Goal: Task Accomplishment & Management: Use online tool/utility

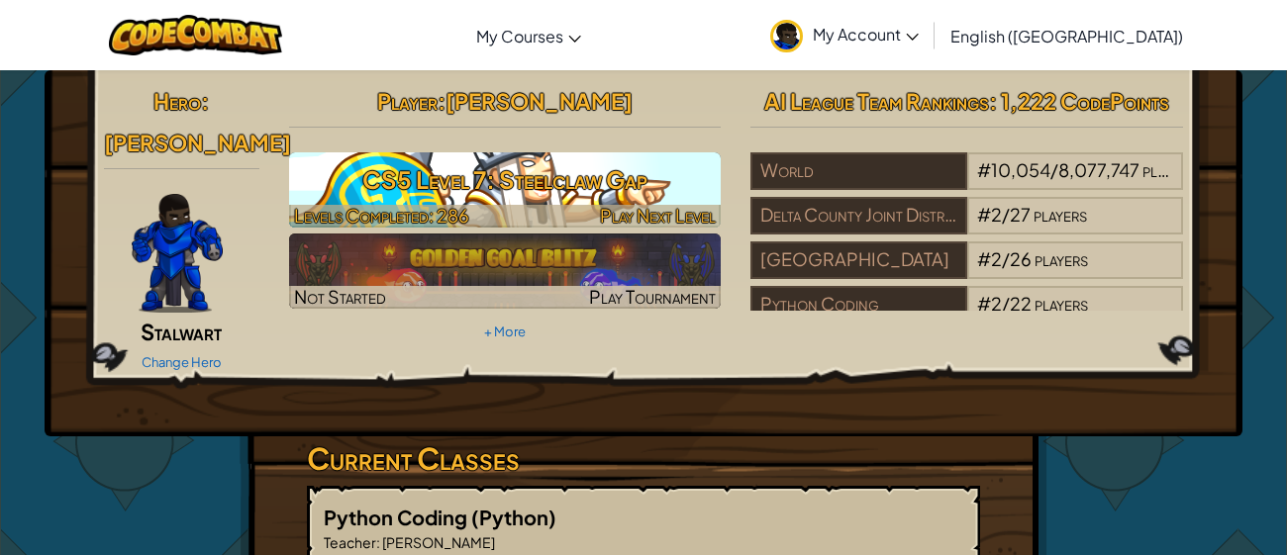
click at [651, 161] on h3 "CS5 Level 7: Steelclaw Gap" at bounding box center [505, 179] width 433 height 45
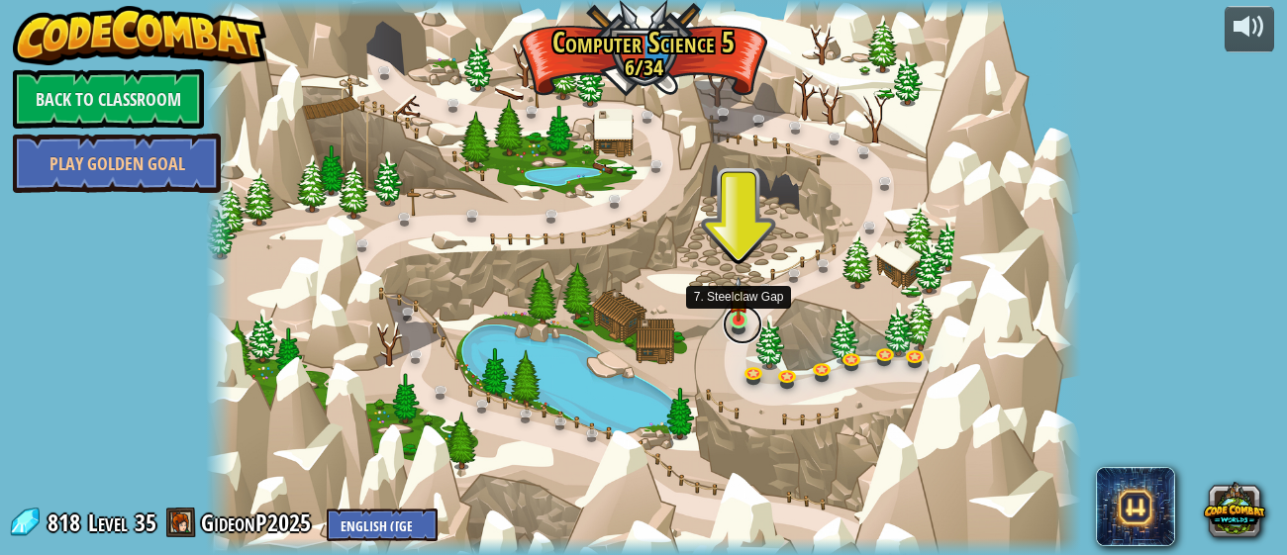
click at [731, 326] on link at bounding box center [743, 325] width 40 height 40
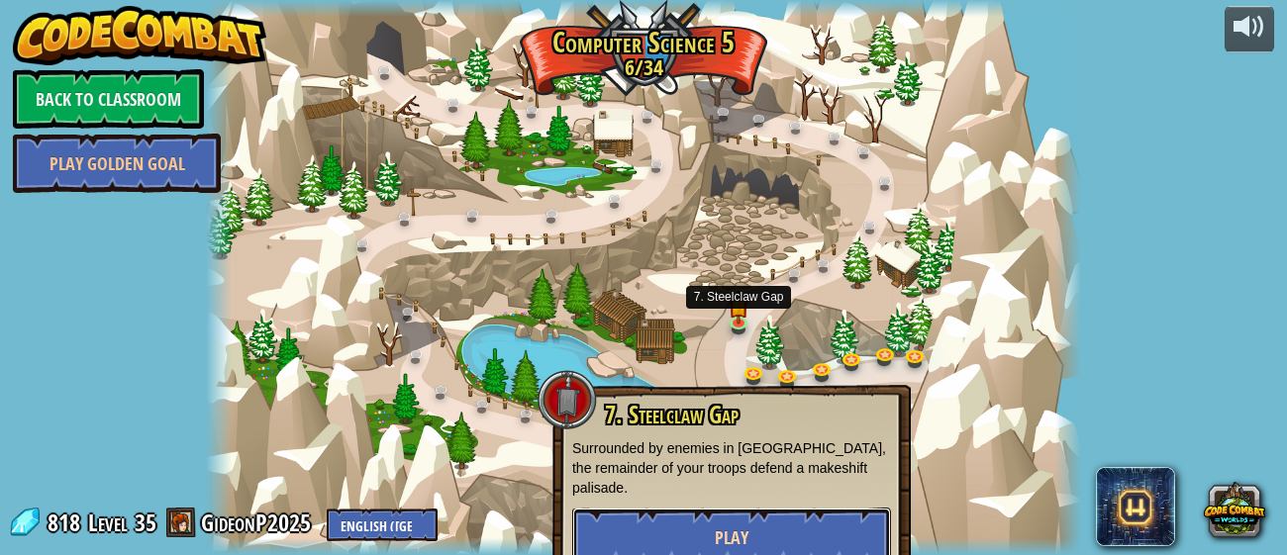
click at [670, 528] on button "Play" at bounding box center [731, 537] width 319 height 59
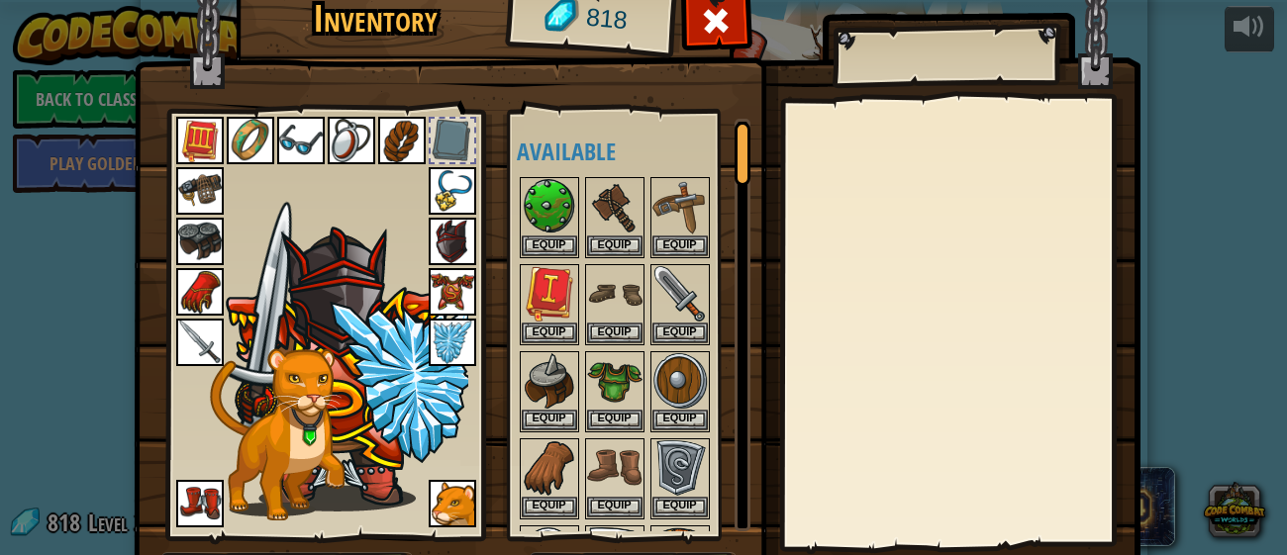
click at [820, 9] on img at bounding box center [637, 267] width 1007 height 719
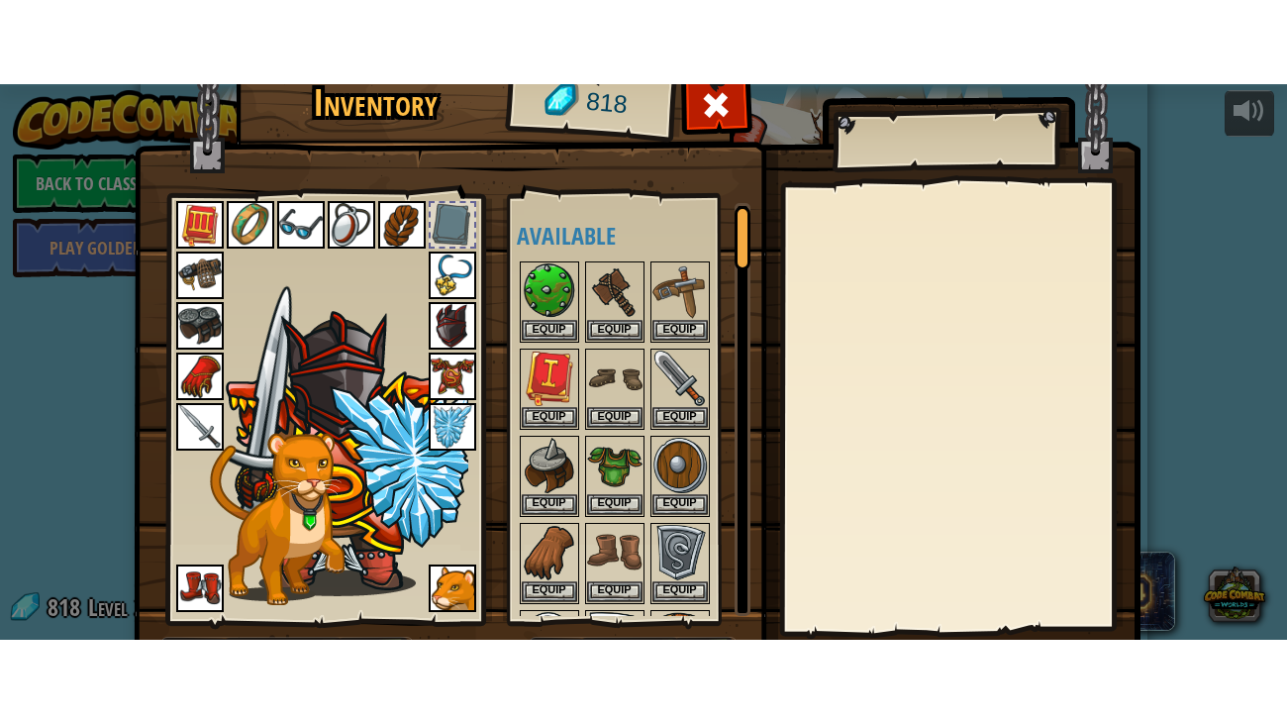
scroll to position [127, 0]
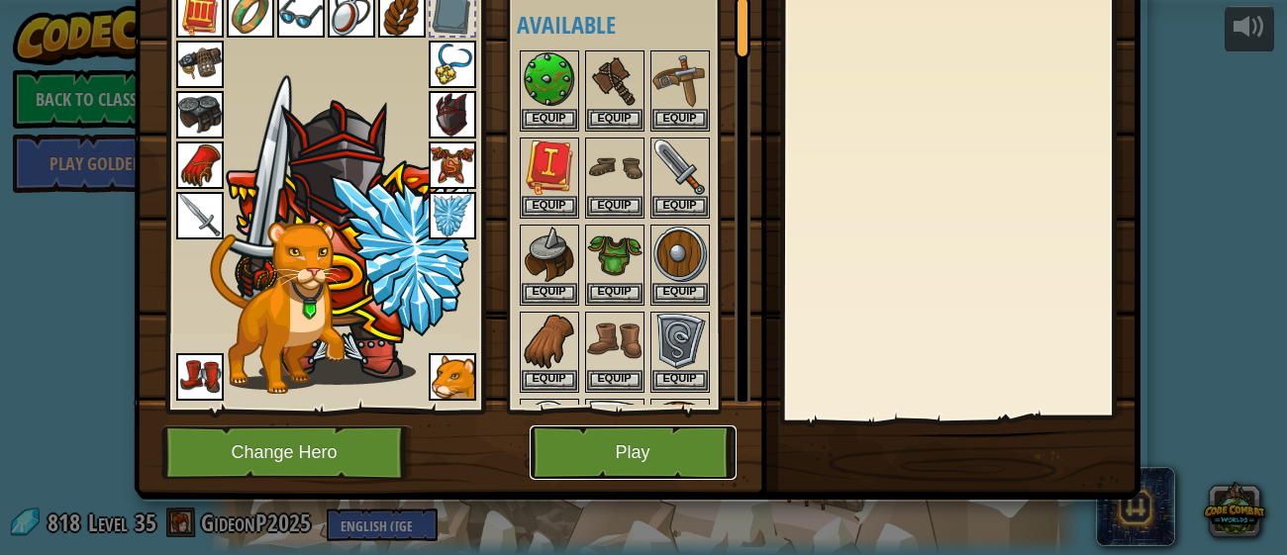
click at [691, 441] on button "Play" at bounding box center [633, 453] width 207 height 54
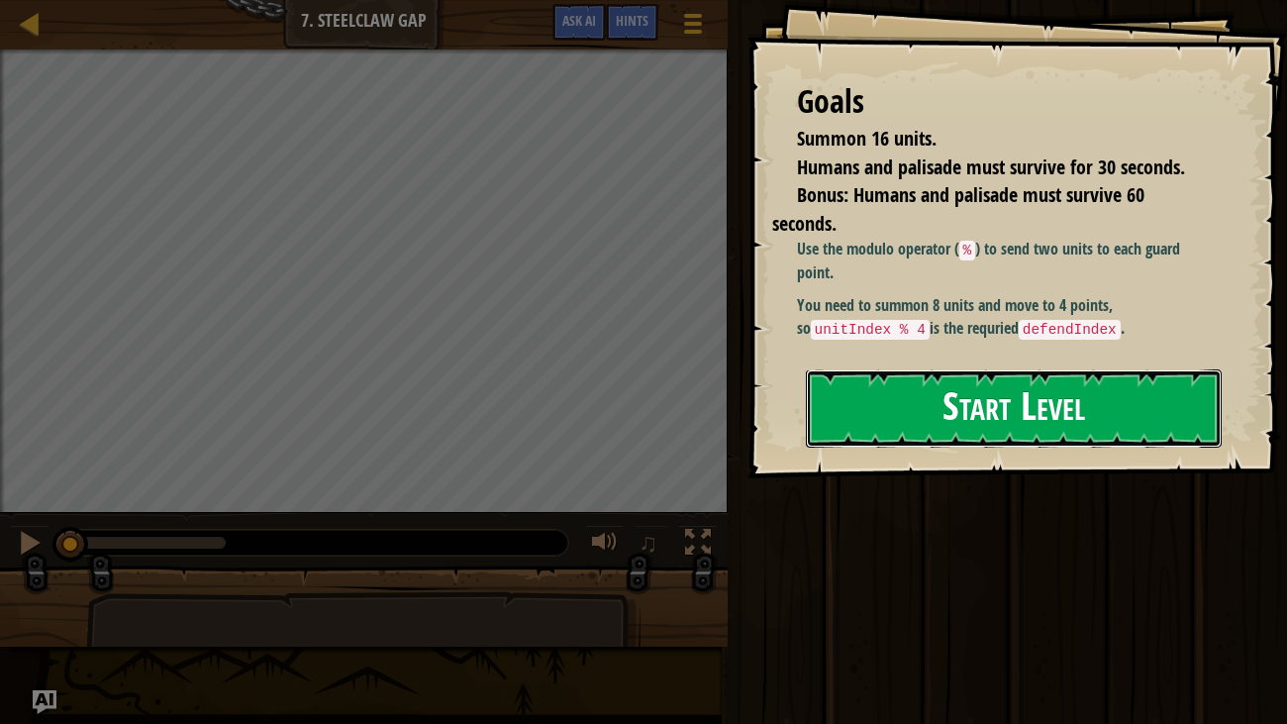
click at [960, 447] on button "Start Level" at bounding box center [1014, 408] width 417 height 78
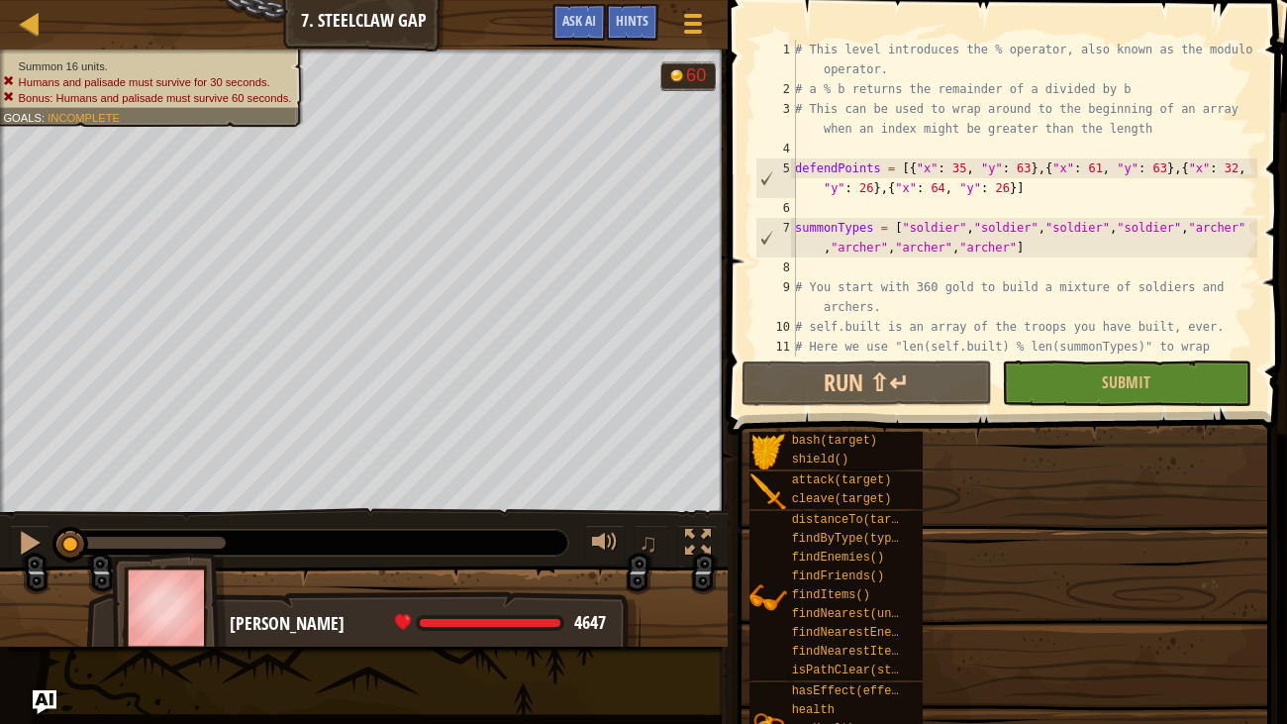
click at [932, 435] on div "Goals Summon 16 units. Humans and palisade must survive for 30 seconds. Bonus: …" at bounding box center [643, 362] width 1287 height 724
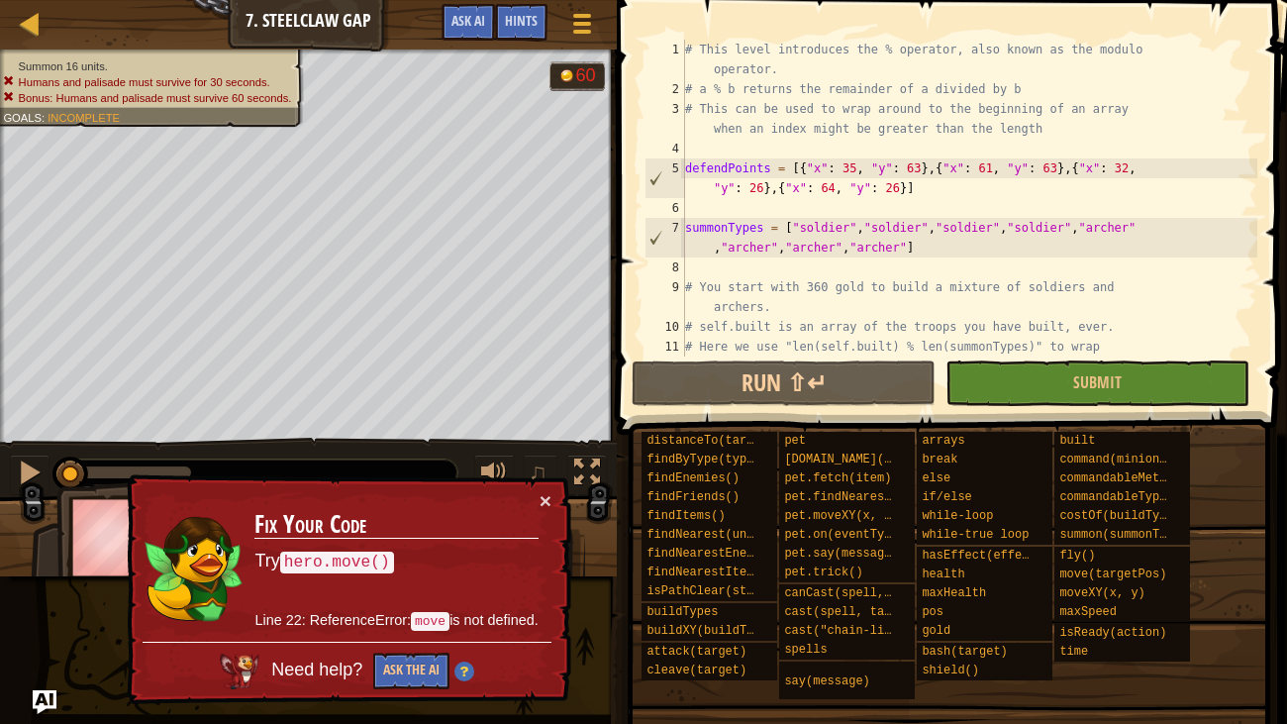
scroll to position [316, 0]
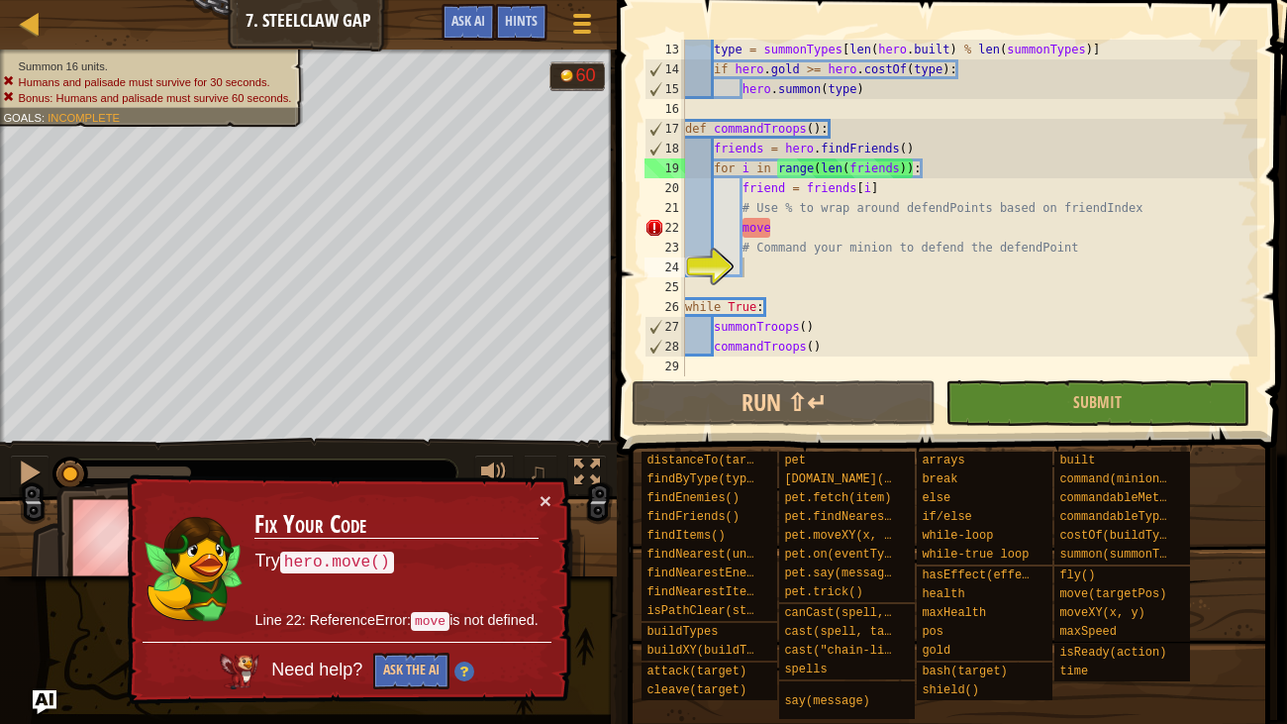
click at [869, 238] on div "type = summonTypes [ len ( hero . built ) % len ( summonTypes )] if hero . gold…" at bounding box center [969, 228] width 576 height 376
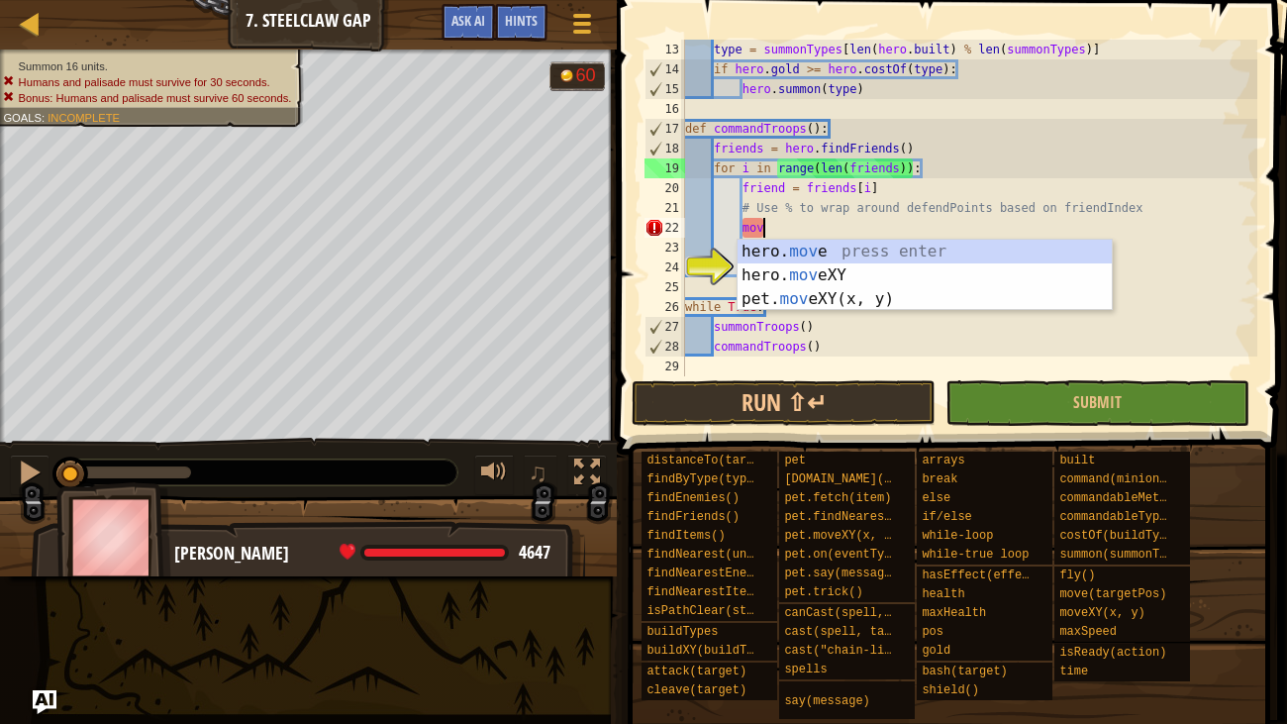
type textarea "m"
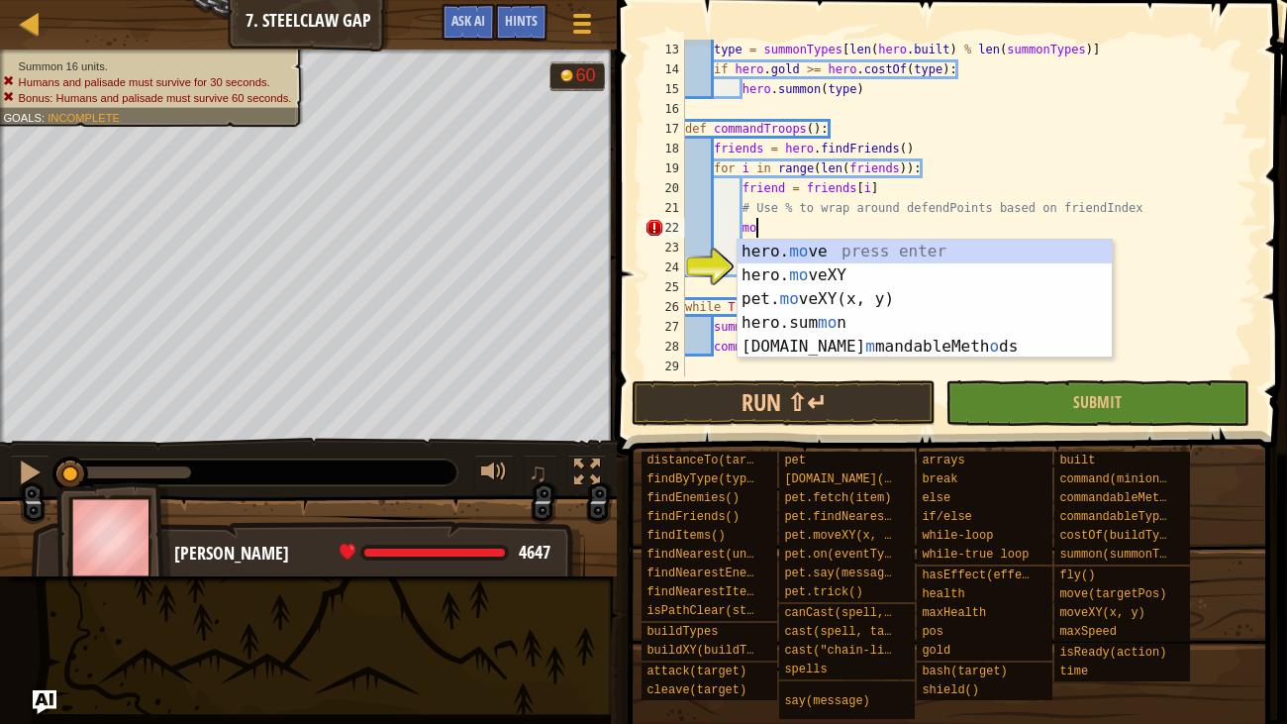
type textarea "m"
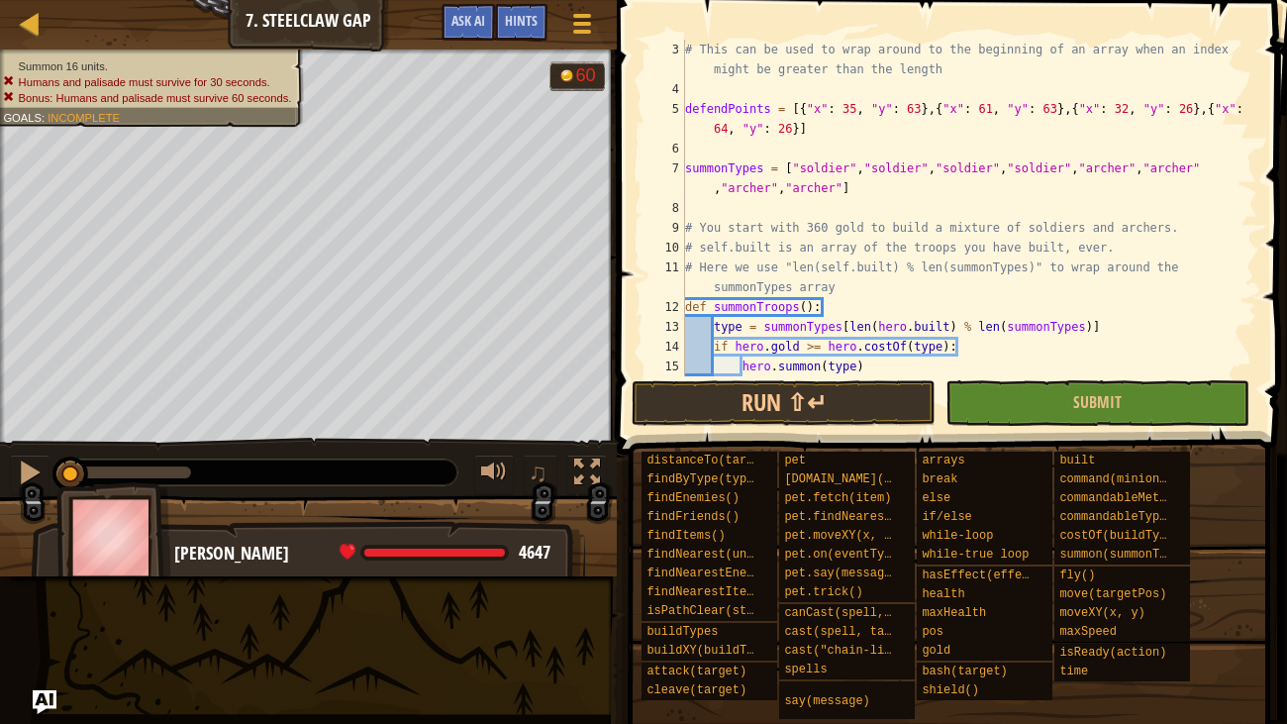
scroll to position [39, 0]
click at [728, 415] on button "Run ⇧↵" at bounding box center [783, 403] width 304 height 46
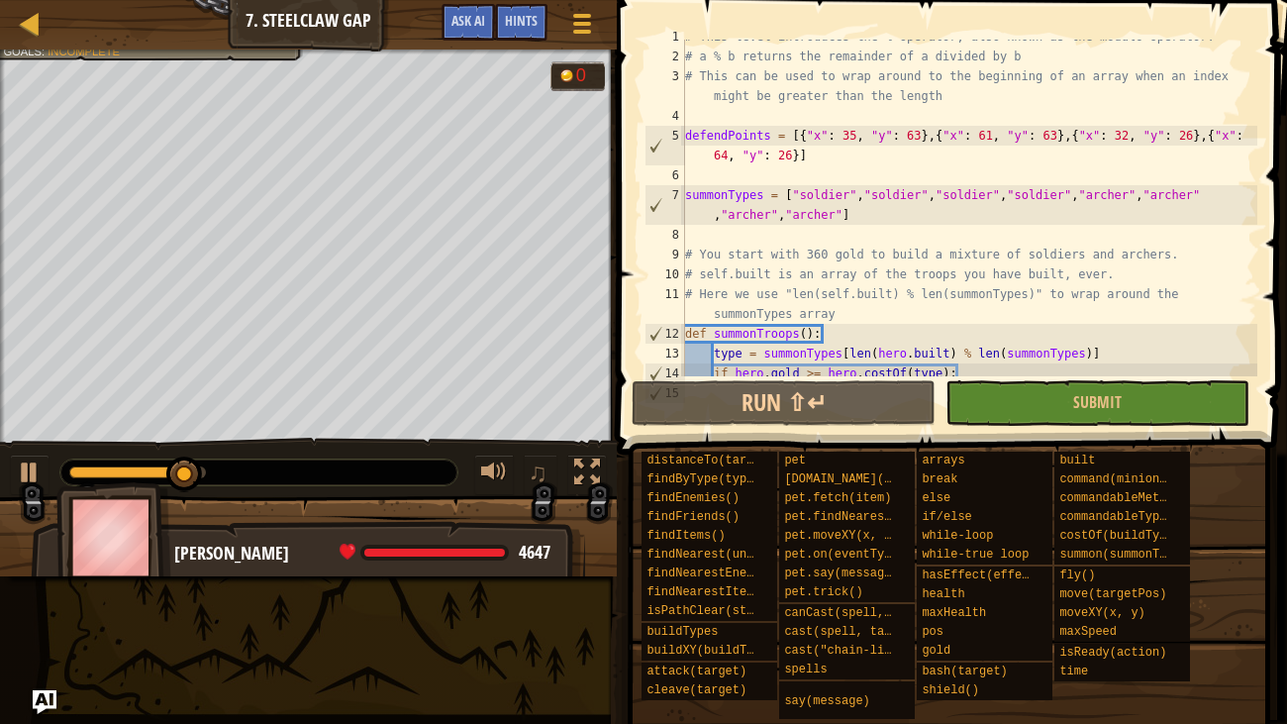
scroll to position [10, 0]
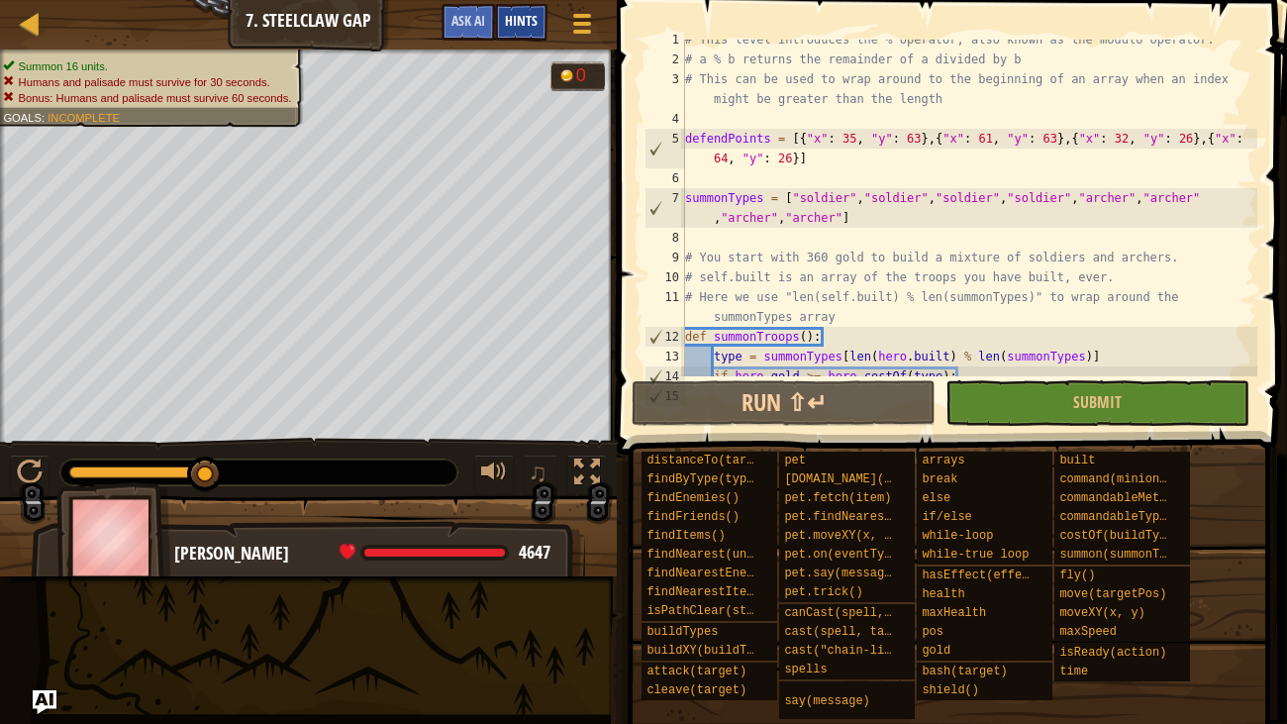
click at [526, 5] on div "Hints" at bounding box center [521, 22] width 52 height 37
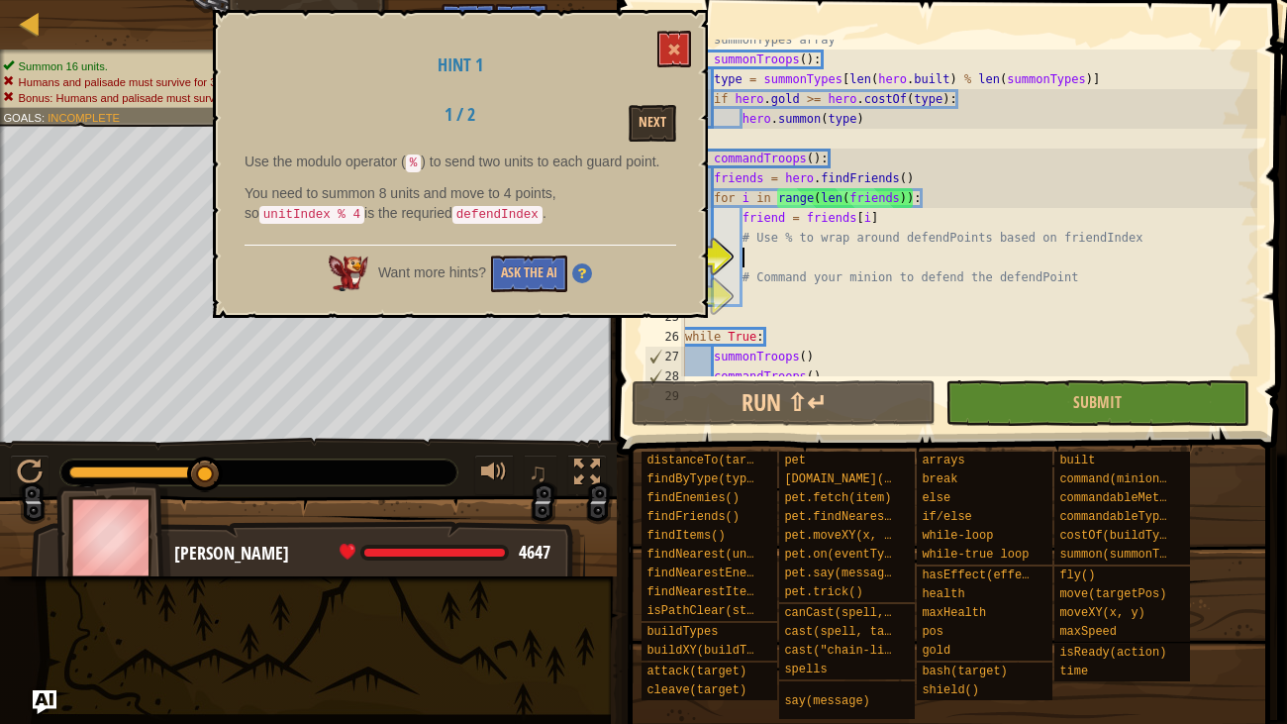
scroll to position [290, 0]
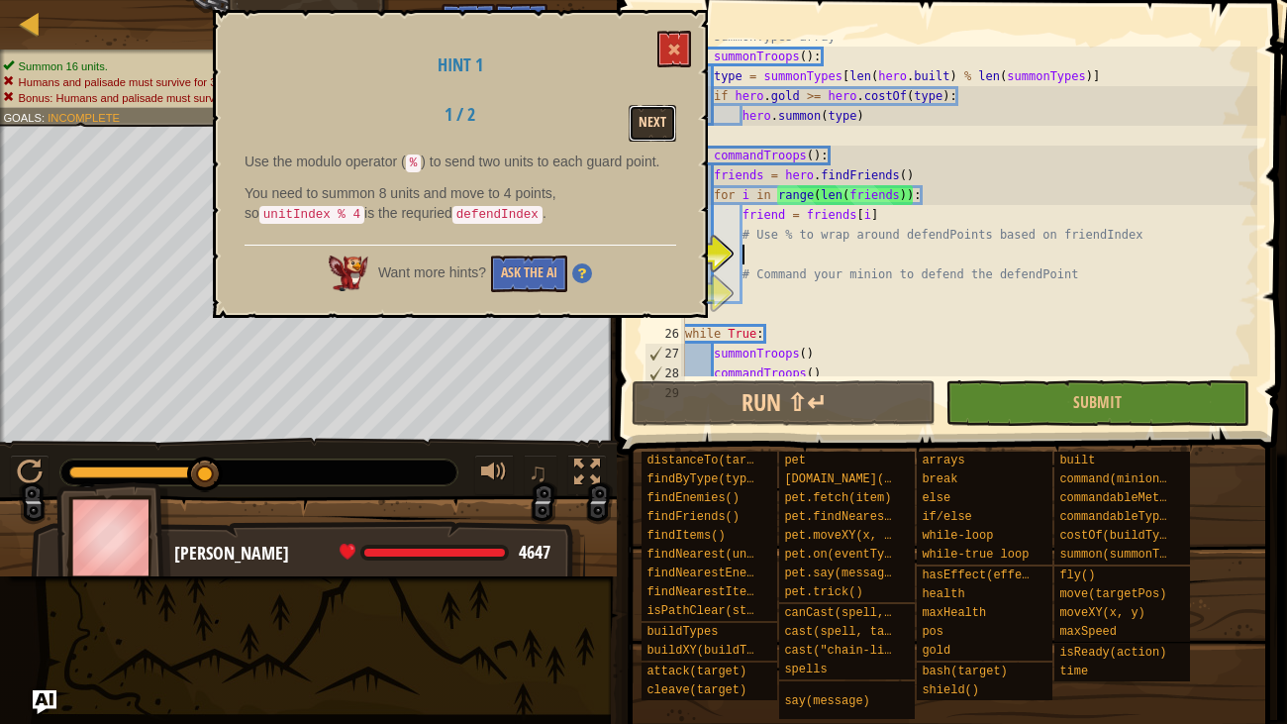
click at [647, 119] on button "Next" at bounding box center [653, 123] width 48 height 37
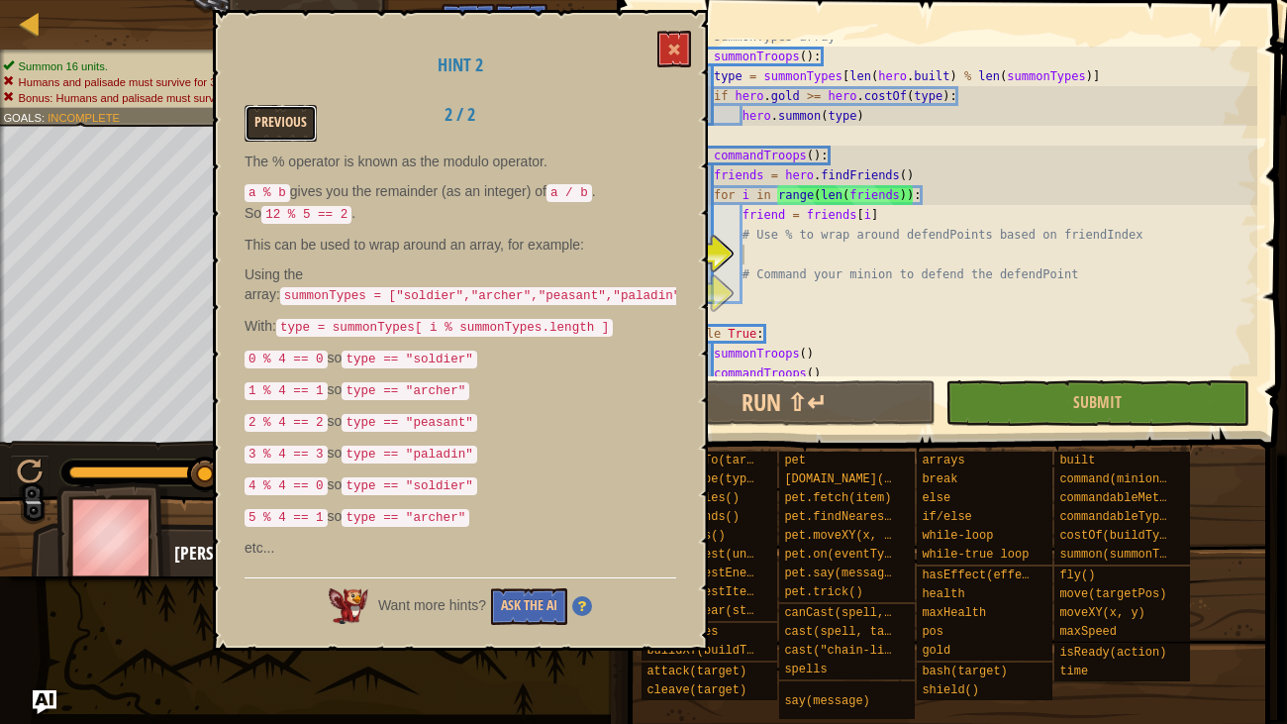
click at [297, 136] on button "Previous" at bounding box center [280, 123] width 72 height 37
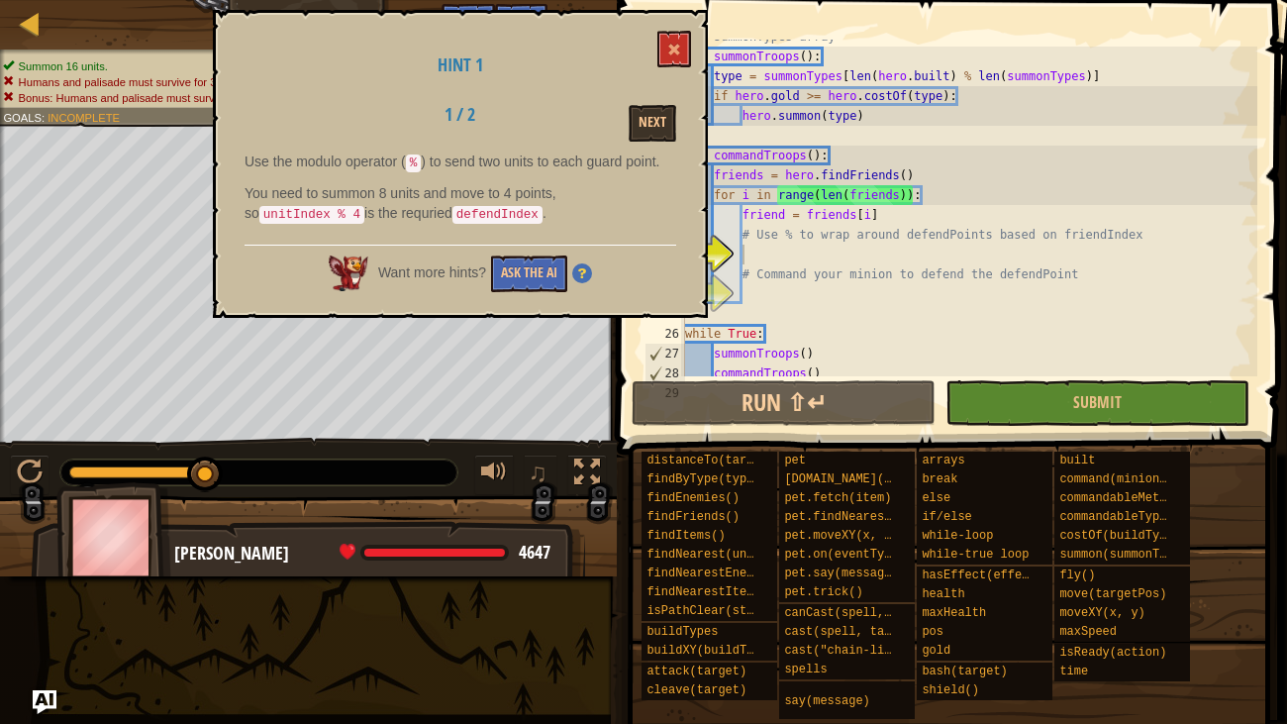
drag, startPoint x: 426, startPoint y: 158, endPoint x: 412, endPoint y: 165, distance: 15.5
click at [412, 165] on p "Use the modulo operator ( % ) to send two units to each guard point." at bounding box center [460, 162] width 432 height 22
click at [684, 40] on button at bounding box center [674, 49] width 34 height 37
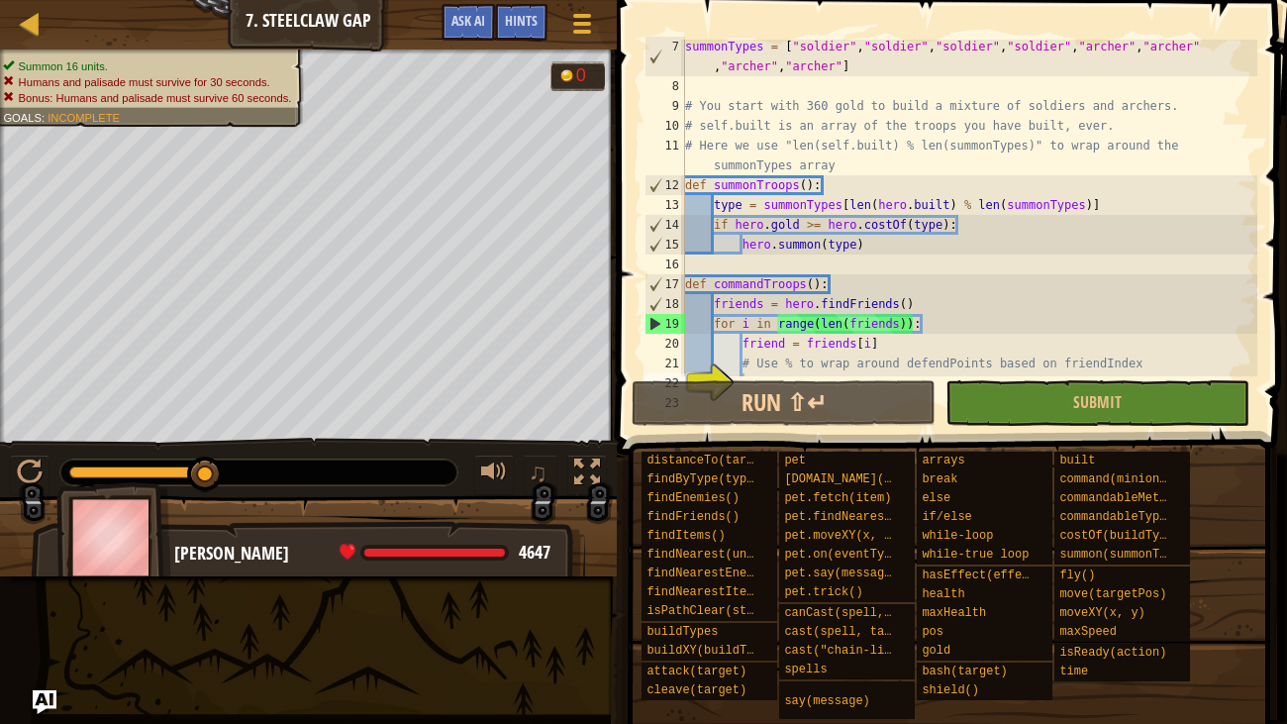
scroll to position [146, 0]
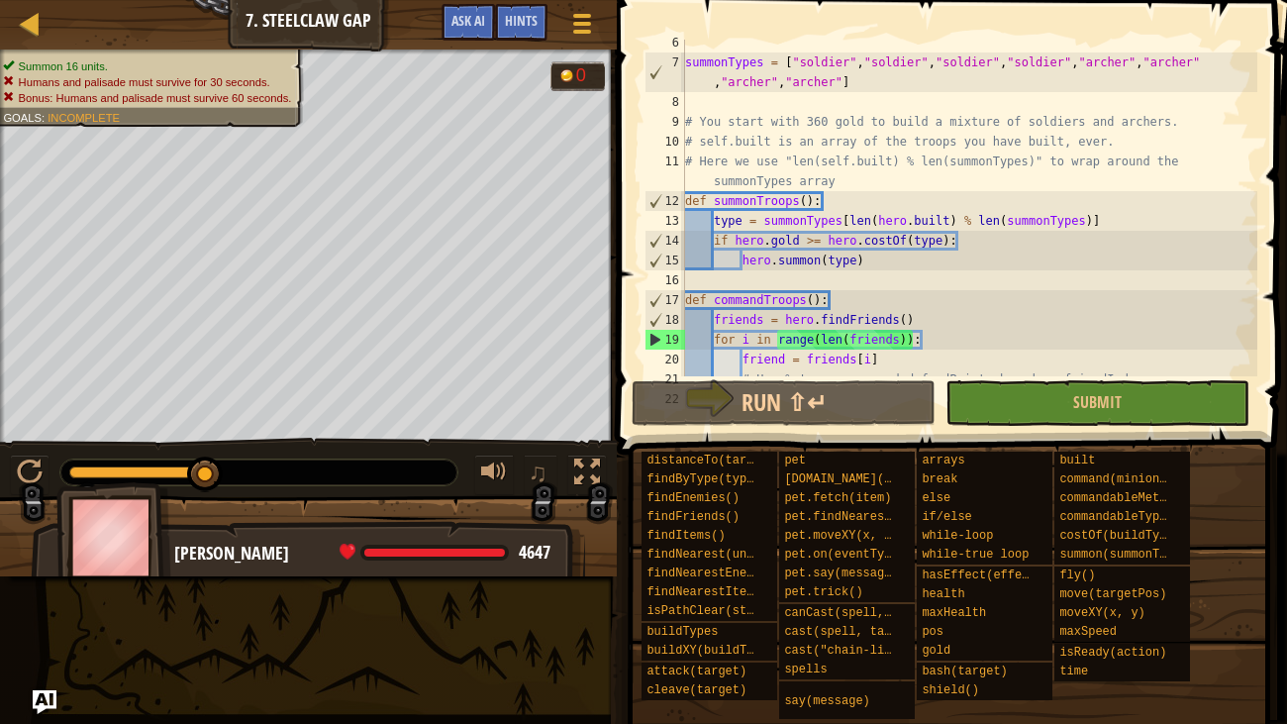
type textarea "type = summonTypes[len(hero.built) % len(summonTypes)]"
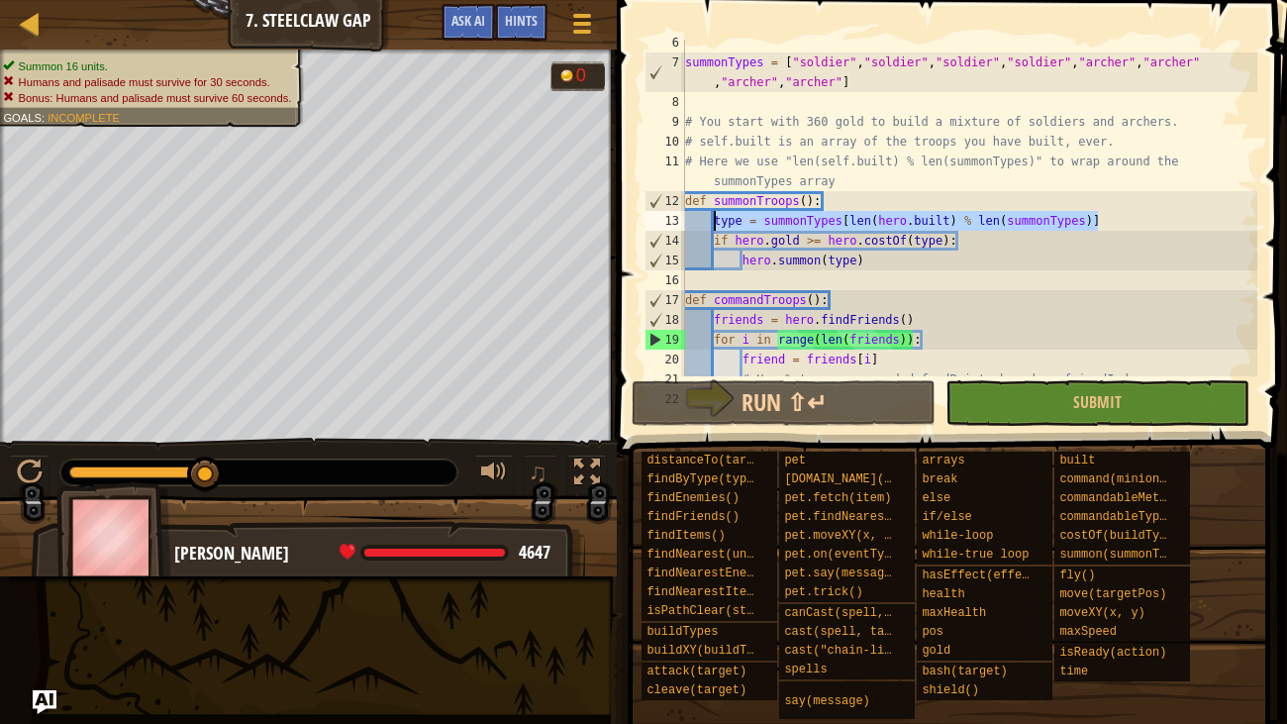
drag, startPoint x: 1098, startPoint y: 224, endPoint x: 710, endPoint y: 228, distance: 388.0
click at [710, 228] on div "summonTypes = [ "soldier" , "soldier" , "soldier" , "soldier" , "archer" , "arc…" at bounding box center [969, 221] width 576 height 376
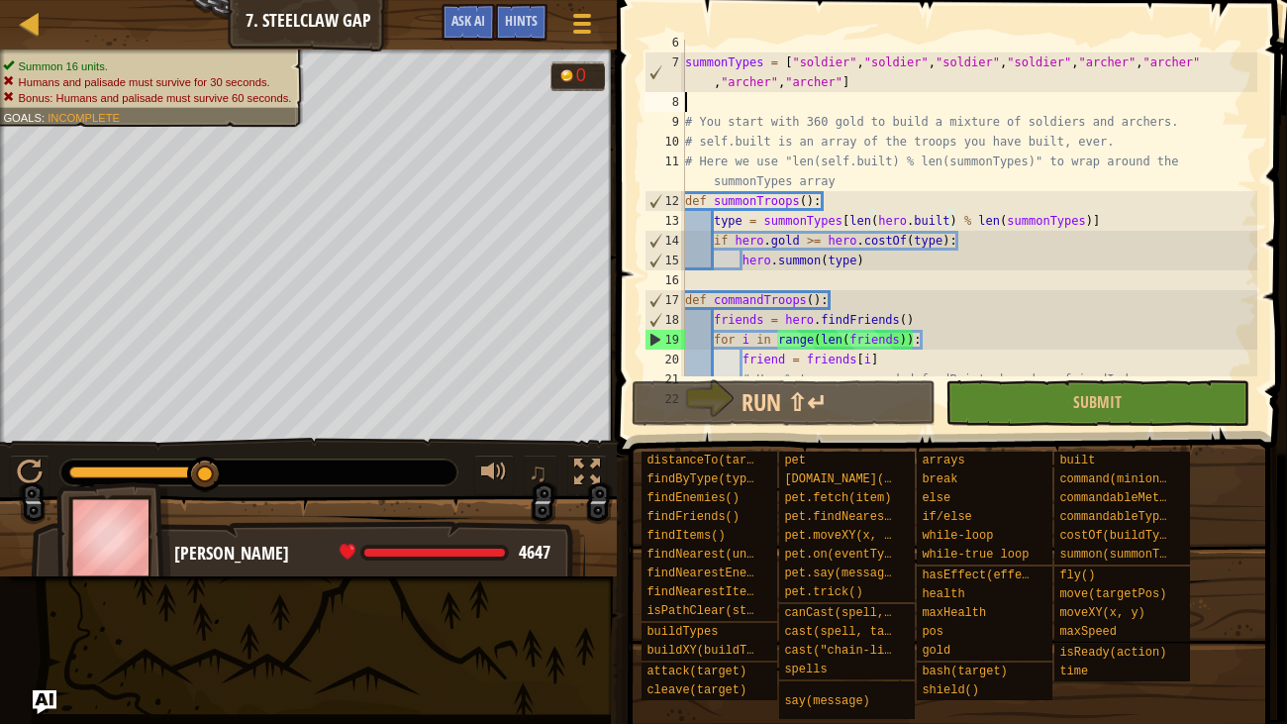
click at [795, 108] on div "summonTypes = [ "soldier" , "soldier" , "soldier" , "soldier" , "archer" , "arc…" at bounding box center [969, 221] width 576 height 376
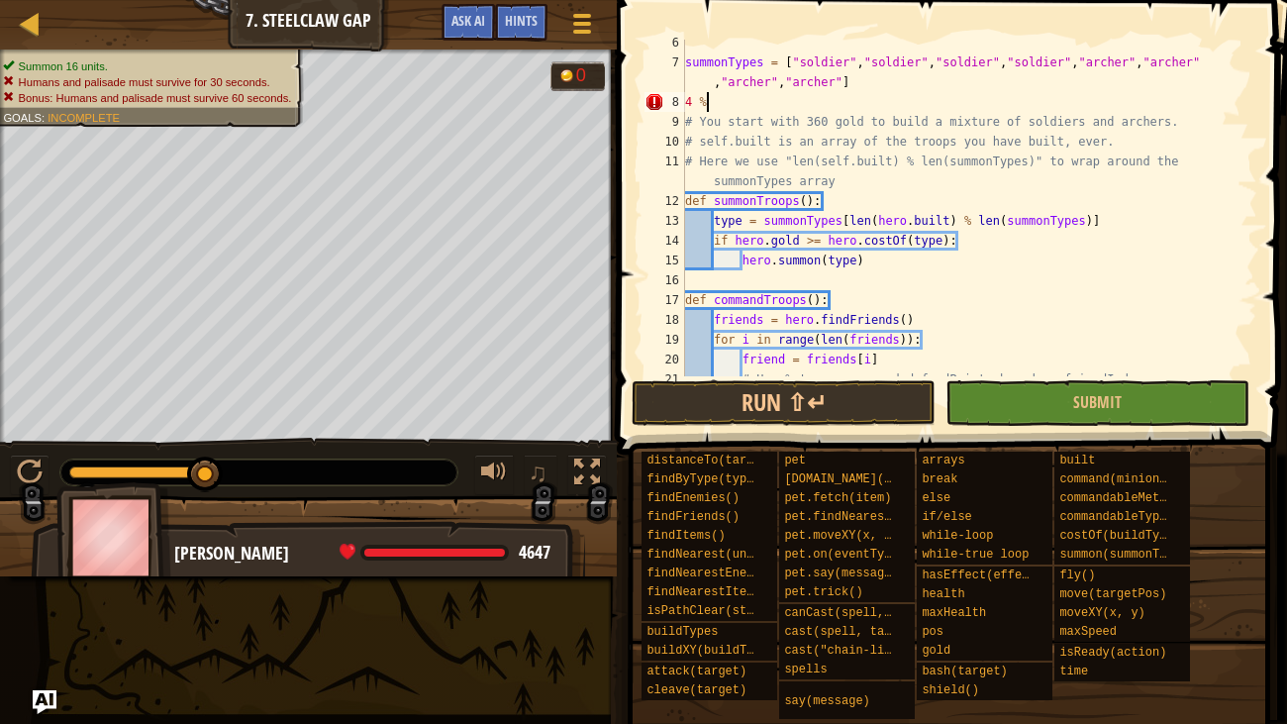
scroll to position [9, 0]
type textarea "4"
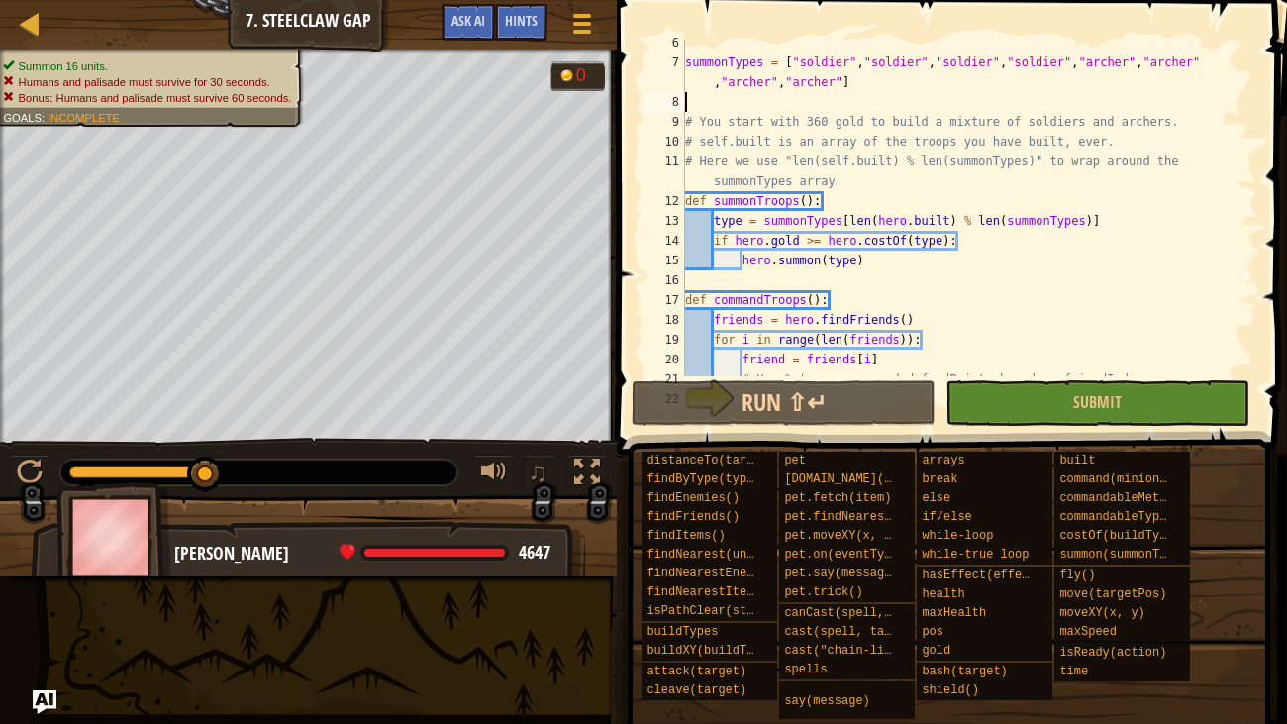
type textarea "4"
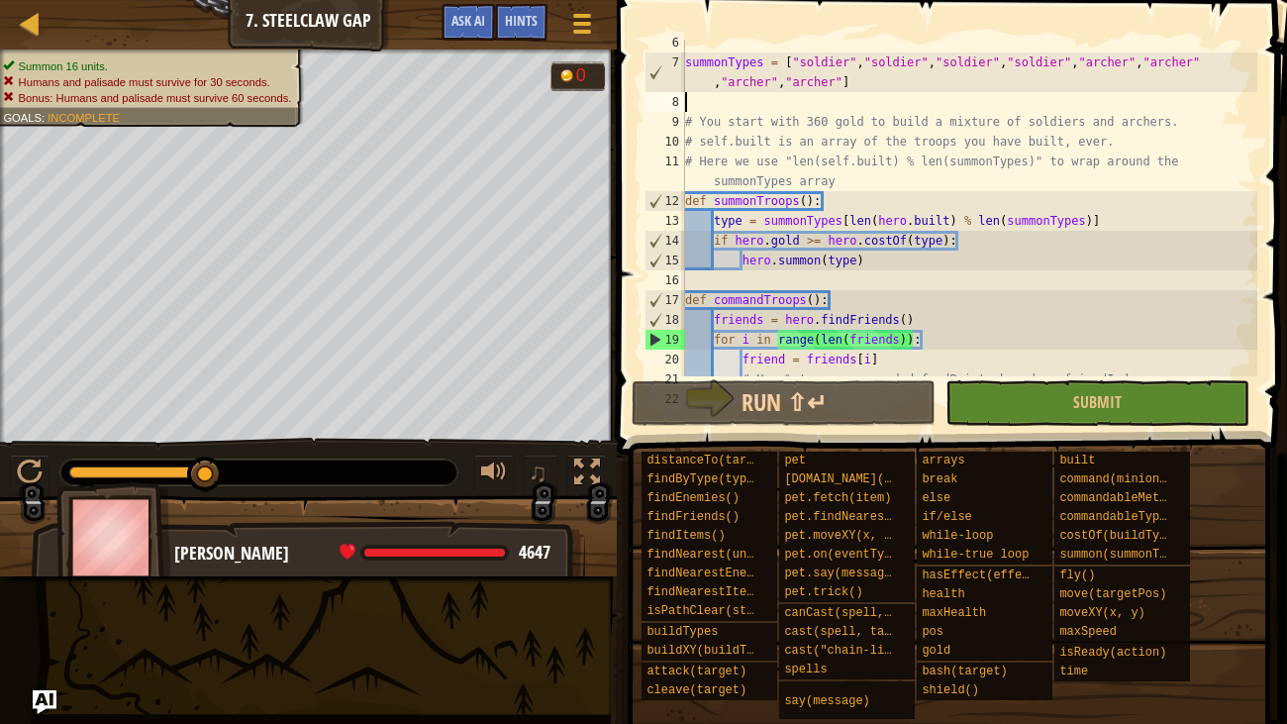
type textarea "1"
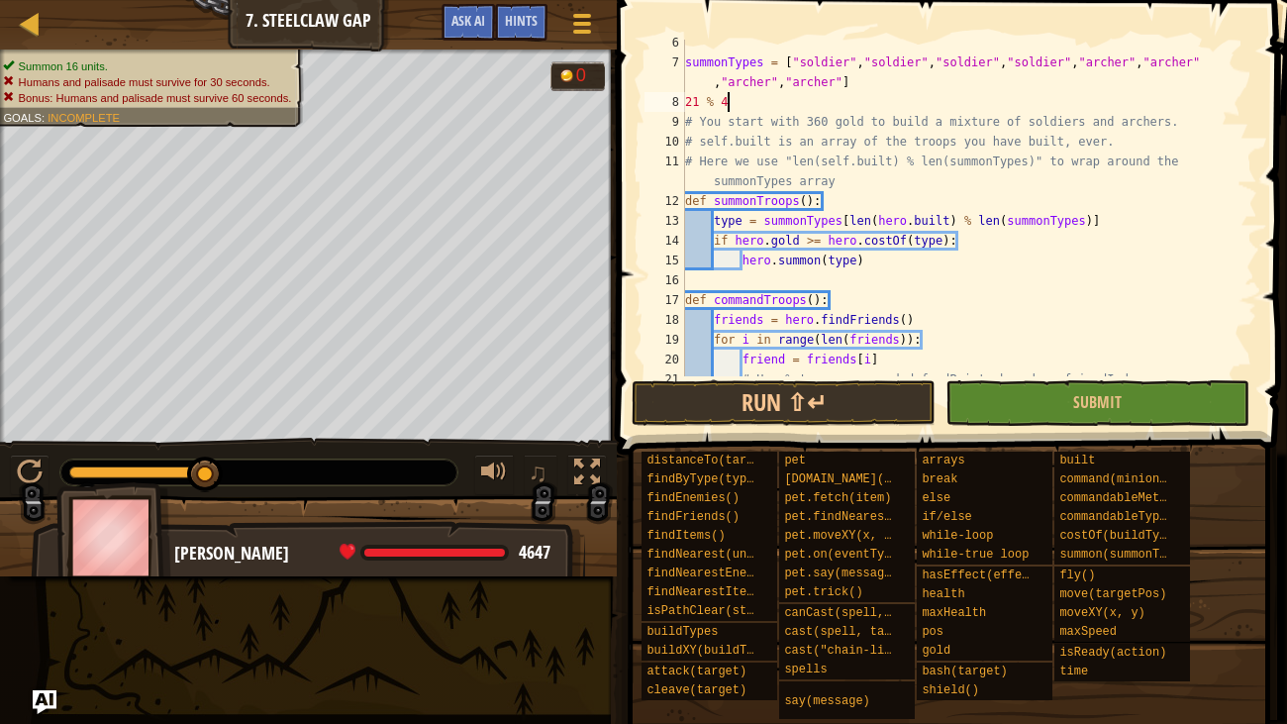
scroll to position [9, 2]
type textarea "2"
type textarea "summonTypes = ["soldier","soldier","soldier","soldier","archer","archer","arche…"
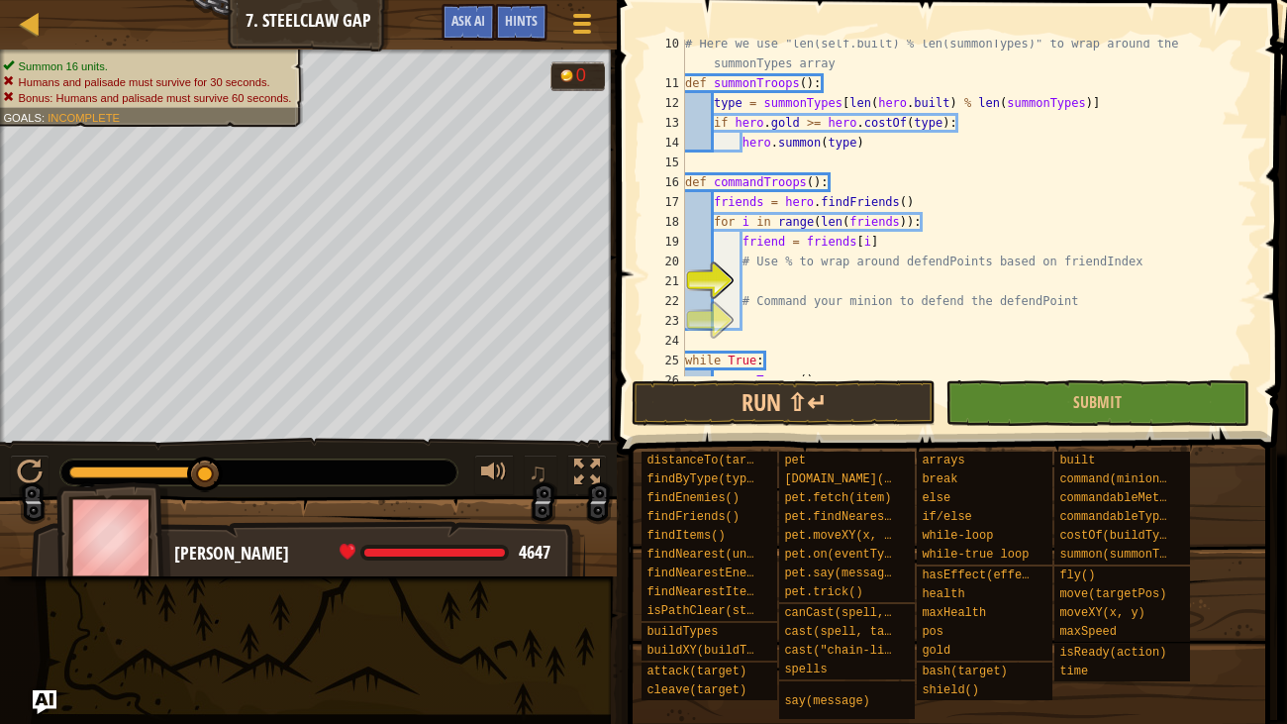
scroll to position [243, 0]
click at [908, 284] on div "# Here we use "len(self.built) % len(summonTypes)" to wrap around the summonTyp…" at bounding box center [969, 232] width 576 height 396
type textarea "d"
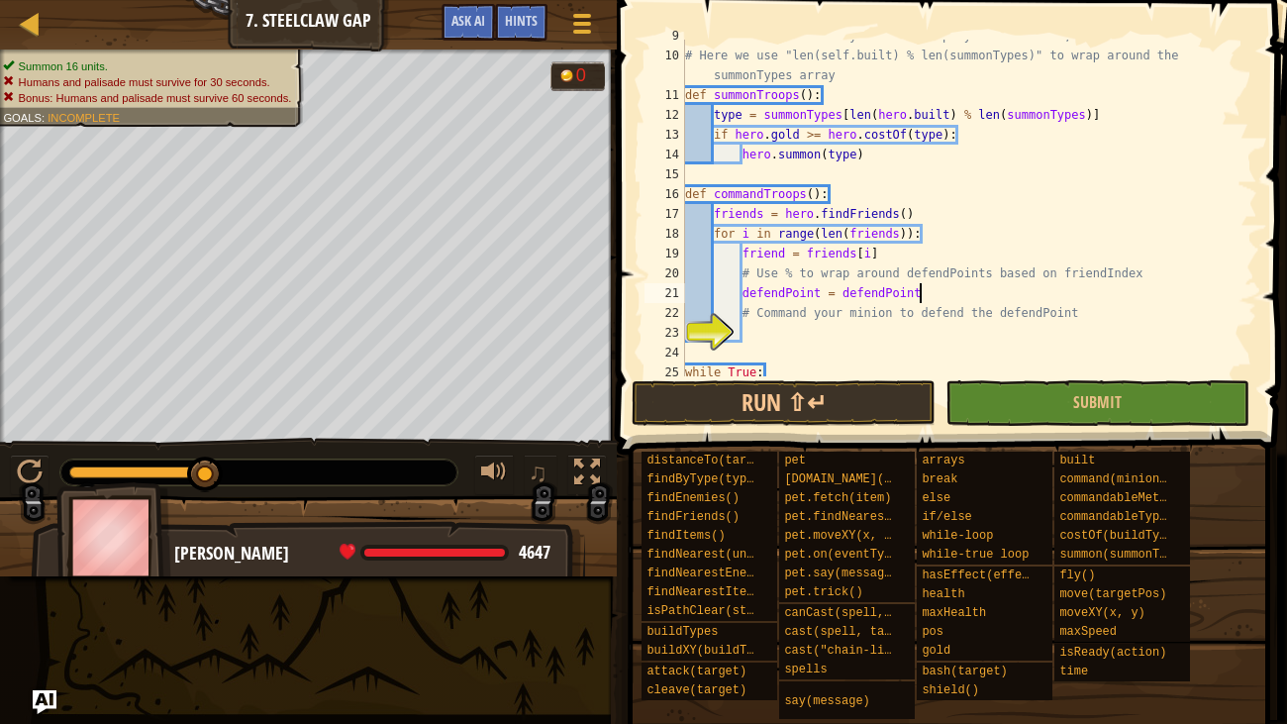
scroll to position [9, 19]
type textarea "defendPoint = defendPoints % friendIndex"
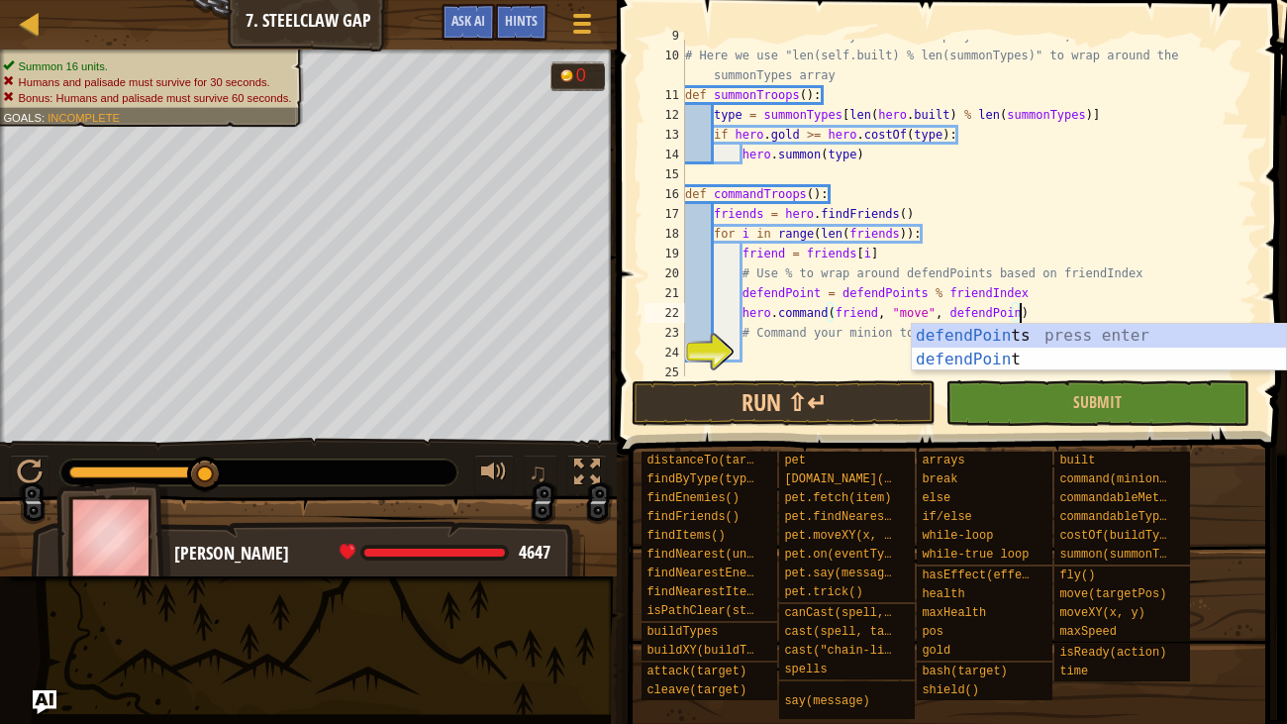
scroll to position [9, 28]
click at [845, 400] on button "Run ⇧↵" at bounding box center [783, 403] width 304 height 46
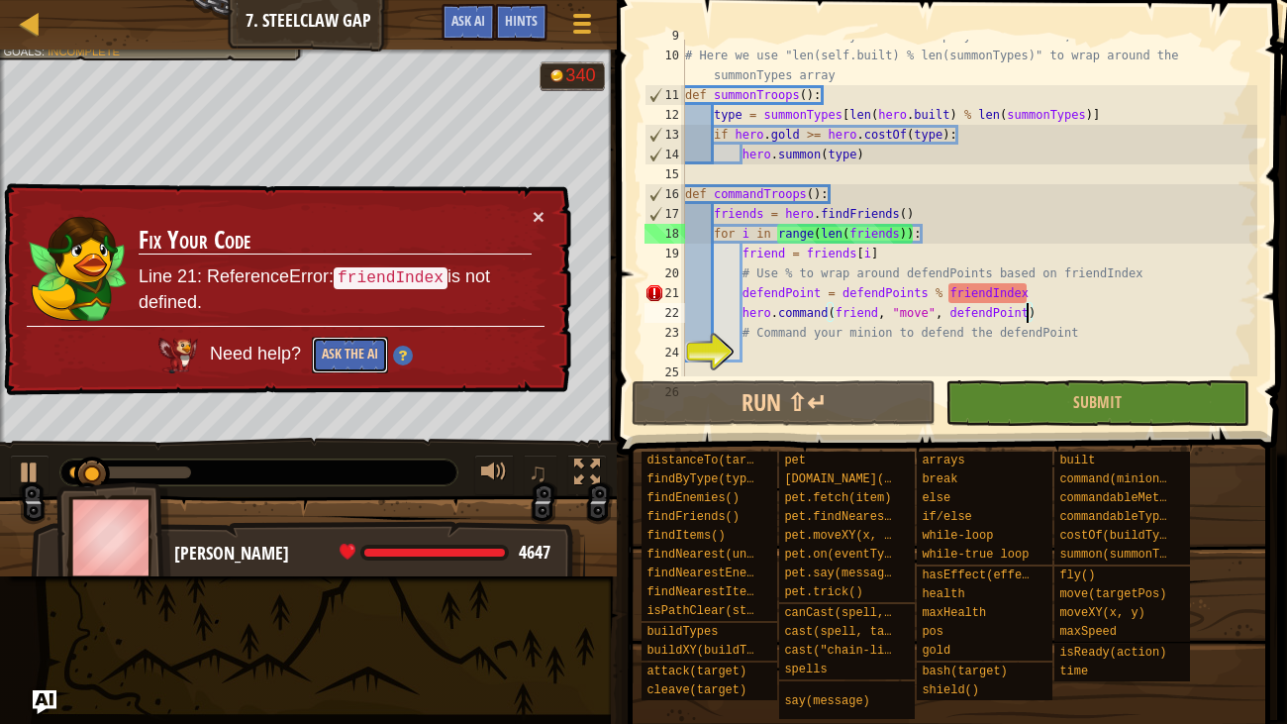
click at [357, 352] on button "Ask the AI" at bounding box center [350, 355] width 76 height 37
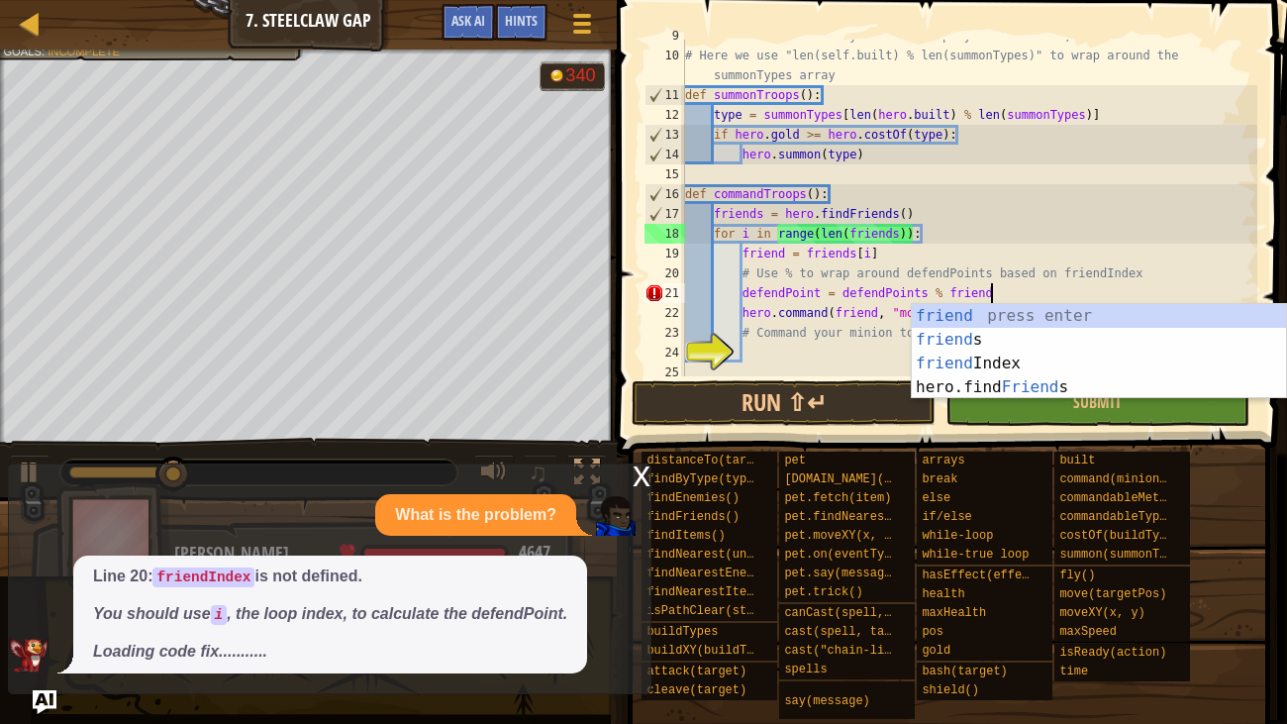
scroll to position [9, 24]
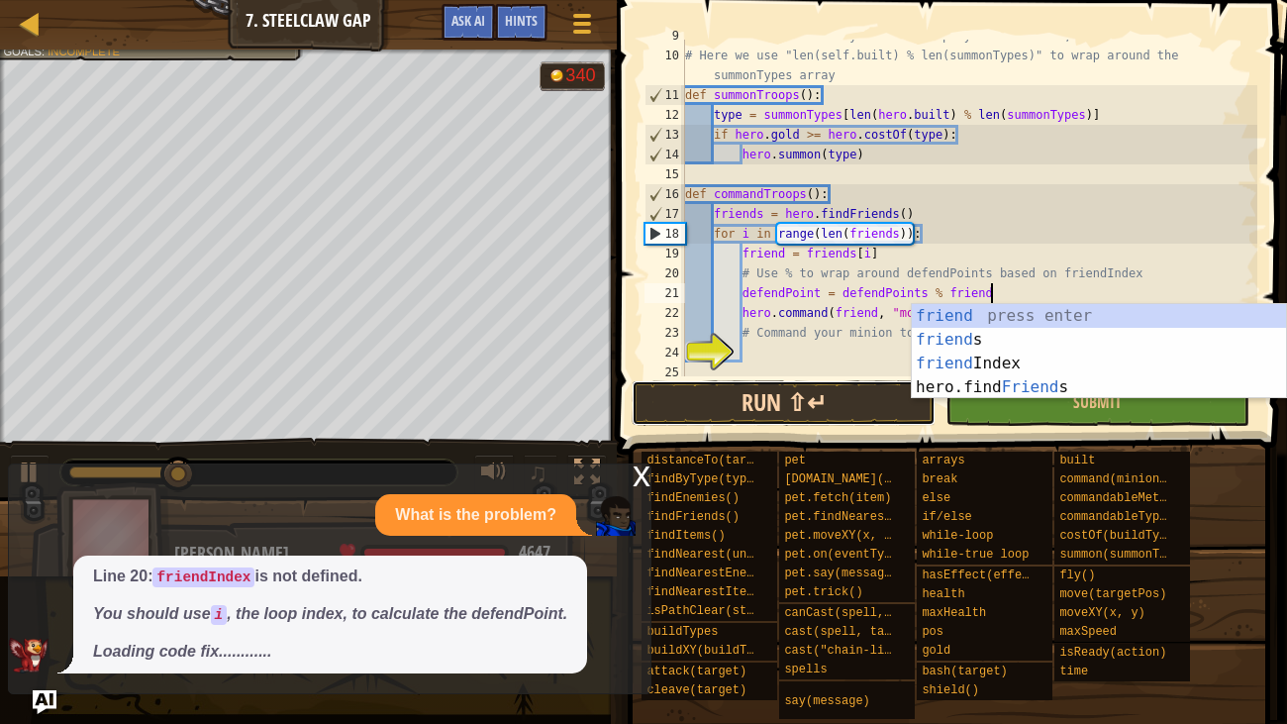
click at [831, 391] on button "Run ⇧↵" at bounding box center [783, 403] width 304 height 46
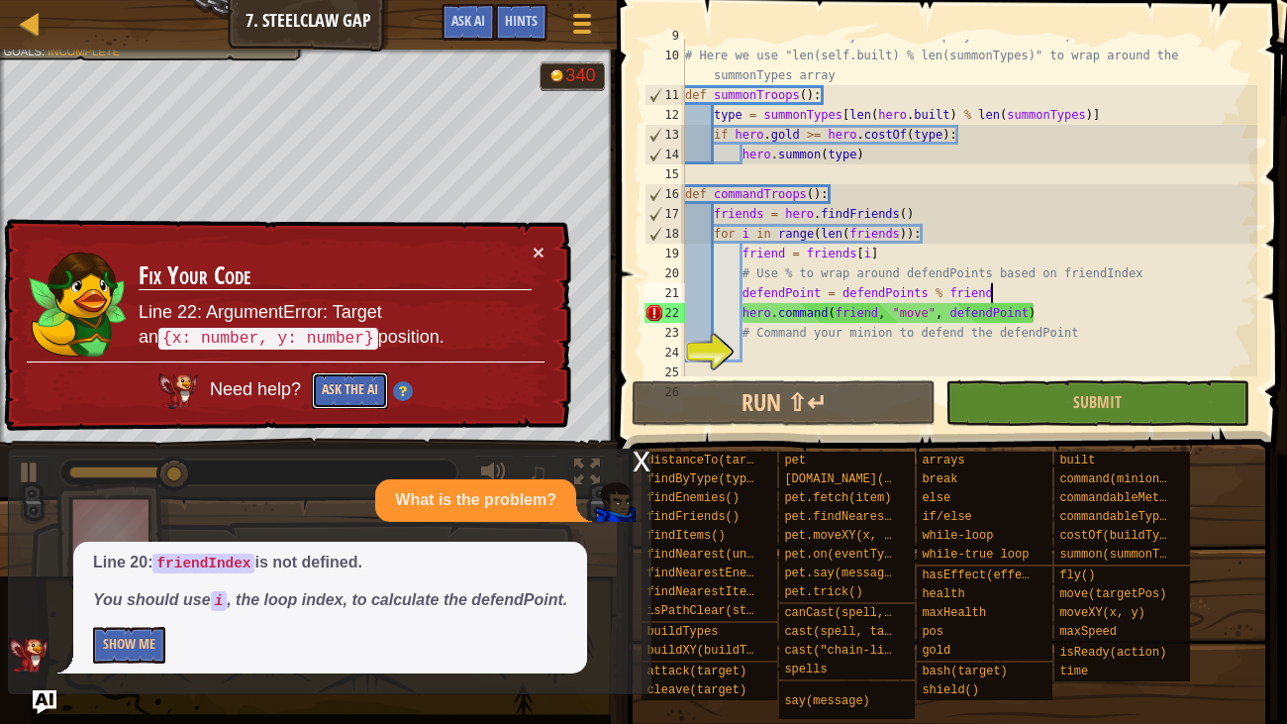
click at [371, 386] on button "Ask the AI" at bounding box center [350, 390] width 76 height 37
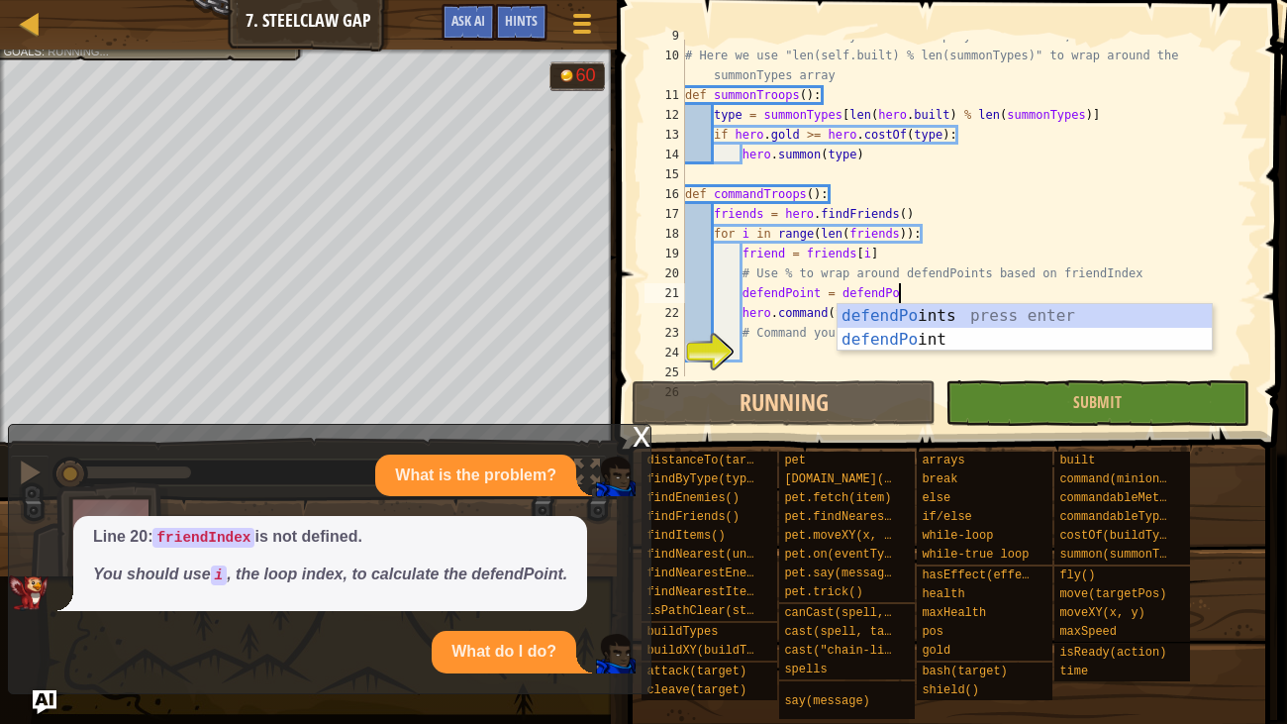
type textarea "defendPoint = defendP"
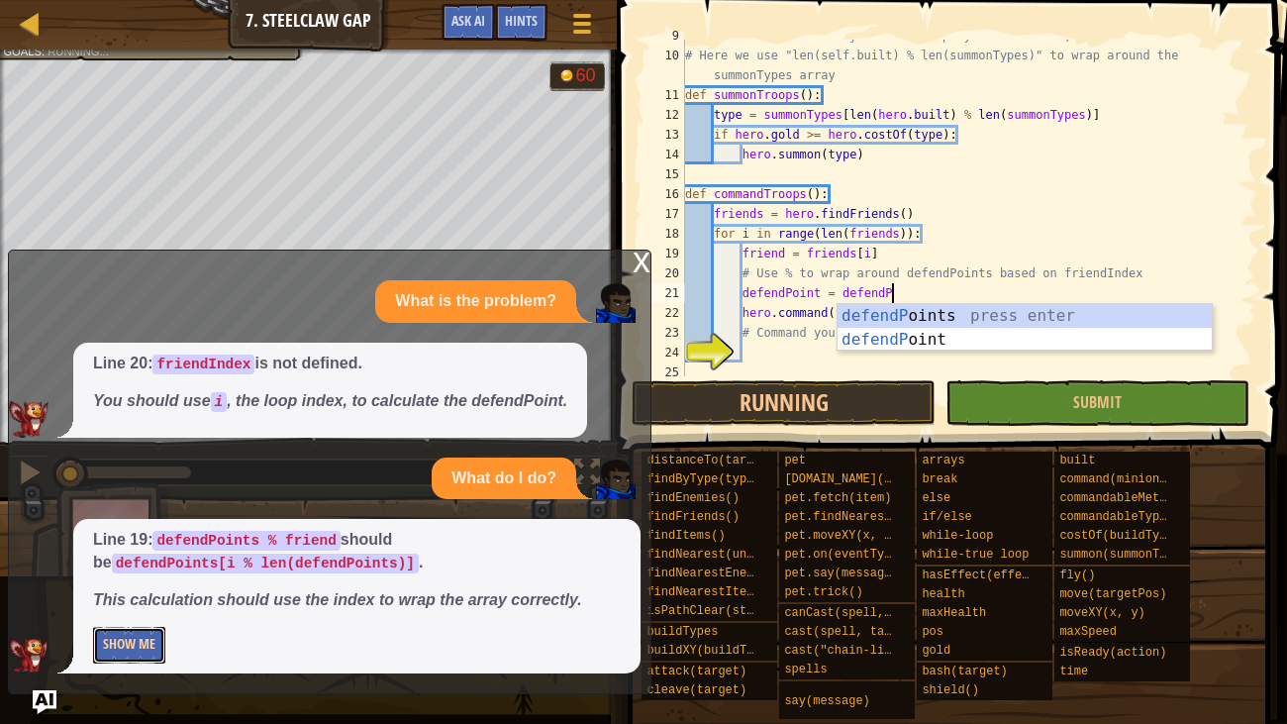
click at [147, 554] on button "Show Me" at bounding box center [129, 645] width 72 height 37
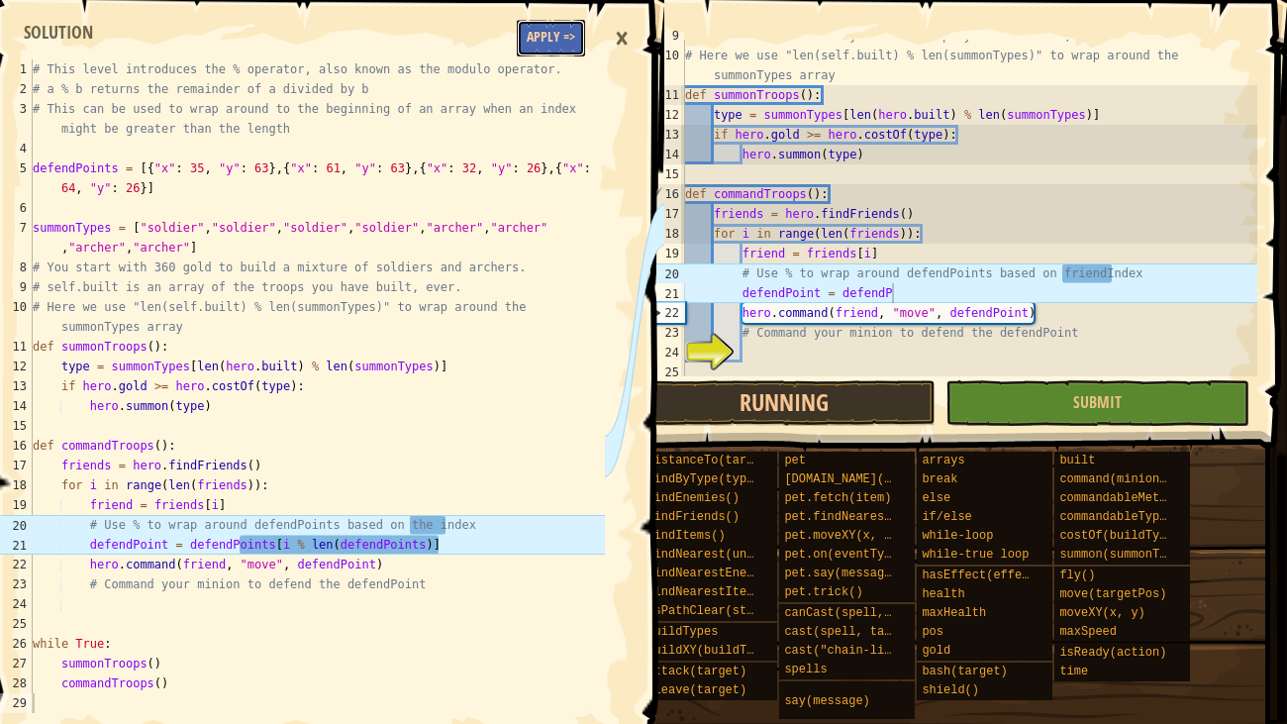
click at [536, 49] on button "Apply =>" at bounding box center [551, 38] width 68 height 37
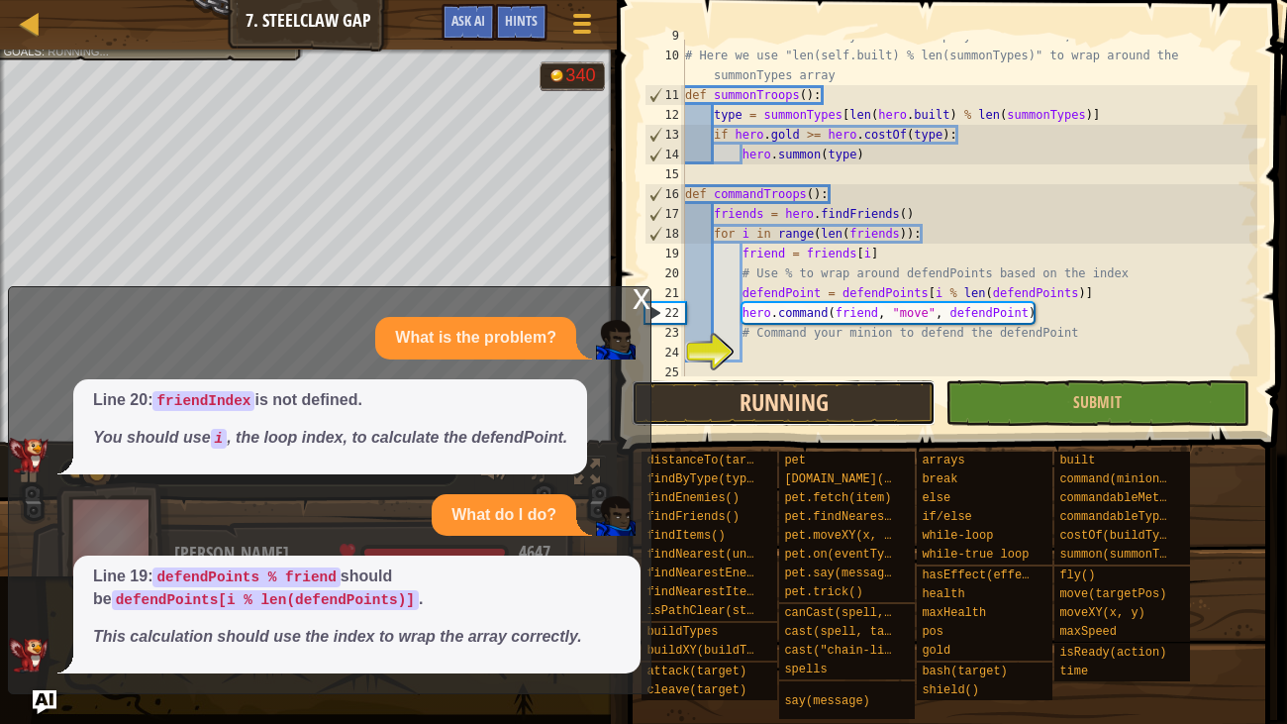
click at [909, 400] on button "Running" at bounding box center [783, 403] width 304 height 46
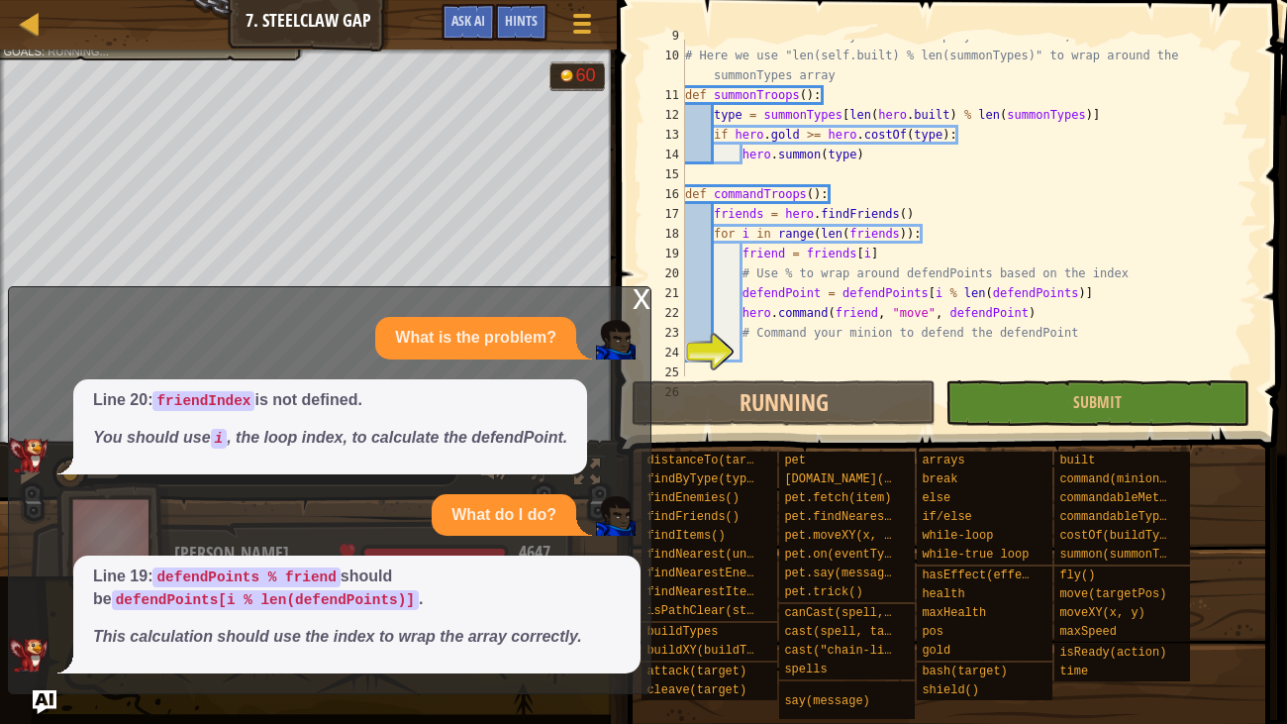
click at [642, 307] on div "x" at bounding box center [641, 297] width 18 height 20
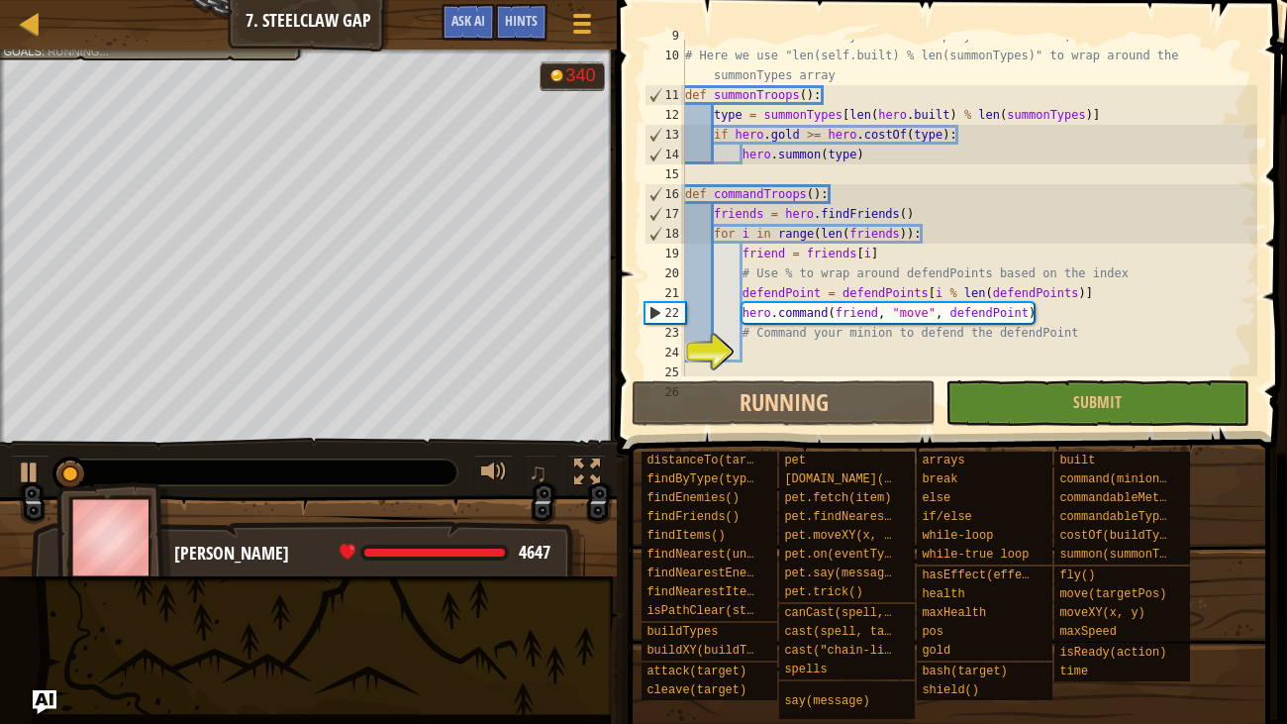
click at [868, 251] on div "# self.built is an array of the troops you have built, ever. # Here we use "len…" at bounding box center [969, 214] width 576 height 376
click at [1005, 243] on div "# self.built is an array of the troops you have built, ever. # Here we use "len…" at bounding box center [969, 214] width 576 height 376
click at [1076, 253] on div "# self.built is an array of the troops you have built, ever. # Here we use "len…" at bounding box center [969, 214] width 576 height 376
click at [1089, 260] on div "# self.built is an array of the troops you have built, ever. # Here we use "len…" at bounding box center [969, 214] width 576 height 376
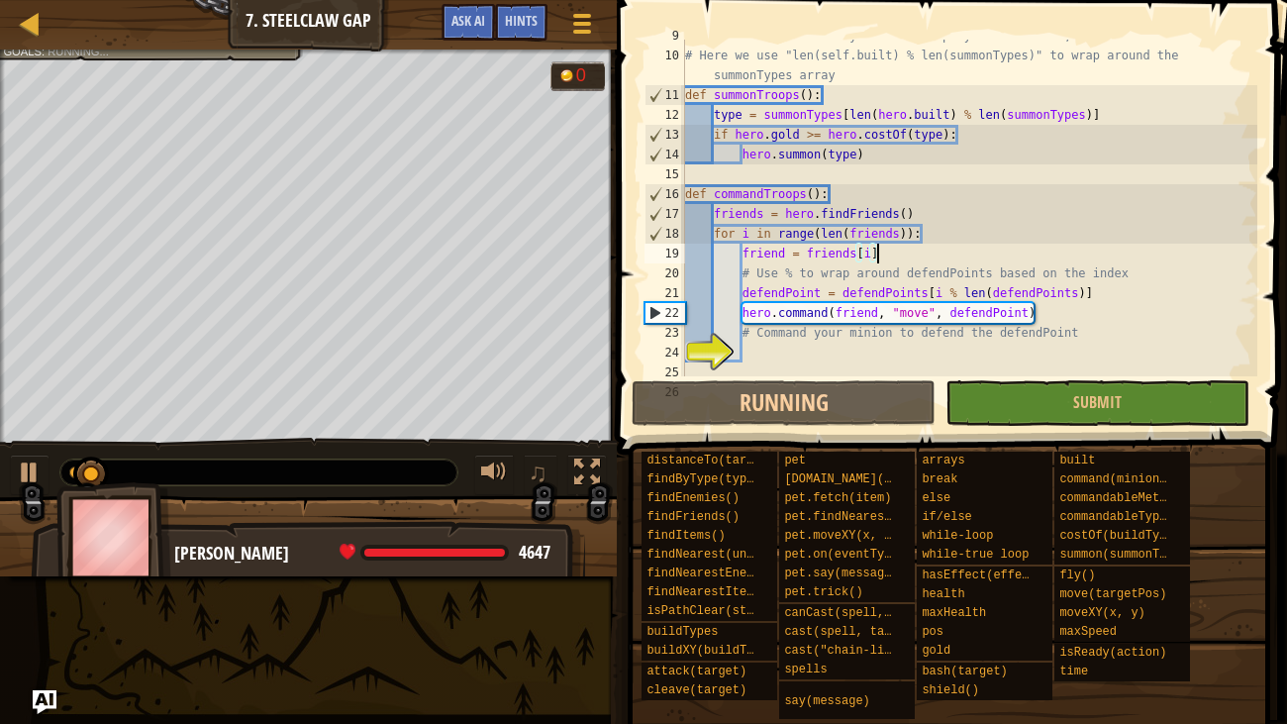
click at [1100, 271] on div "# self.built is an array of the troops you have built, ever. # Here we use "len…" at bounding box center [969, 214] width 576 height 376
type textarea "# Use % to wrap around defendPoints based on the index"
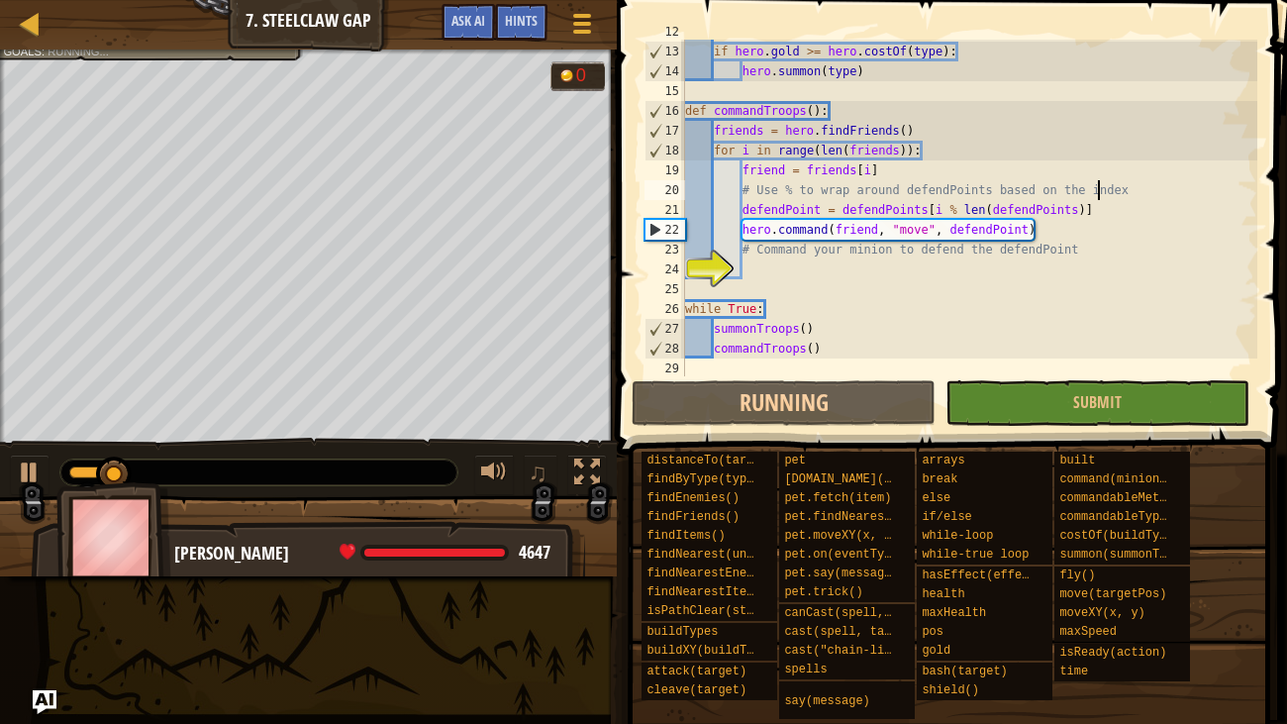
scroll to position [316, 0]
click at [1028, 262] on div "if hero . gold >= hero . costOf ( type ) : hero . summon ( type ) def commandTr…" at bounding box center [969, 228] width 576 height 376
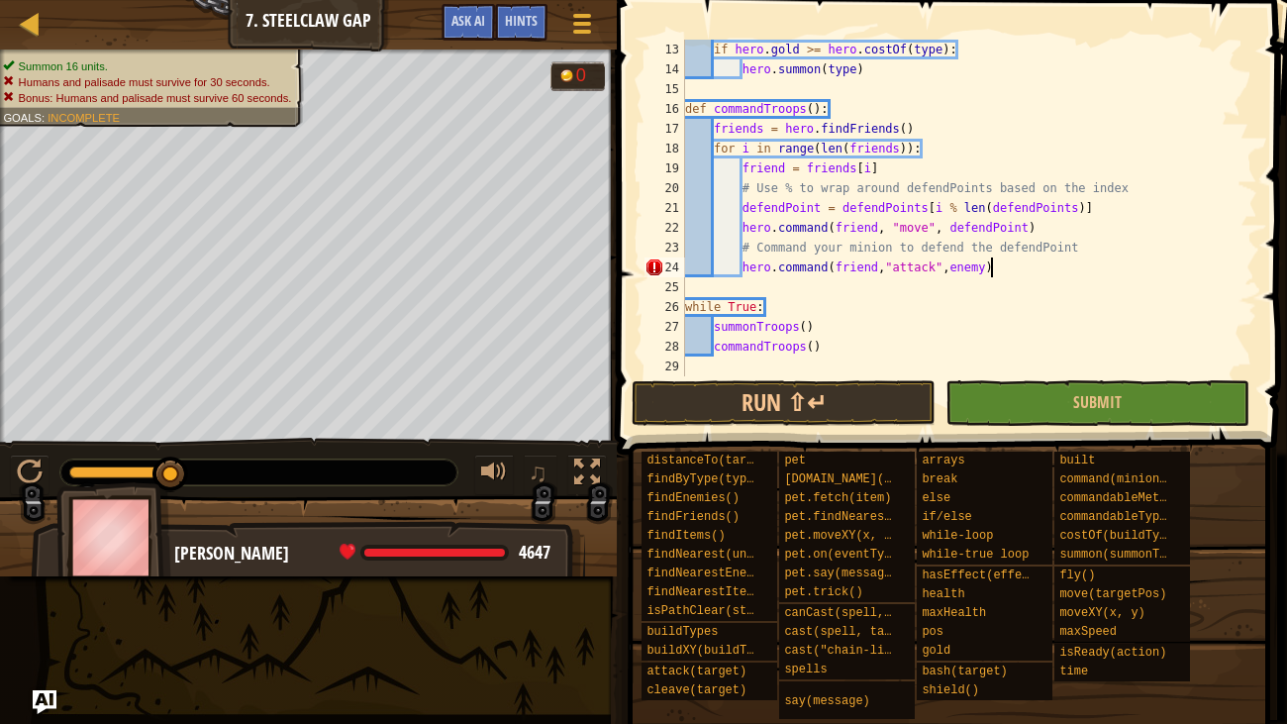
scroll to position [9, 24]
click at [822, 406] on button "Run ⇧↵" at bounding box center [783, 403] width 304 height 46
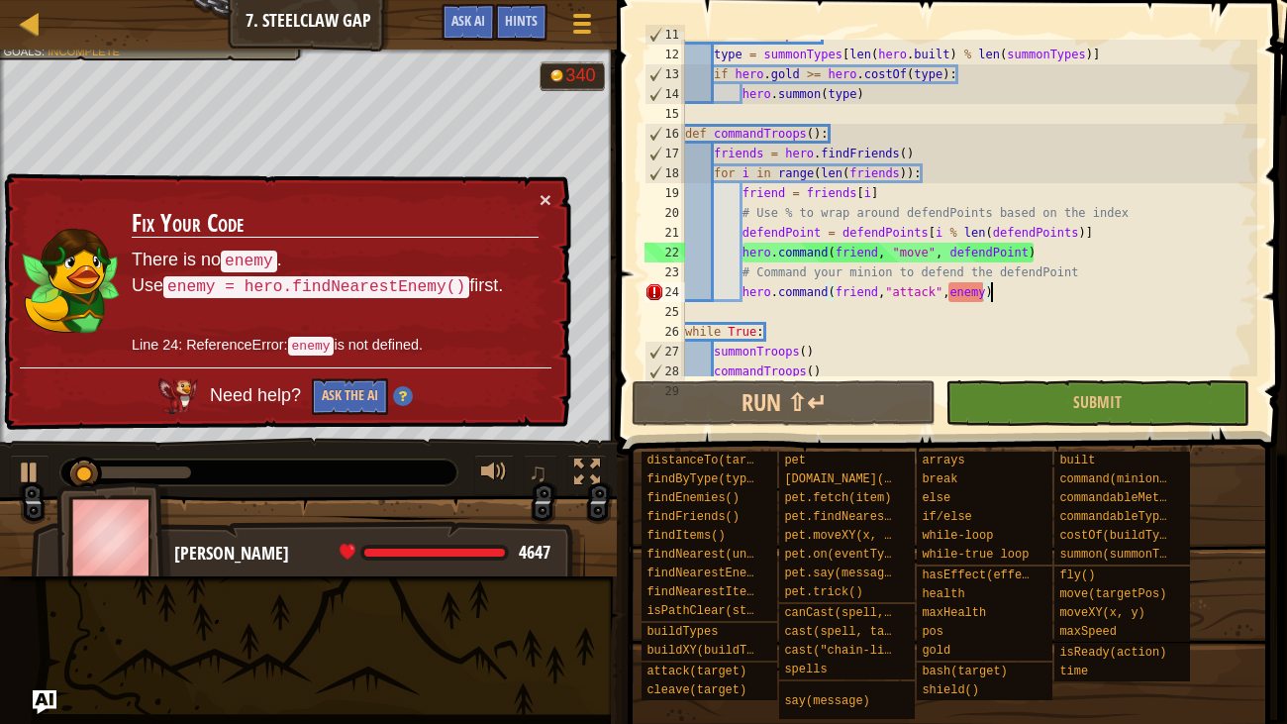
scroll to position [316, 0]
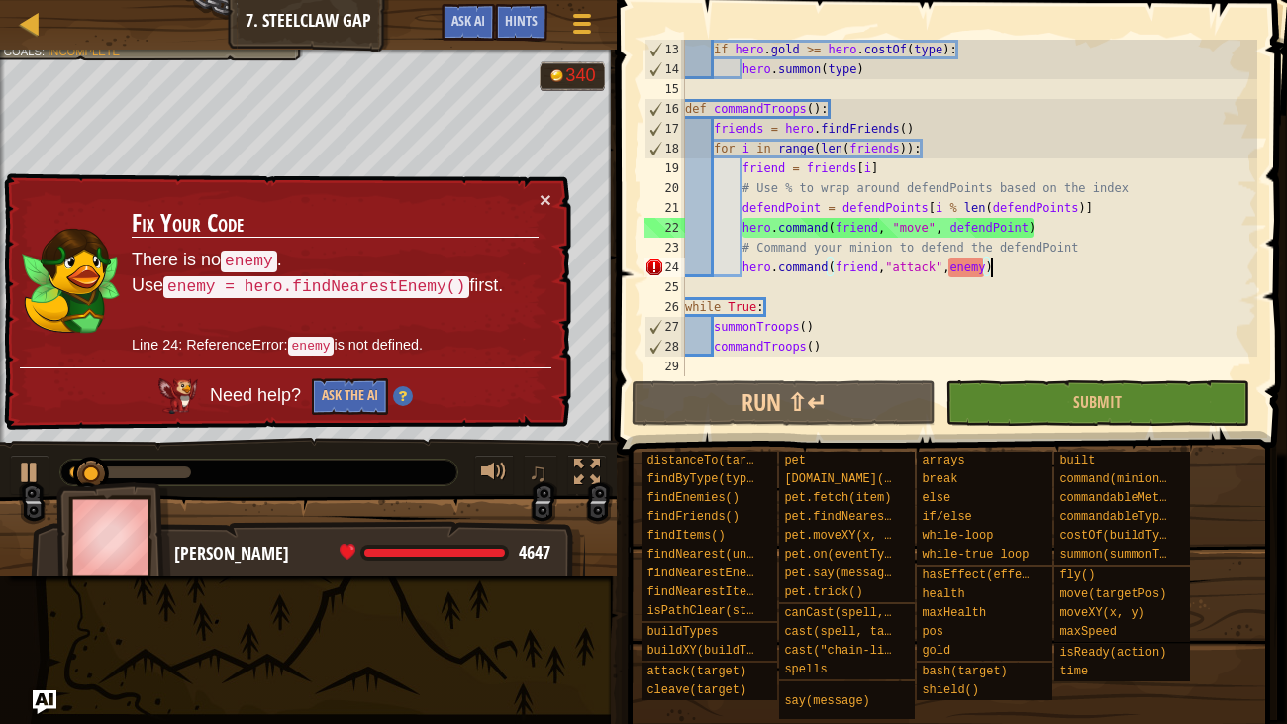
click at [1100, 241] on div "if hero . gold >= hero . costOf ( type ) : hero . summon ( type ) def commandTr…" at bounding box center [969, 228] width 576 height 376
type textarea "# Command your minion to defend the defendPoint"
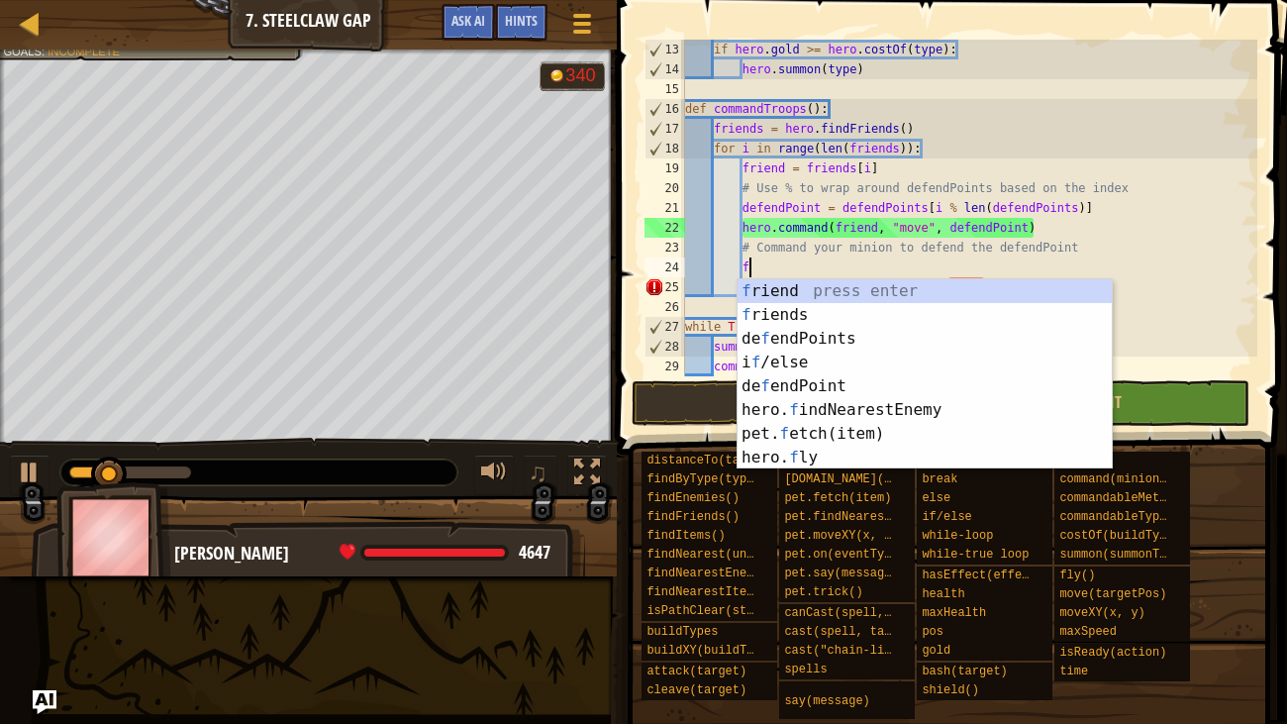
type textarea "f"
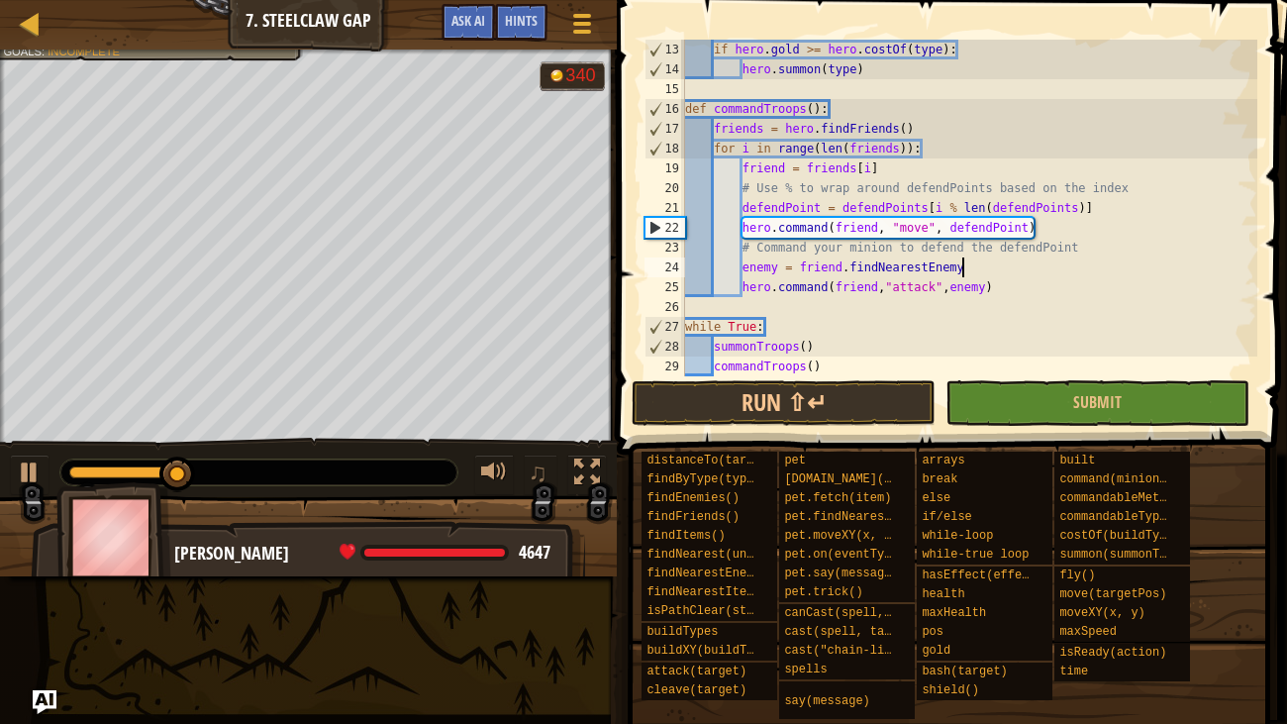
scroll to position [9, 21]
click at [847, 400] on button "Run ⇧↵" at bounding box center [783, 403] width 304 height 46
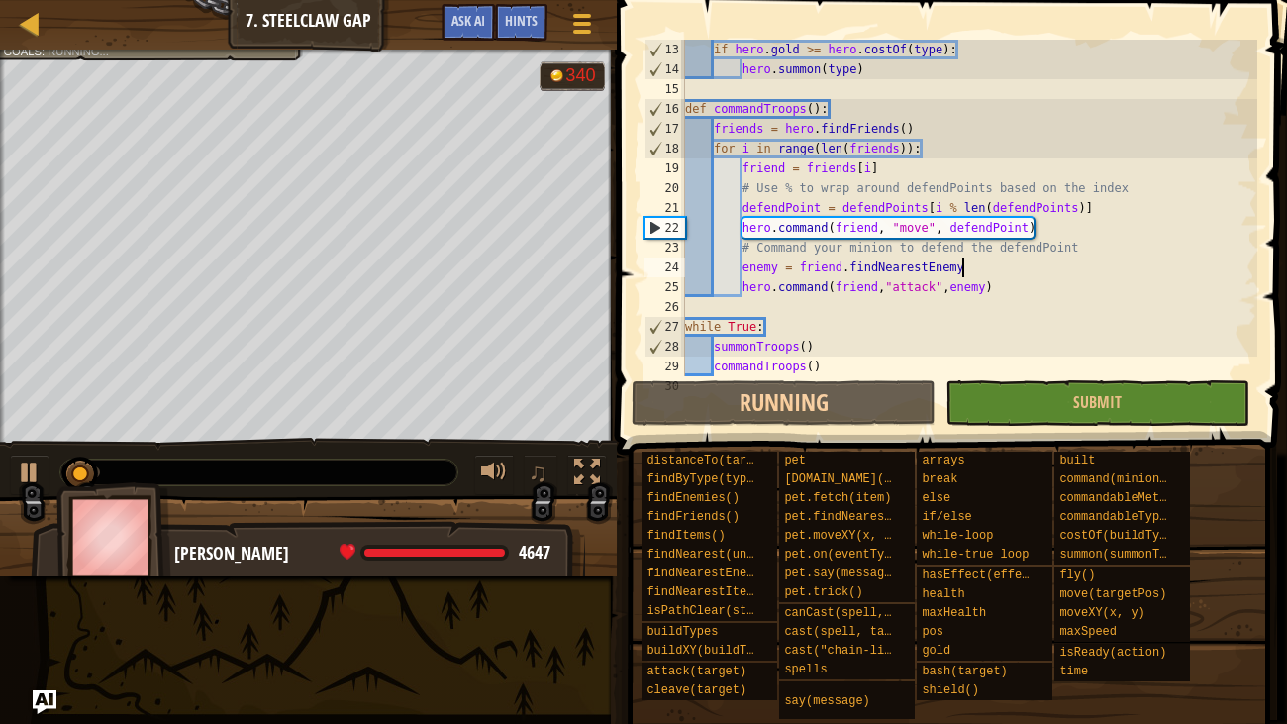
scroll to position [9, 22]
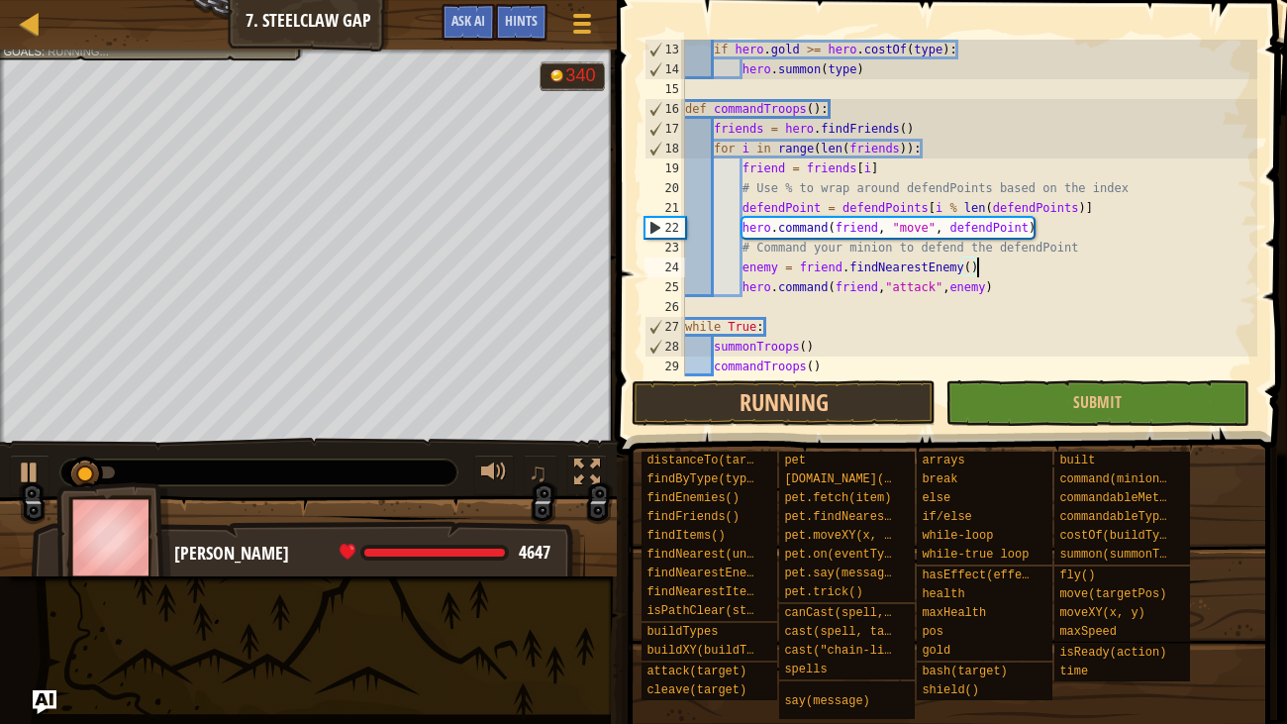
click at [857, 371] on div "if hero . gold >= hero . costOf ( type ) : hero . summon ( type ) def commandTr…" at bounding box center [969, 228] width 576 height 376
click at [863, 391] on button "Running" at bounding box center [783, 403] width 304 height 46
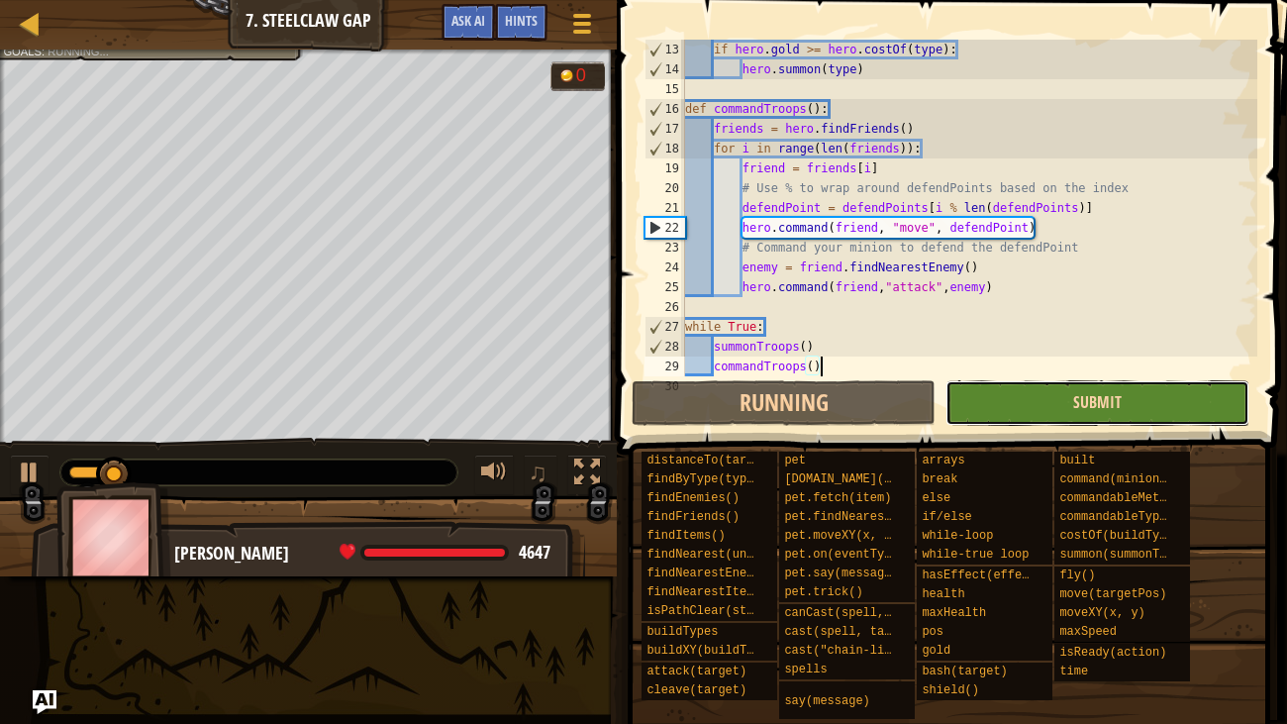
click at [1088, 396] on span "Submit" at bounding box center [1097, 402] width 49 height 22
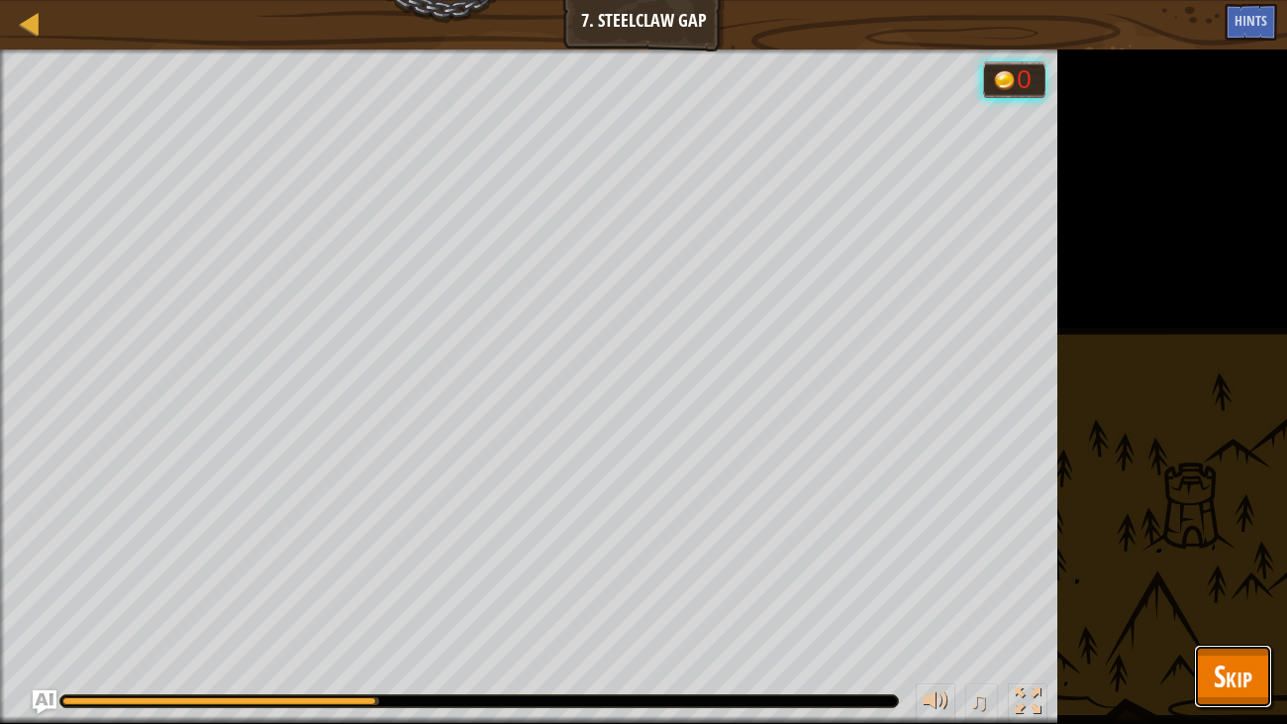
click at [1216, 554] on span "Skip" at bounding box center [1232, 675] width 39 height 41
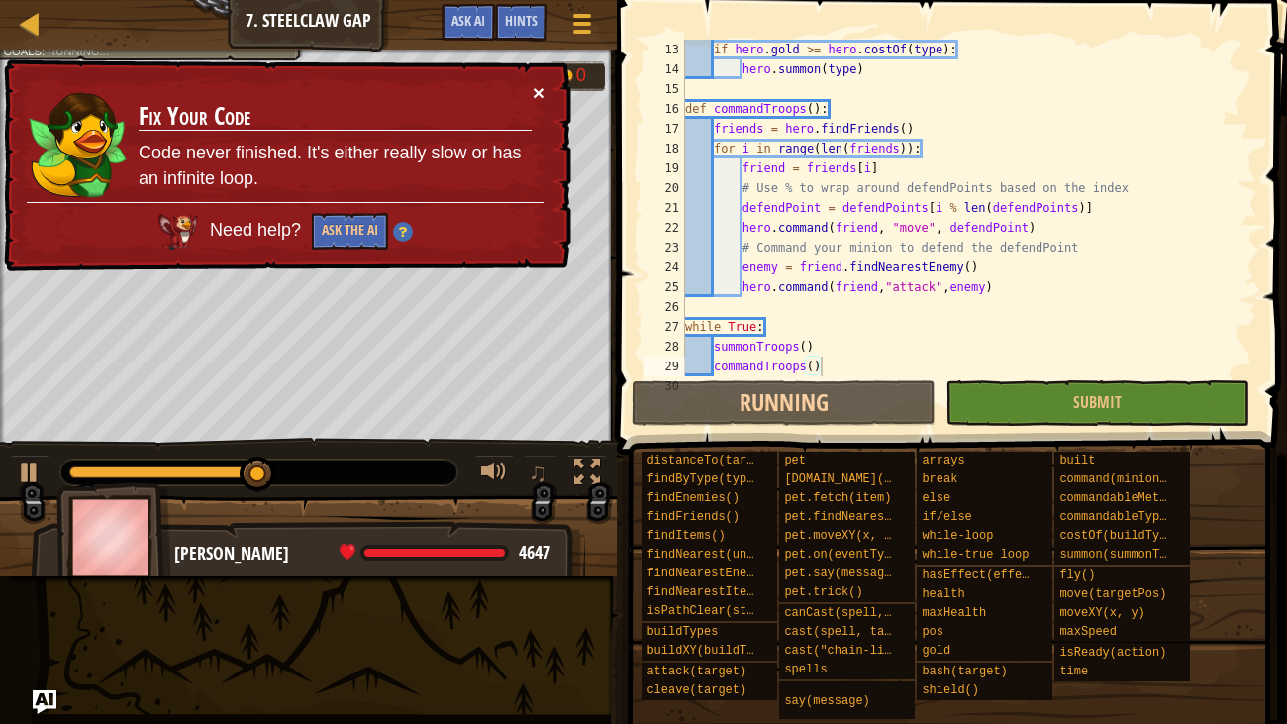
click at [534, 92] on button "×" at bounding box center [539, 92] width 12 height 21
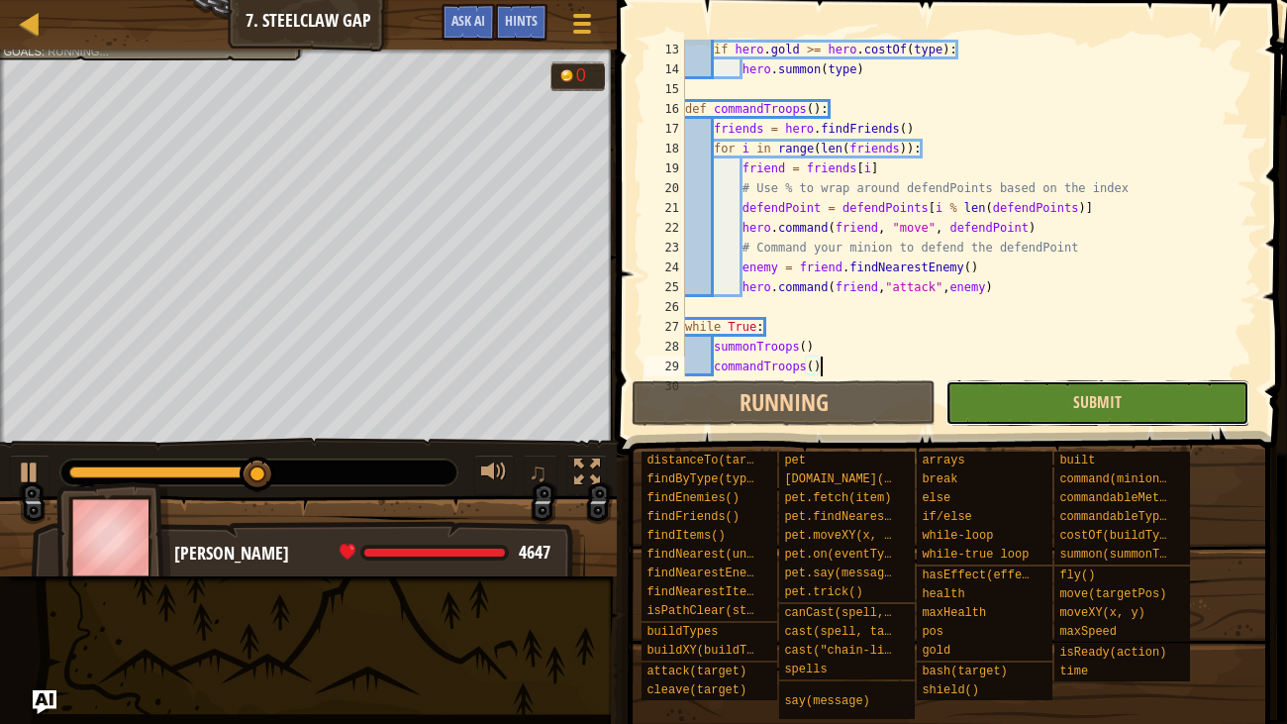
click at [1077, 403] on span "Submit" at bounding box center [1097, 402] width 49 height 22
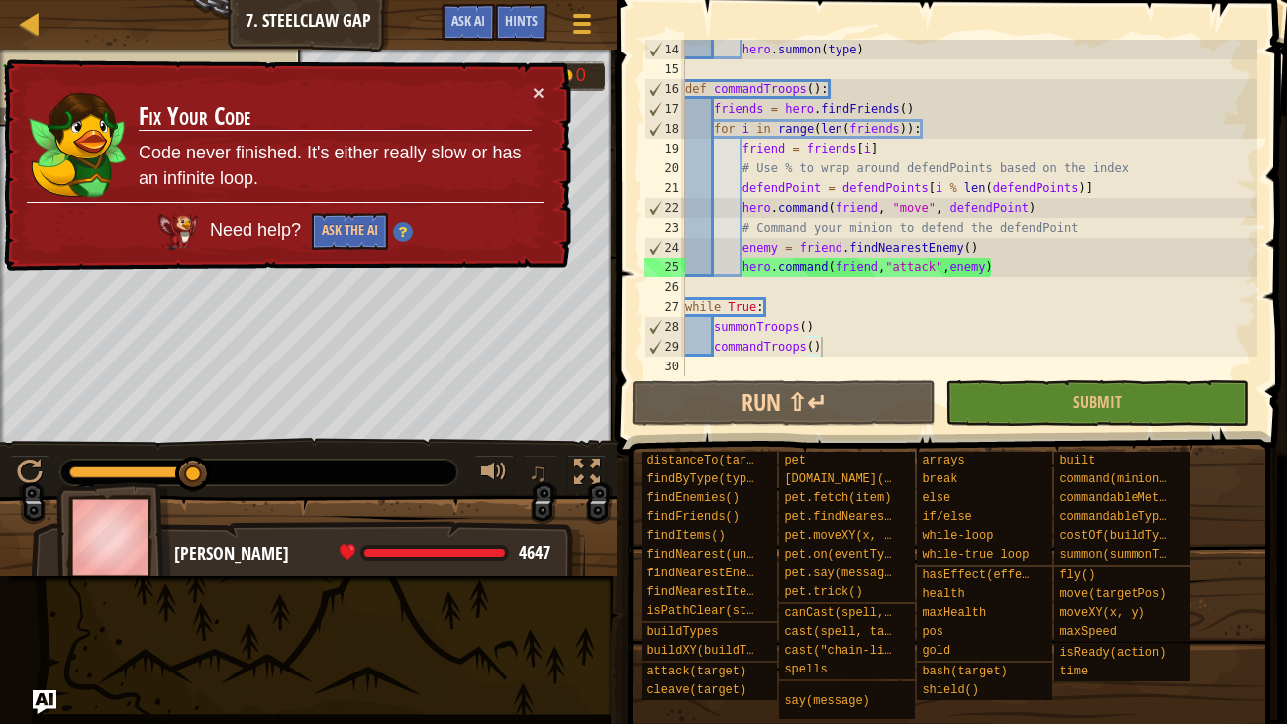
scroll to position [336, 0]
click at [540, 96] on button "×" at bounding box center [539, 92] width 12 height 21
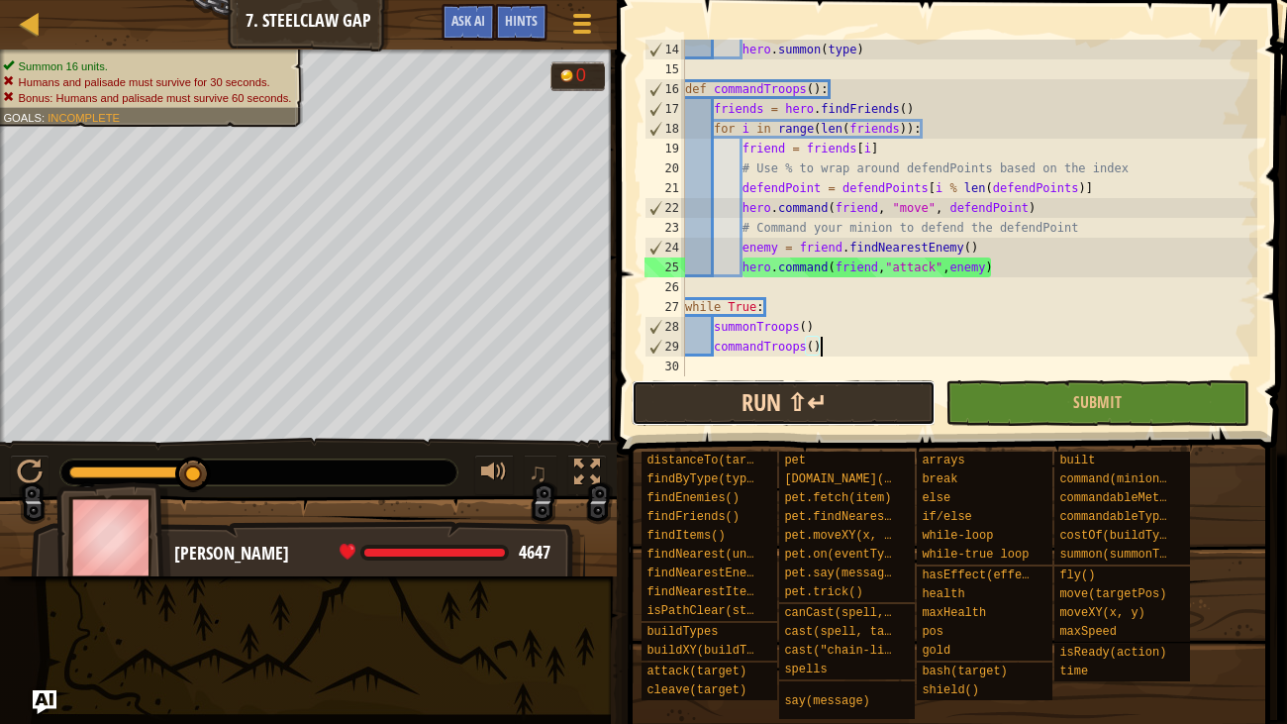
click at [785, 403] on button "Run ⇧↵" at bounding box center [783, 403] width 304 height 46
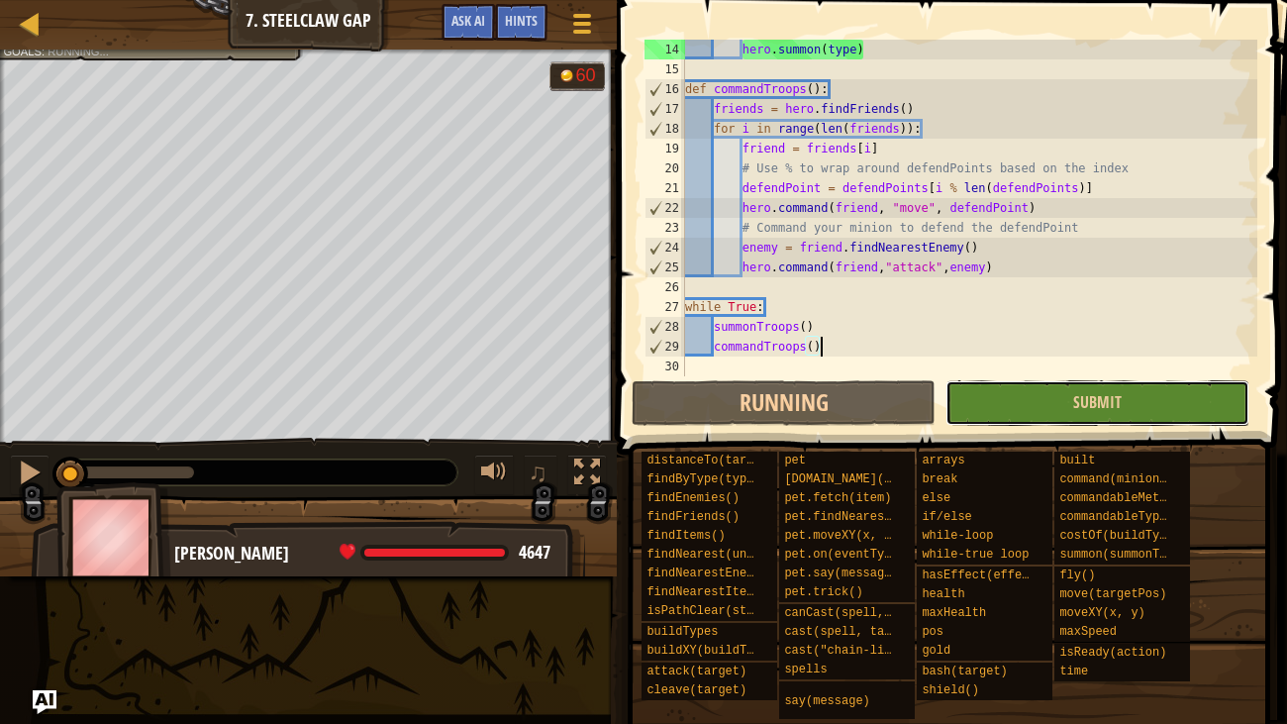
click at [1201, 410] on button "Submit" at bounding box center [1097, 403] width 304 height 46
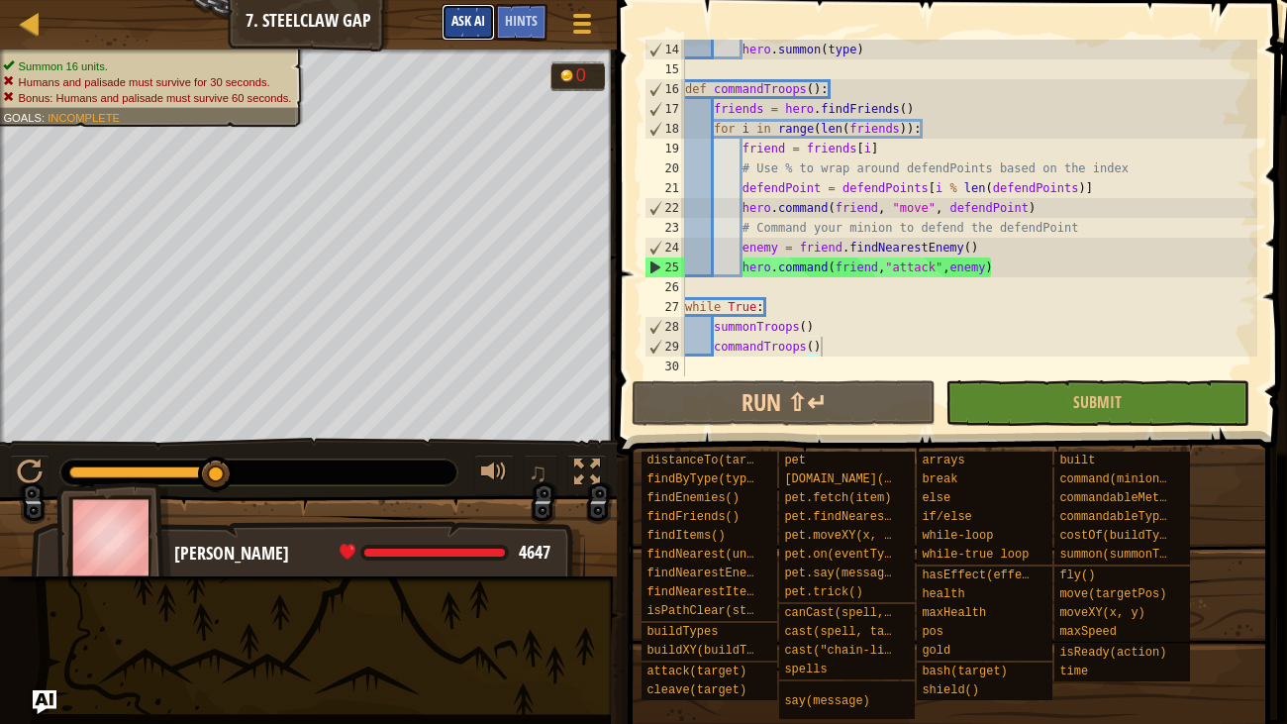
click at [482, 28] on span "Ask AI" at bounding box center [468, 20] width 34 height 19
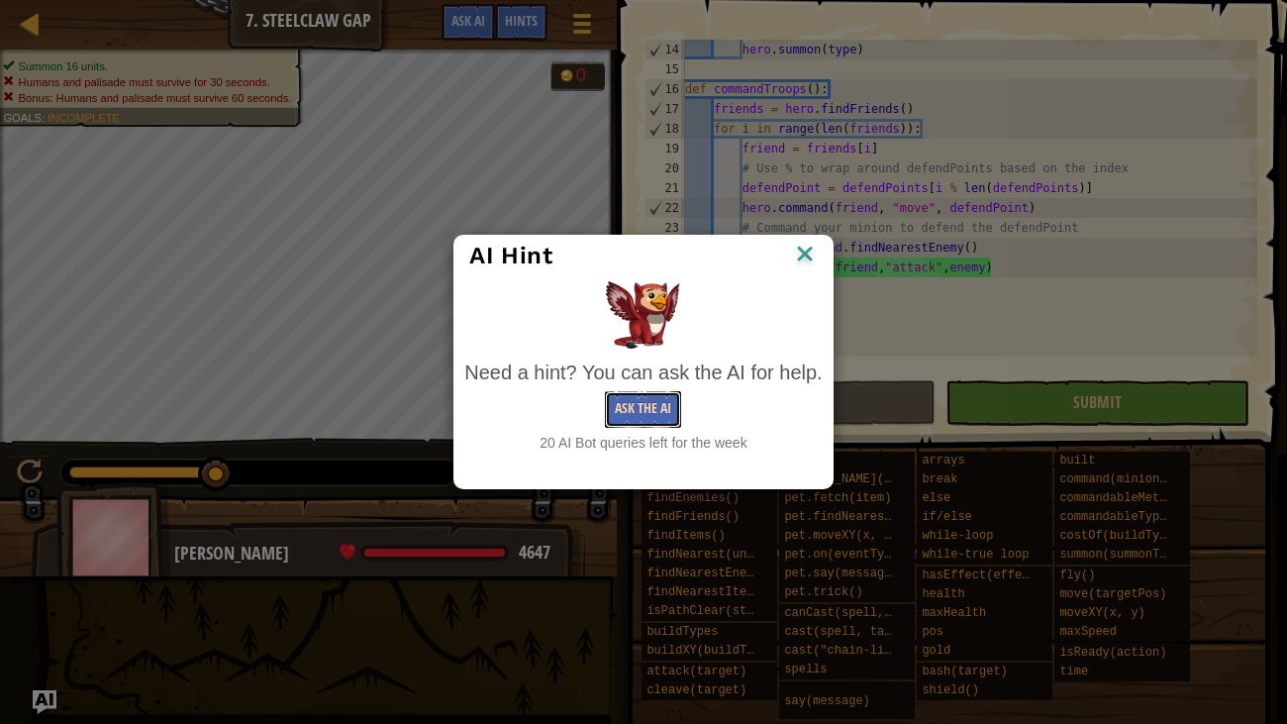
click at [642, 416] on button "Ask the AI" at bounding box center [643, 409] width 76 height 37
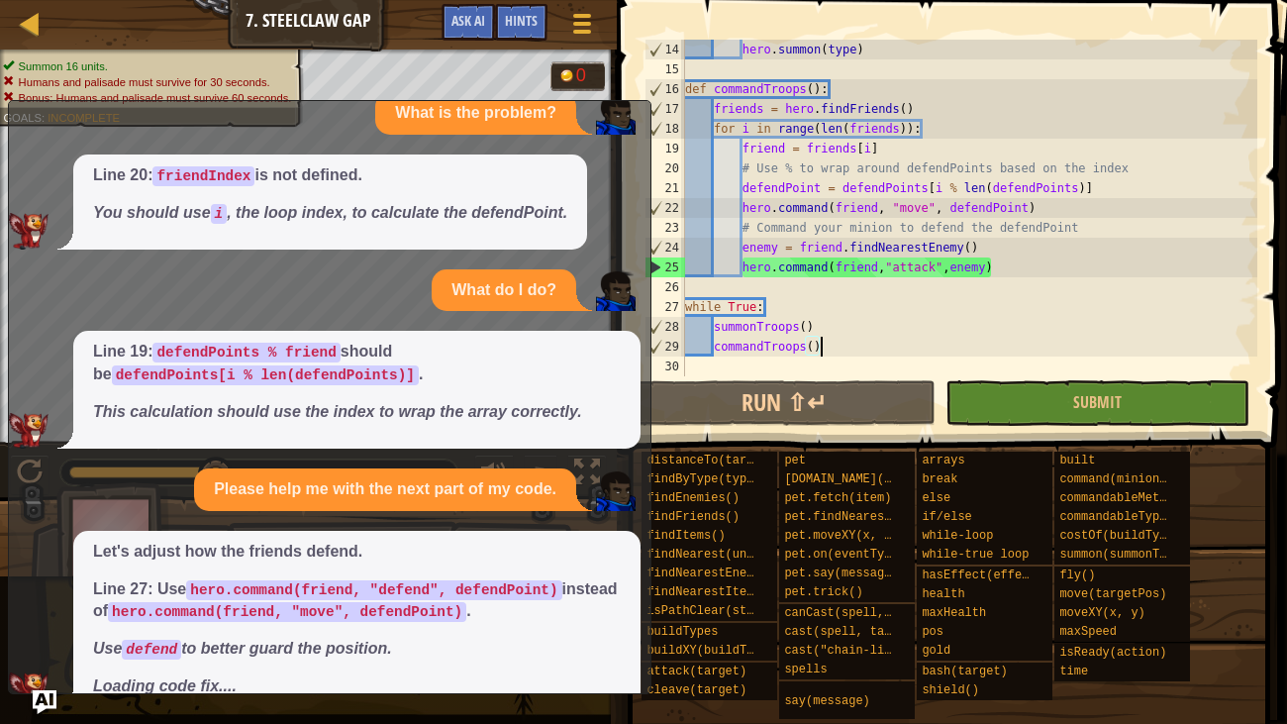
scroll to position [77, 0]
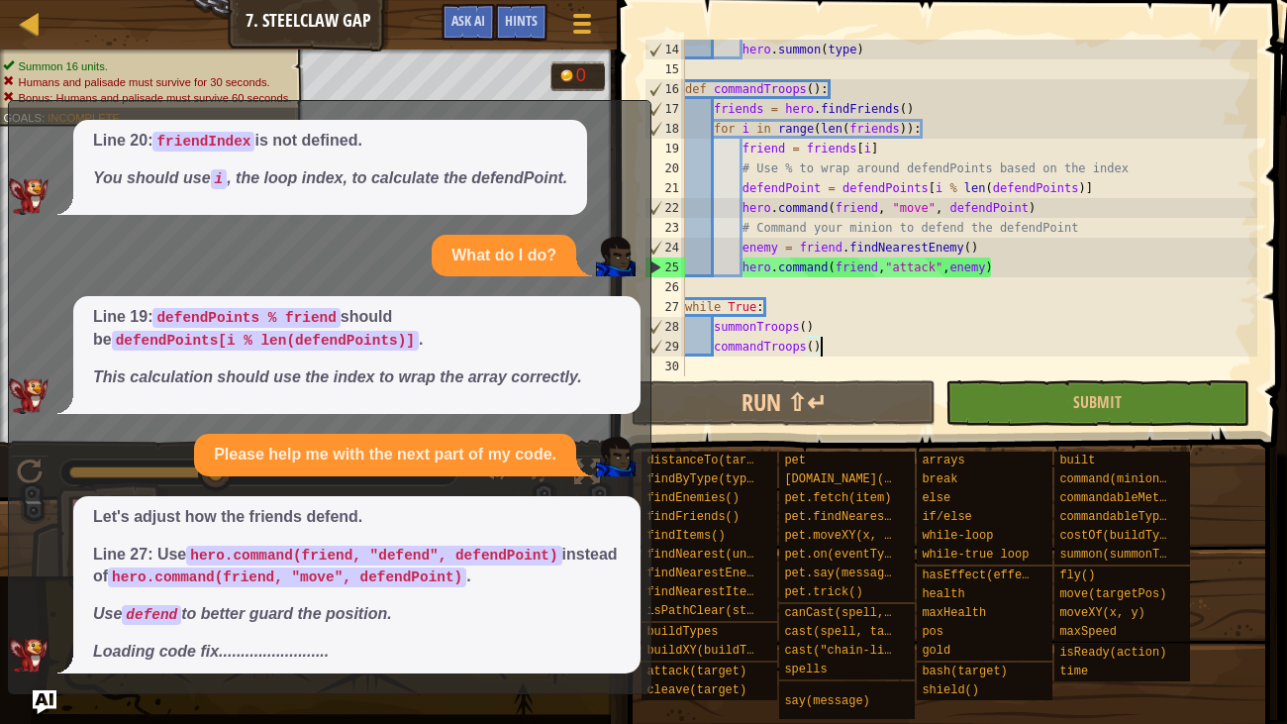
click at [1068, 202] on div "hero . summon ( type ) def commandTroops ( ) : friends = hero . findFriends ( )…" at bounding box center [969, 228] width 576 height 376
click at [1012, 269] on div "hero . summon ( type ) def commandTroops ( ) : friends = hero . findFriends ( )…" at bounding box center [969, 228] width 576 height 376
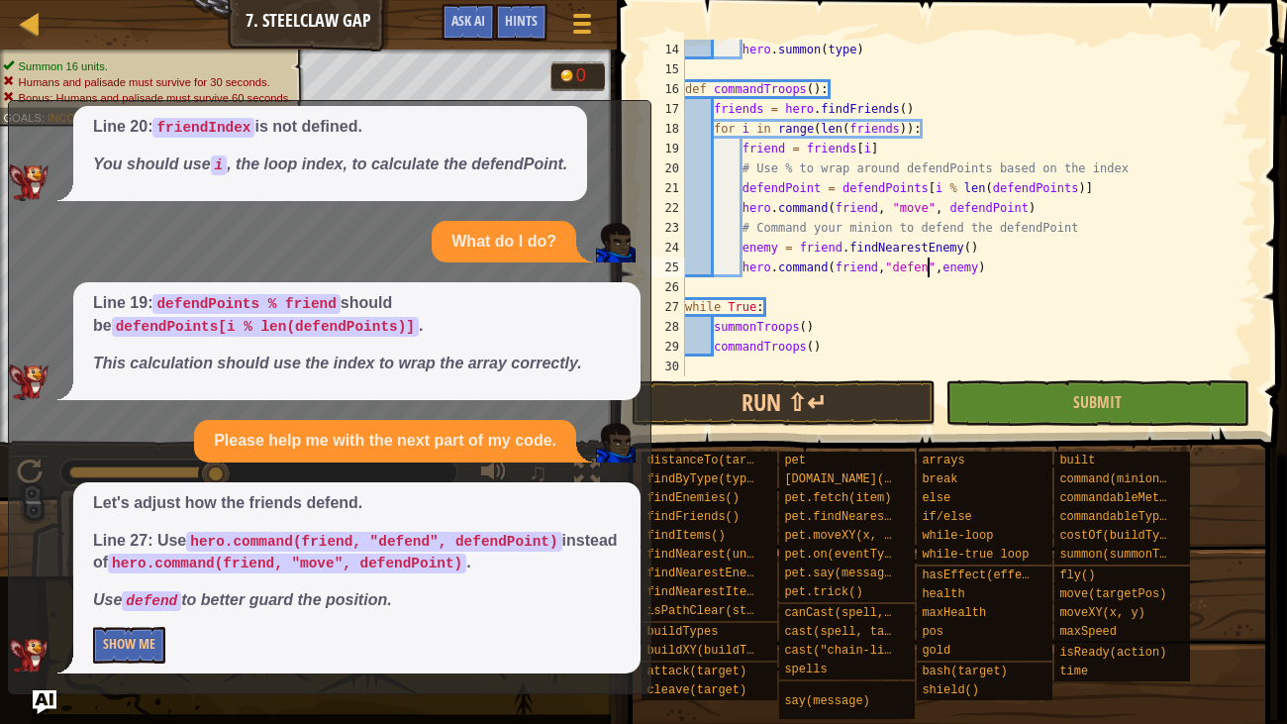
scroll to position [9, 20]
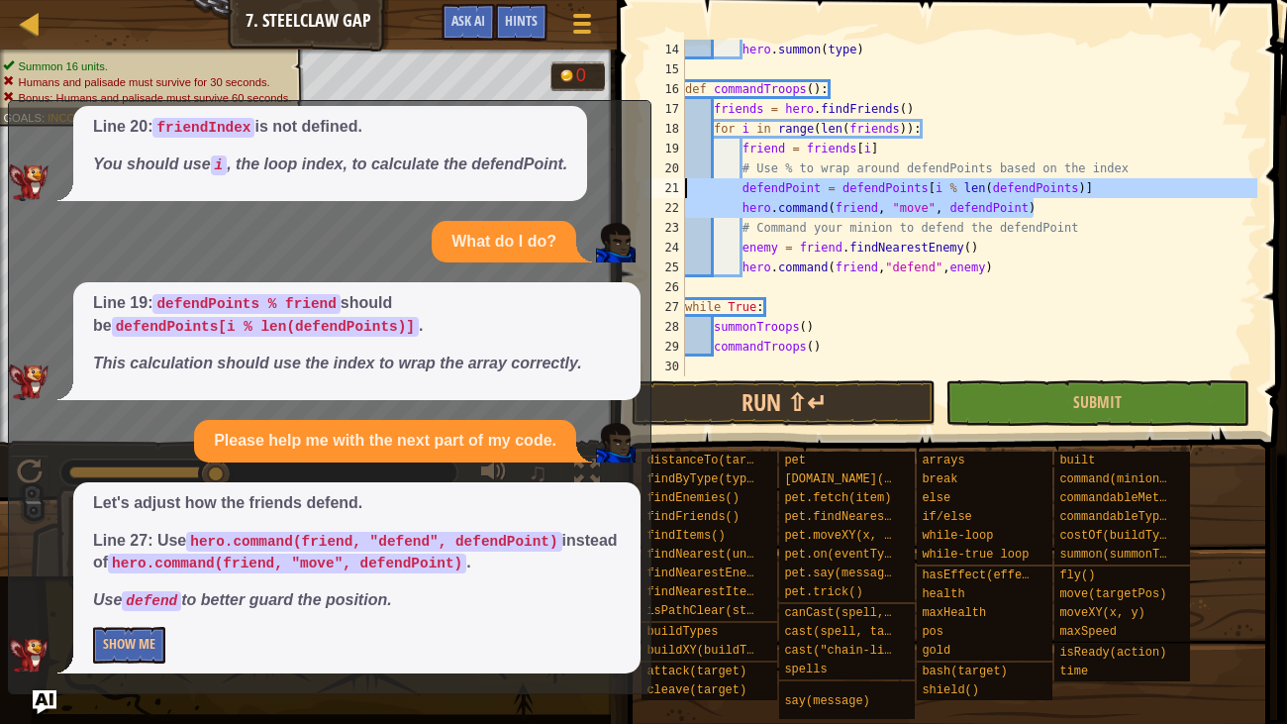
drag, startPoint x: 1060, startPoint y: 201, endPoint x: 622, endPoint y: 200, distance: 438.5
click at [622, 200] on div "Map Computer Science 5 7. Steelclaw Gap Game Menu Done Hints Ask AI 1 2 3 4 5 6…" at bounding box center [643, 362] width 1287 height 724
type textarea "hero.command(friend, "move", defendPoint)"
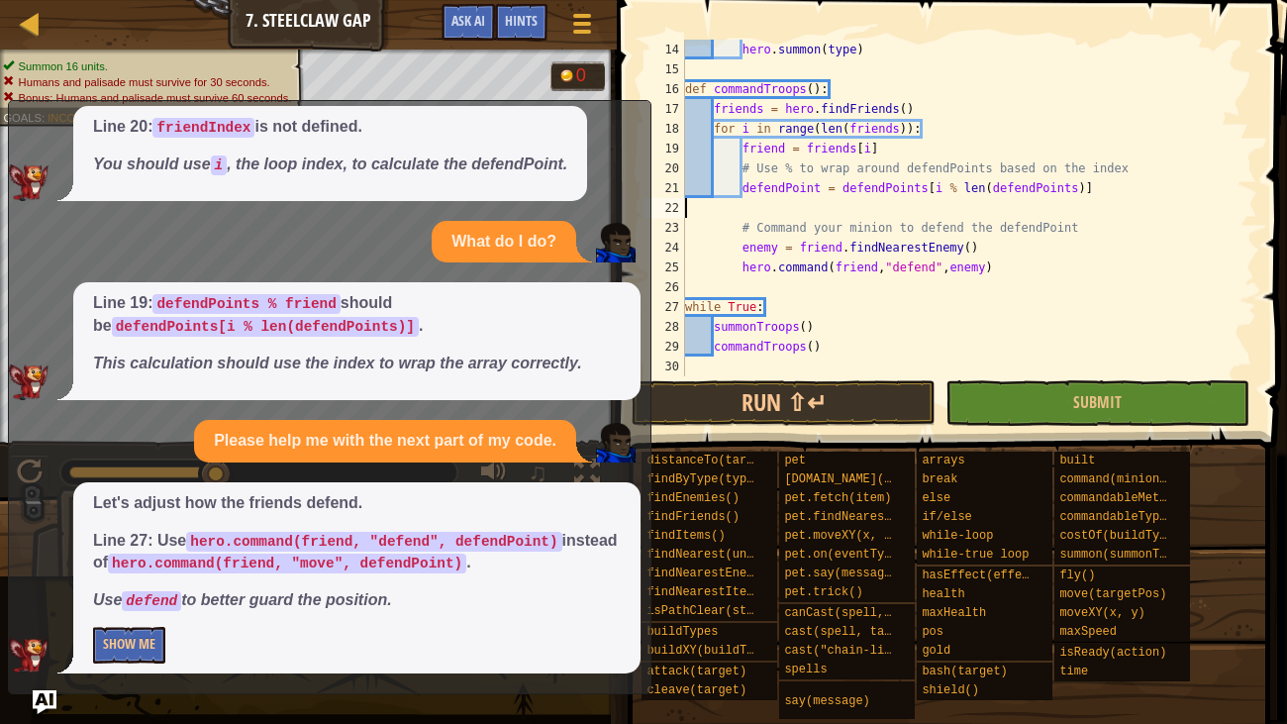
scroll to position [316, 0]
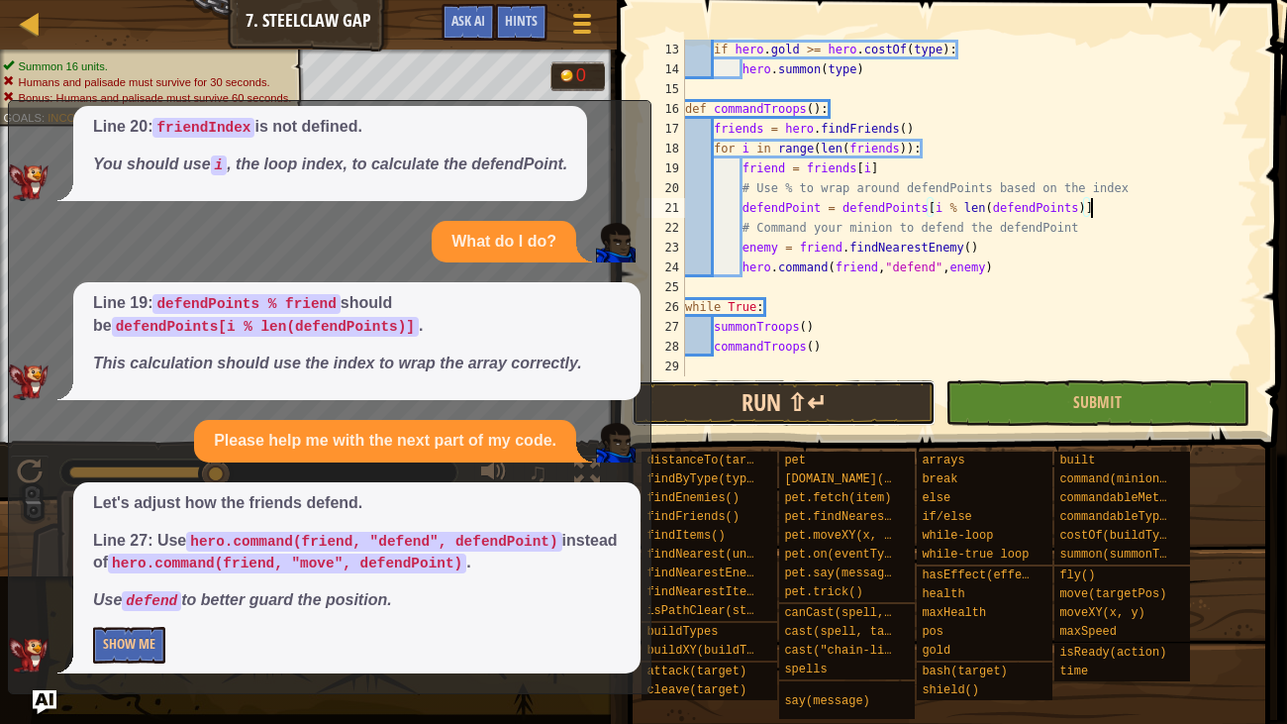
click at [816, 411] on button "Run ⇧↵" at bounding box center [783, 403] width 304 height 46
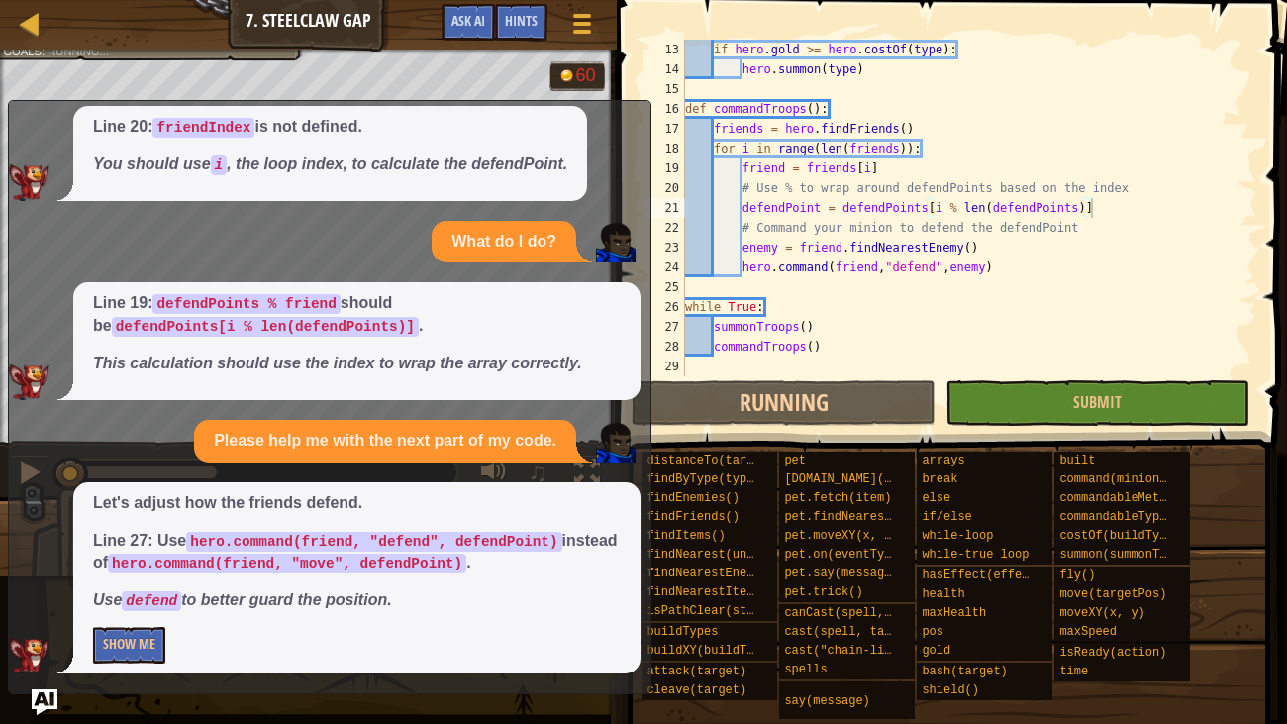
click at [40, 554] on img "Ask AI" at bounding box center [45, 702] width 26 height 26
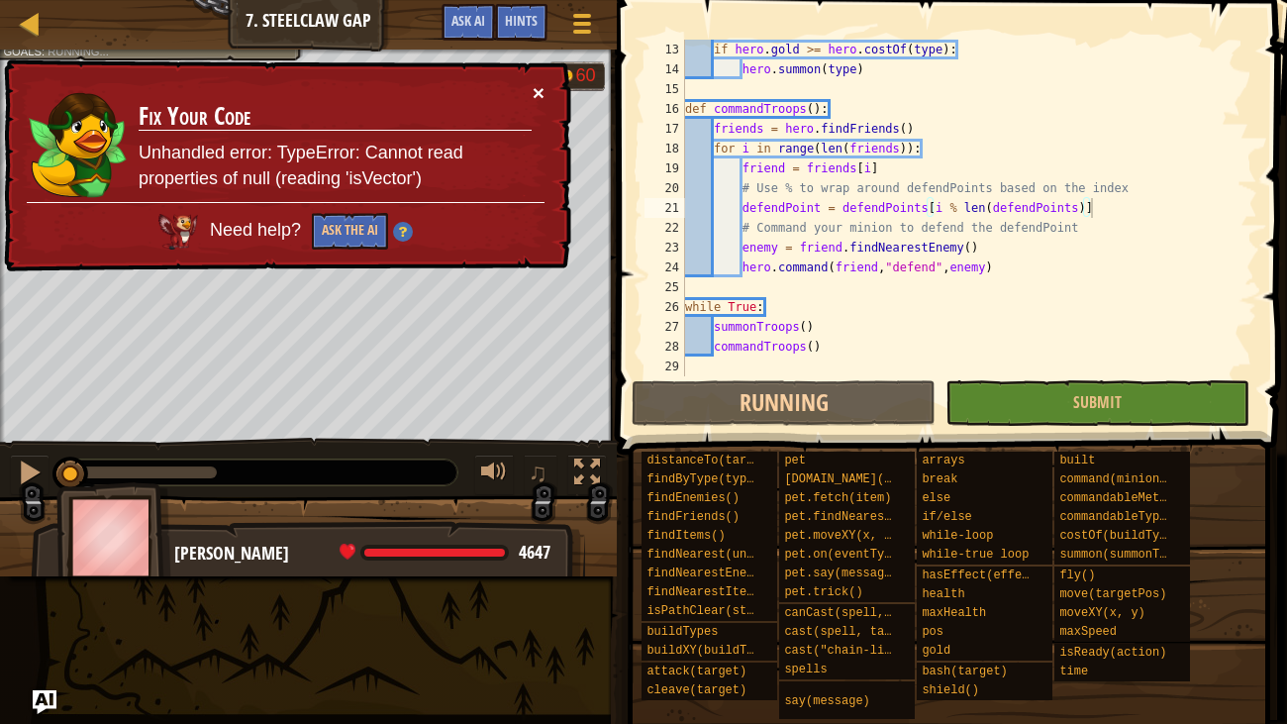
click at [536, 96] on button "×" at bounding box center [539, 92] width 12 height 21
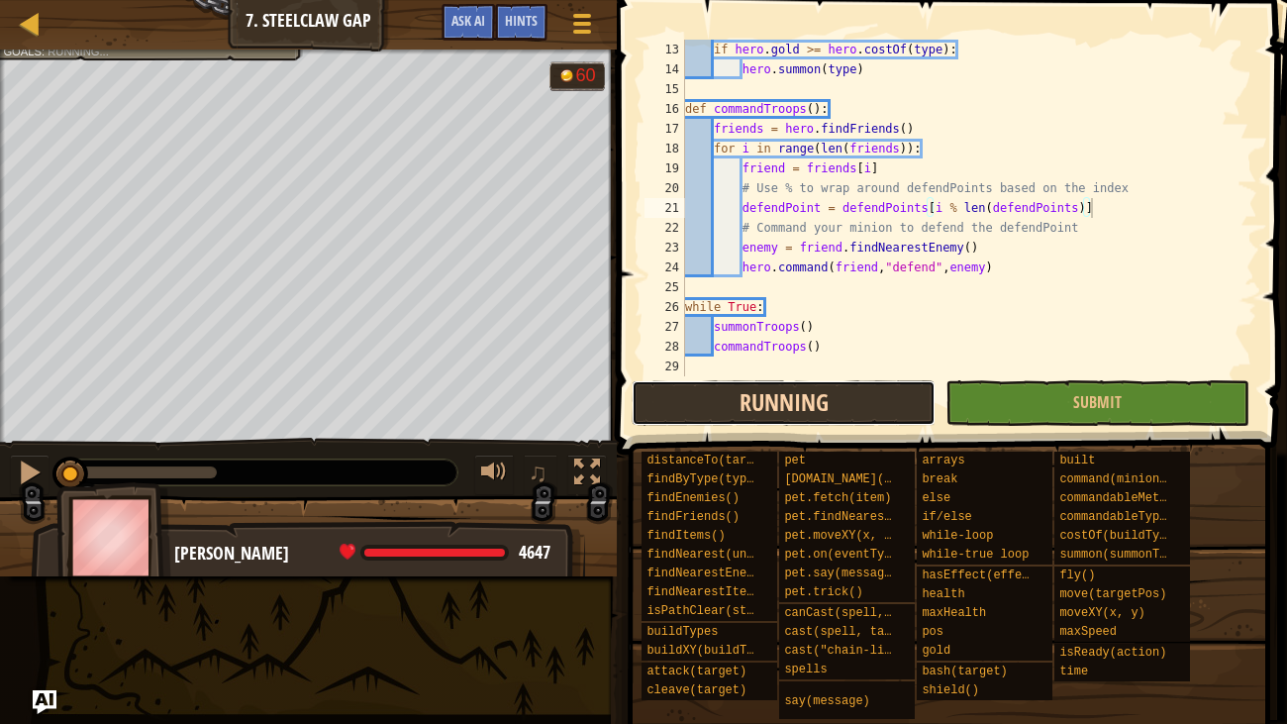
click at [730, 386] on button "Running" at bounding box center [783, 403] width 304 height 46
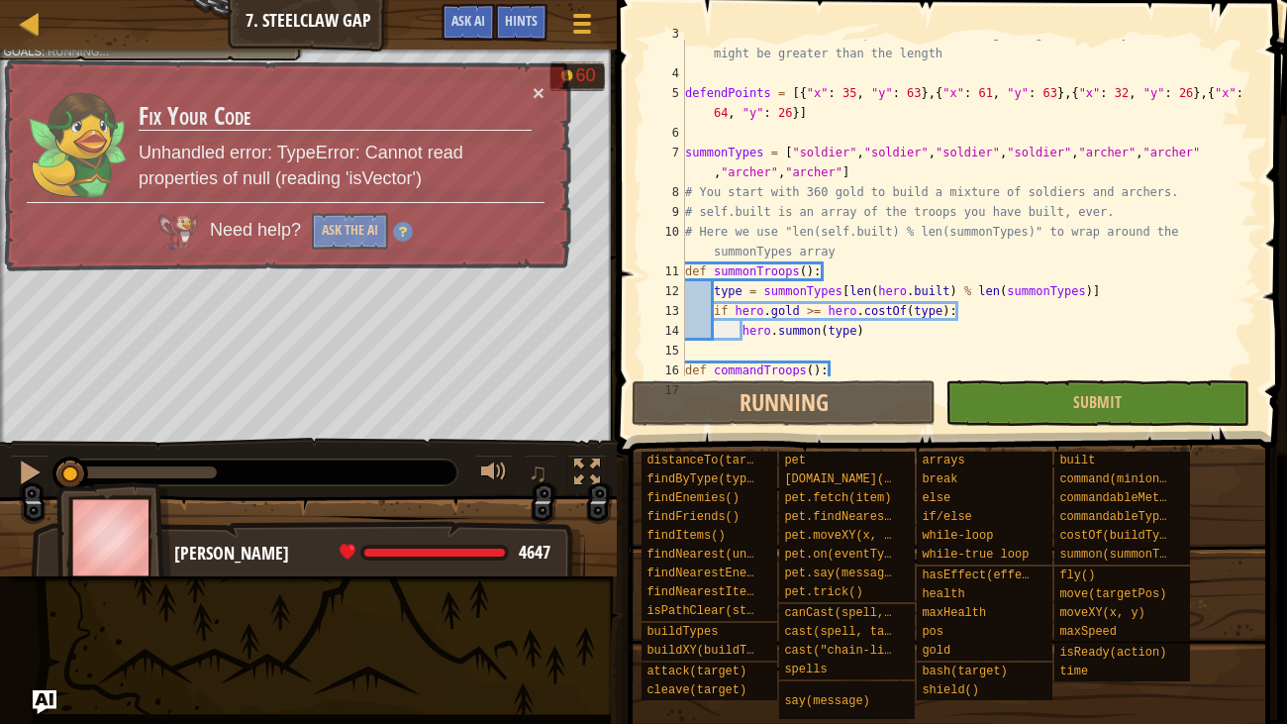
scroll to position [0, 0]
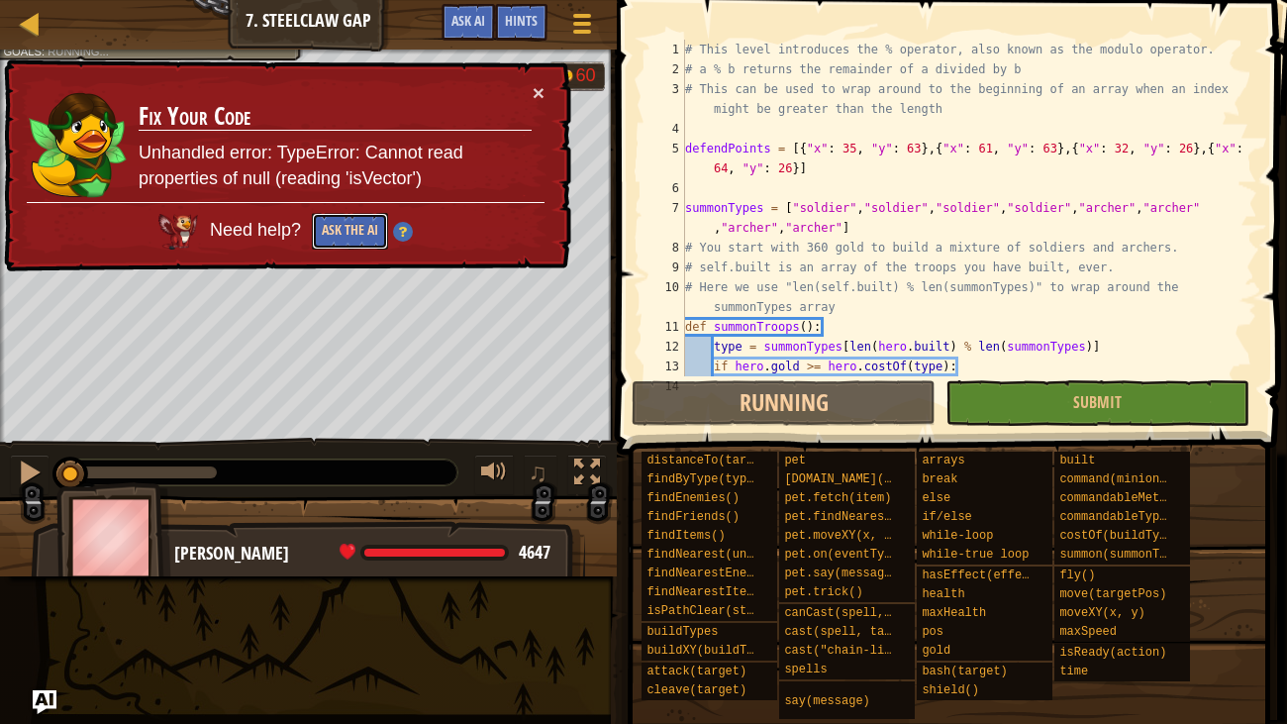
click at [376, 233] on button "Ask the AI" at bounding box center [350, 232] width 76 height 37
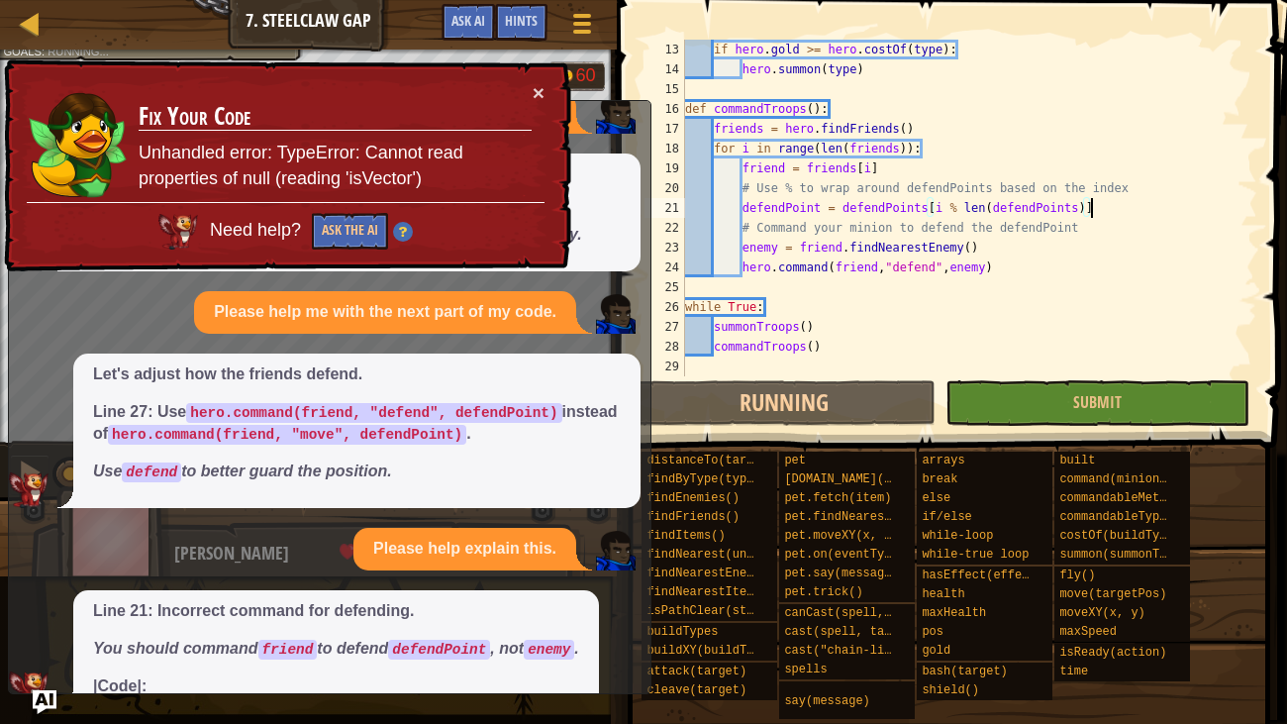
scroll to position [253, 0]
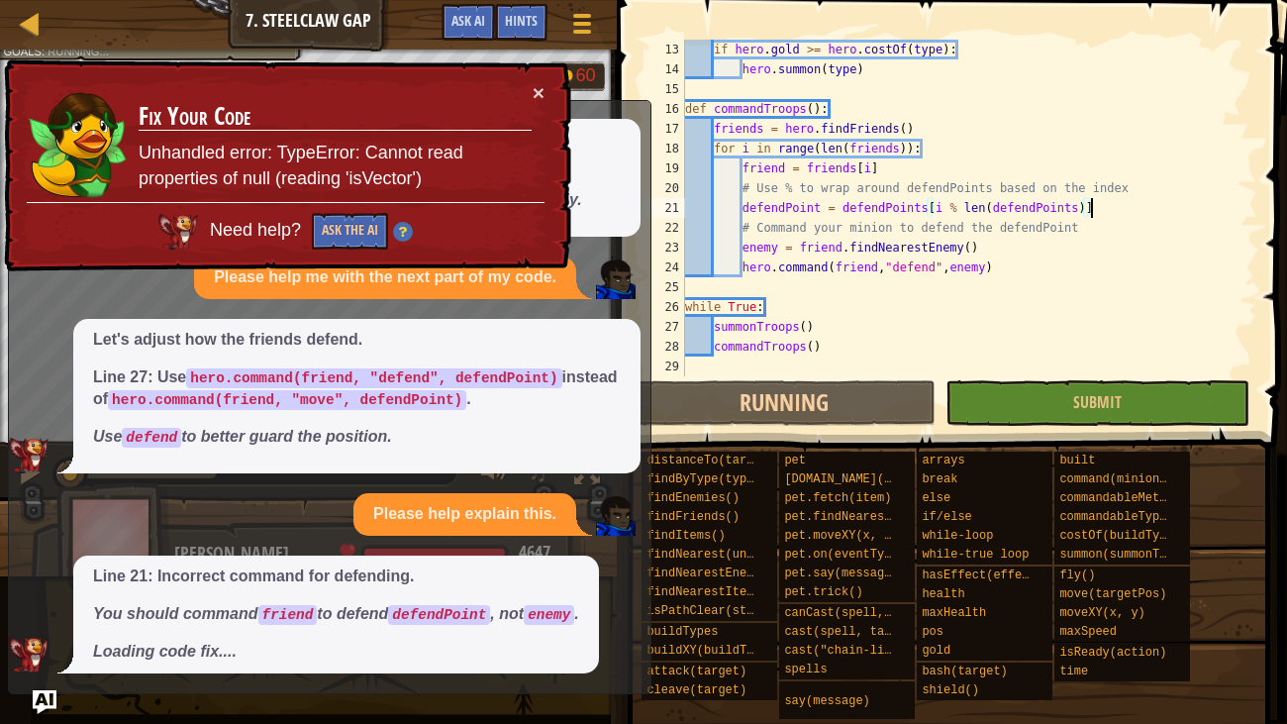
click at [980, 276] on div "if hero . gold >= hero . costOf ( type ) : hero . summon ( type ) def commandTr…" at bounding box center [969, 228] width 576 height 376
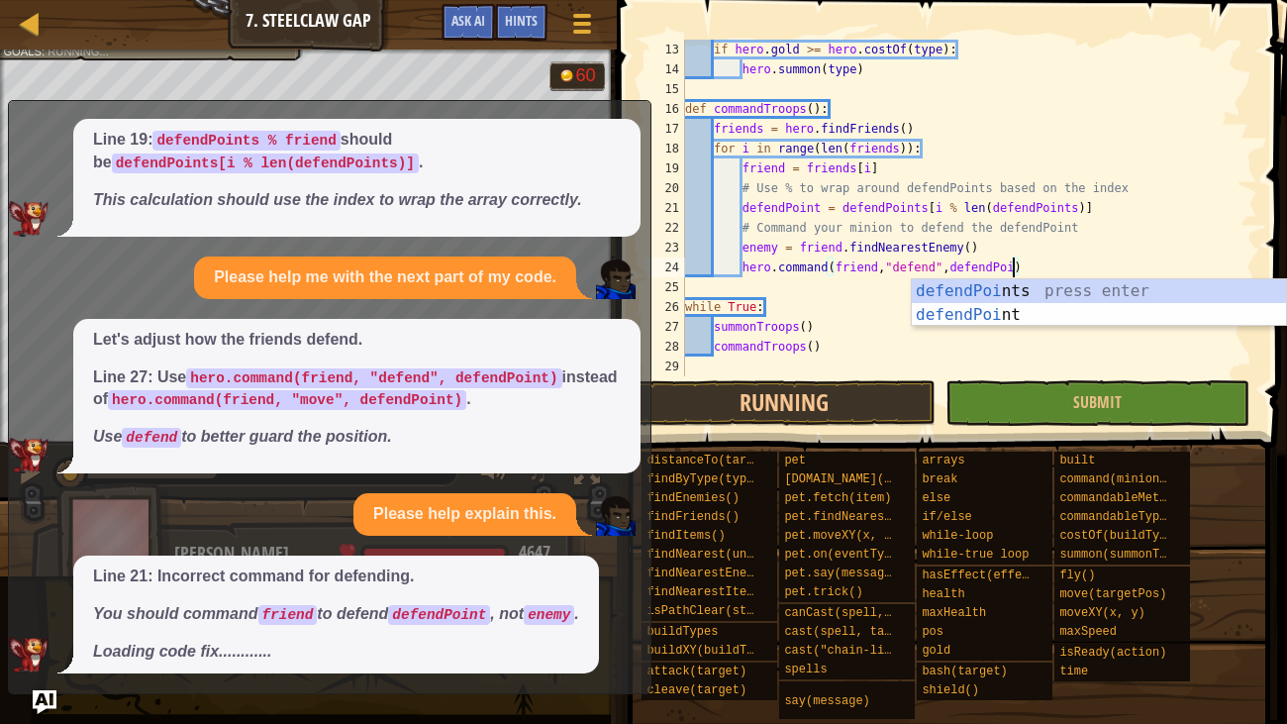
scroll to position [9, 28]
type textarea "hero.command(friend,"defend",defendPoint)"
click at [798, 407] on button "Running" at bounding box center [783, 403] width 304 height 46
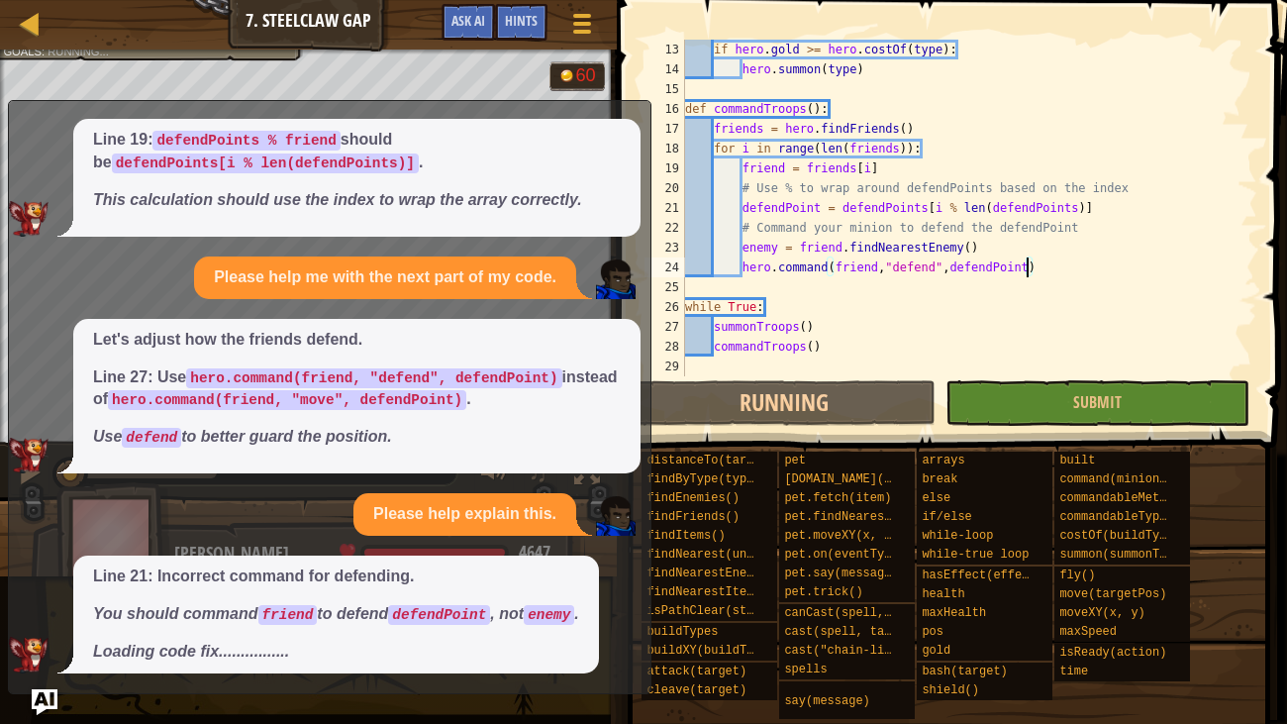
click at [35, 554] on img "Ask AI" at bounding box center [45, 702] width 26 height 26
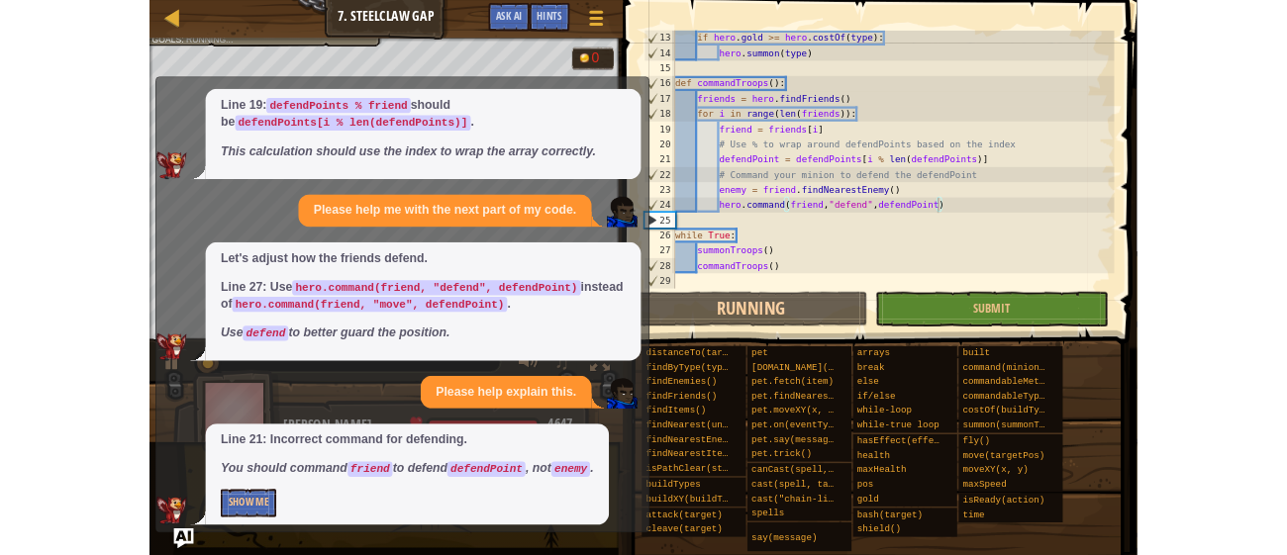
scroll to position [267, 0]
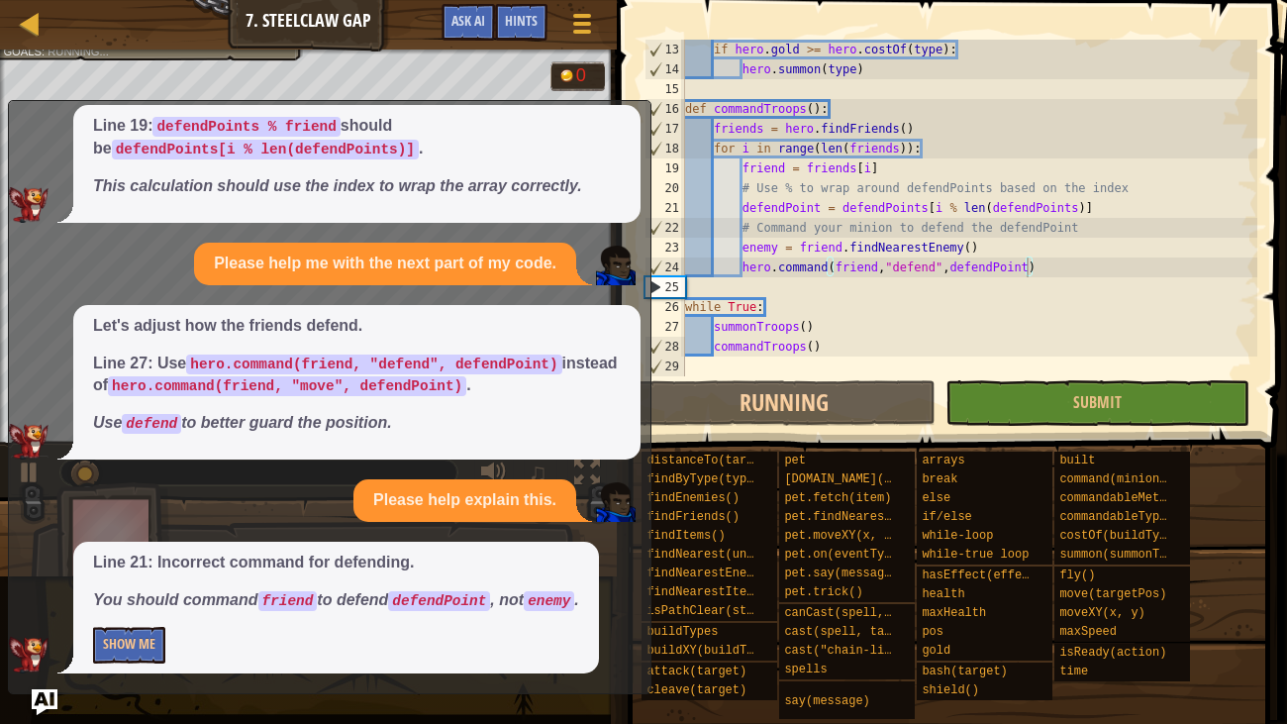
click at [34, 554] on img "Ask AI" at bounding box center [45, 702] width 26 height 26
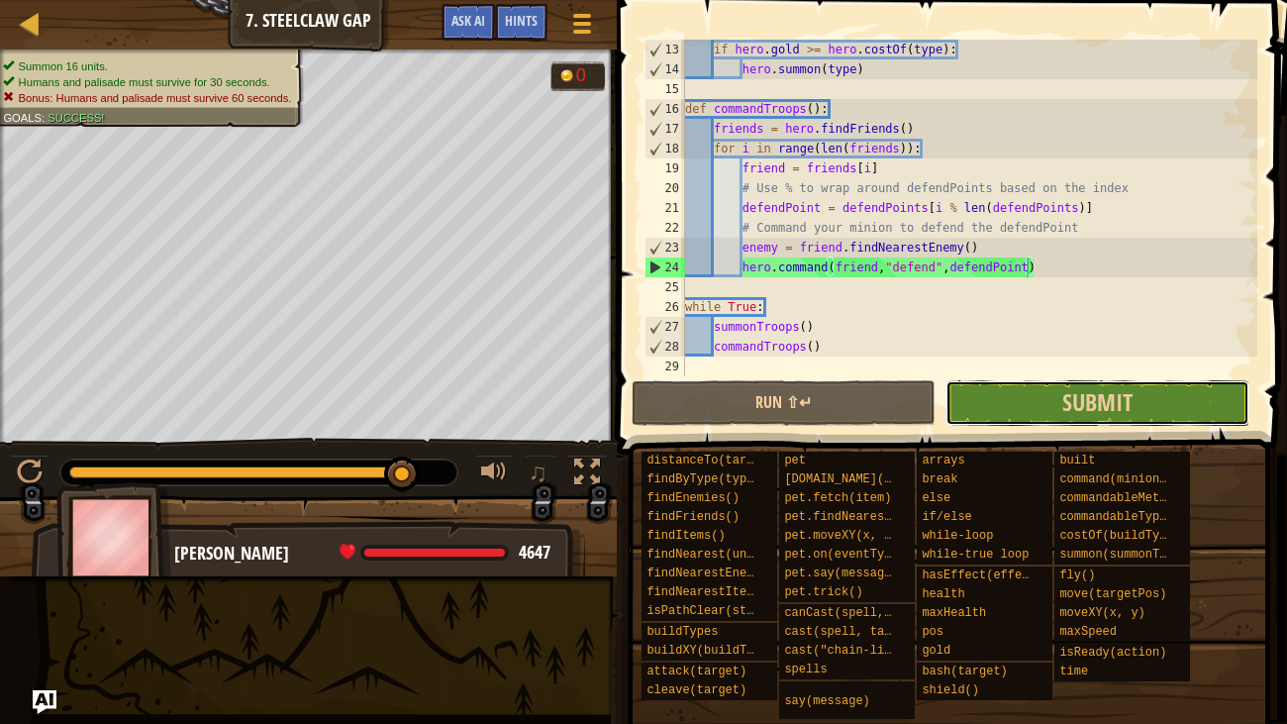
click at [1042, 395] on button "Submit" at bounding box center [1097, 403] width 304 height 46
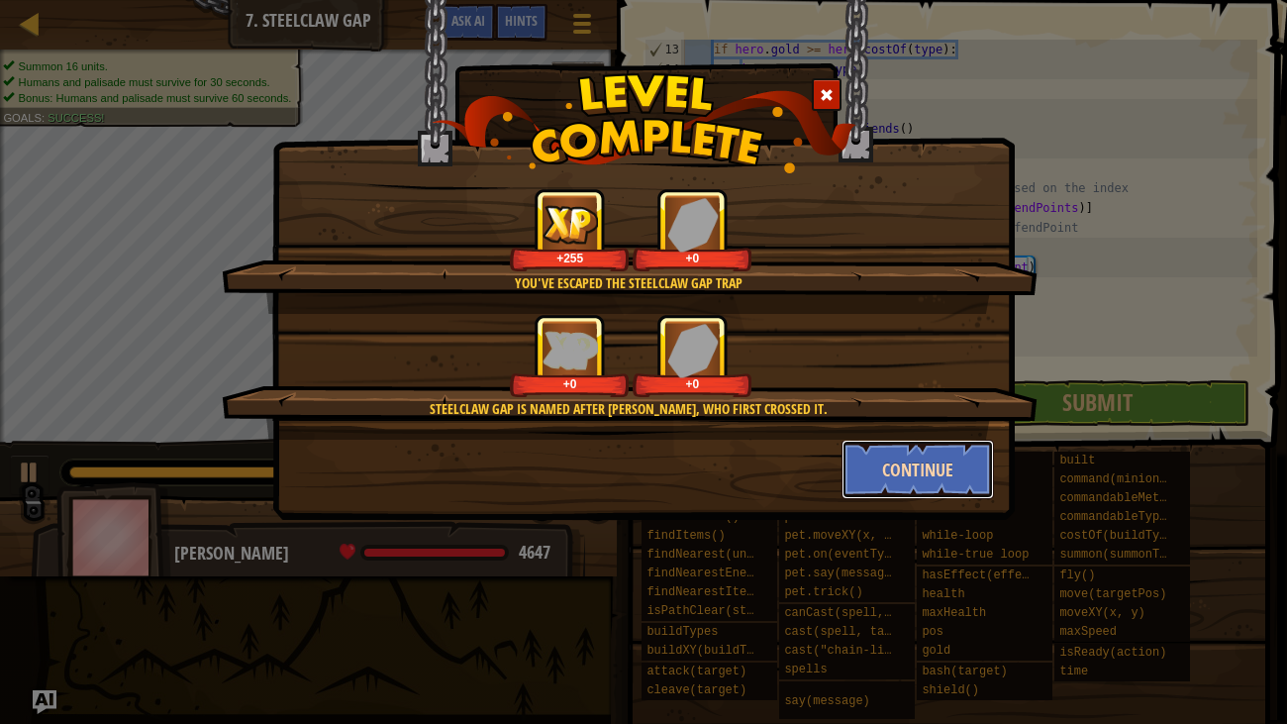
click at [925, 487] on button "Continue" at bounding box center [917, 468] width 153 height 59
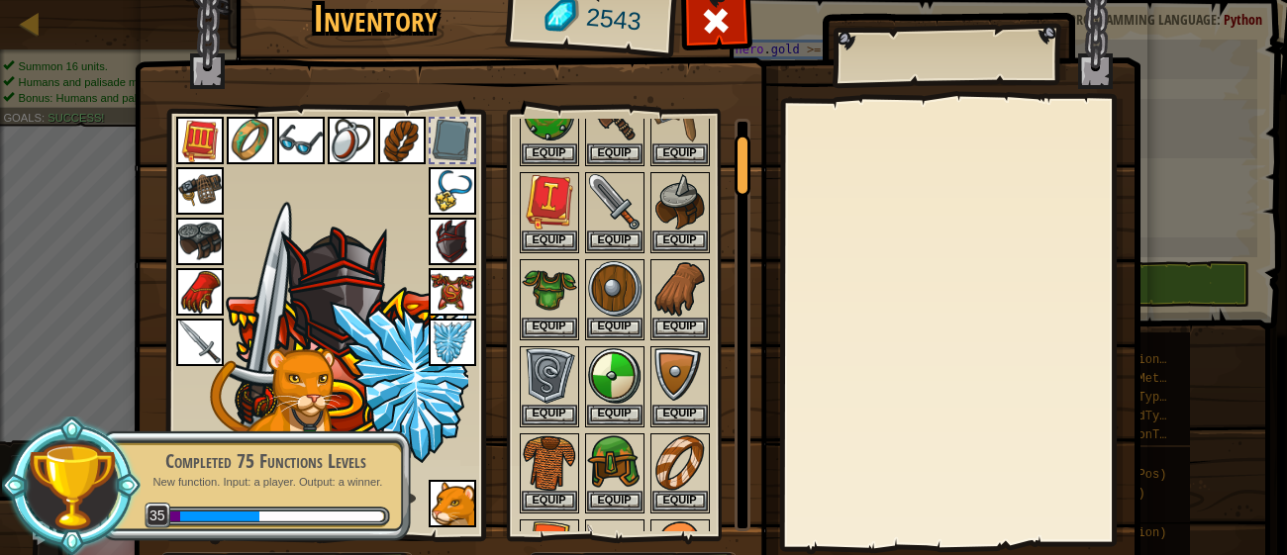
scroll to position [127, 0]
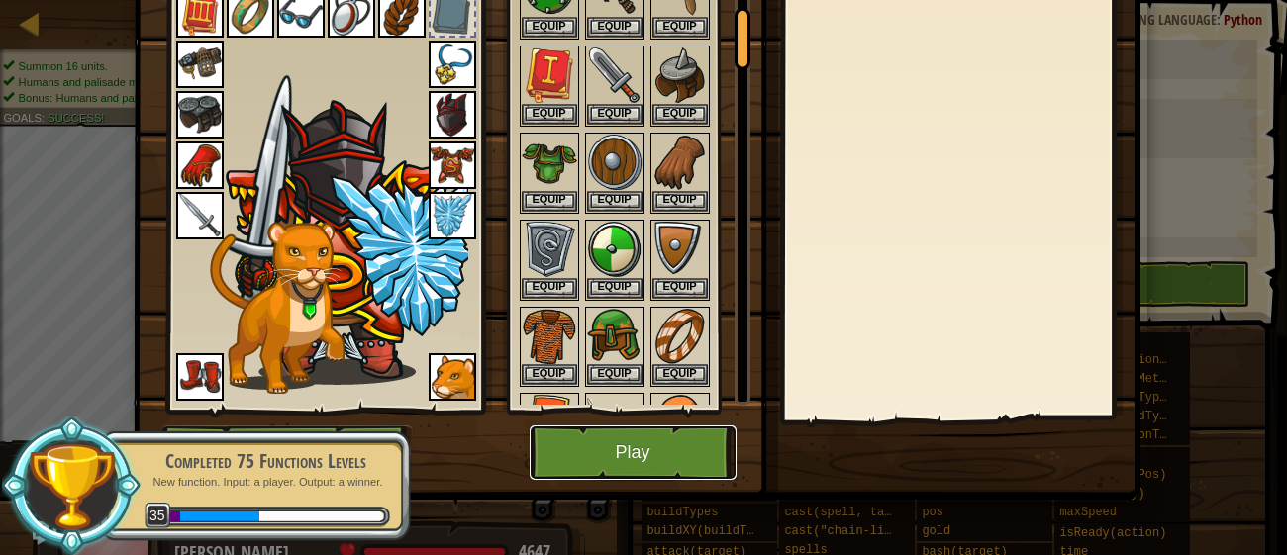
click at [658, 427] on button "Play" at bounding box center [633, 453] width 207 height 54
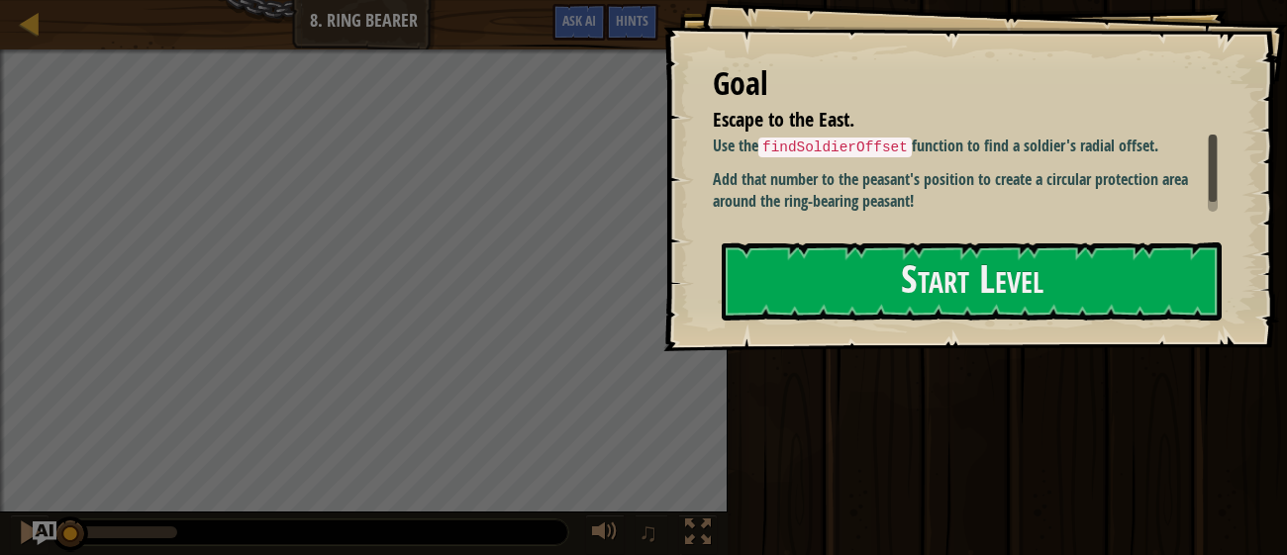
scroll to position [11, 0]
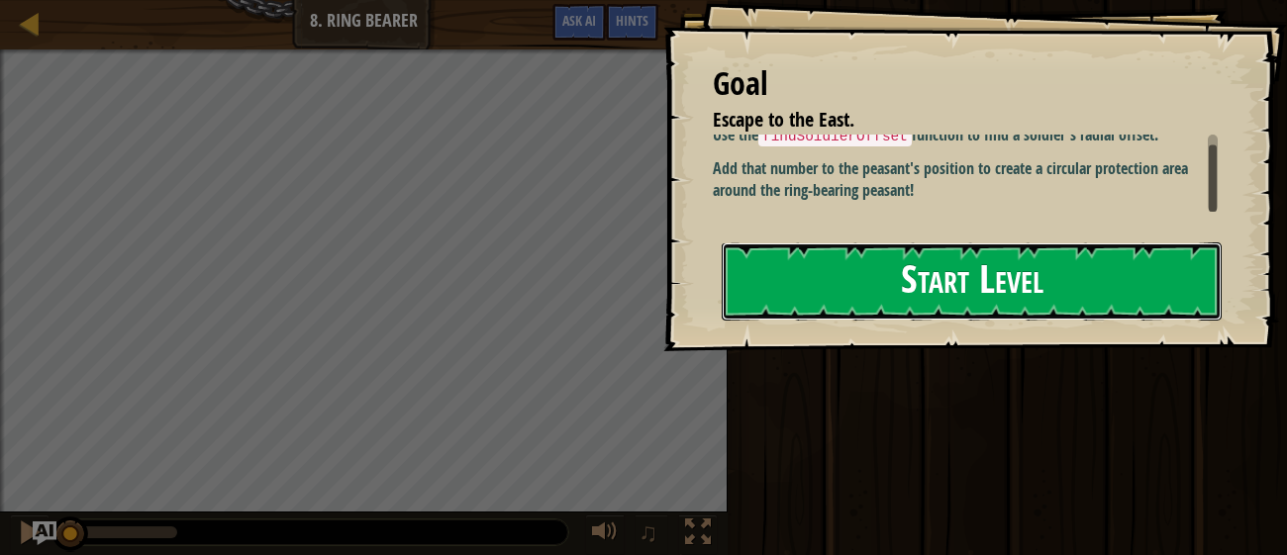
click at [1009, 251] on button "Start Level" at bounding box center [972, 282] width 500 height 78
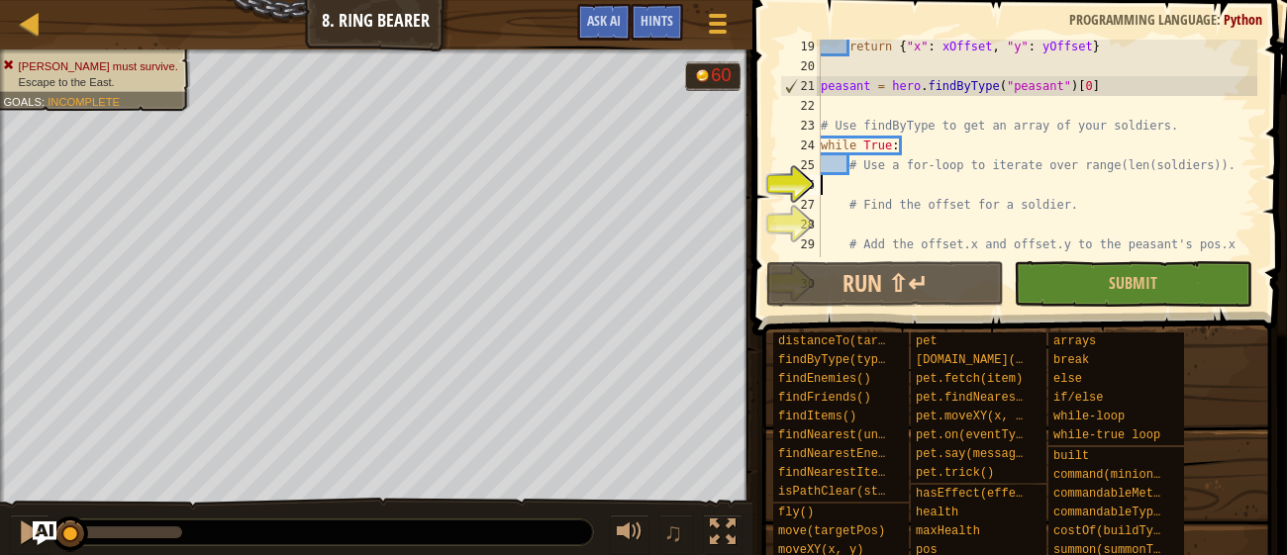
scroll to position [478, 0]
type textarea "# Use a for-loop to iterate over range(len(soldiers))."
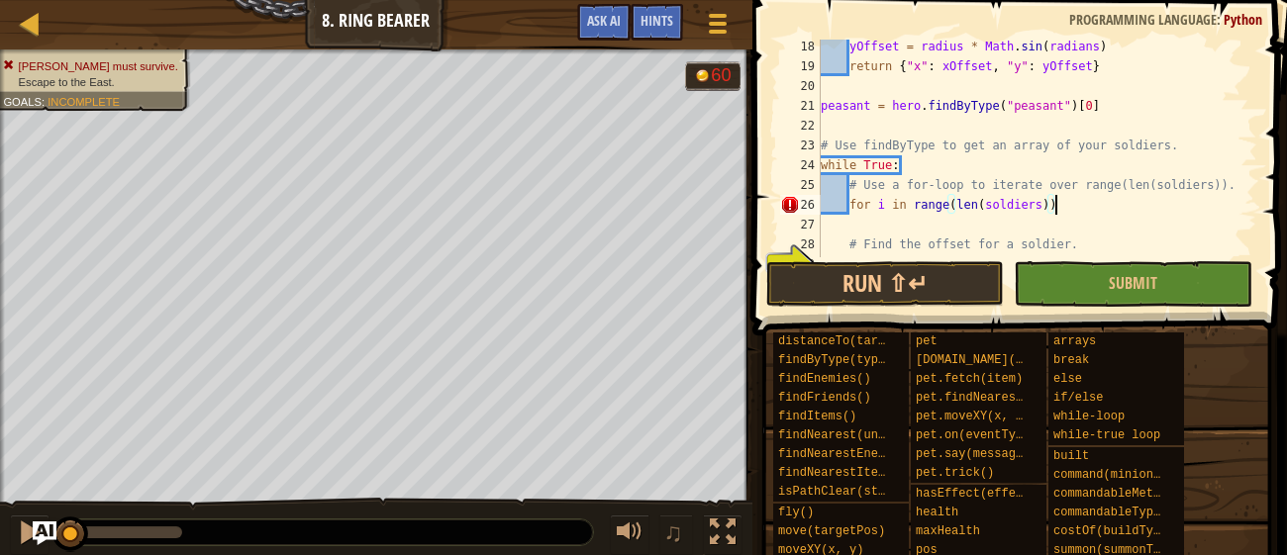
scroll to position [8, 19]
type textarea "for i in range(len(soldiers)):"
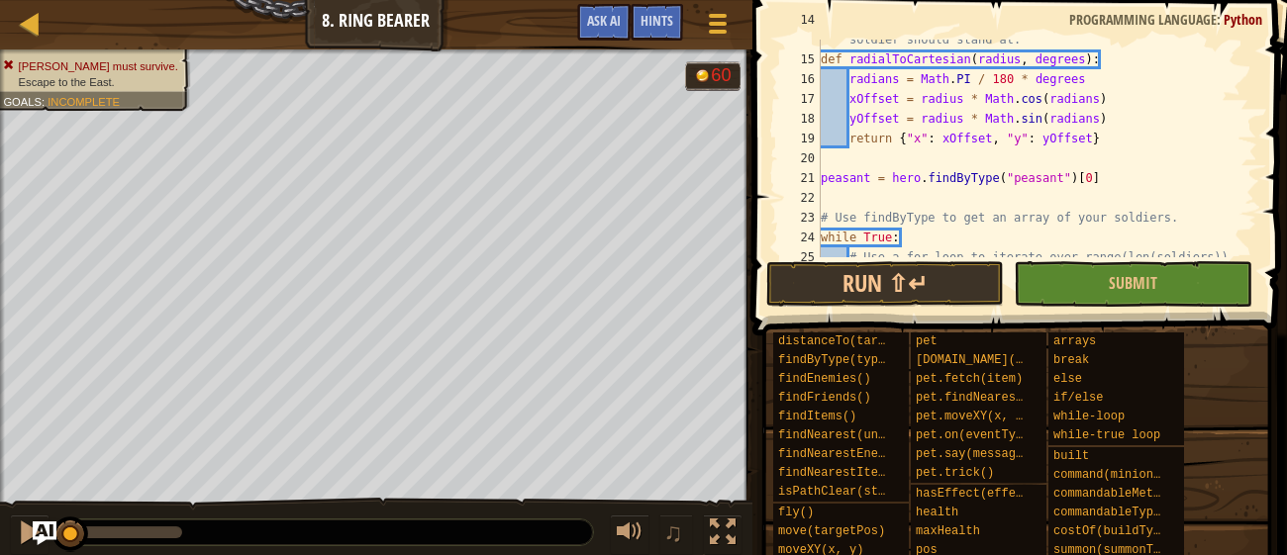
scroll to position [386, 0]
click at [1123, 233] on div "# This function does the math to determine the offset a soldier should stand at…" at bounding box center [1037, 148] width 440 height 277
type textarea "while True:"
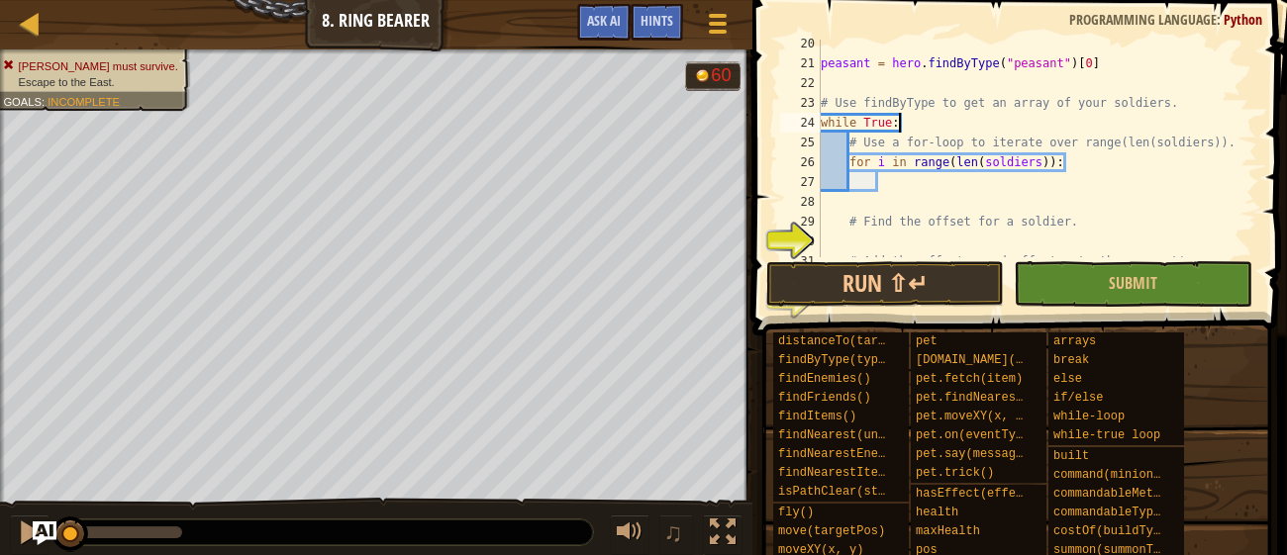
scroll to position [501, 0]
click at [1022, 199] on div "peasant = hero . findByType ( "peasant" ) [ 0 ] # Use findByType to get an arra…" at bounding box center [1037, 172] width 440 height 277
click at [1010, 182] on div "peasant = hero . findByType ( "peasant" ) [ 0 ] # Use findByType to get an arra…" at bounding box center [1037, 172] width 440 height 277
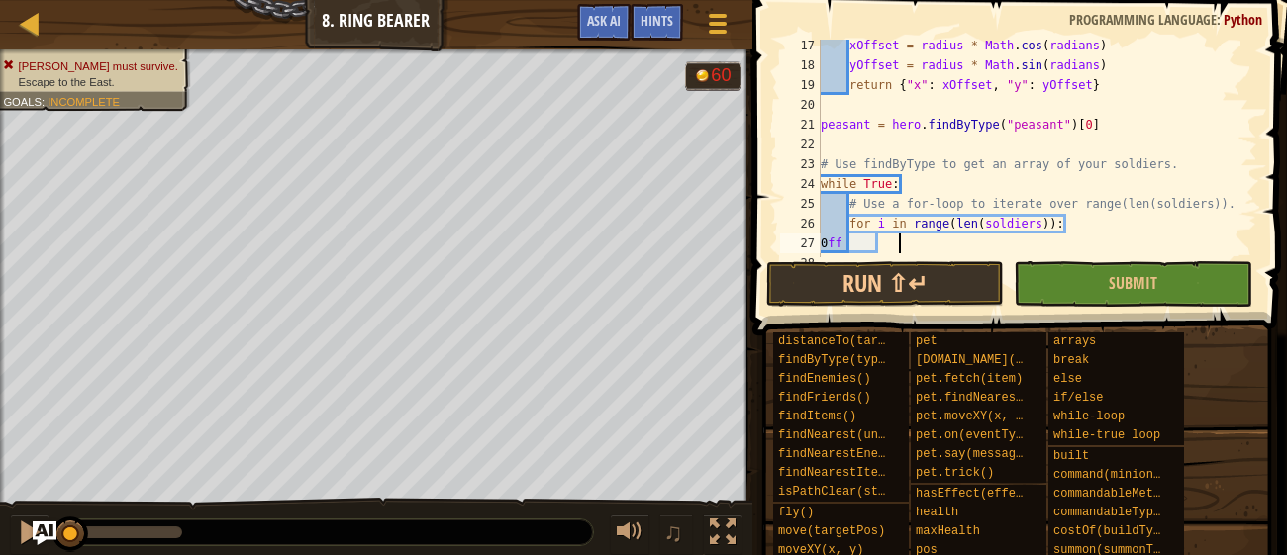
scroll to position [8, 5]
type textarea "0"
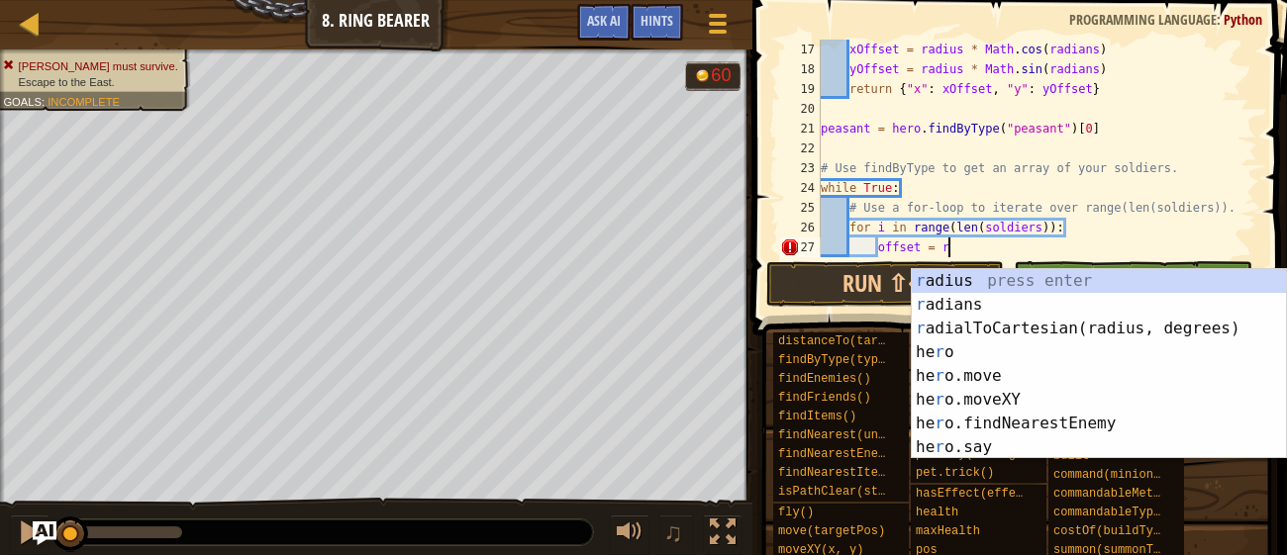
scroll to position [435, 0]
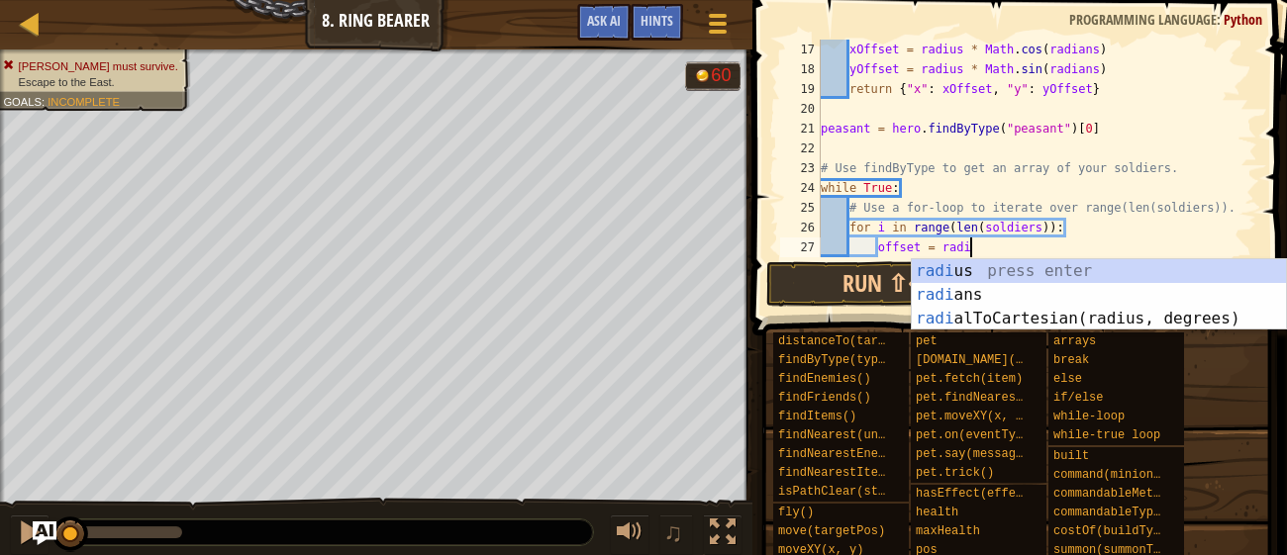
type textarea "offset = radial"
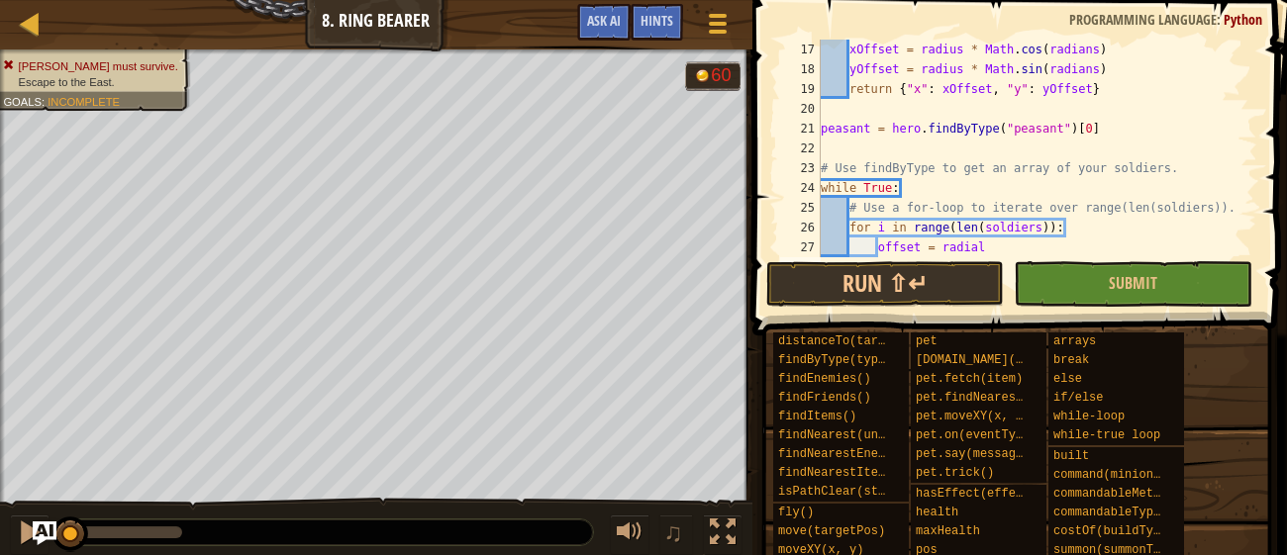
scroll to position [9, 3]
click at [1018, 252] on div "xOffset = radius * Math . cos ( radians ) yOffset = radius * Math . sin ( radia…" at bounding box center [1037, 168] width 440 height 257
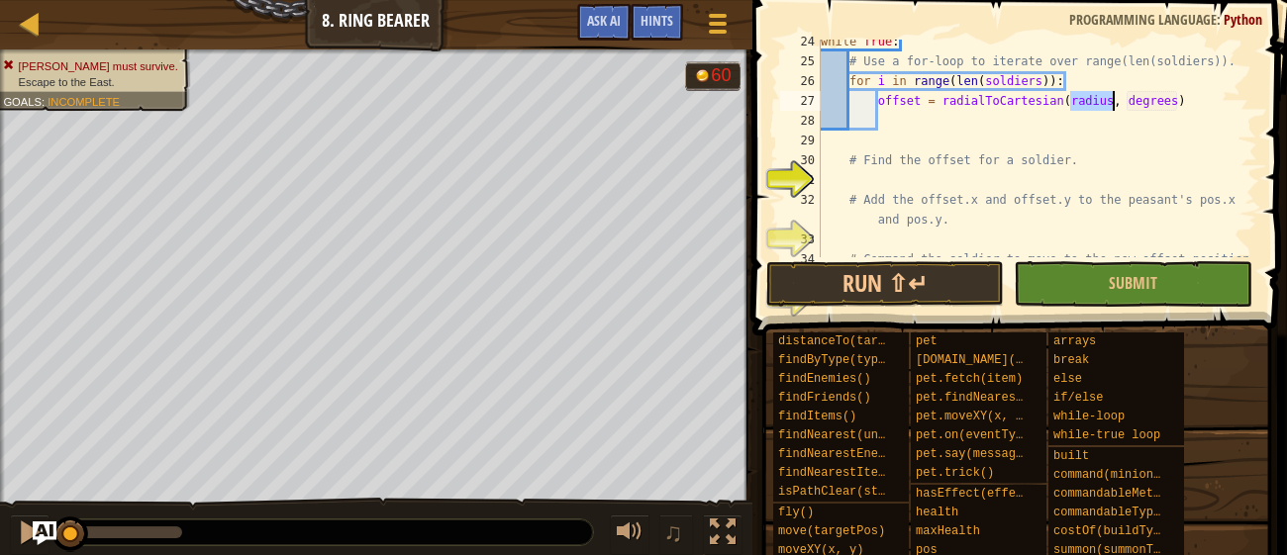
scroll to position [582, 0]
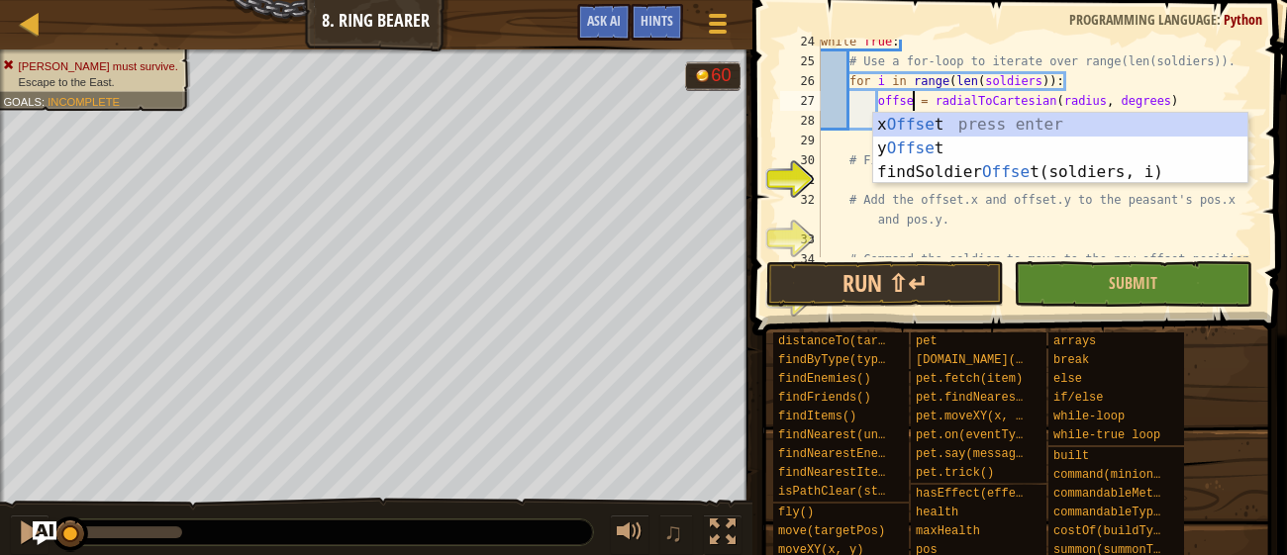
type textarea "offs = radialToCartesian(radius, degrees)"
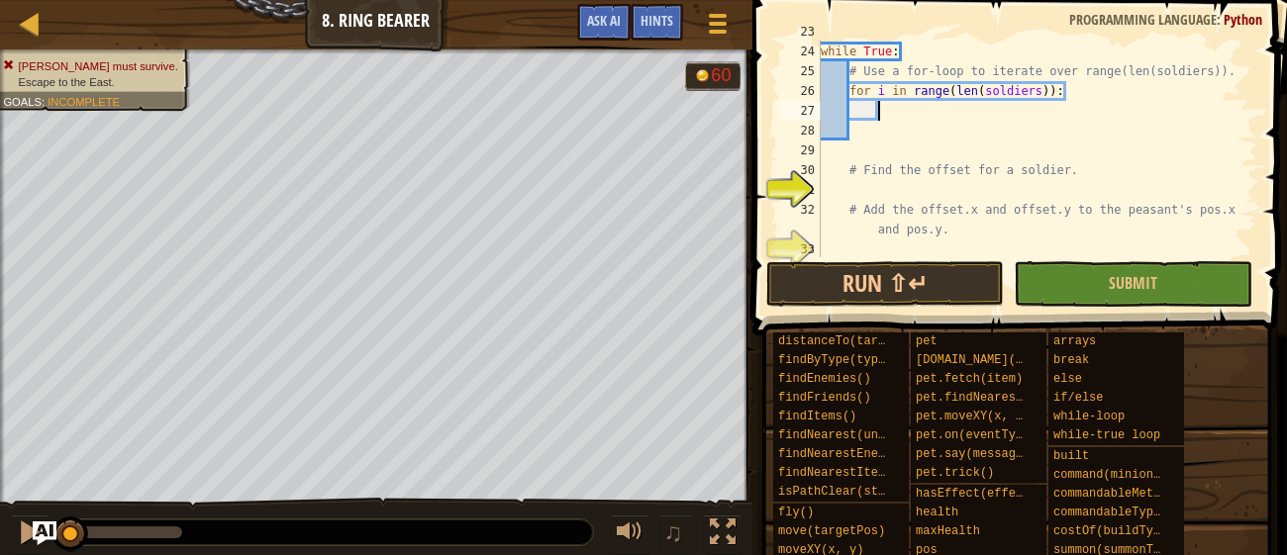
scroll to position [571, 0]
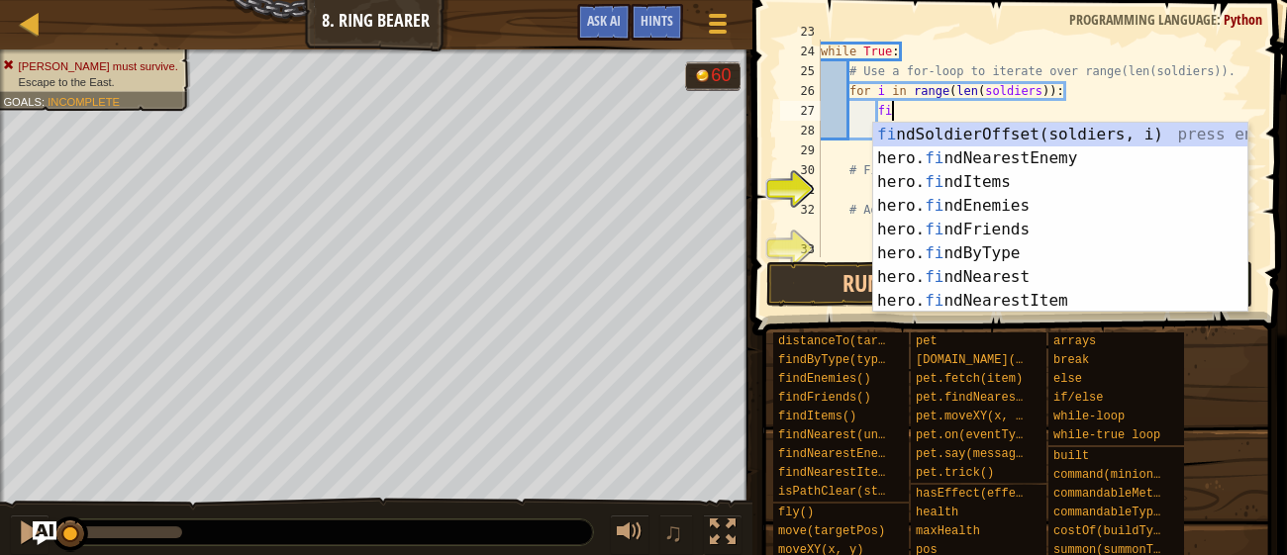
type textarea "f"
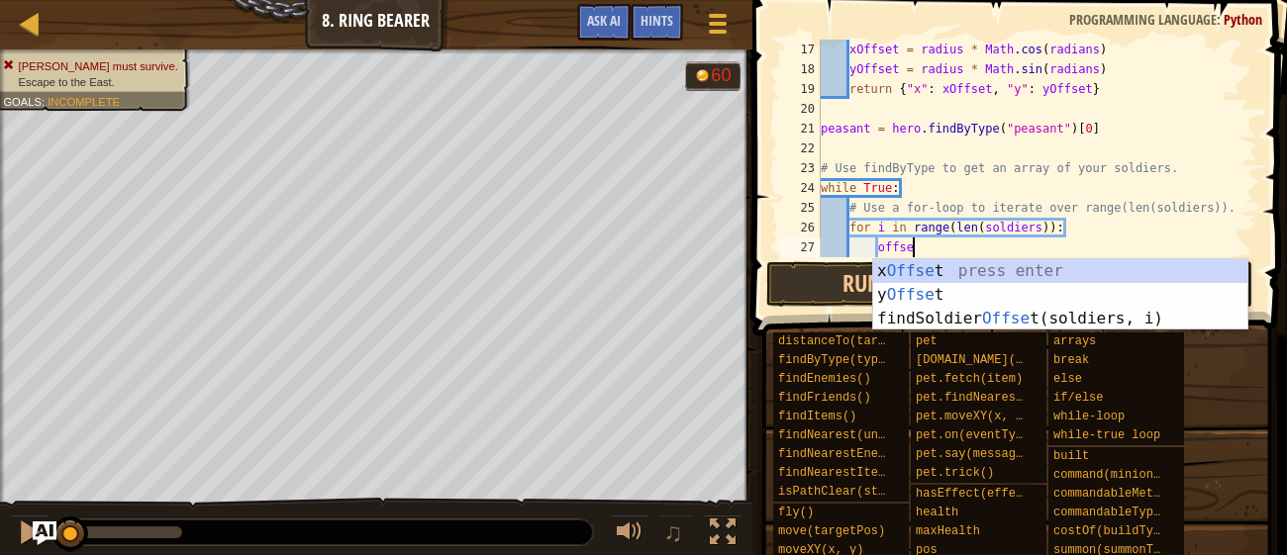
scroll to position [9, 6]
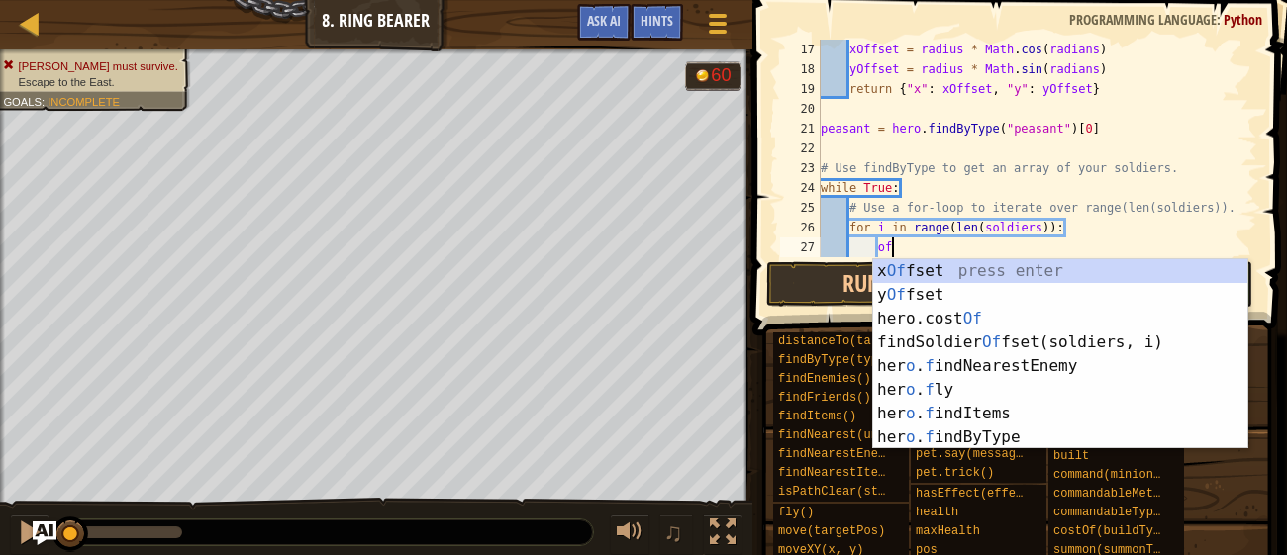
type textarea "o"
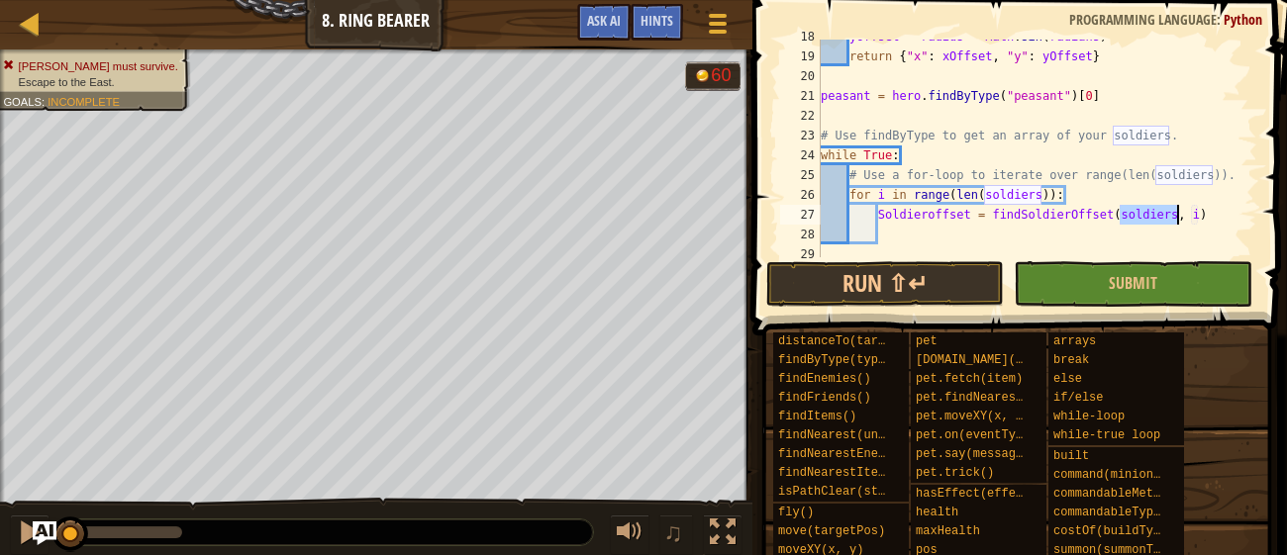
scroll to position [467, 0]
click at [903, 193] on div "yOffset = radius * Math . sin ( radians ) return { "x" : xOffset , "y" : yOffse…" at bounding box center [1037, 155] width 440 height 257
click at [890, 194] on div "yOffset = radius * Math . sin ( radians ) return { "x" : xOffset , "y" : yOffse…" at bounding box center [1037, 155] width 440 height 257
click at [1037, 208] on div "yOffset = radius * Math . sin ( radians ) return { "x" : xOffset , "y" : yOffse…" at bounding box center [1037, 155] width 440 height 257
type textarea "Soldieroffset = findSoldierOffset(soldiers, i)"
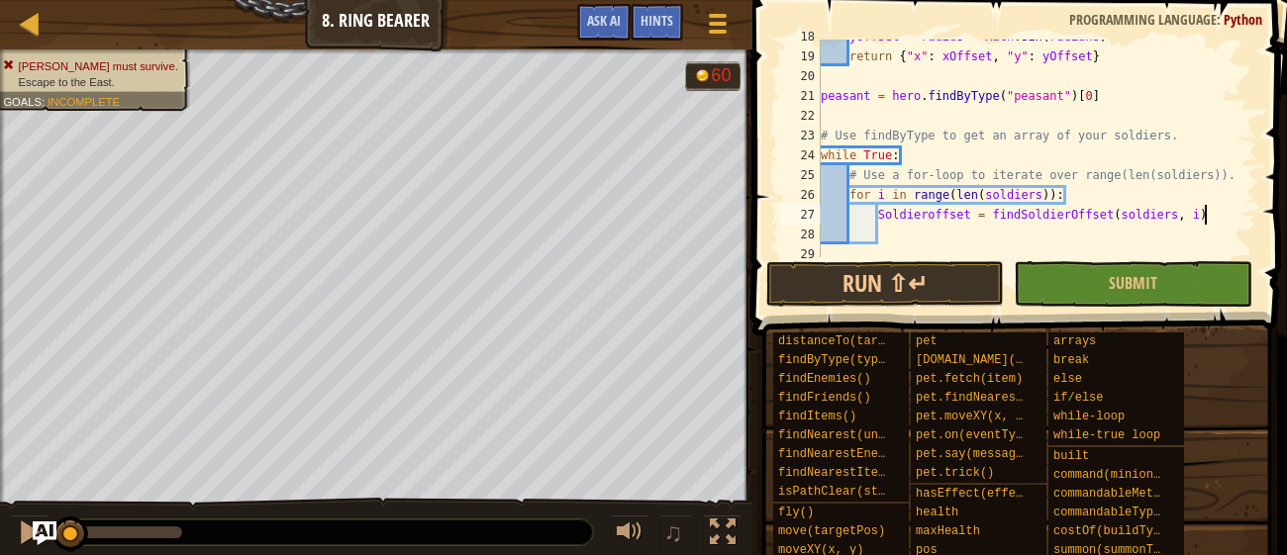
click at [1227, 210] on div "yOffset = radius * Math . sin ( radians ) return { "x" : xOffset , "y" : yOffse…" at bounding box center [1037, 155] width 440 height 257
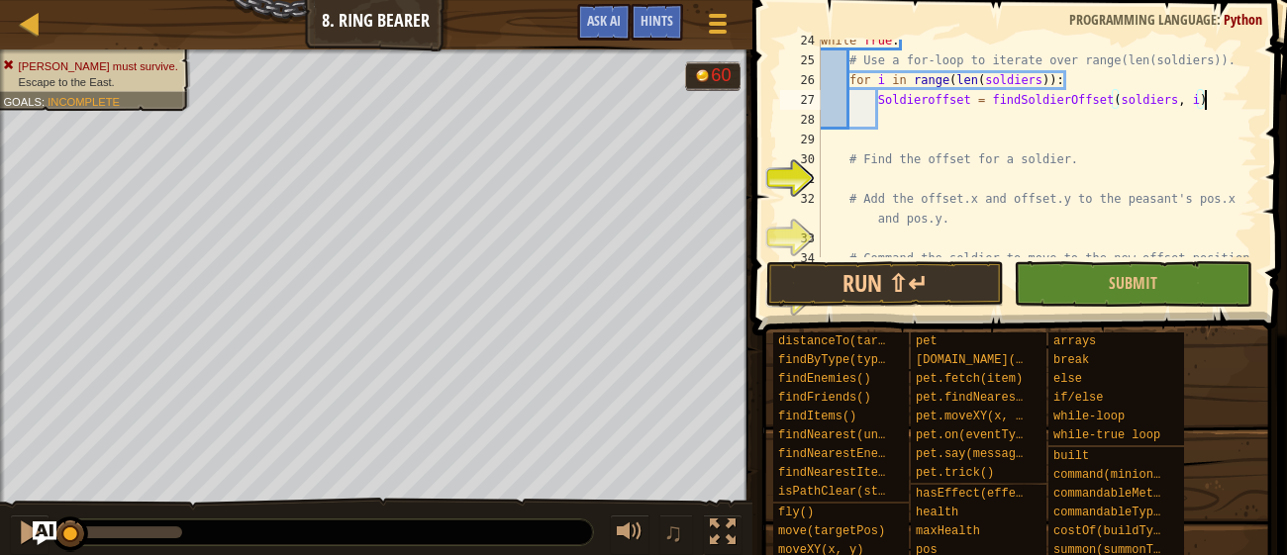
scroll to position [584, 0]
click at [1099, 131] on div "while True : # Use a for-loop to iterate over range(len(soldiers)). for i in ra…" at bounding box center [1037, 168] width 440 height 277
click at [1087, 119] on div "while True : # Use a for-loop to iterate over range(len(soldiers)). for i in ra…" at bounding box center [1037, 168] width 440 height 277
click at [39, 35] on div at bounding box center [30, 23] width 25 height 25
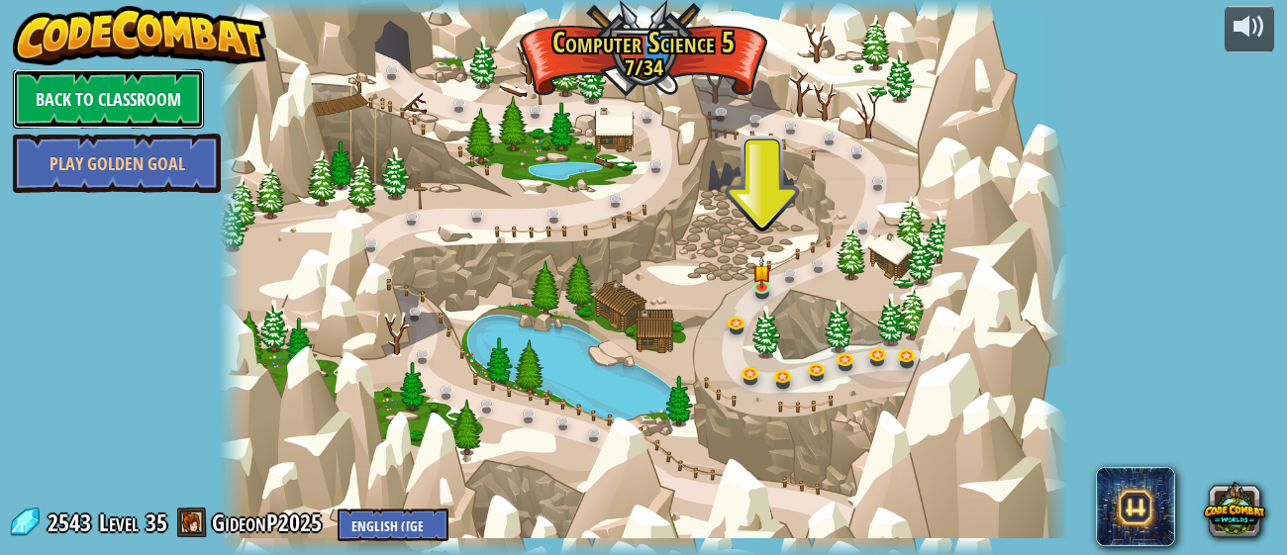
click at [152, 100] on link "Back to Classroom" at bounding box center [108, 98] width 191 height 59
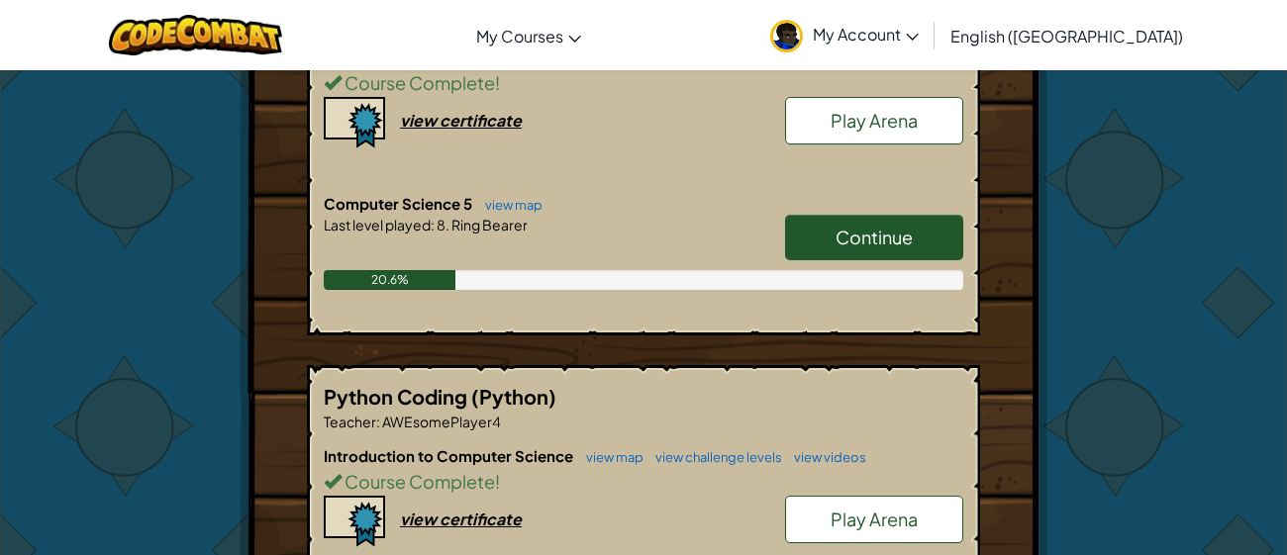
scroll to position [1249, 0]
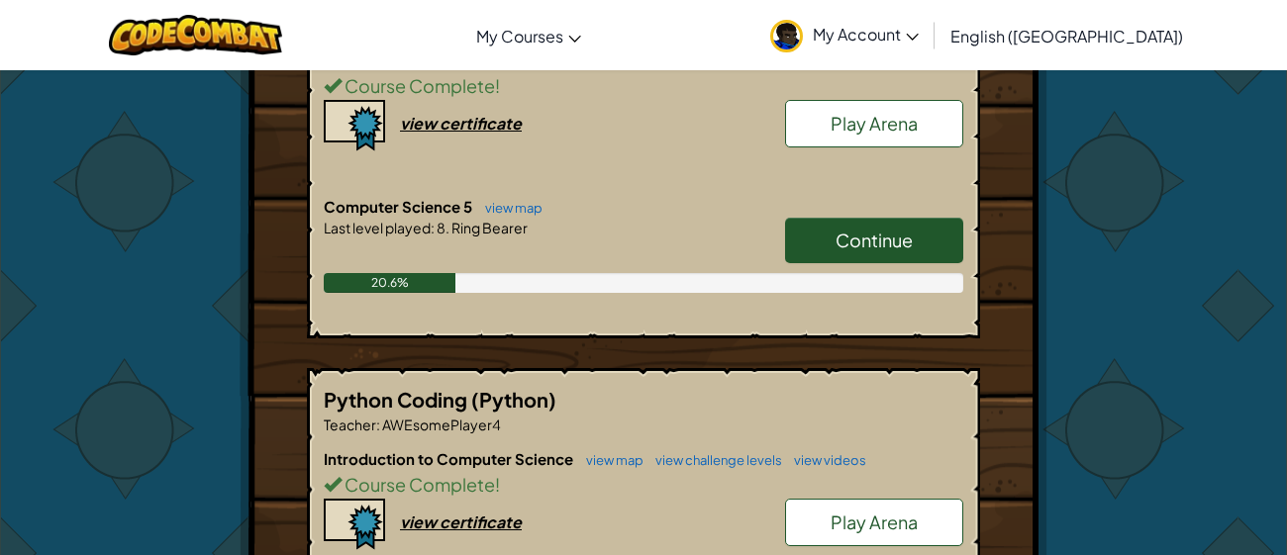
click at [840, 229] on span "Continue" at bounding box center [873, 240] width 77 height 23
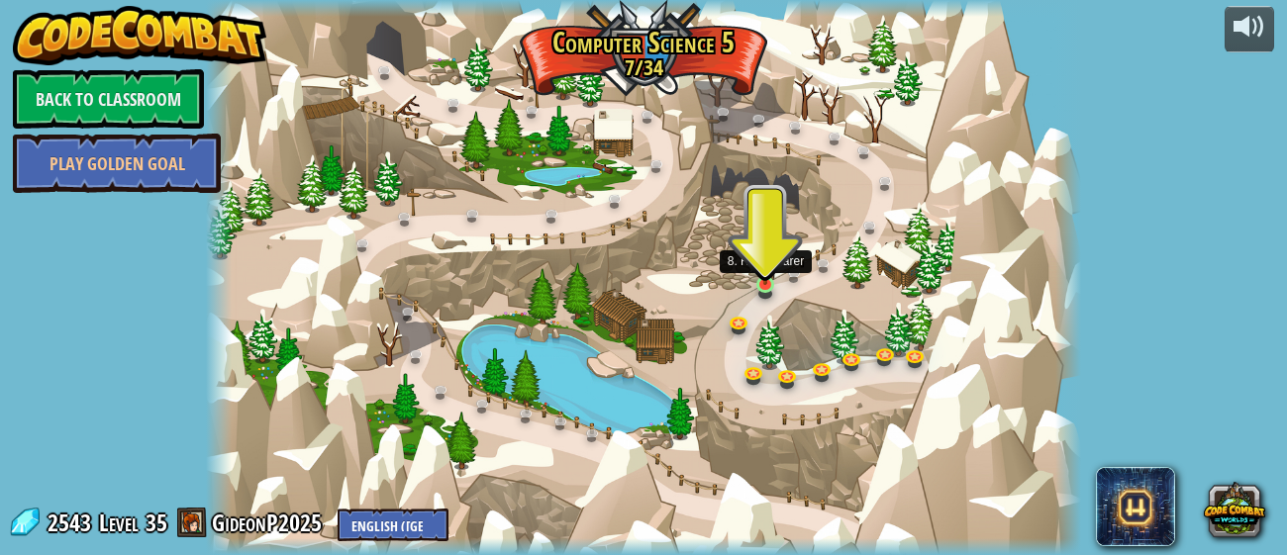
click at [774, 279] on img at bounding box center [765, 264] width 20 height 46
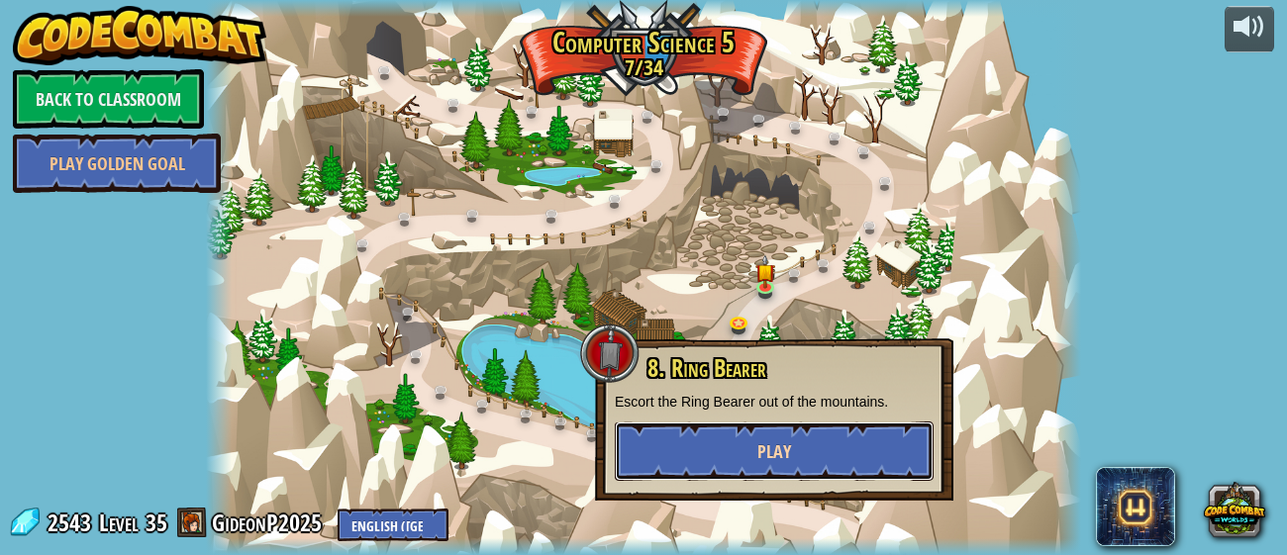
click at [911, 465] on button "Play" at bounding box center [774, 451] width 319 height 59
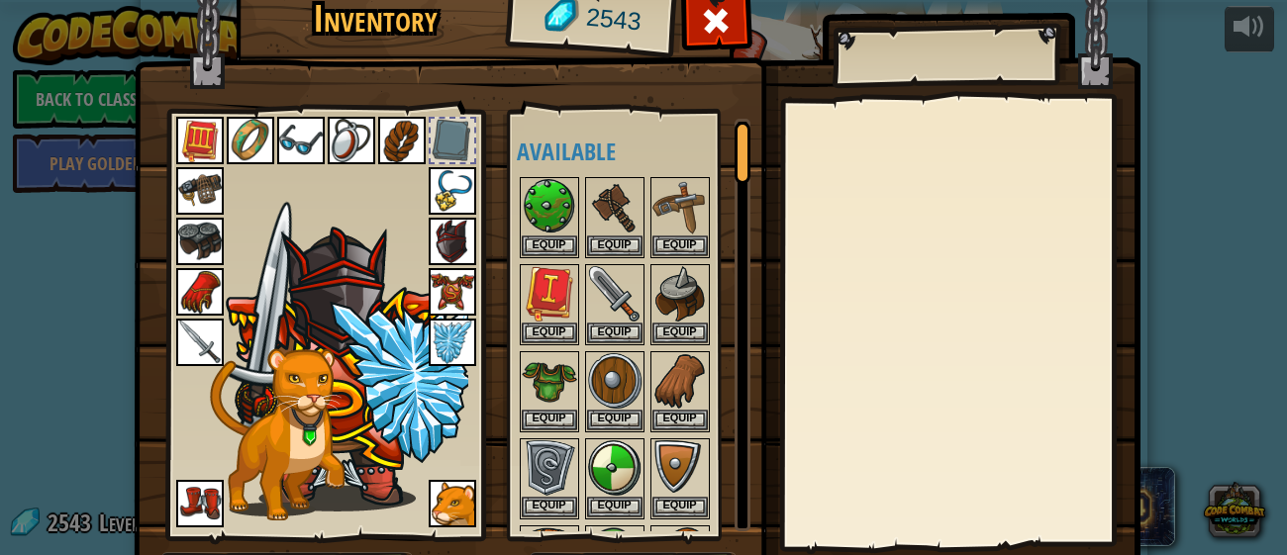
click at [778, 378] on img at bounding box center [637, 267] width 1007 height 719
click at [768, 387] on img at bounding box center [637, 267] width 1007 height 719
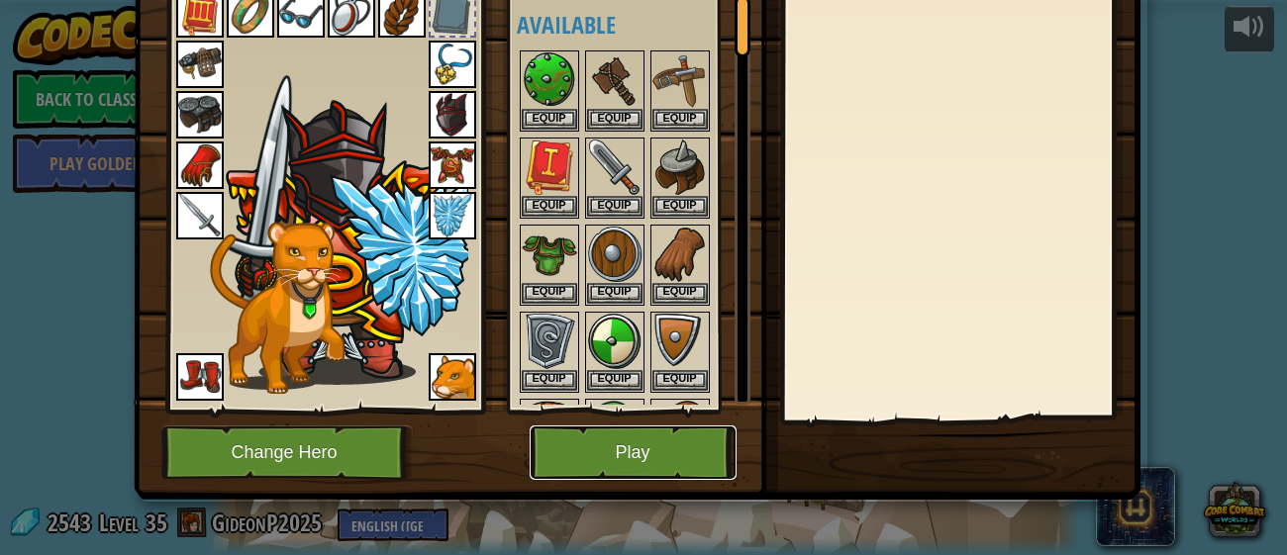
click at [604, 440] on button "Play" at bounding box center [633, 453] width 207 height 54
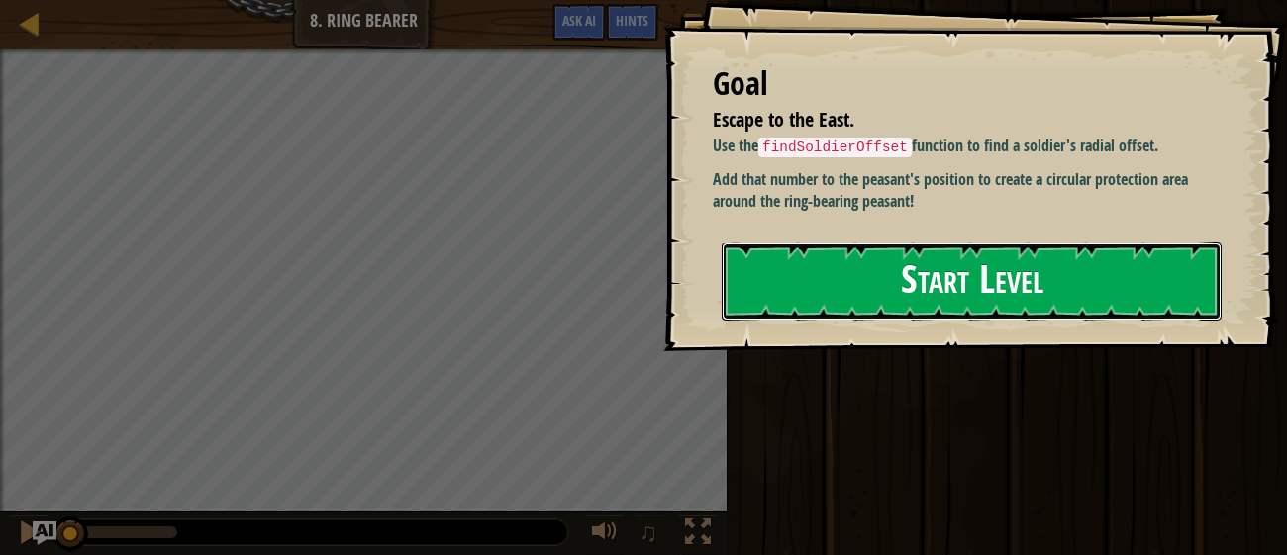
click at [952, 278] on button "Start Level" at bounding box center [972, 282] width 500 height 78
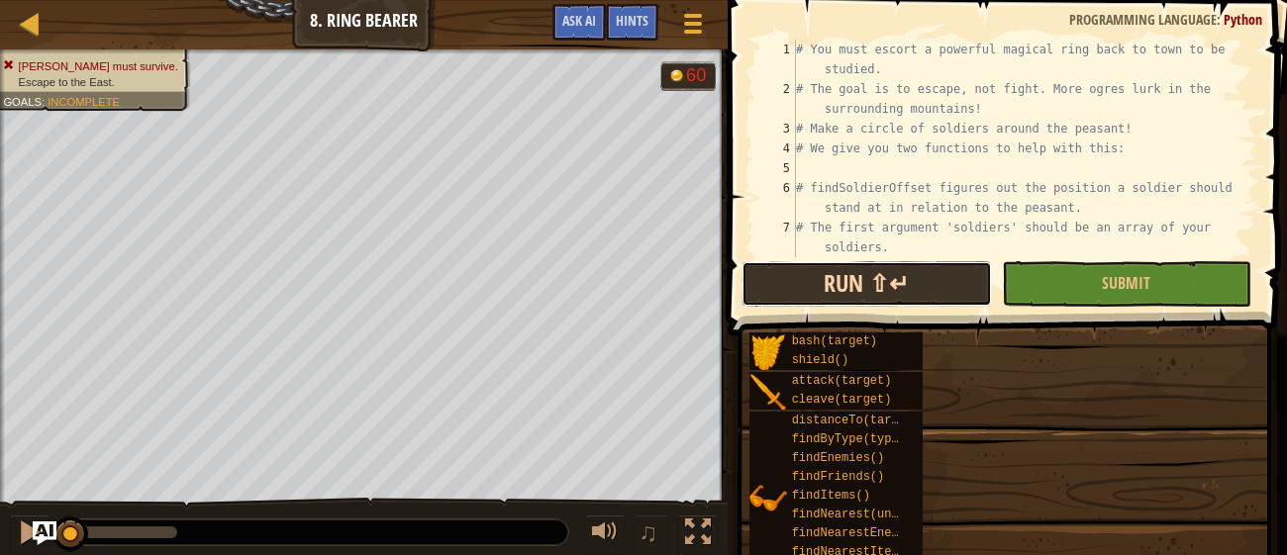
click at [858, 283] on button "Run ⇧↵" at bounding box center [866, 284] width 250 height 46
click at [857, 281] on button "Running" at bounding box center [866, 284] width 250 height 46
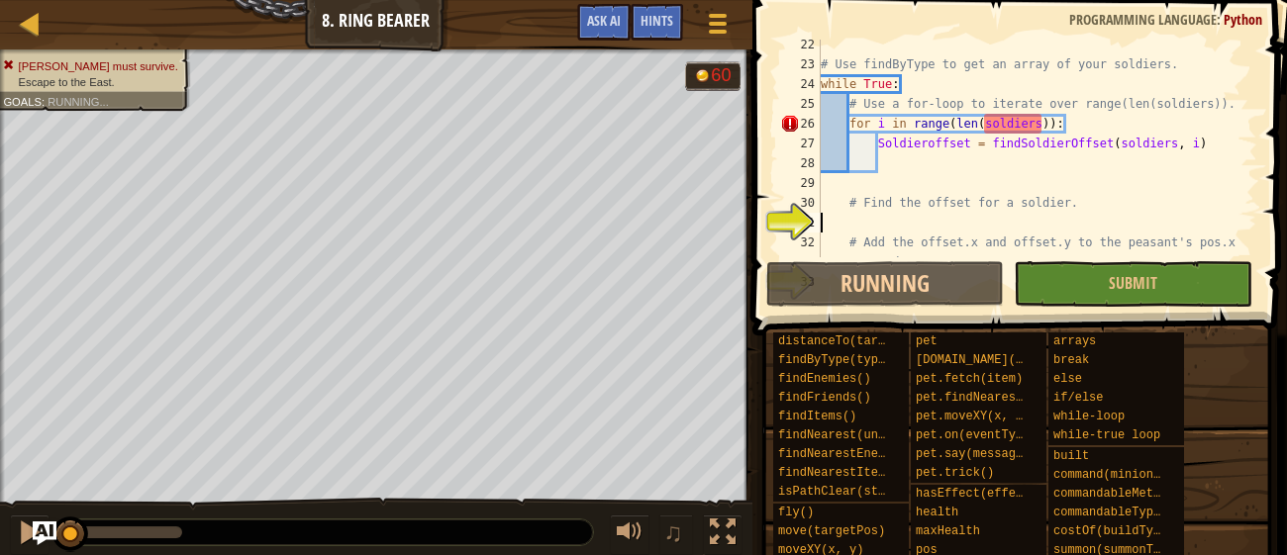
scroll to position [534, 0]
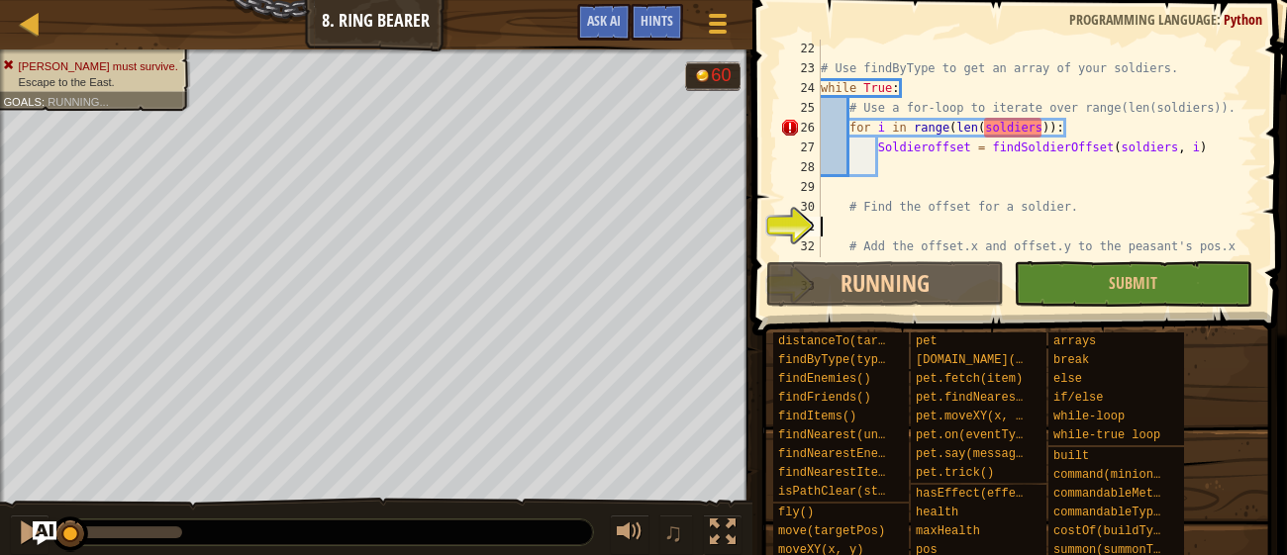
click at [1004, 130] on div "# Use findByType to get an array of your soldiers. while True : # Use a for-loo…" at bounding box center [1037, 177] width 440 height 277
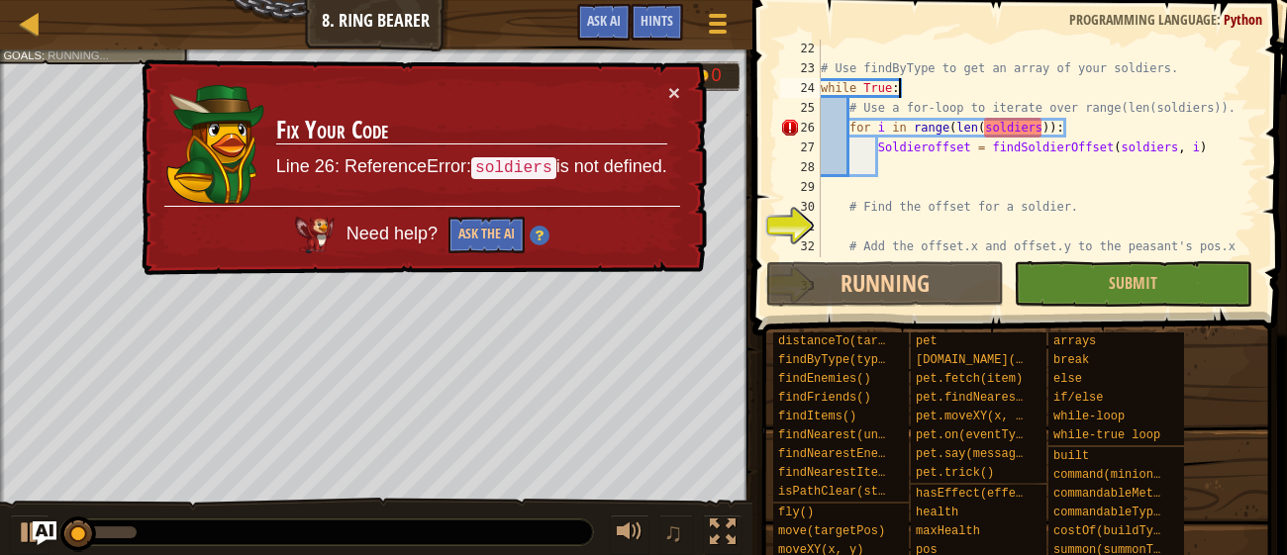
click at [941, 97] on div "# Use findByType to get an array of your soldiers. while True : # Use a for-loo…" at bounding box center [1037, 177] width 440 height 277
type textarea "while True:"
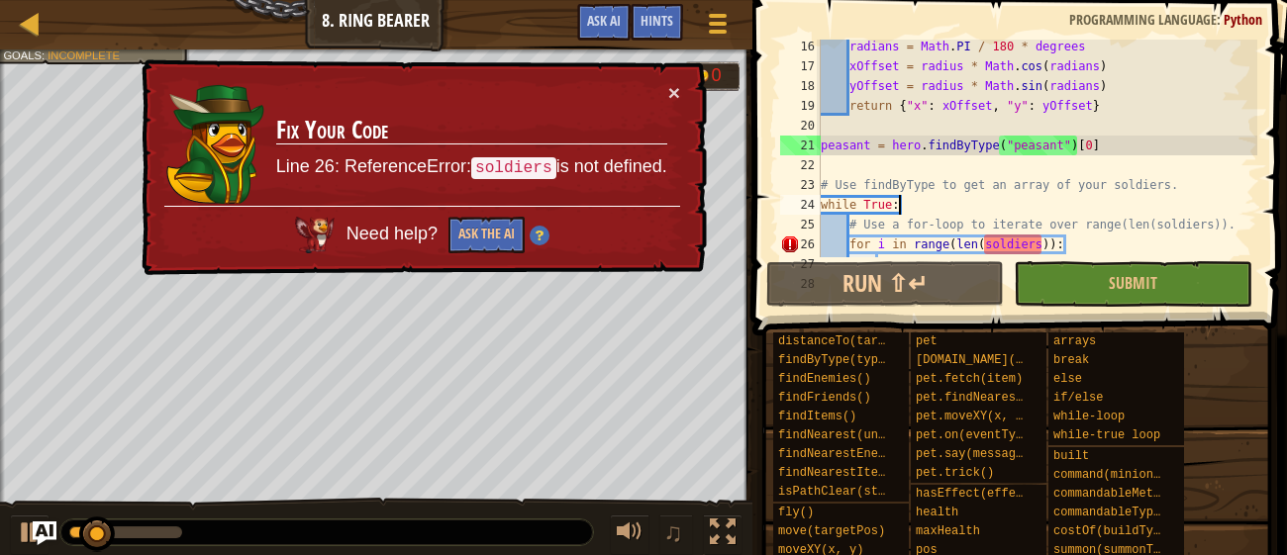
scroll to position [419, 0]
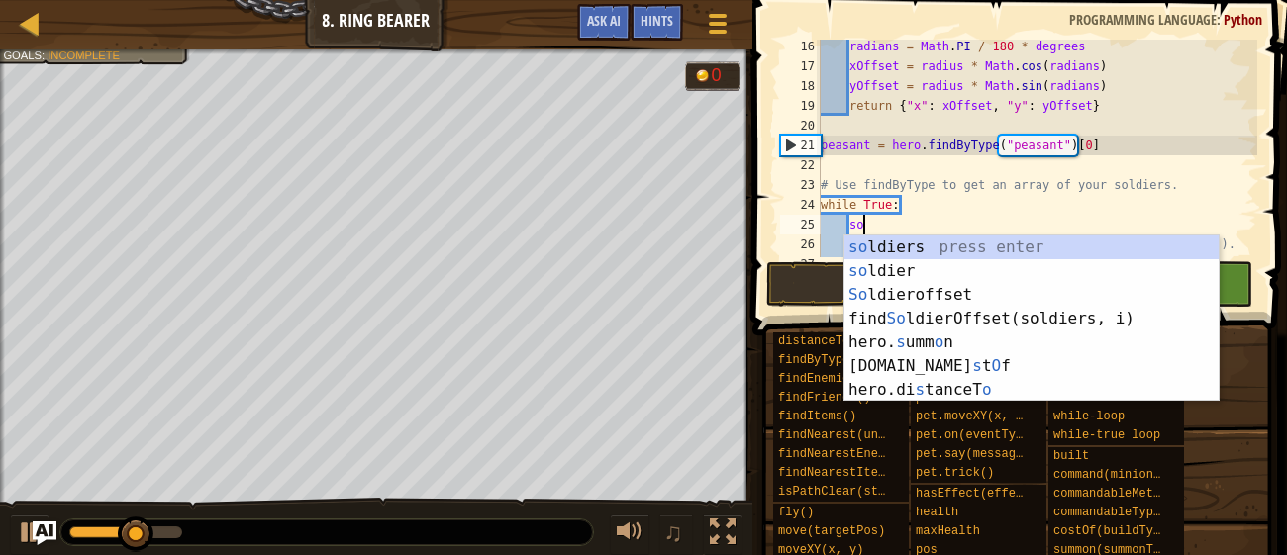
type textarea "s"
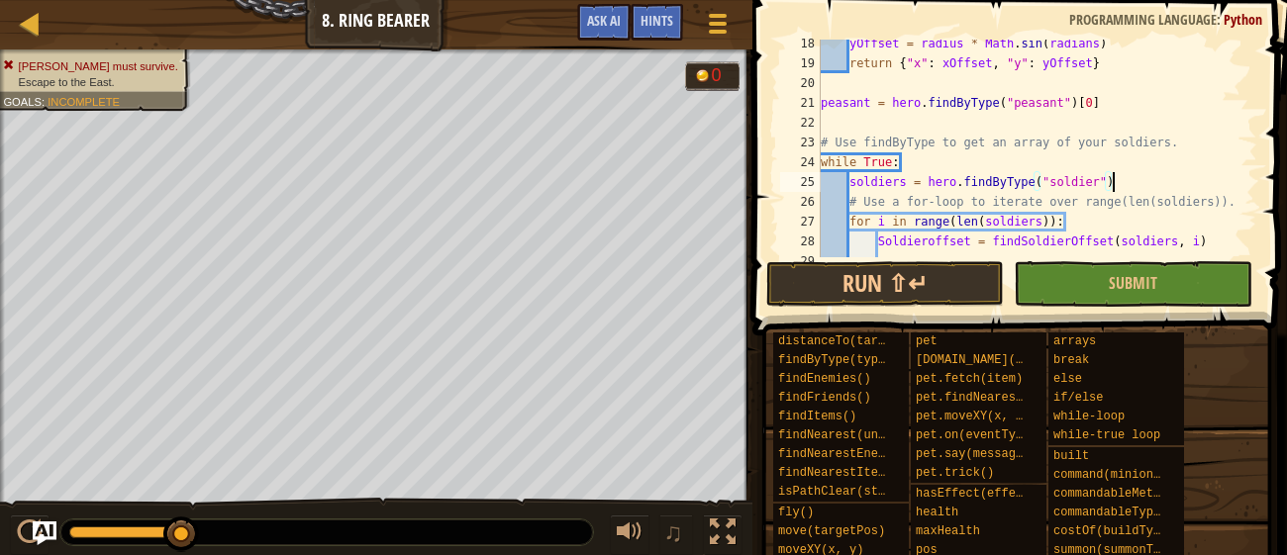
scroll to position [461, 0]
type textarea "soldiers = hero.findByType("soldier")"
click at [890, 278] on button "Run ⇧↵" at bounding box center [885, 284] width 238 height 46
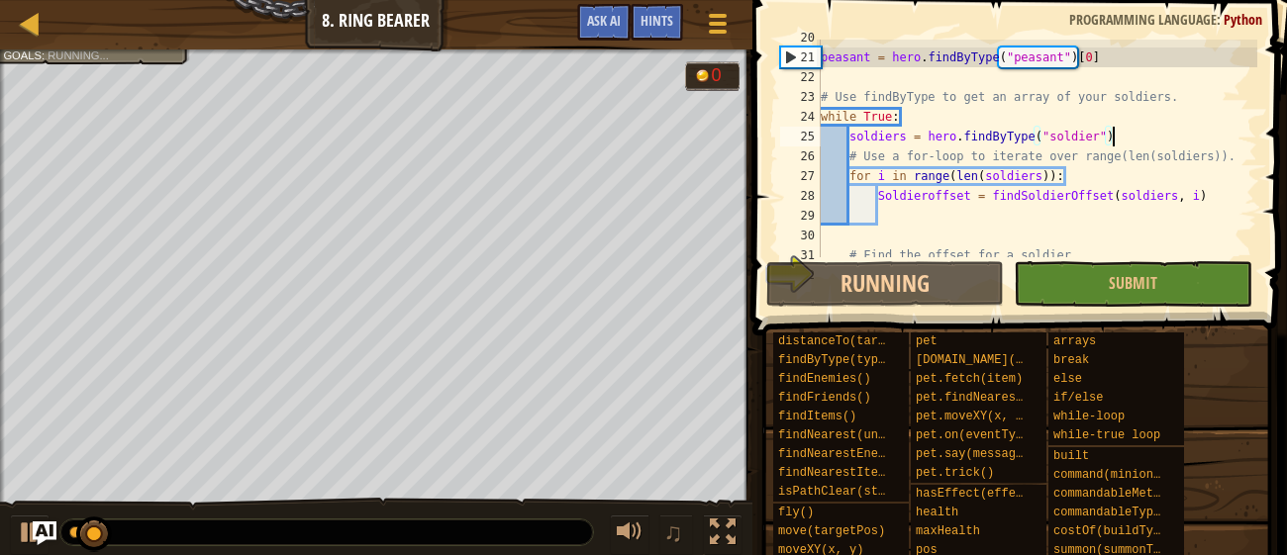
scroll to position [507, 0]
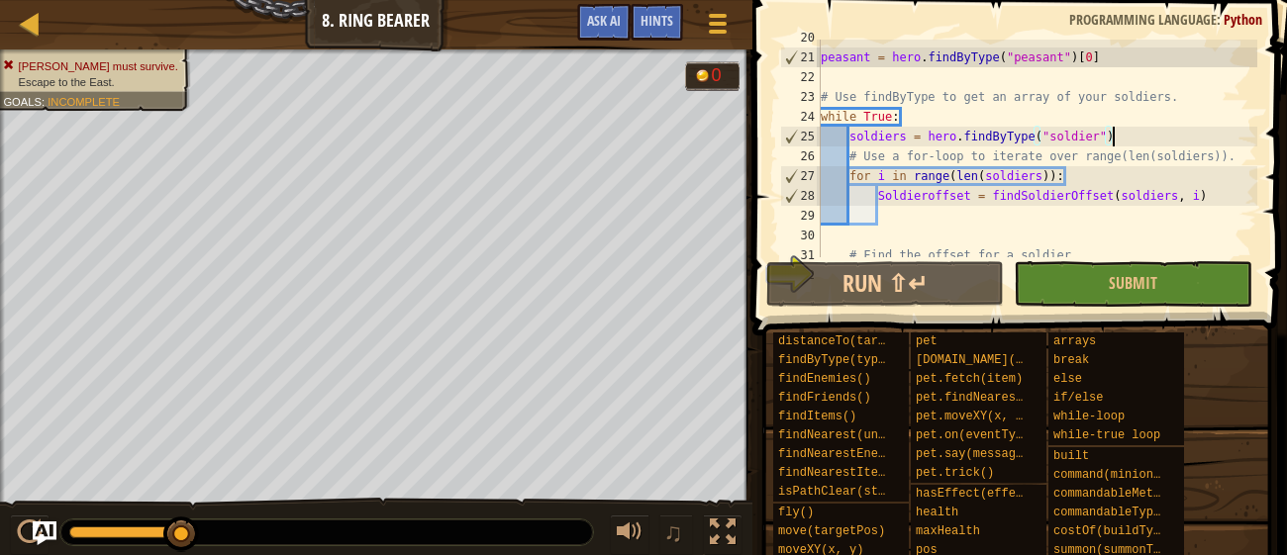
click at [993, 222] on div "peasant = hero . findByType ( "peasant" ) [ 0 ] # Use findByType to get an arra…" at bounding box center [1037, 156] width 440 height 257
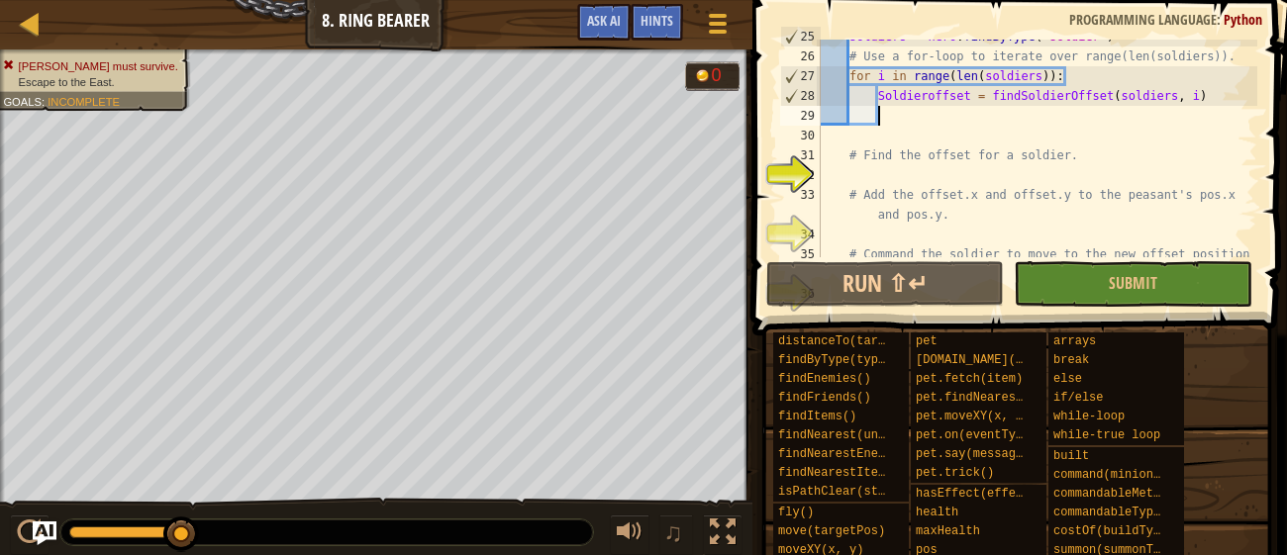
scroll to position [607, 0]
type textarea "o"
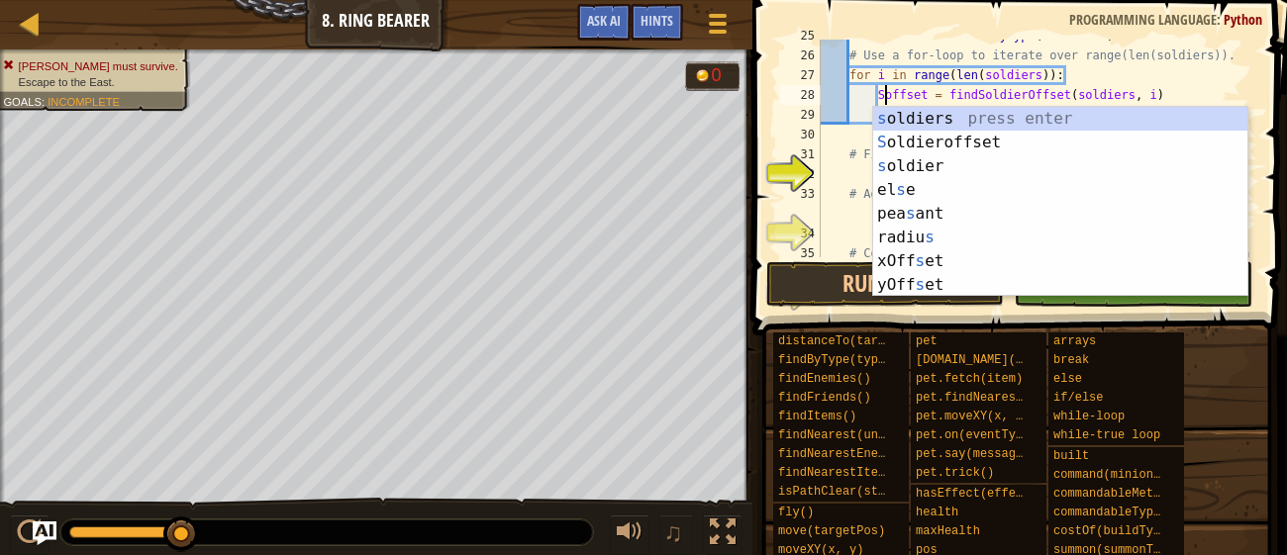
type textarea "offset = findSoldierOffset(soldiers, i)"
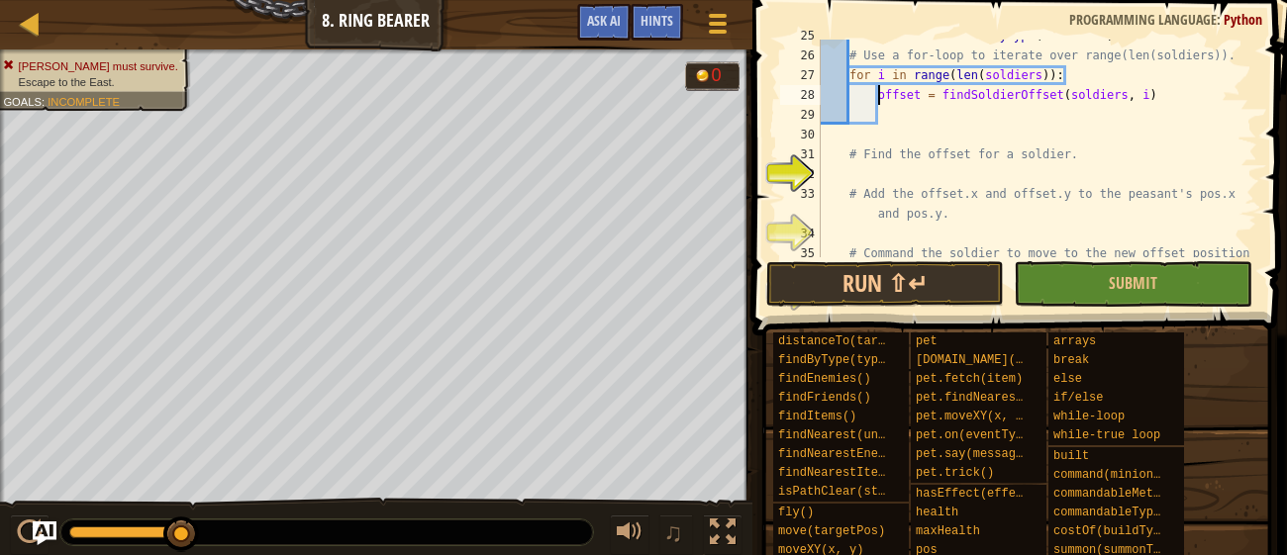
click at [917, 111] on div "soldiers = hero . findByType ( "soldier" ) # Use a for-loop to iterate over ran…" at bounding box center [1037, 164] width 440 height 277
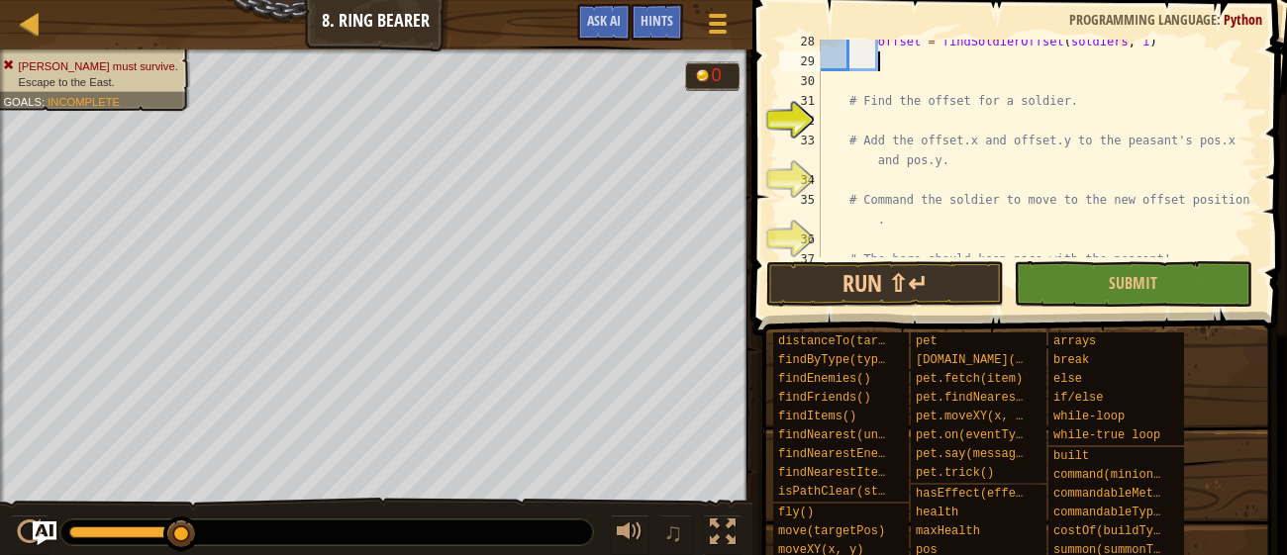
scroll to position [634, 0]
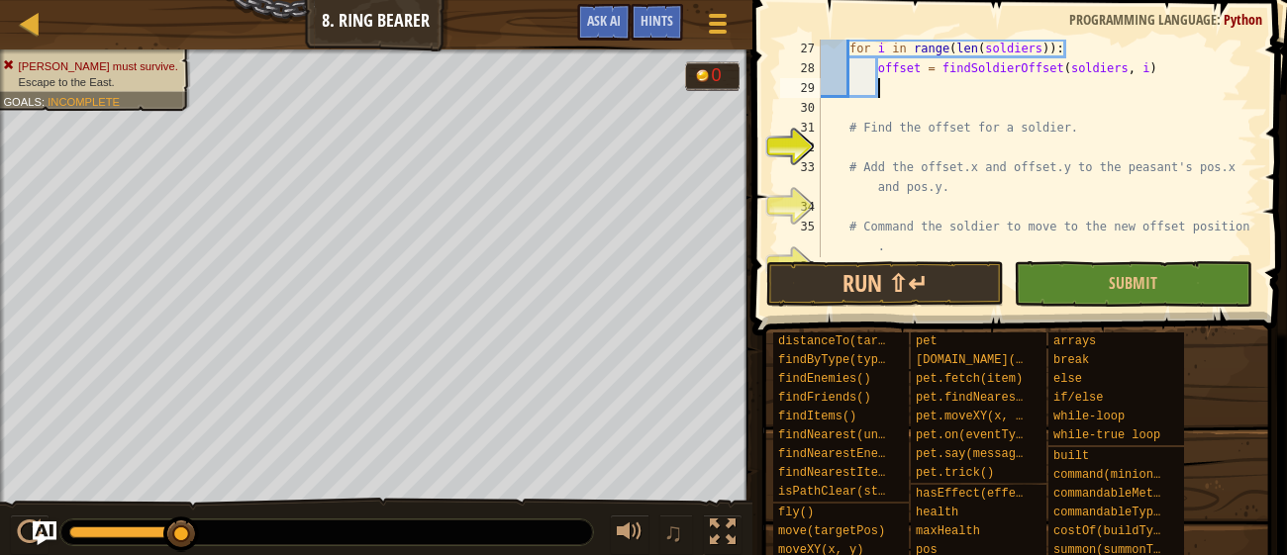
type textarea "p"
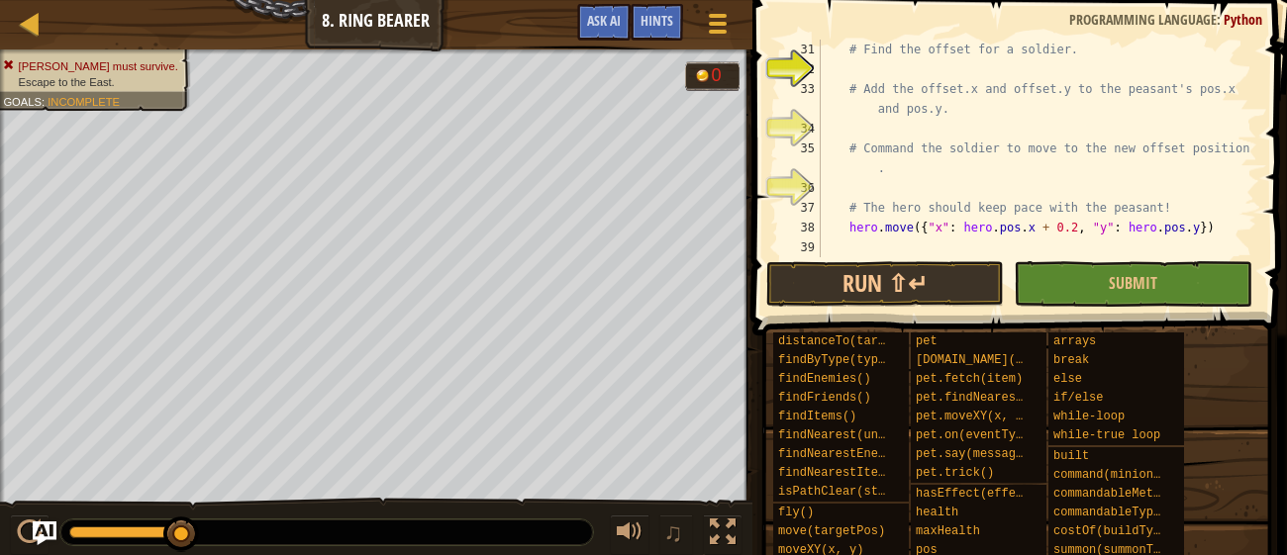
scroll to position [713, 0]
type textarea "move ={"x":offset.x+"
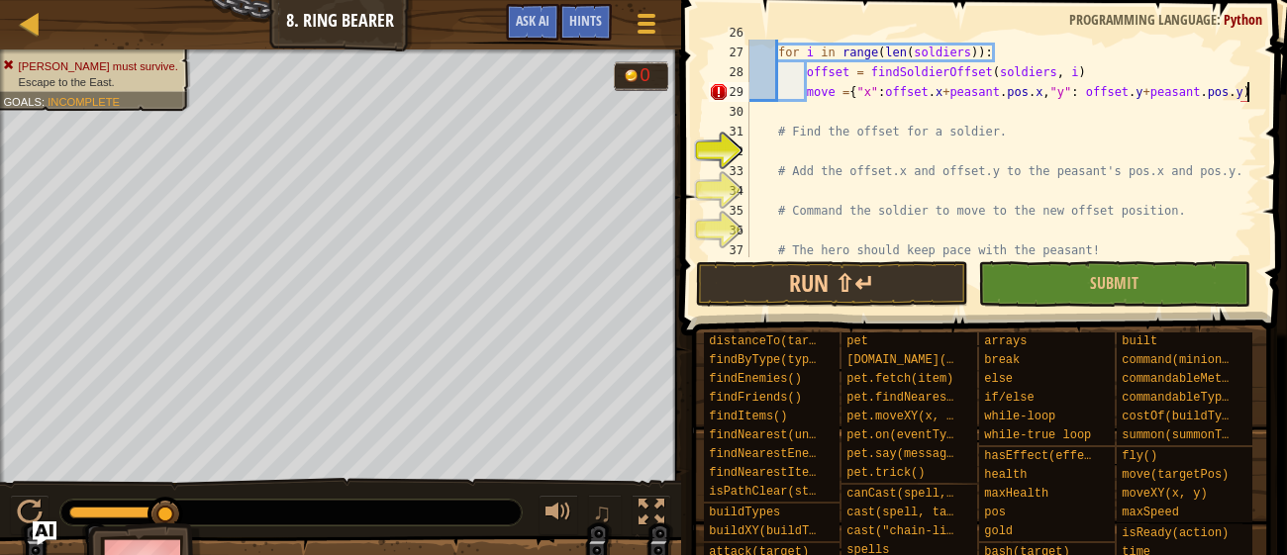
scroll to position [593, 0]
type textarea "move ={"x":offset.x+peasant.pos.x,"y": offset.y+peasant.pos.y}"
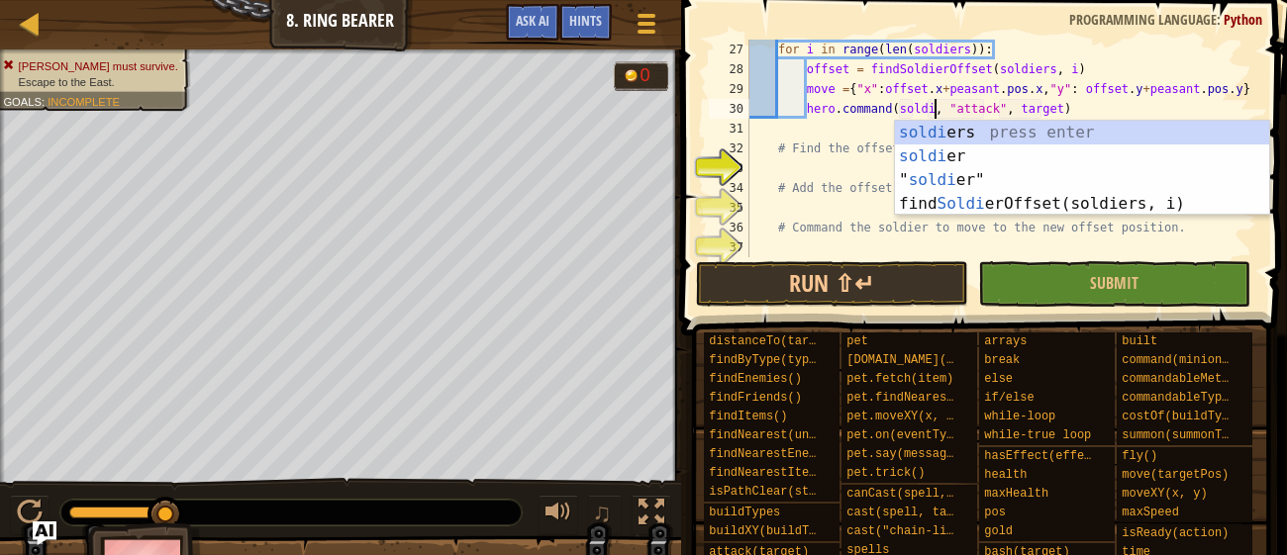
scroll to position [9, 16]
click at [1003, 110] on div "for i in range ( len ( soldiers )) : offset = findSoldierOffset ( soldiers , i …" at bounding box center [1001, 168] width 512 height 257
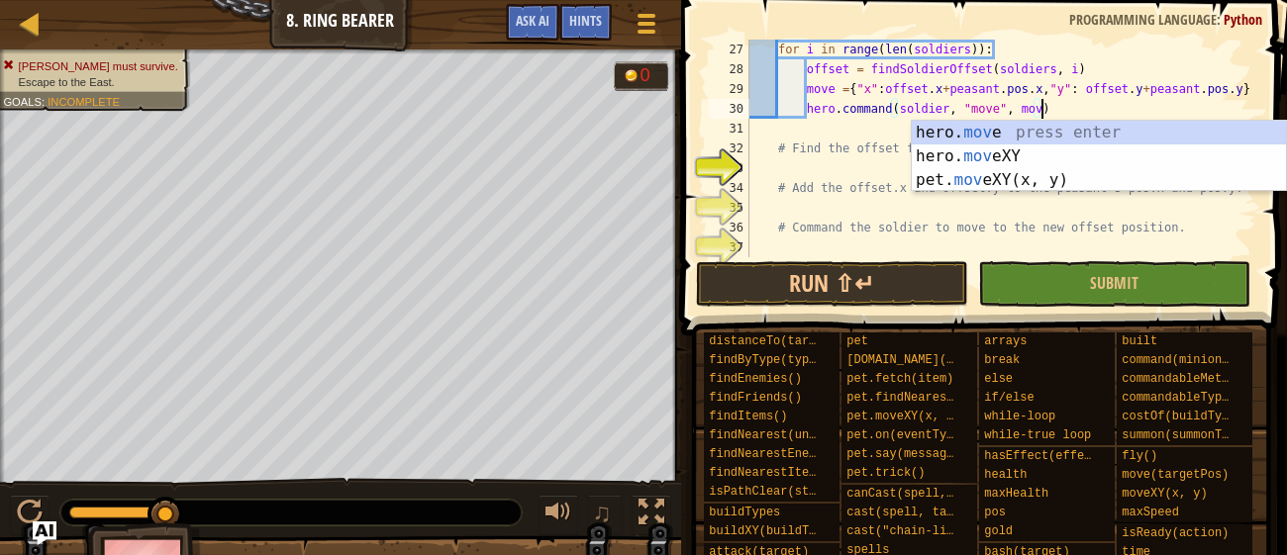
scroll to position [9, 24]
click at [816, 284] on button "Run ⇧↵" at bounding box center [832, 284] width 272 height 46
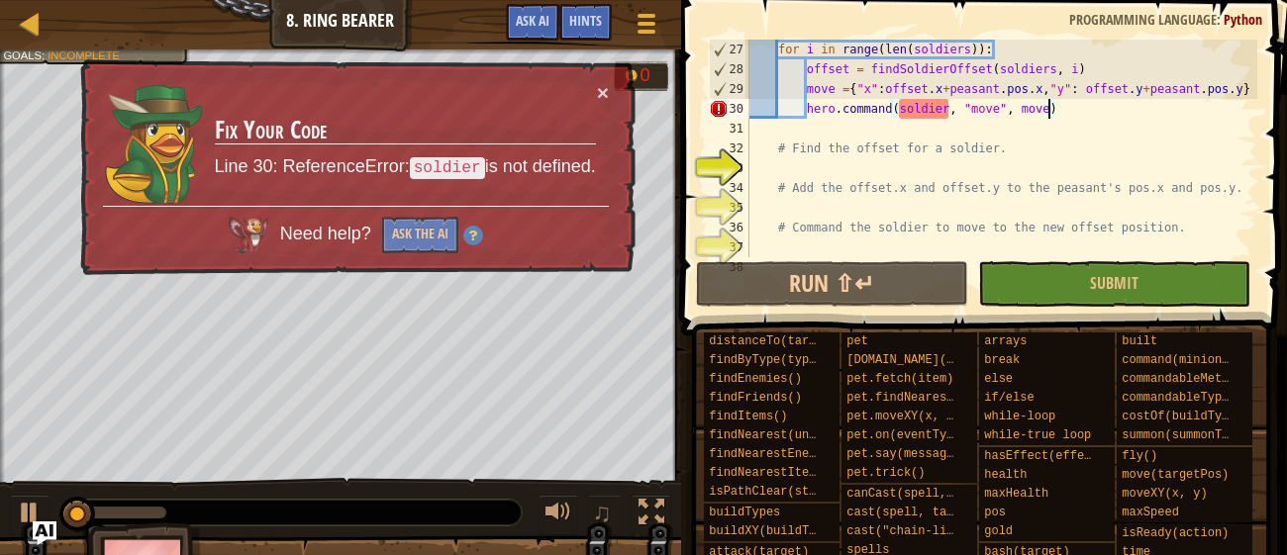
click at [948, 110] on div "for i in range ( len ( soldiers )) : offset = findSoldierOffset ( soldiers , i …" at bounding box center [1001, 168] width 512 height 257
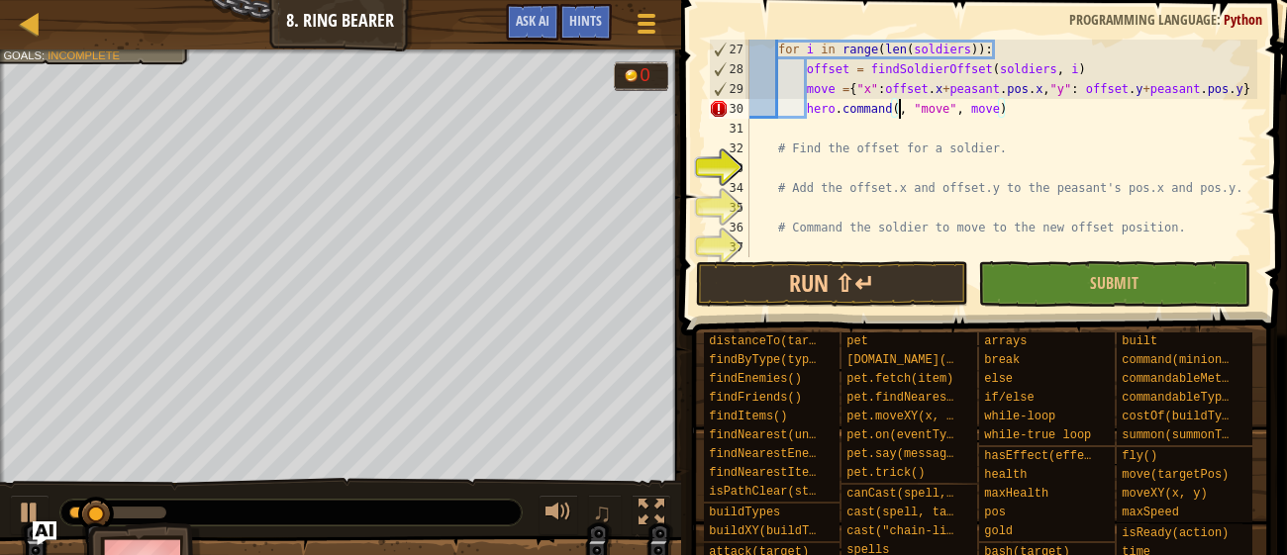
scroll to position [9, 12]
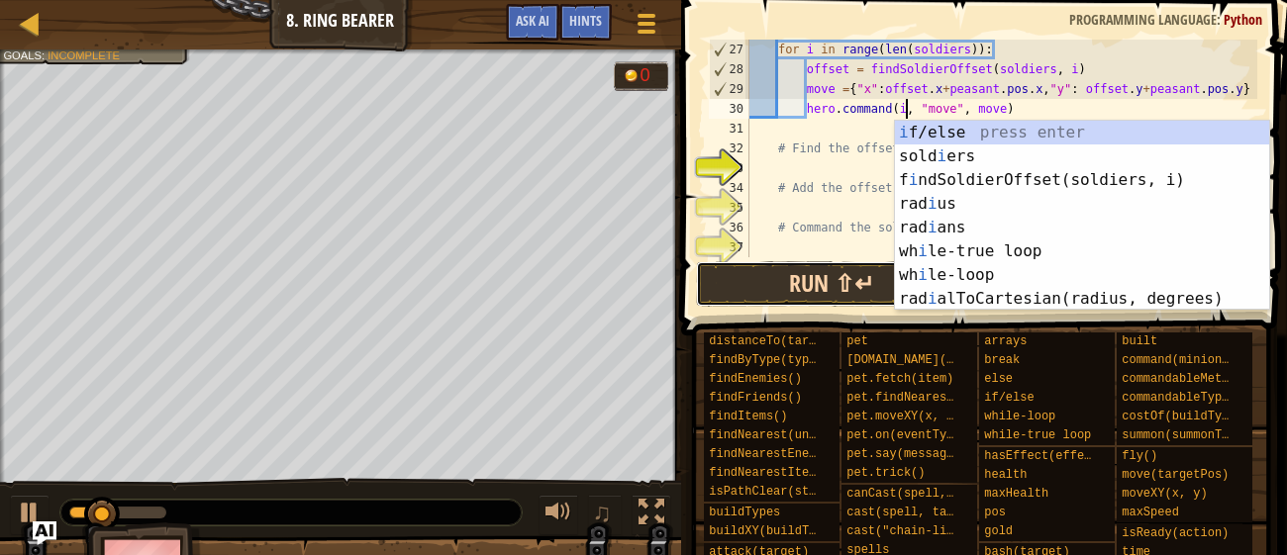
click at [782, 291] on button "Run ⇧↵" at bounding box center [832, 284] width 272 height 46
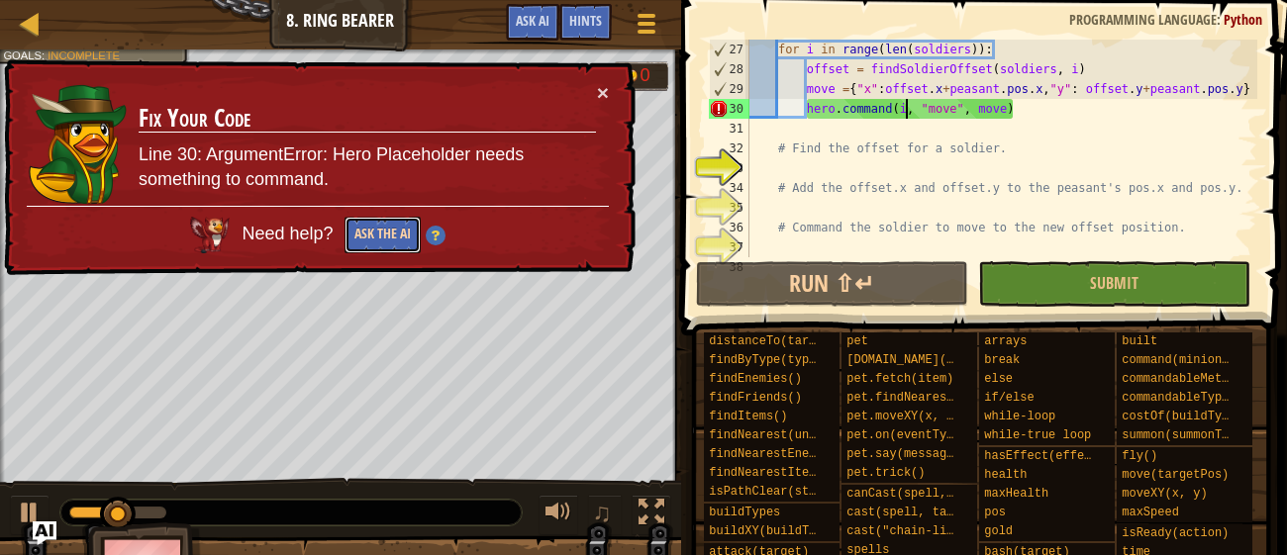
click at [397, 245] on button "Ask the AI" at bounding box center [382, 235] width 76 height 37
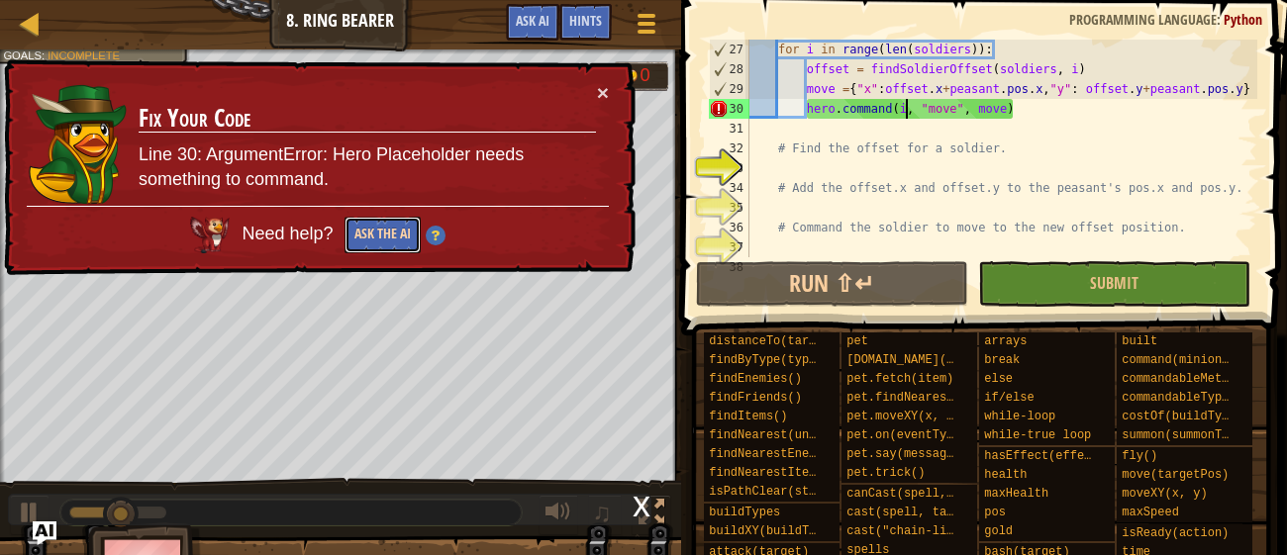
click at [397, 245] on button "Ask the AI" at bounding box center [382, 235] width 76 height 37
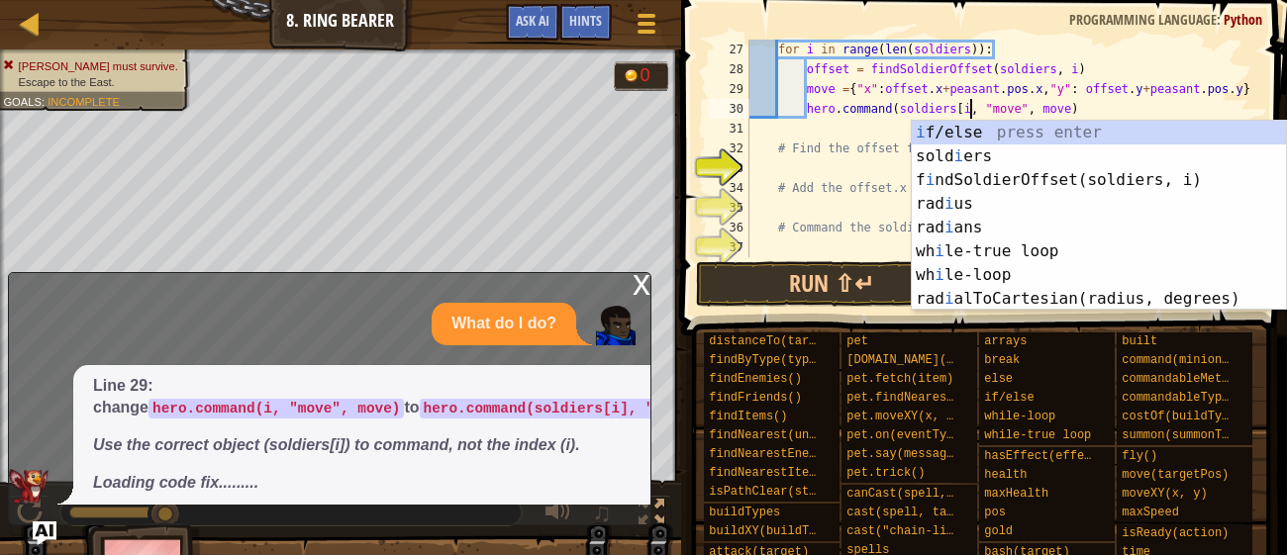
scroll to position [9, 19]
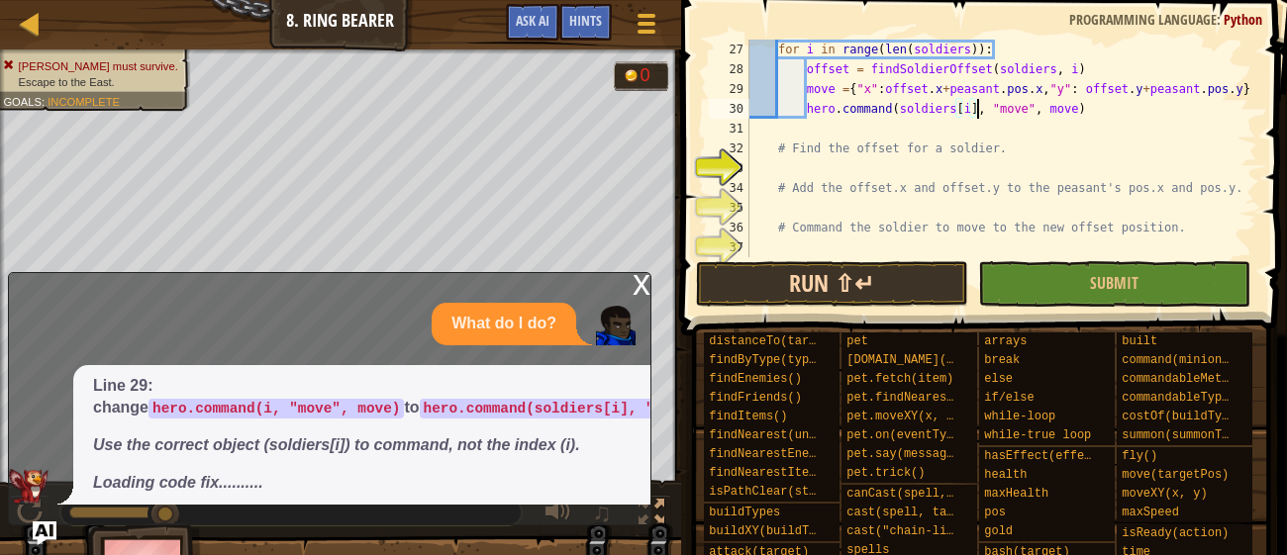
type textarea "hero.command(soldiers[i], "move", move)"
click at [885, 280] on button "Run ⇧↵" at bounding box center [832, 284] width 272 height 46
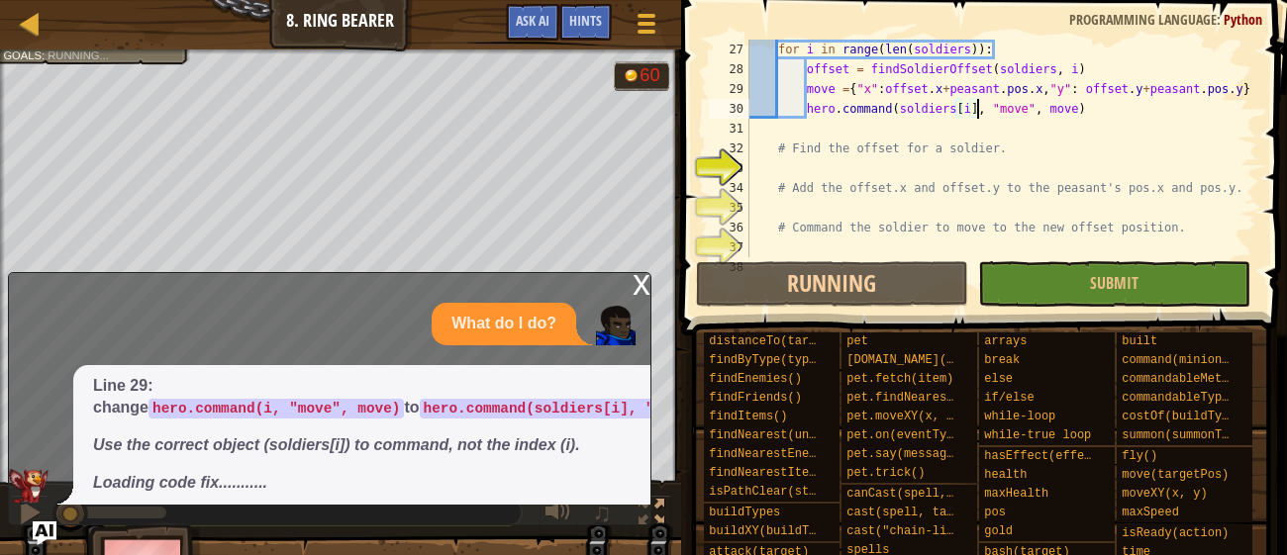
click at [639, 288] on div "x" at bounding box center [641, 283] width 18 height 20
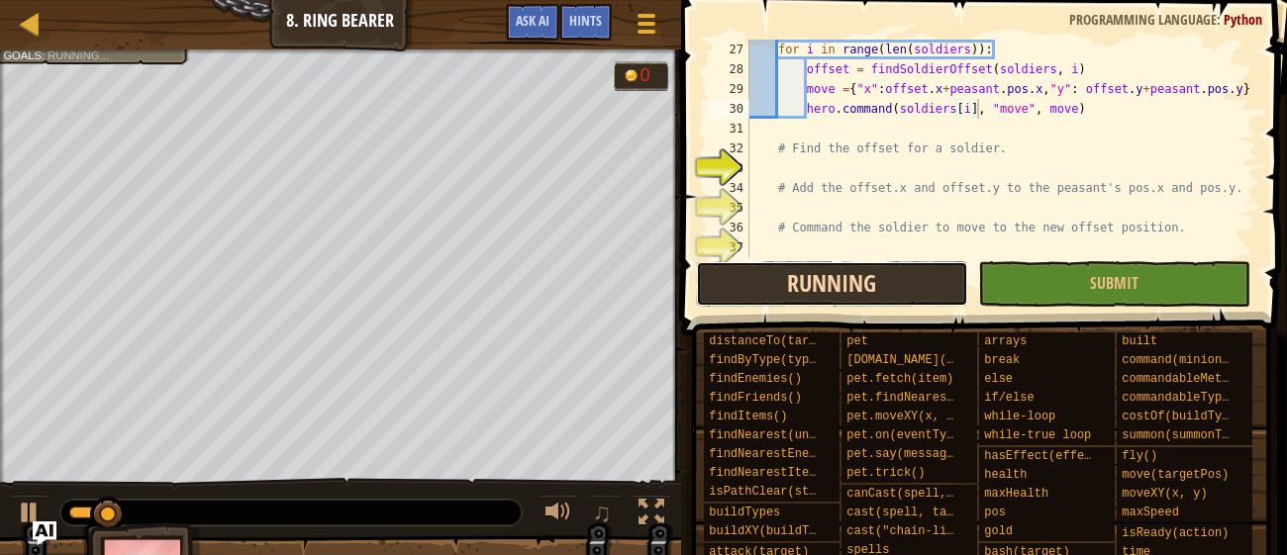
click at [789, 278] on button "Running" at bounding box center [832, 284] width 272 height 46
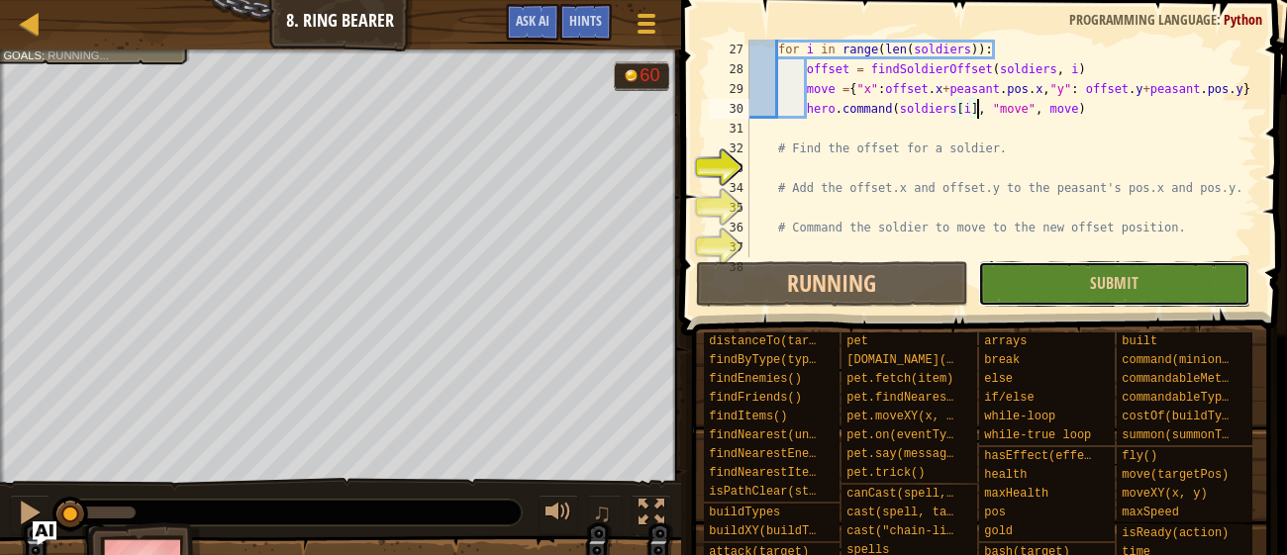
click at [1080, 277] on button "Submit" at bounding box center [1114, 284] width 272 height 46
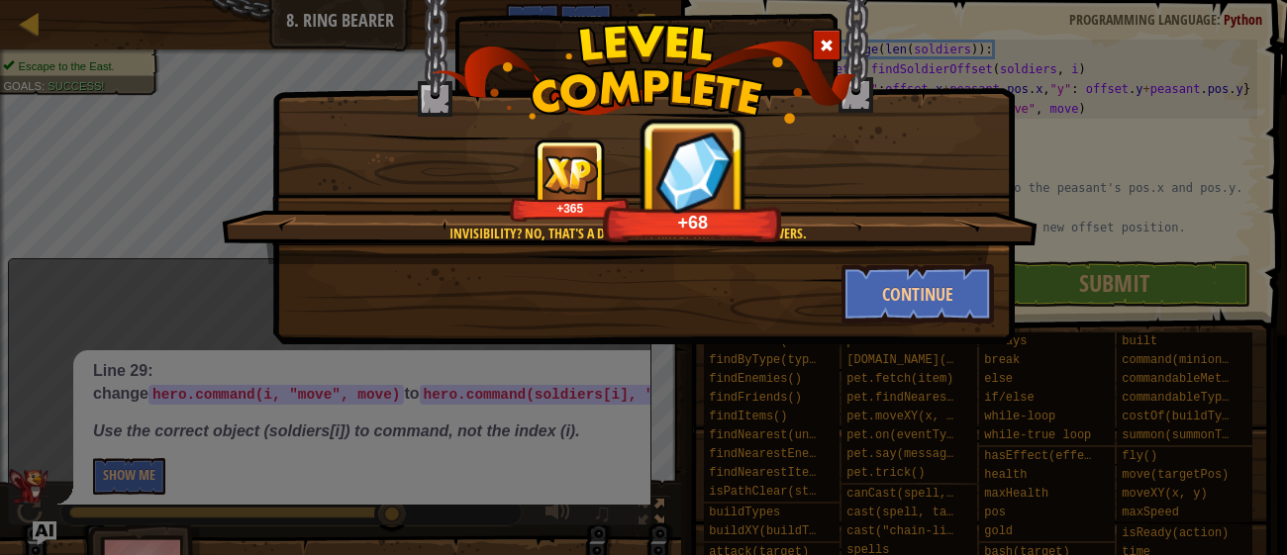
click at [792, 233] on div "Invisibility? No, that's a different ring. This one's flowers." at bounding box center [628, 234] width 625 height 20
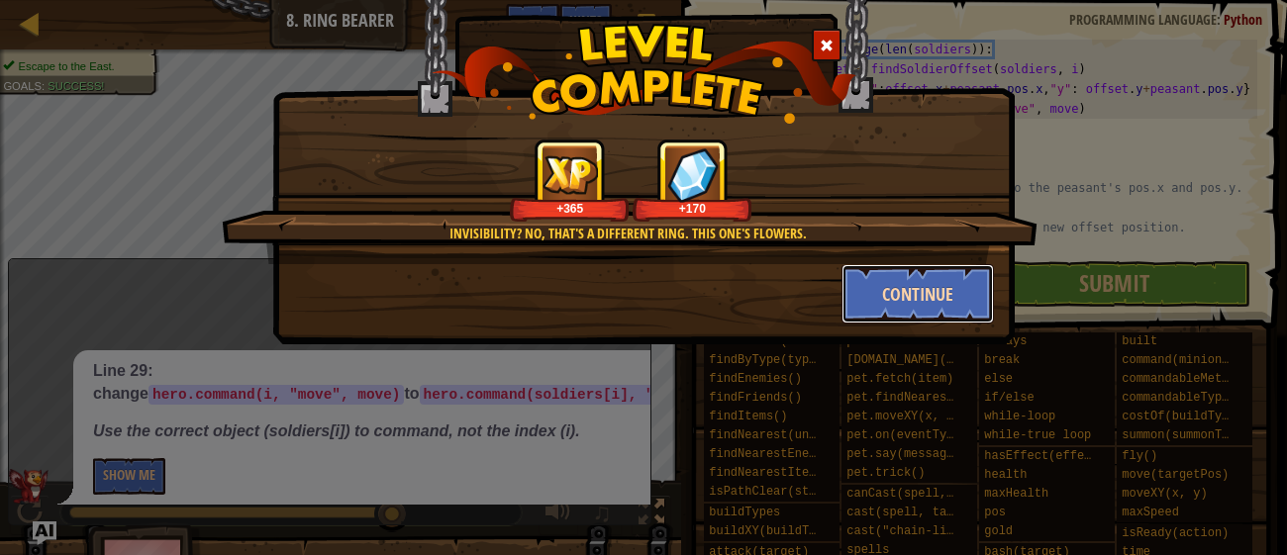
click at [884, 266] on button "Continue" at bounding box center [917, 293] width 153 height 59
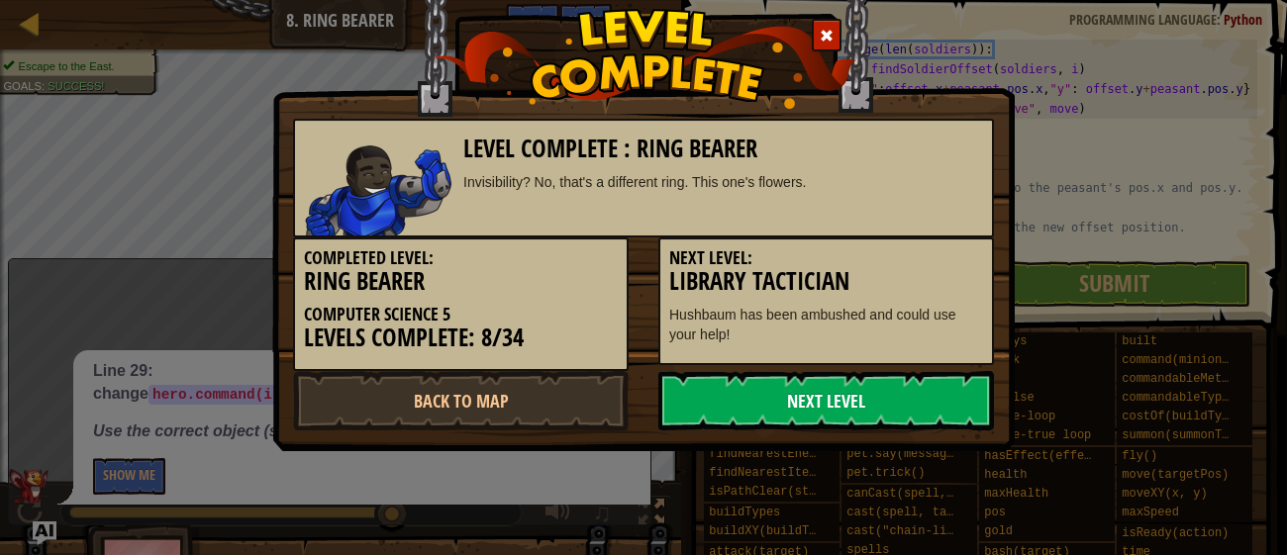
click at [872, 395] on link "Next Level" at bounding box center [826, 400] width 336 height 59
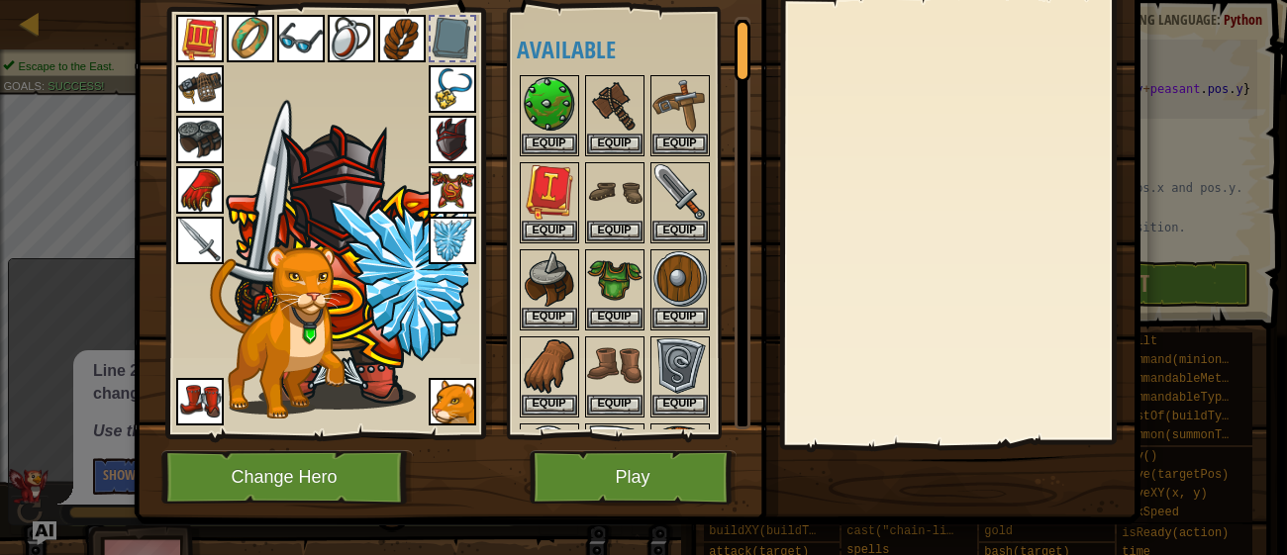
scroll to position [119, 0]
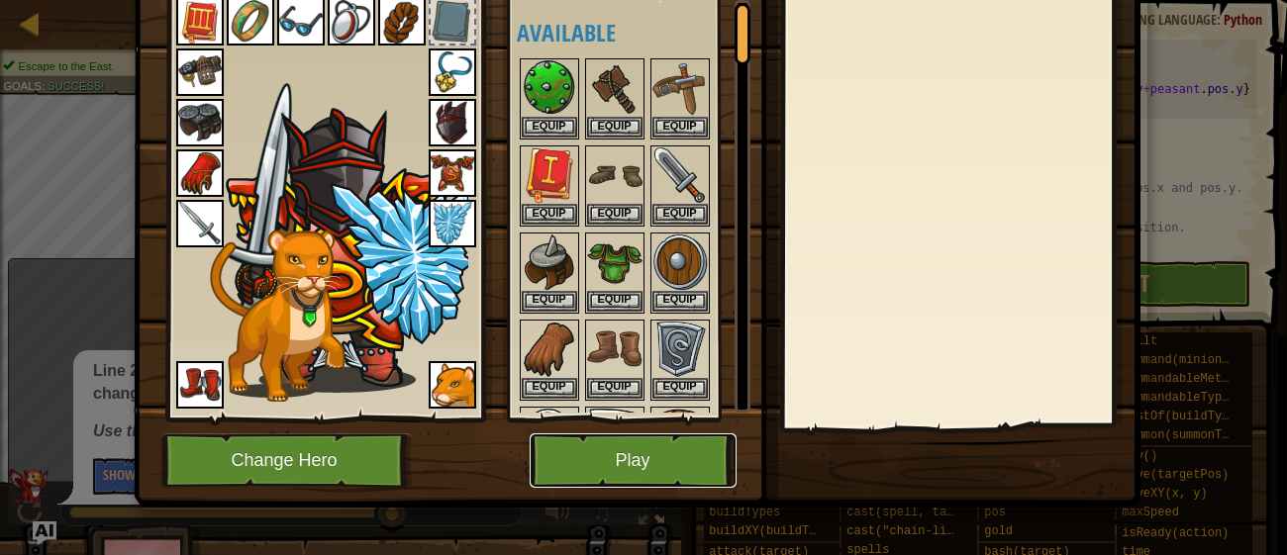
click at [648, 450] on button "Play" at bounding box center [633, 461] width 207 height 54
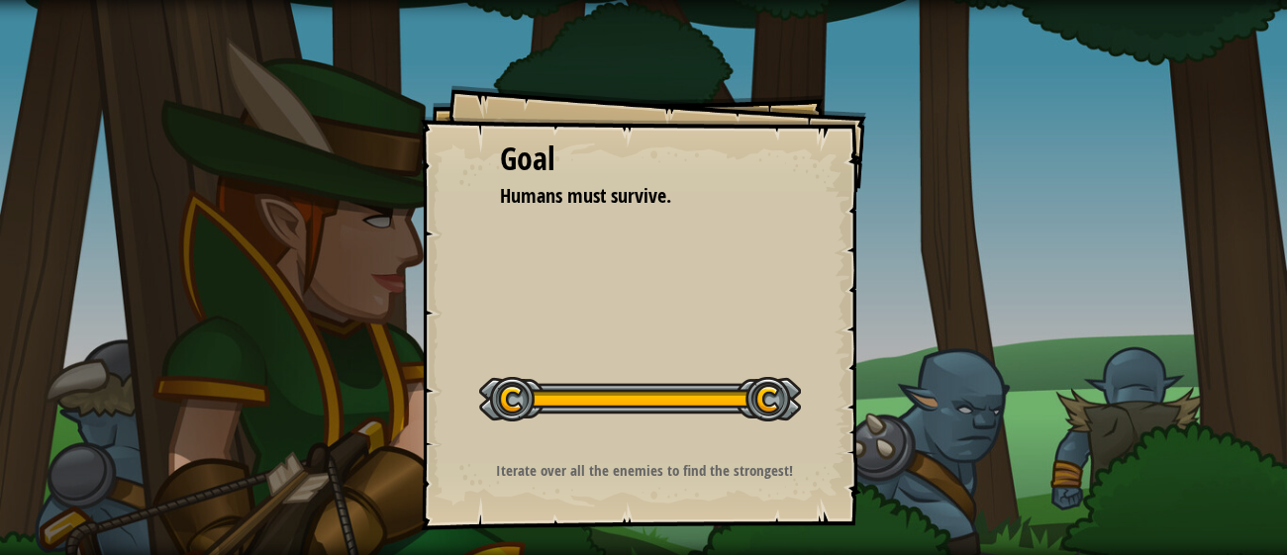
click at [0, 0] on button "Start Level" at bounding box center [0, 0] width 0 height 0
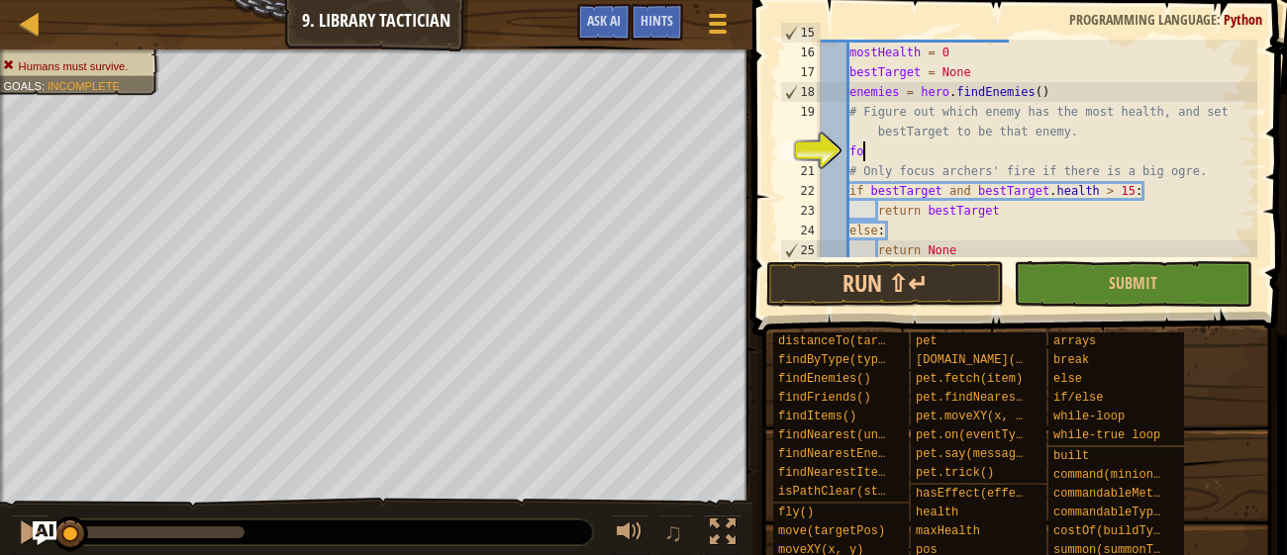
scroll to position [9, 2]
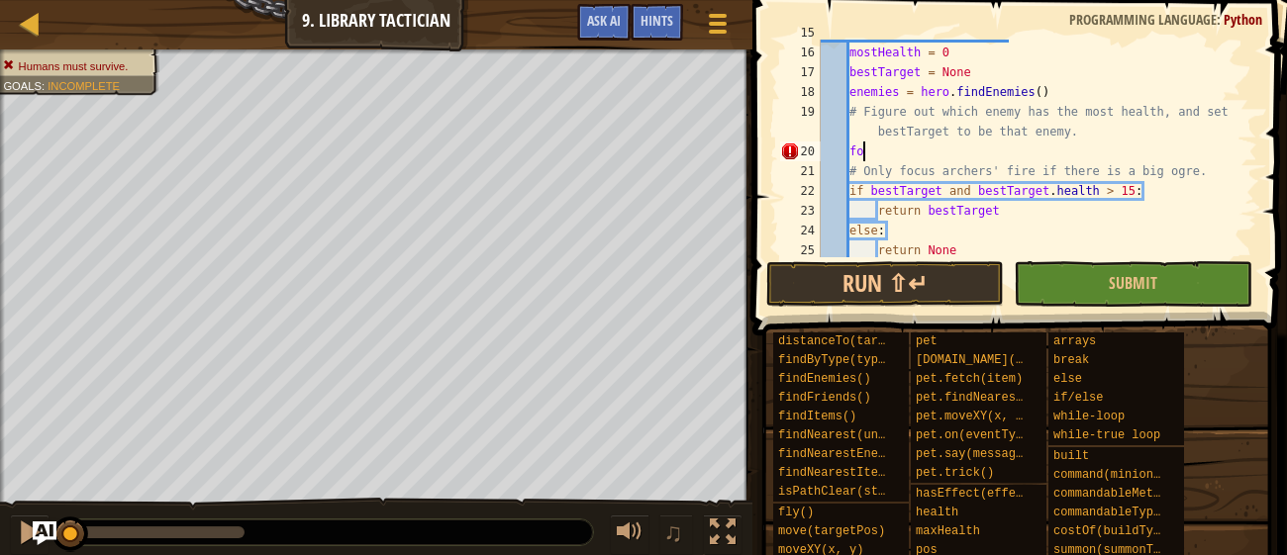
type textarea "f"
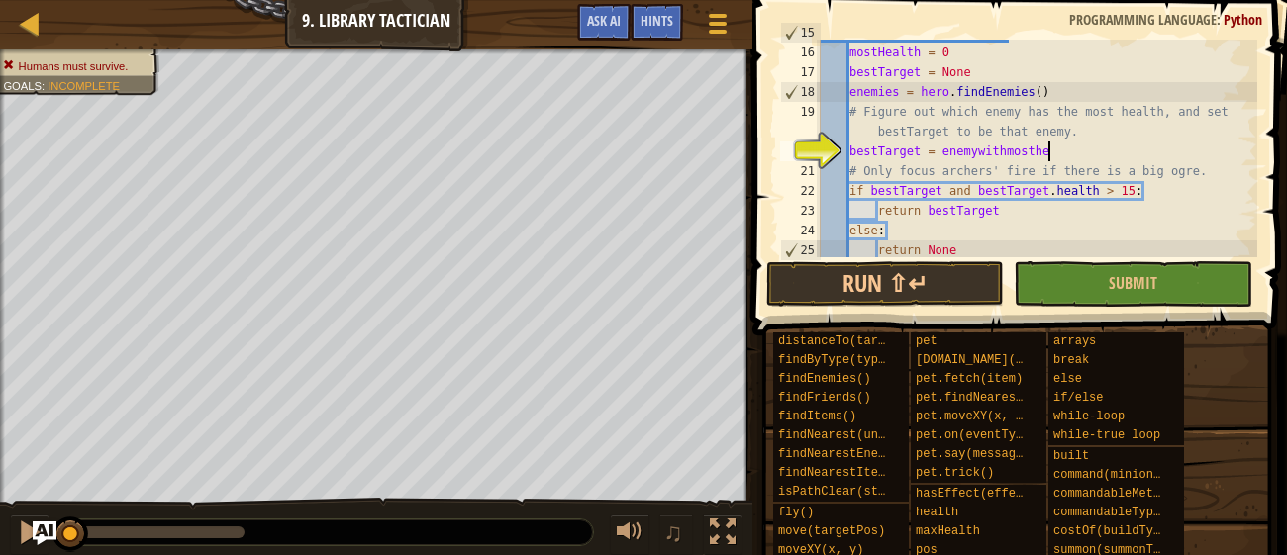
scroll to position [9, 19]
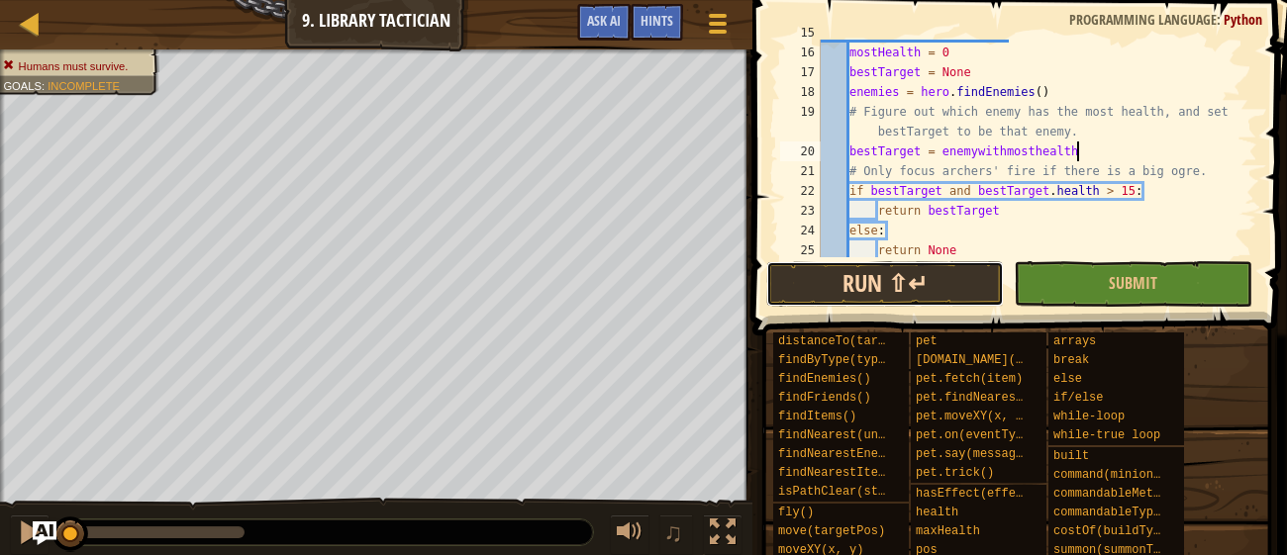
click at [892, 303] on button "Run ⇧↵" at bounding box center [885, 284] width 238 height 46
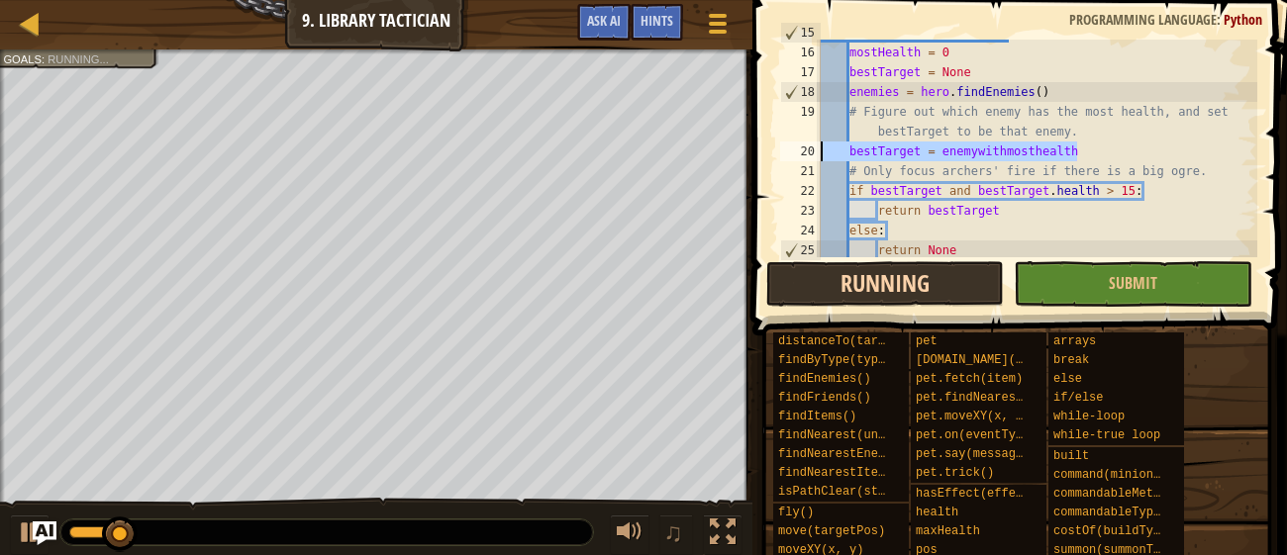
type textarea "# Figure out which enemy has the most health, and set bestTarget to be that ene…"
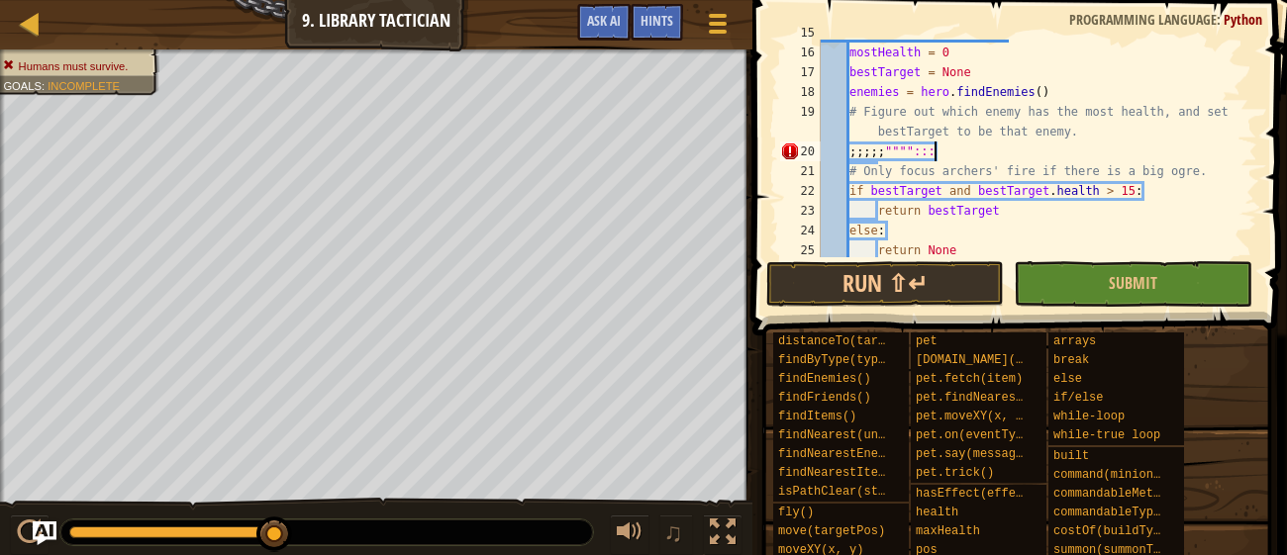
scroll to position [9, 8]
type textarea ";"
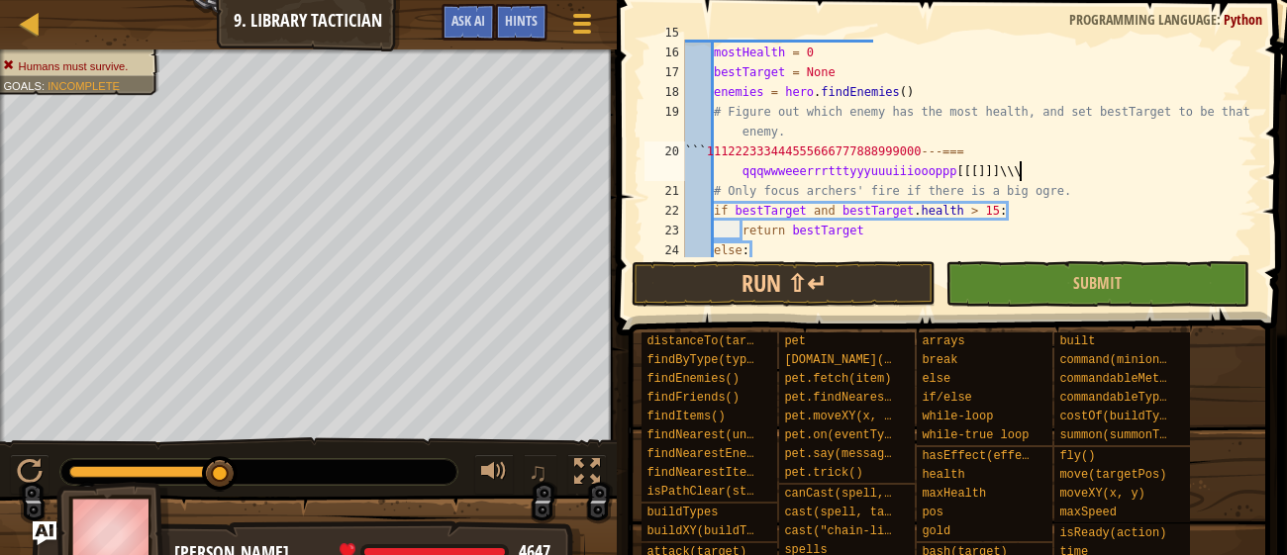
scroll to position [9, 52]
click at [1108, 182] on div "def findStrongestTarget ( ) : mostHealth = 0 bestTarget = None enemies = hero .…" at bounding box center [969, 151] width 576 height 257
click at [1086, 171] on div "def findStrongestTarget ( ) : mostHealth = 0 bestTarget = None enemies = hero .…" at bounding box center [969, 151] width 576 height 257
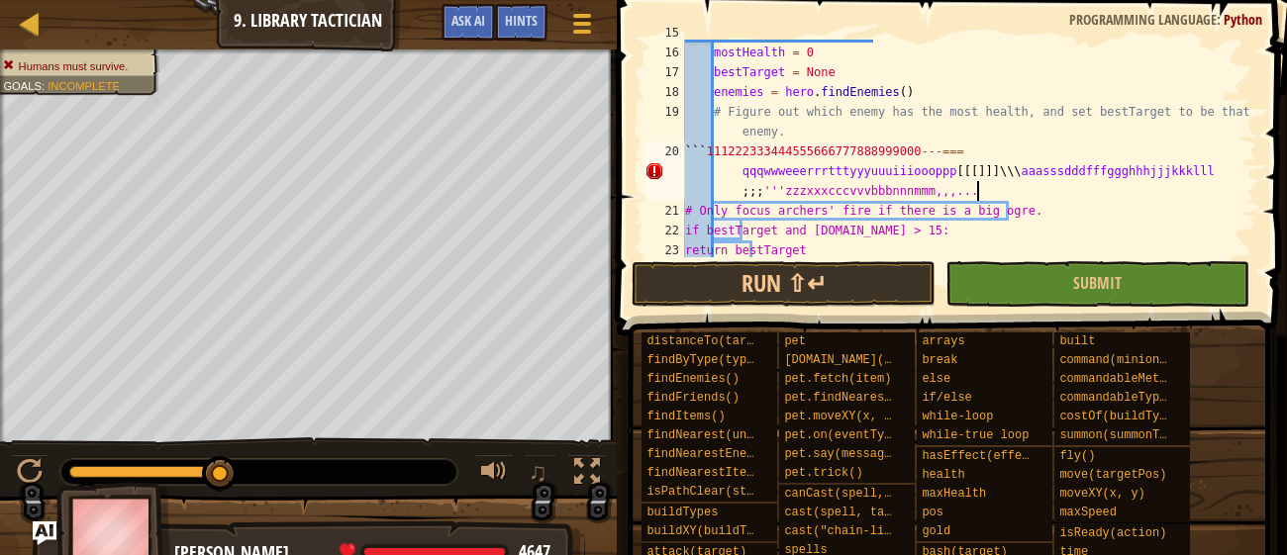
scroll to position [9, 89]
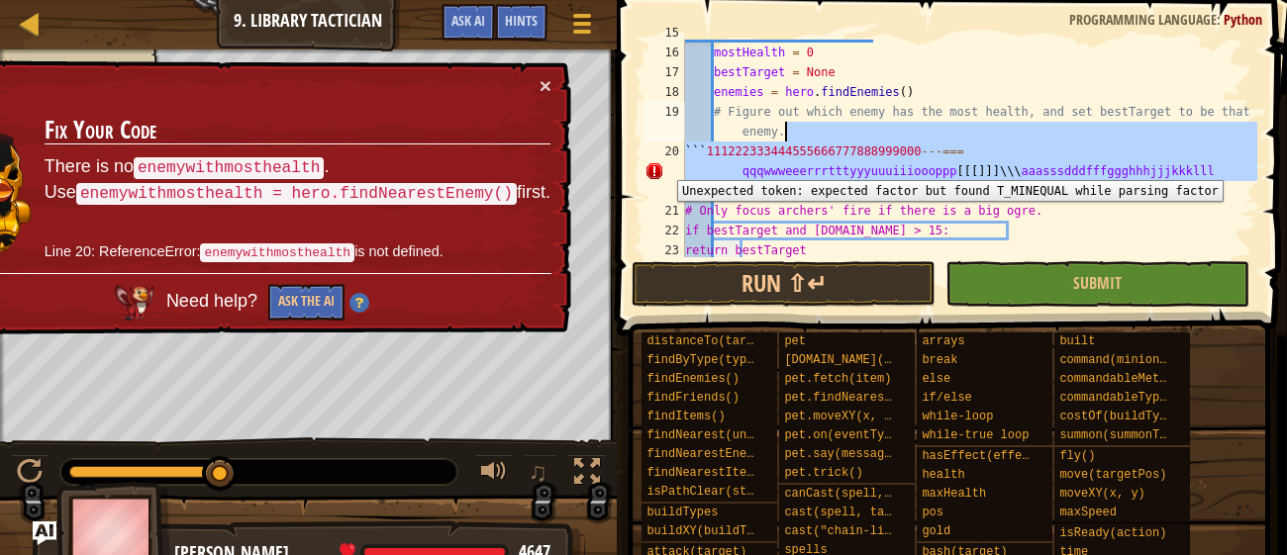
type textarea "```111222333444555666777888999000---=== qqqwwweeerrrtttyyyuuuiiioooppp[[[]]]\\\…"
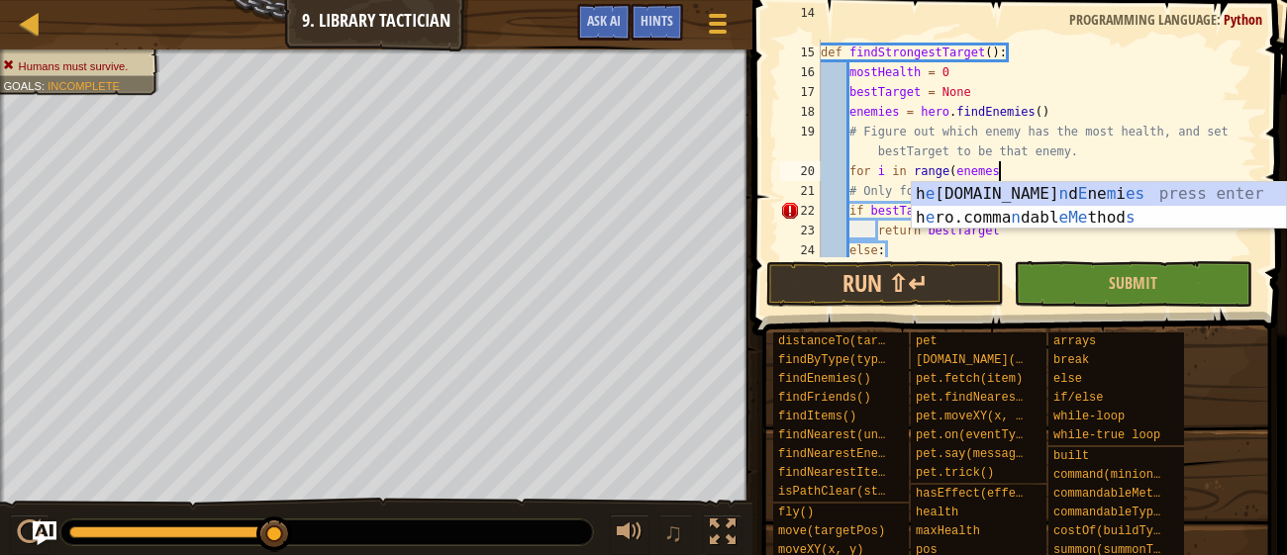
scroll to position [9, 14]
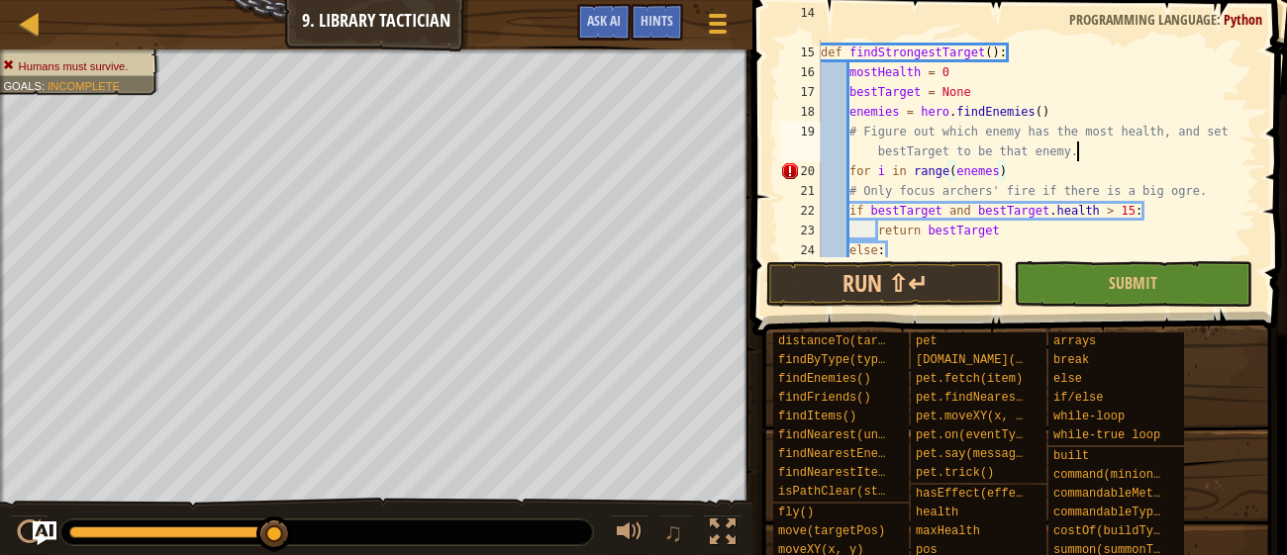
click at [1085, 143] on div "# This function returns something! When you call the function, you will get som…" at bounding box center [1037, 141] width 440 height 277
type textarea "# Figure out which enemy has the most health, and set bestTarget to be that ene…"
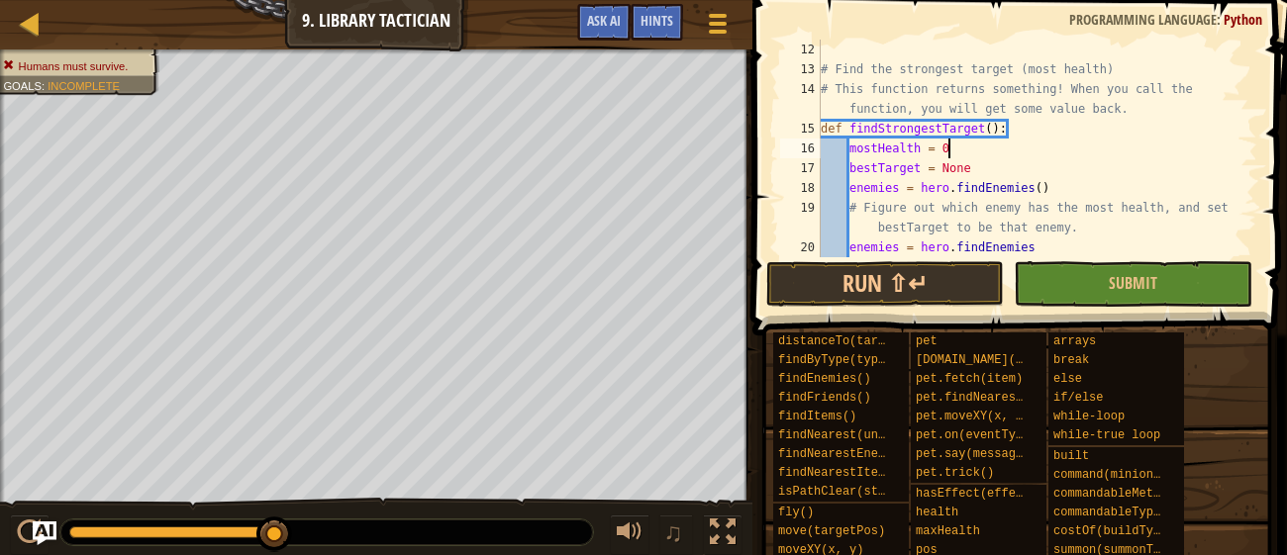
click at [1087, 143] on div "# Find the strongest target (most health) # This function returns something! Wh…" at bounding box center [1037, 168] width 440 height 257
click at [1137, 229] on div "# Find the strongest target (most health) # This function returns something! Wh…" at bounding box center [1037, 168] width 440 height 257
click at [1145, 240] on div "# Find the strongest target (most health) # This function returns something! Wh…" at bounding box center [1037, 168] width 440 height 257
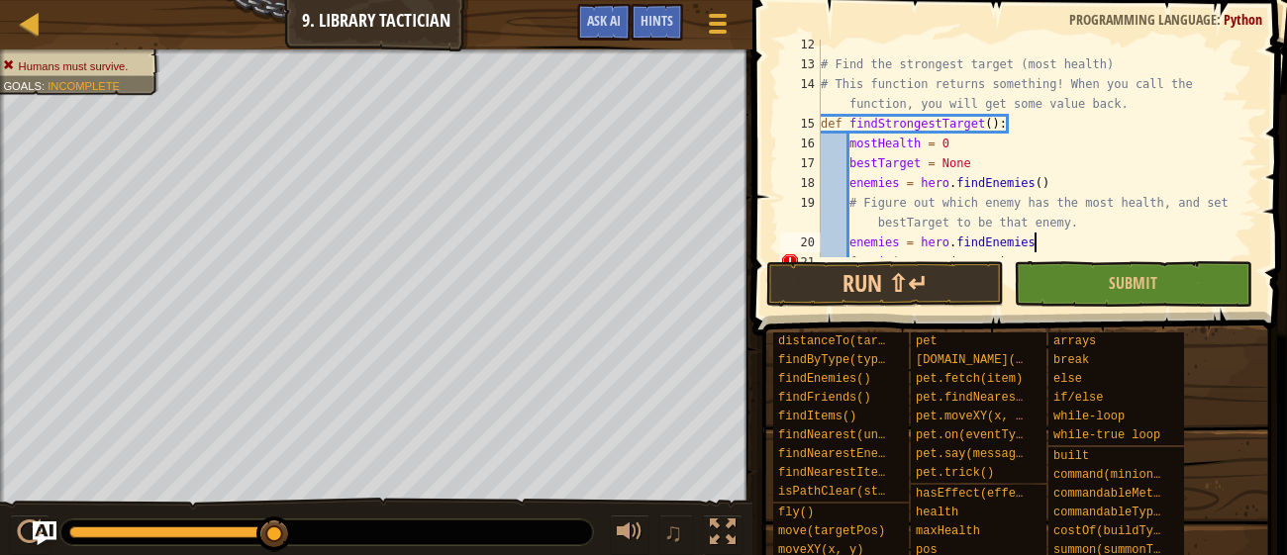
scroll to position [282, 0]
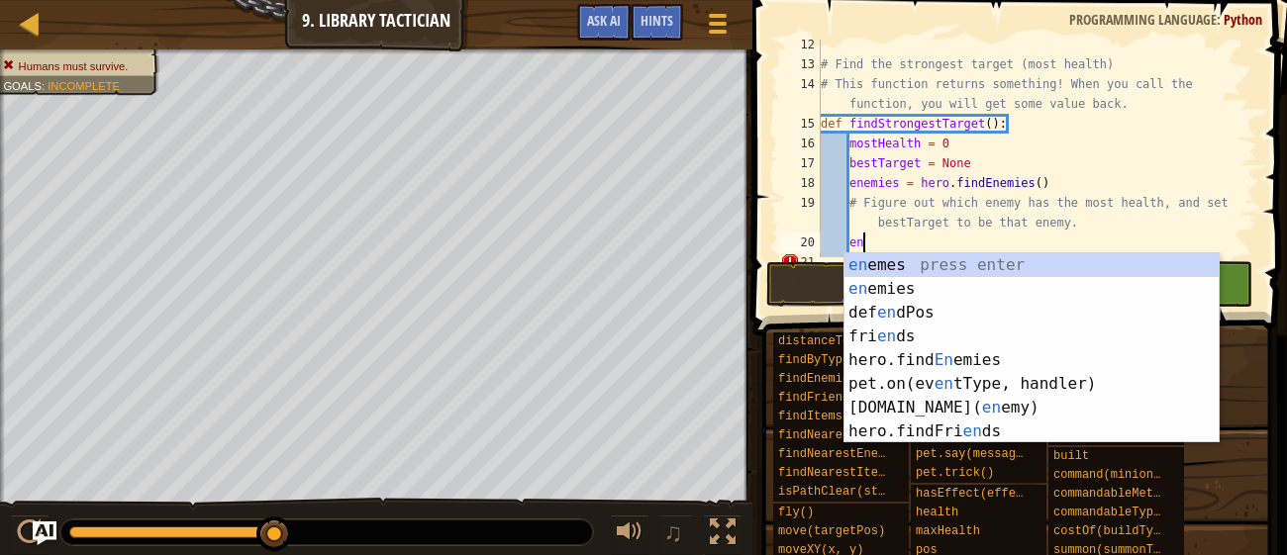
type textarea "e"
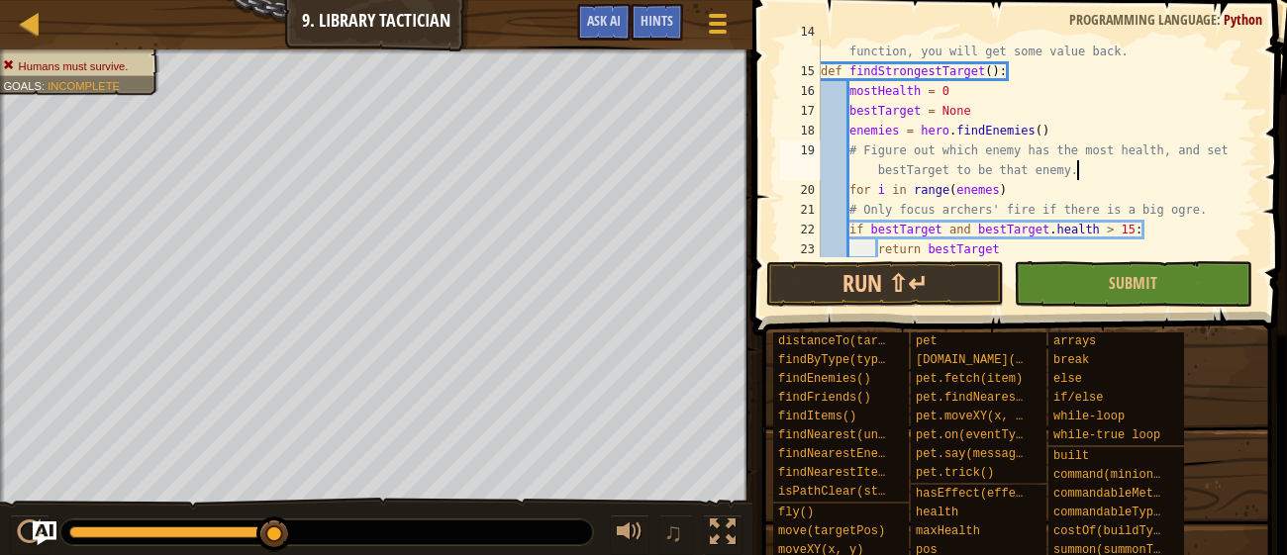
scroll to position [338, 0]
click at [1015, 196] on div "# This function returns something! When you call the function, you will get som…" at bounding box center [1037, 157] width 440 height 277
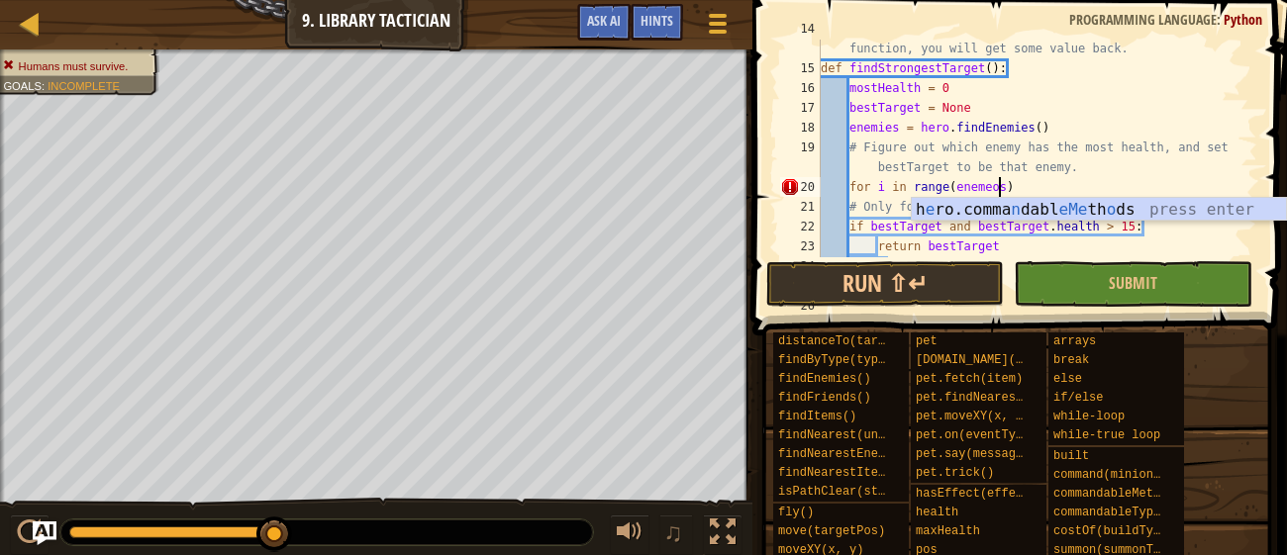
scroll to position [9, 14]
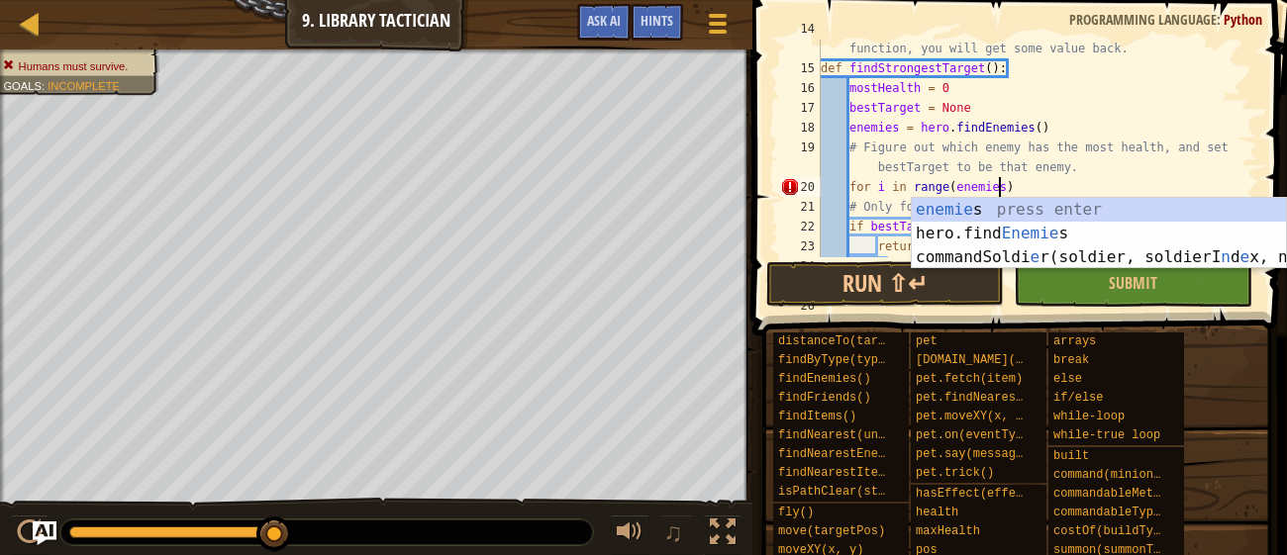
click at [1035, 192] on div "# This function returns something! When you call the function, you will get som…" at bounding box center [1037, 157] width 440 height 277
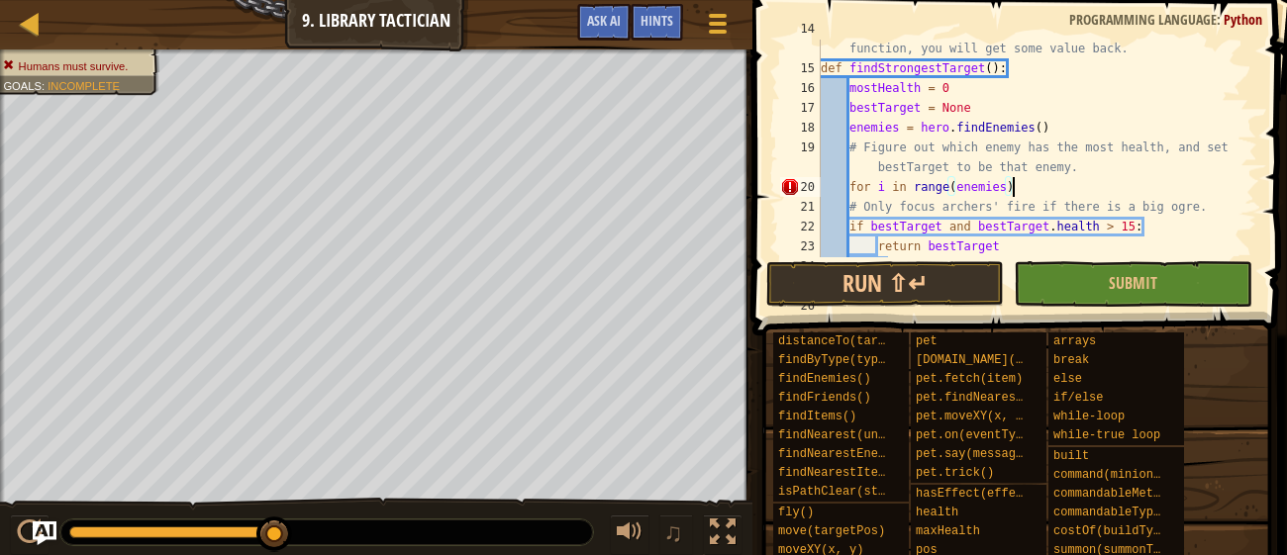
type textarea "for i in range(enemies):"
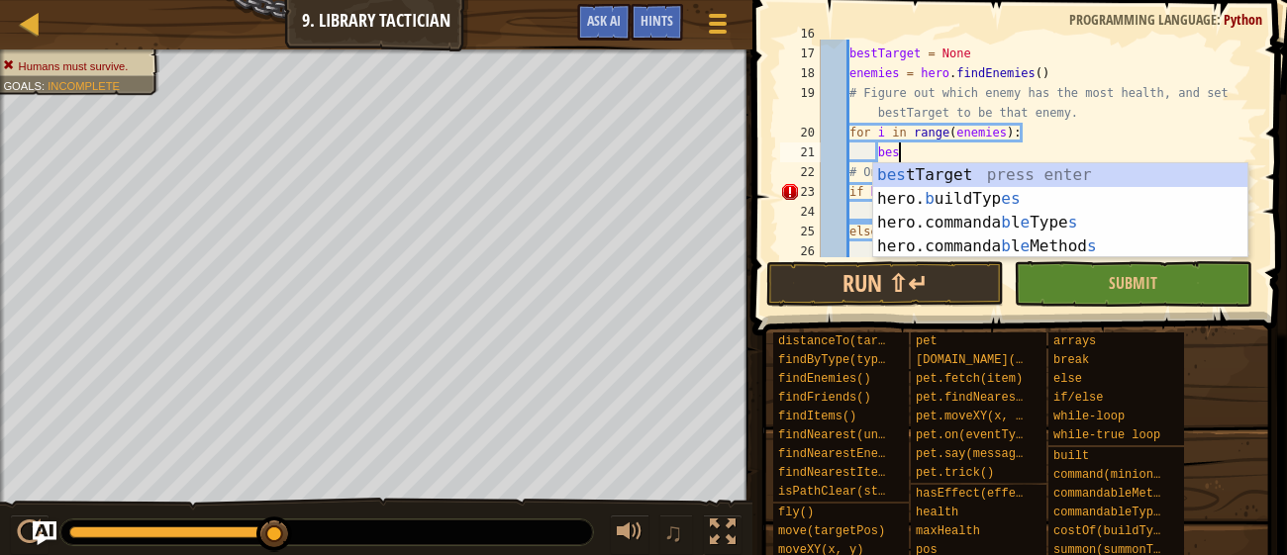
scroll to position [9, 5]
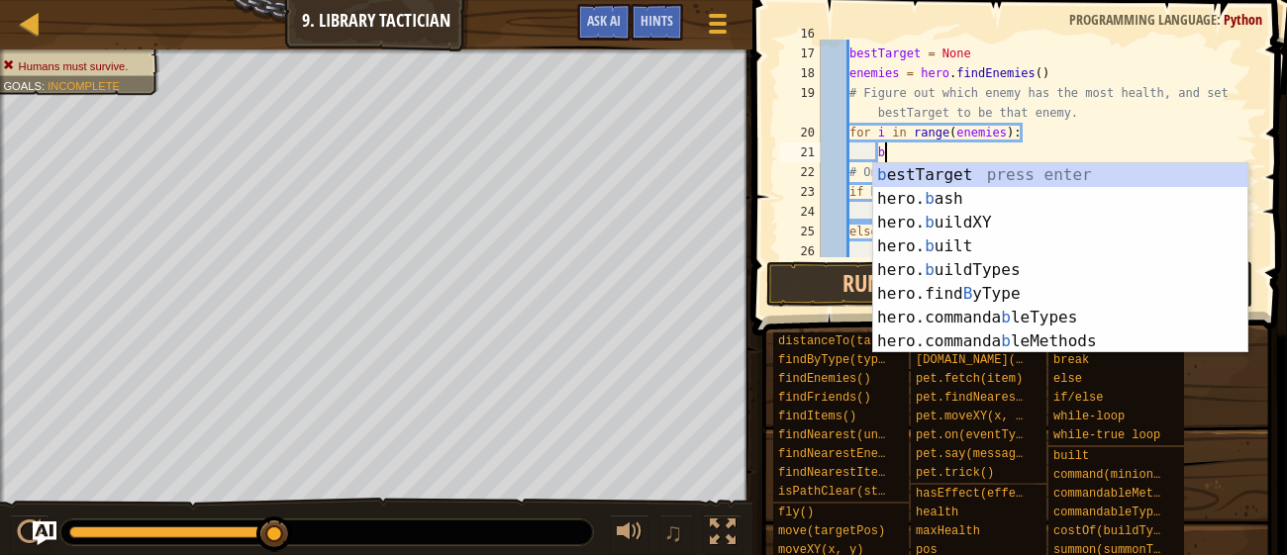
type textarea "b"
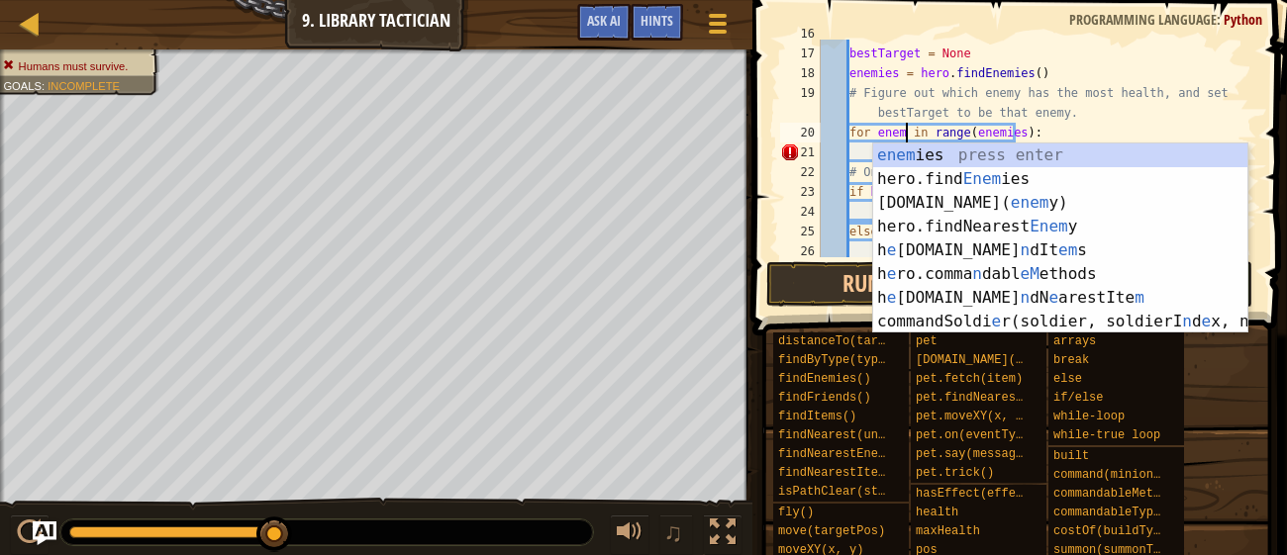
scroll to position [9, 8]
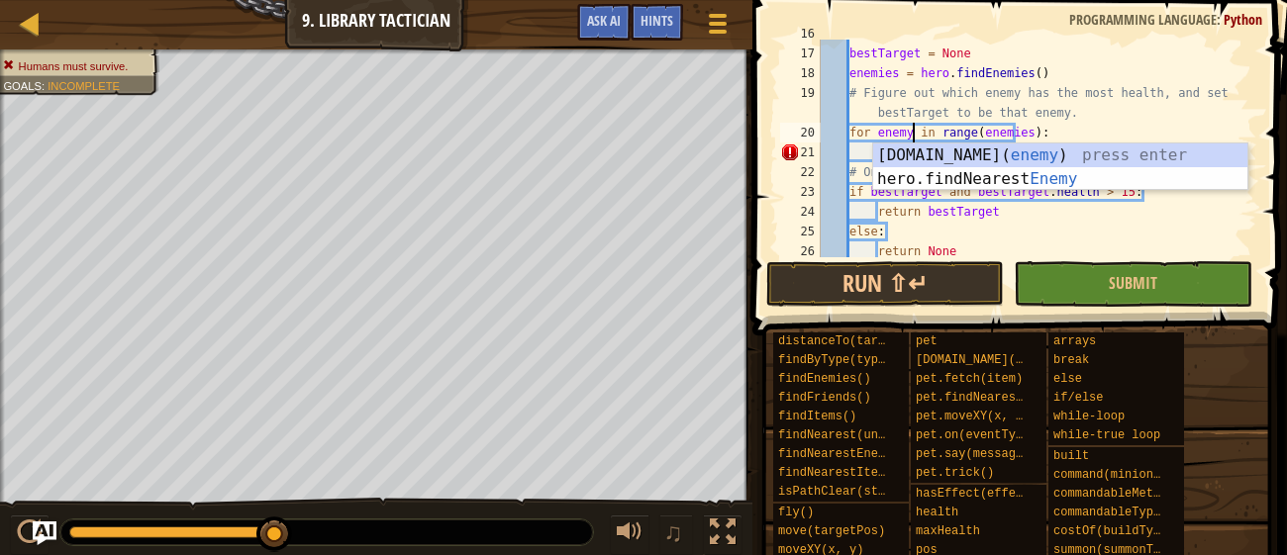
click at [1035, 192] on div "mostHealth = 0 bestTarget = None enemies = hero . findEnemies ( ) # Figure out …" at bounding box center [1037, 152] width 440 height 257
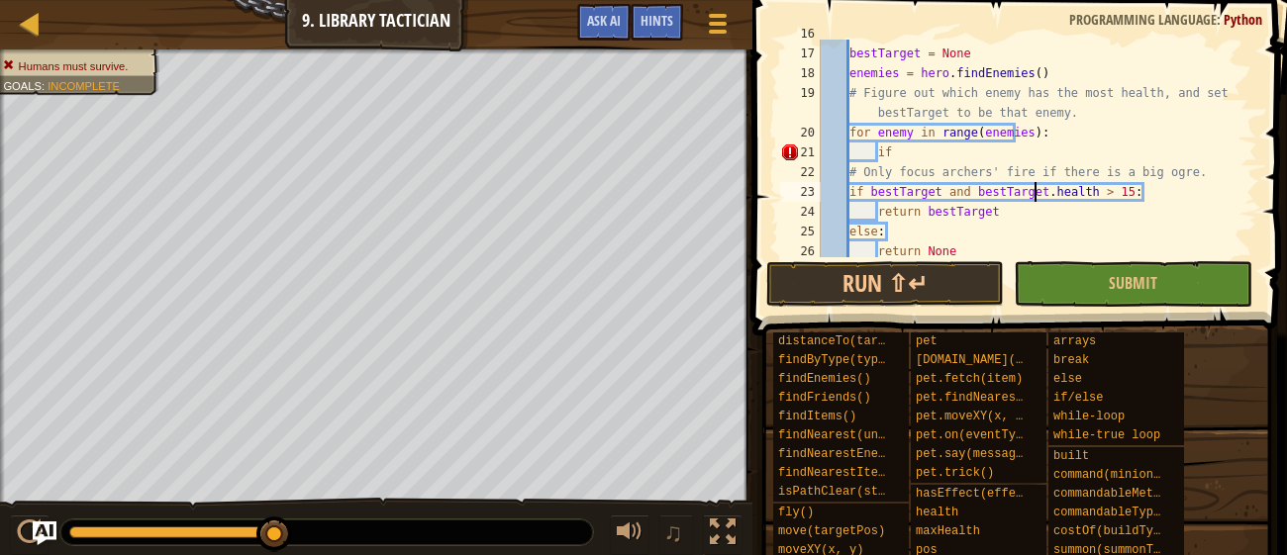
click at [1029, 153] on div "mostHealth = 0 bestTarget = None enemies = hero . findEnemies ( ) # Figure out …" at bounding box center [1037, 152] width 440 height 257
type textarea "if enemy.health > bestTarget.health:"
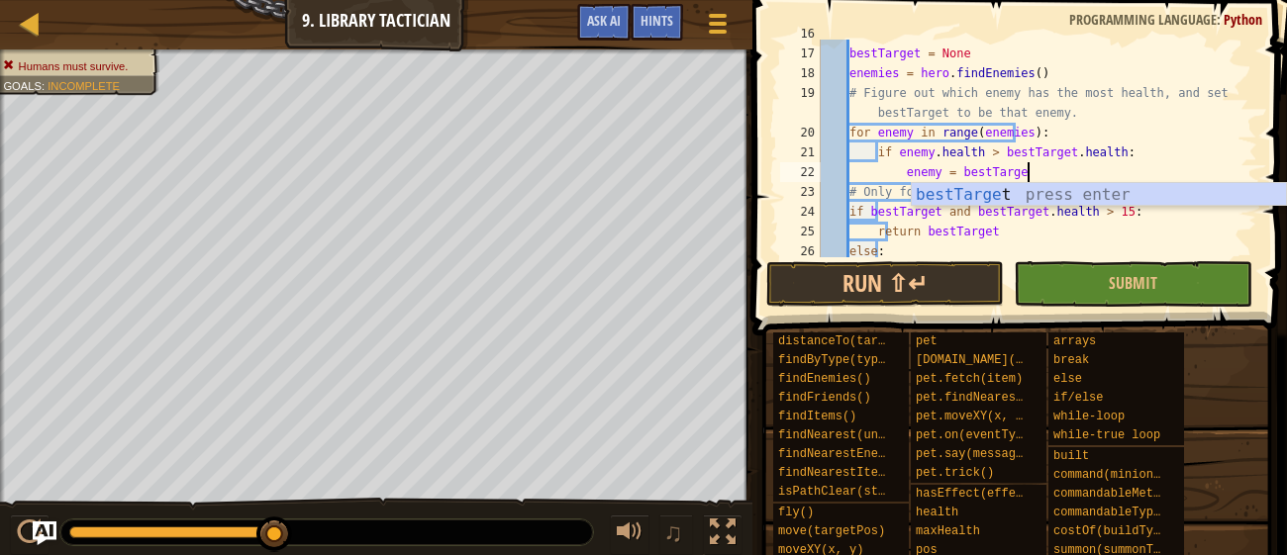
scroll to position [9, 17]
type textarea "enemy = bestTarget:"
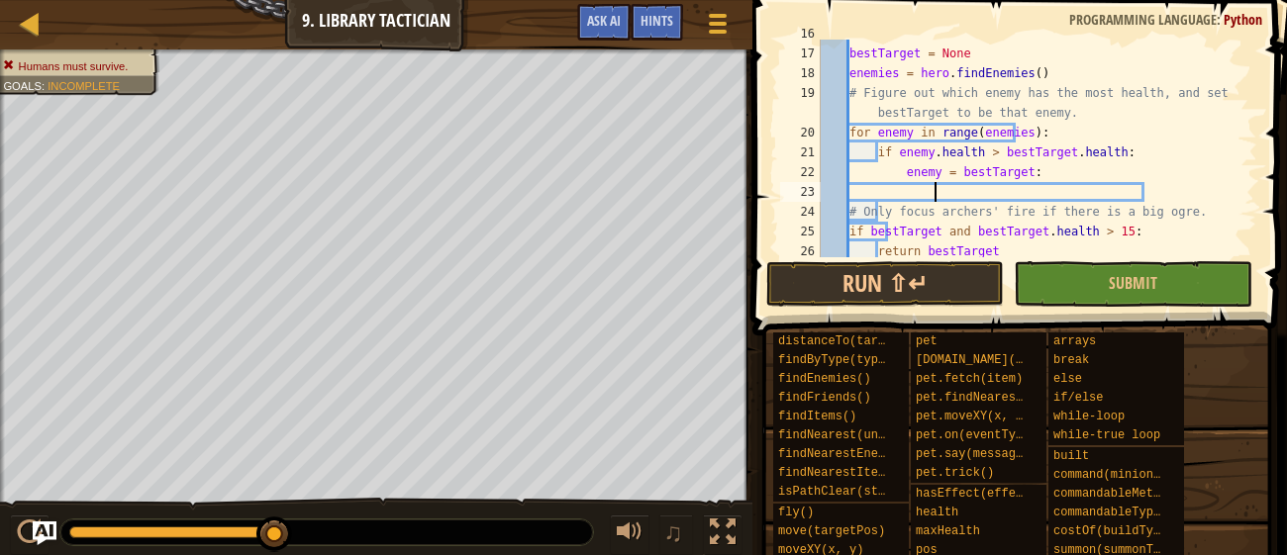
type textarea "e"
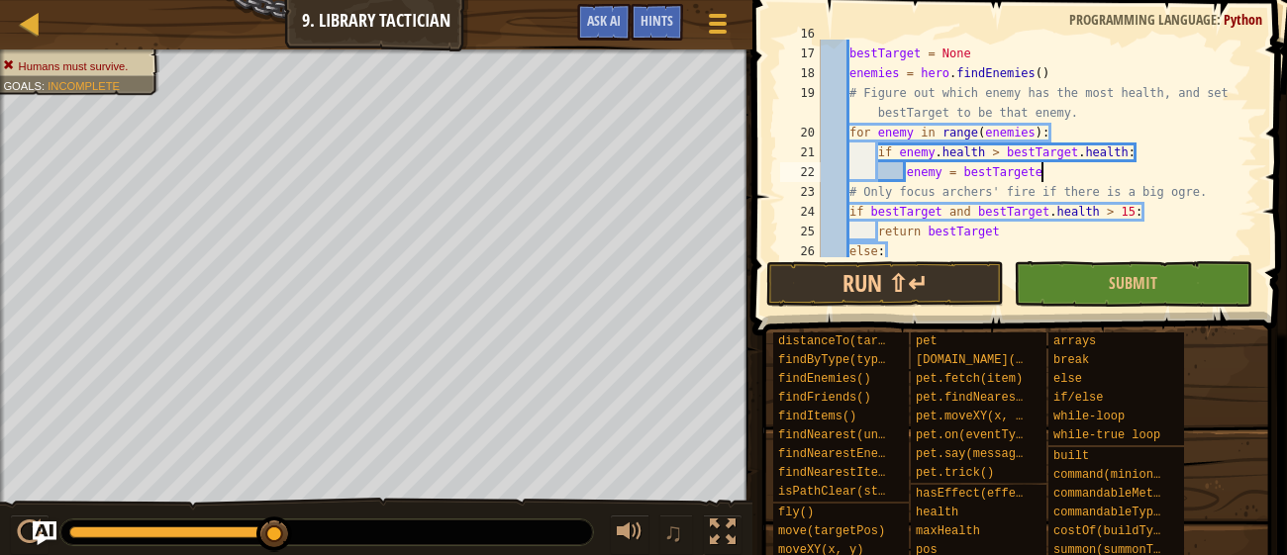
type textarea "enemy = bestTarget"
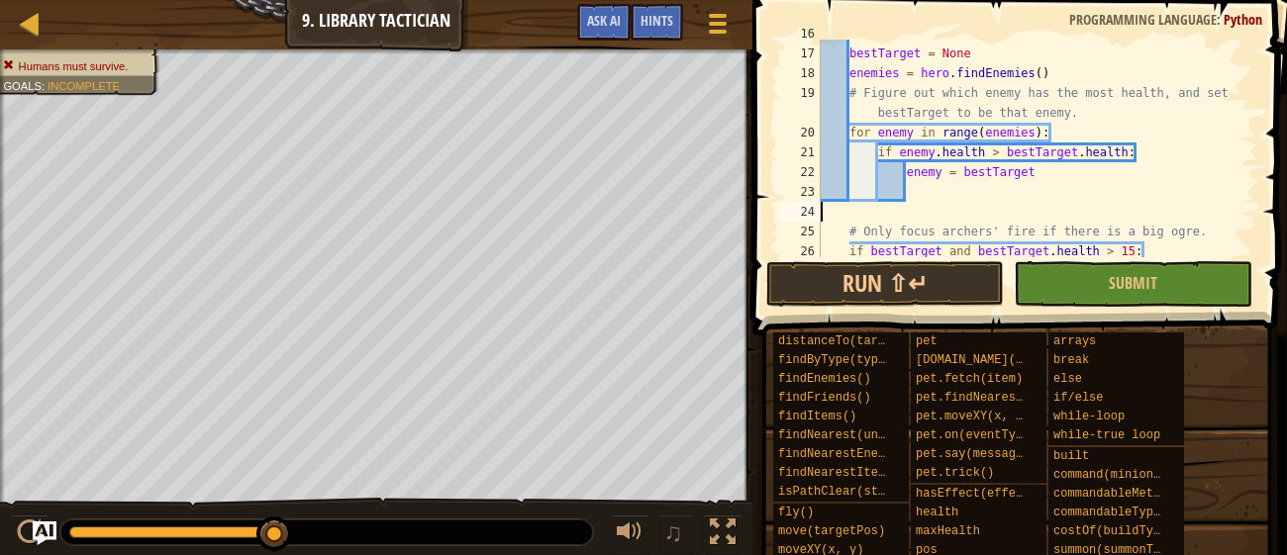
scroll to position [9, 0]
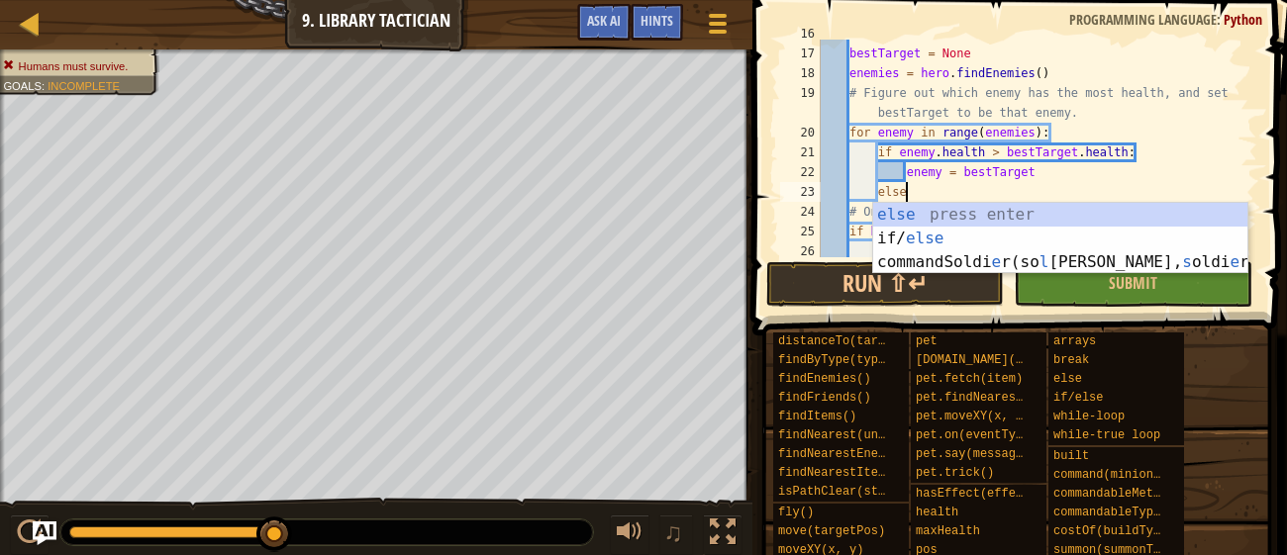
type textarea "else:"
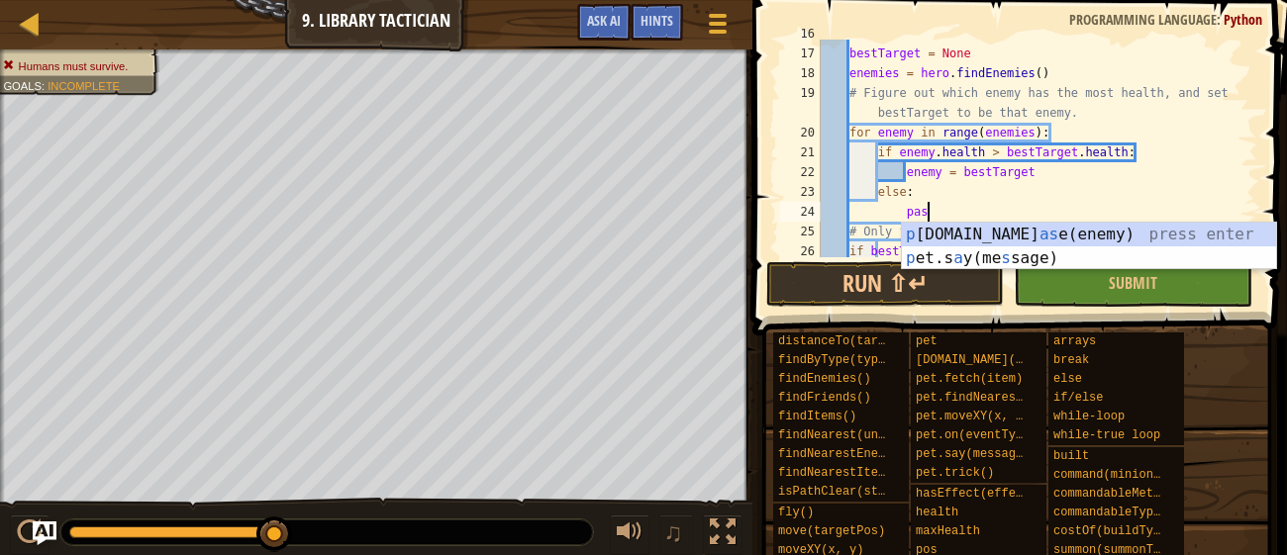
scroll to position [9, 8]
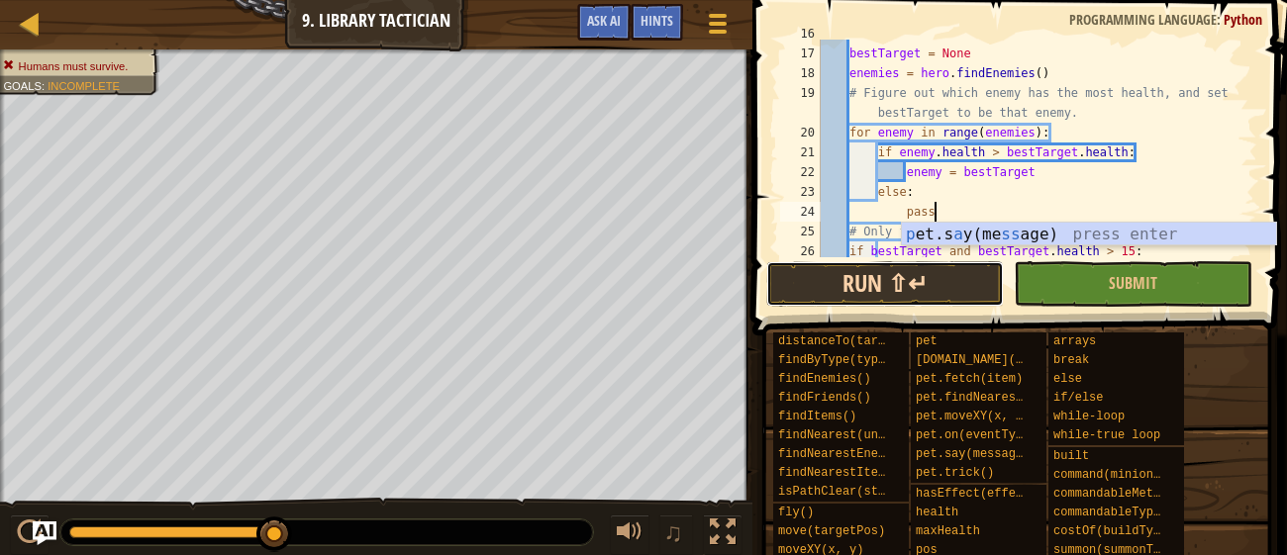
click at [865, 293] on button "Run ⇧↵" at bounding box center [885, 284] width 238 height 46
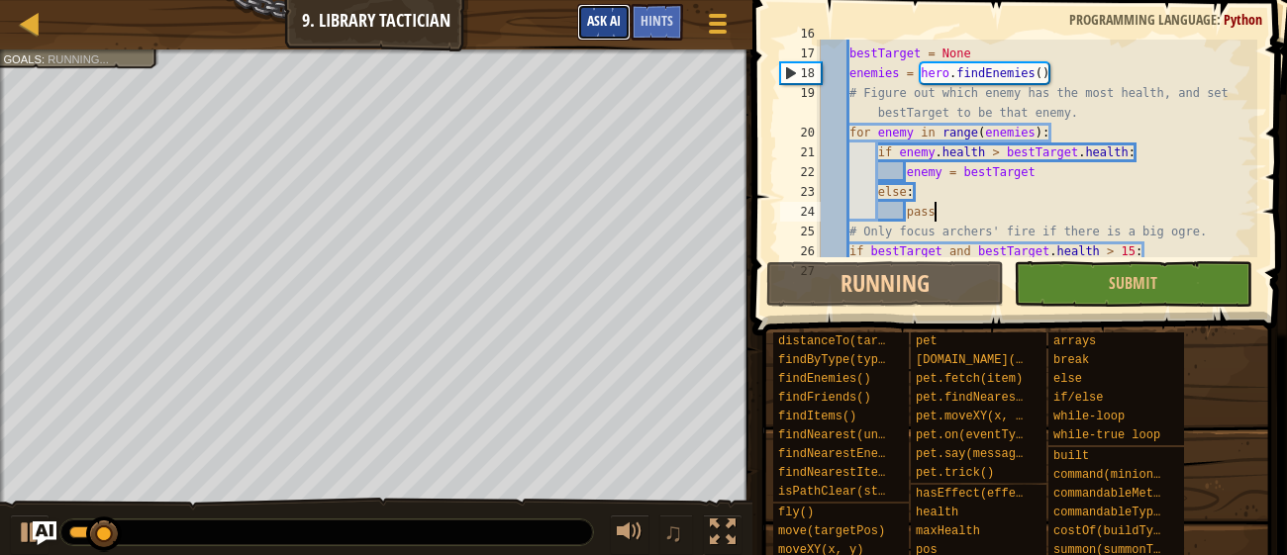
click at [602, 22] on span "Ask AI" at bounding box center [604, 20] width 34 height 19
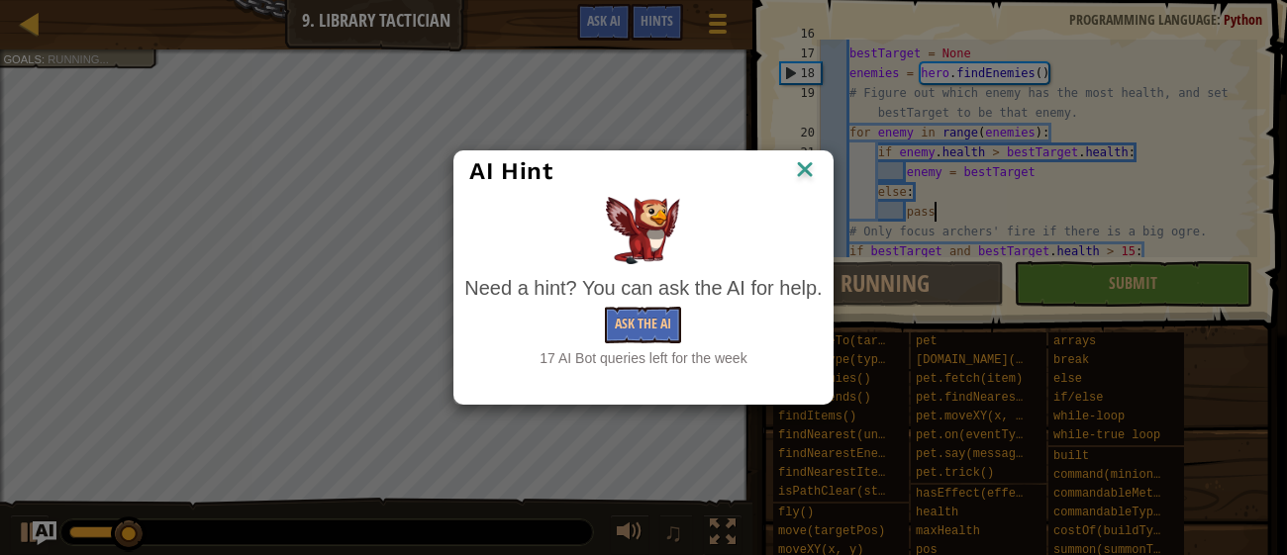
click at [808, 173] on img at bounding box center [805, 171] width 26 height 30
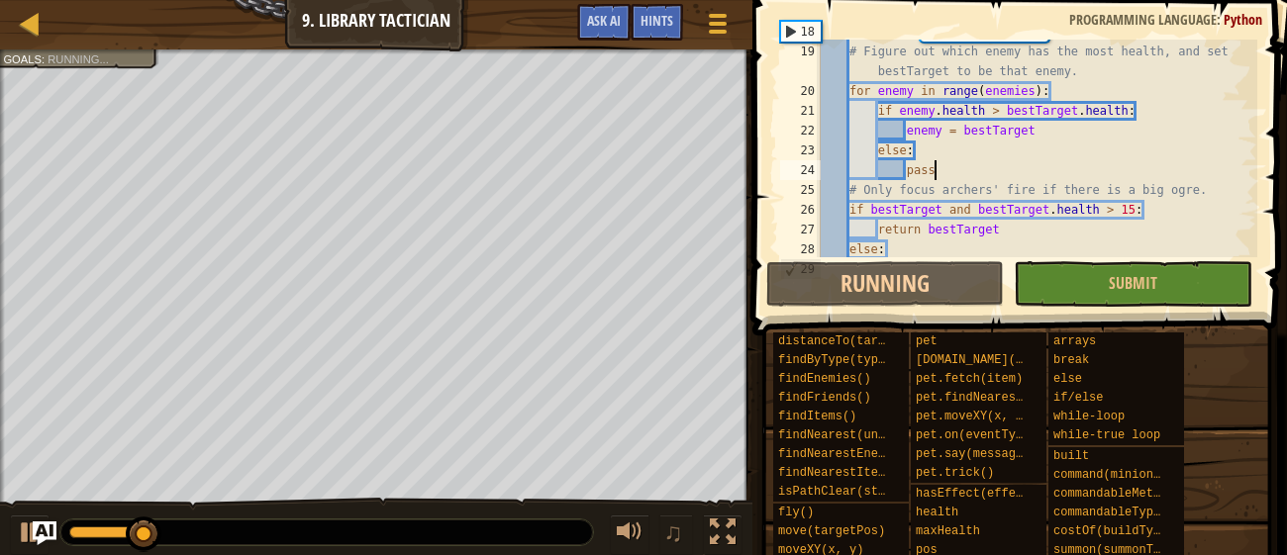
scroll to position [433, 0]
click at [597, 21] on span "Ask AI" at bounding box center [604, 20] width 34 height 19
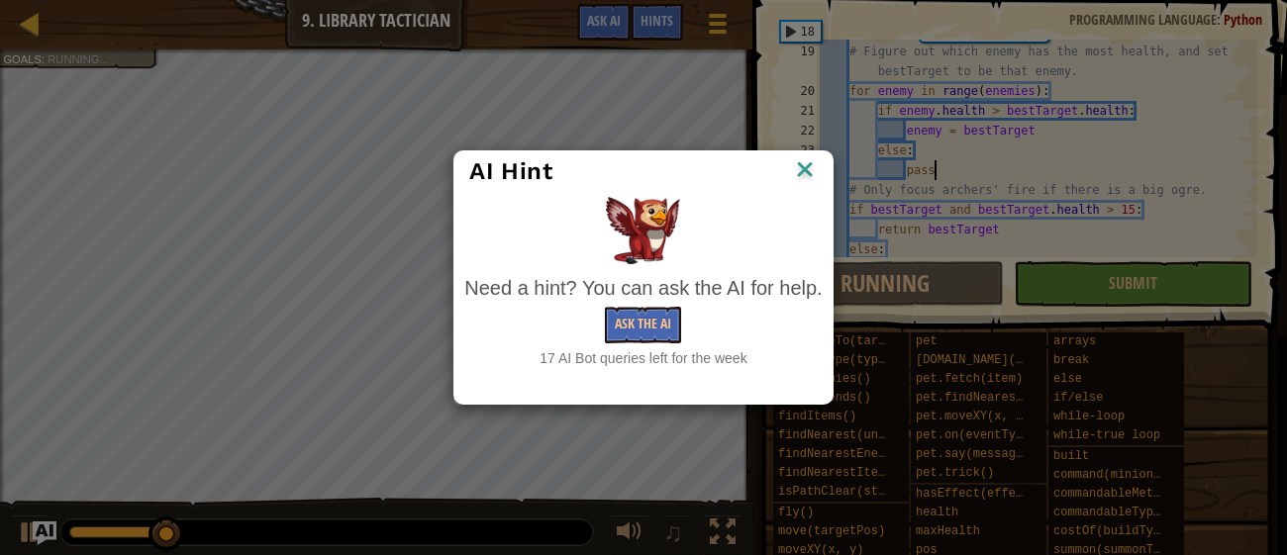
click at [817, 169] on img at bounding box center [805, 171] width 26 height 30
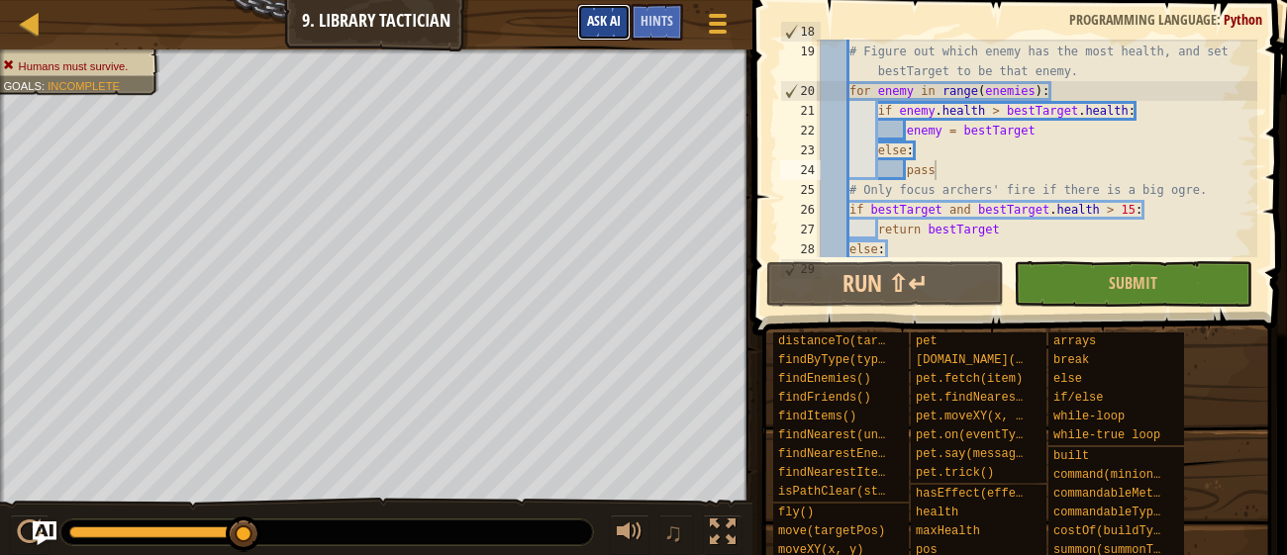
click at [595, 30] on button "Ask AI" at bounding box center [603, 22] width 53 height 37
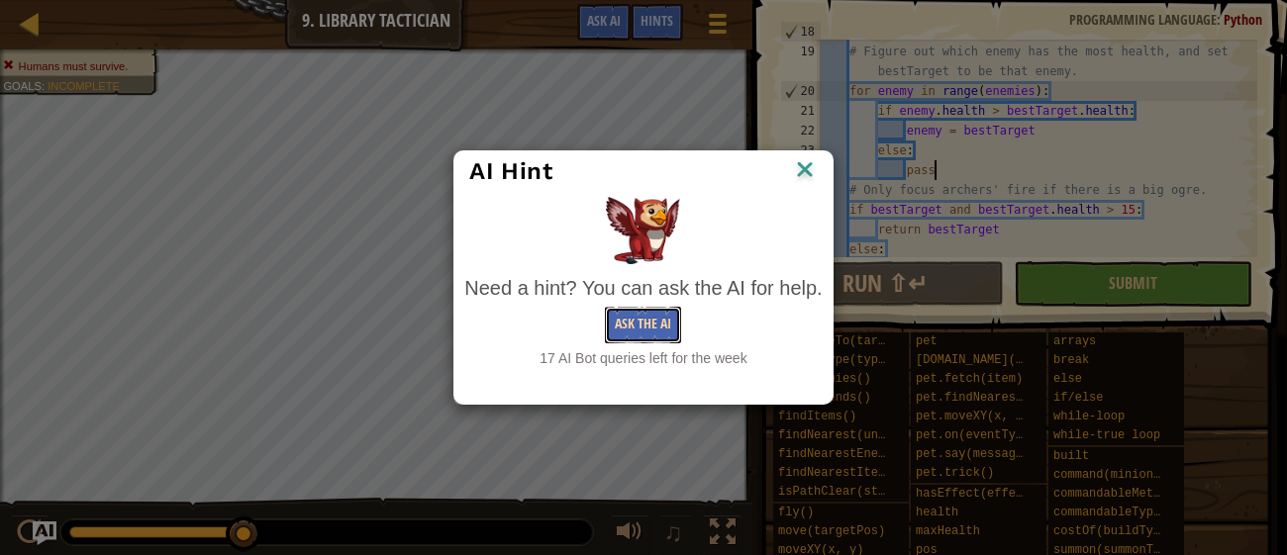
click at [654, 317] on button "Ask the AI" at bounding box center [643, 325] width 76 height 37
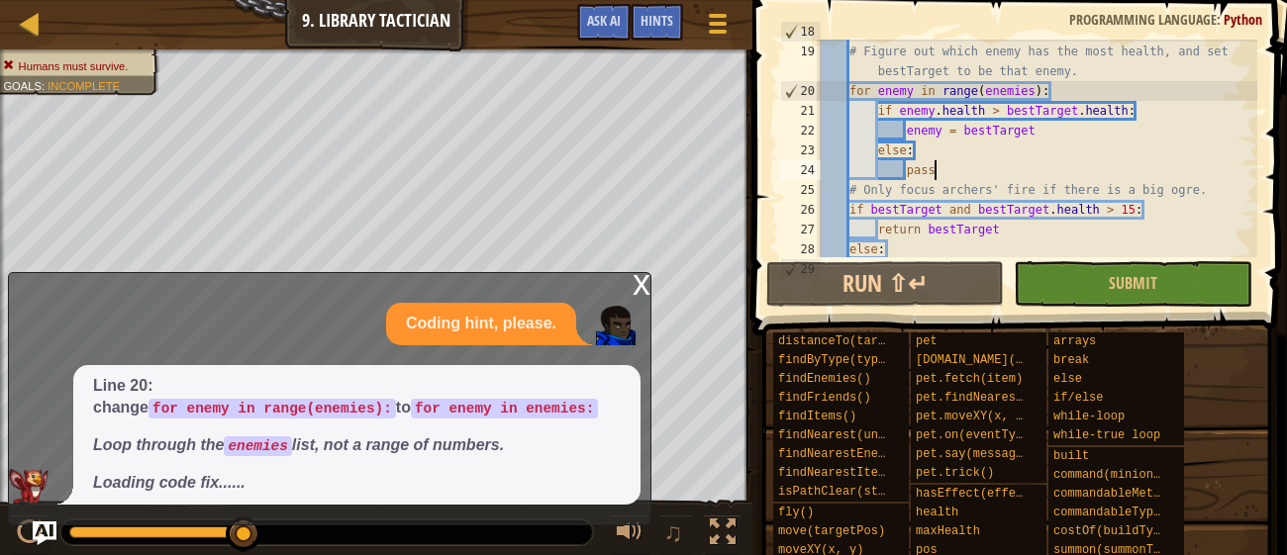
click at [1021, 128] on div "enemies = hero . findEnemies ( ) # Figure out which enemy has the most health, …" at bounding box center [1037, 150] width 440 height 257
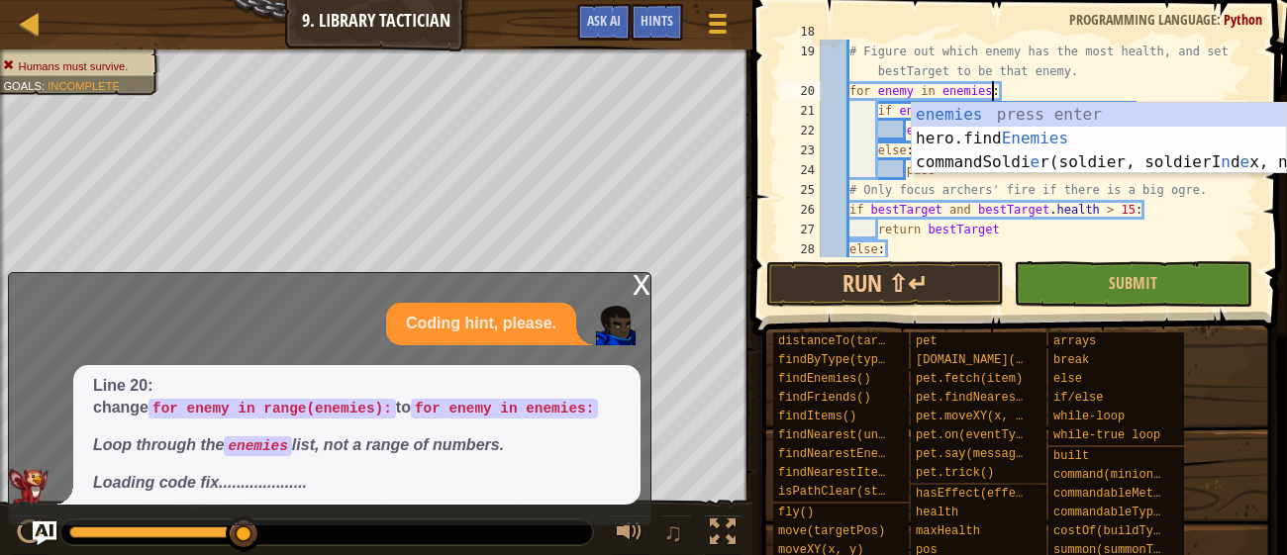
click at [936, 258] on span at bounding box center [1021, 140] width 550 height 394
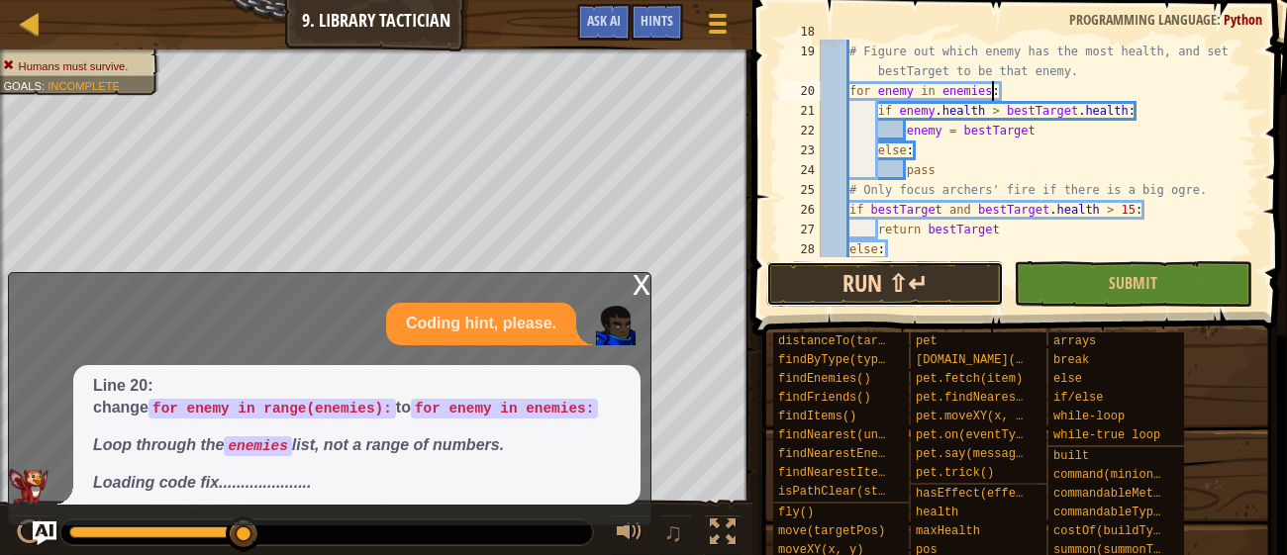
click at [905, 286] on button "Run ⇧↵" at bounding box center [885, 284] width 238 height 46
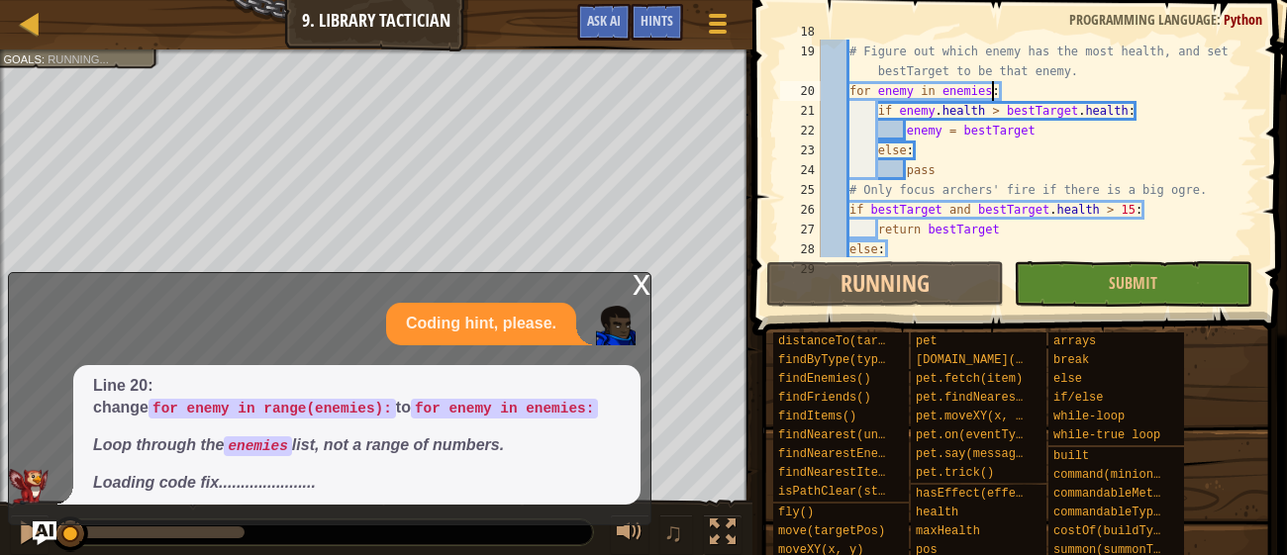
click at [645, 289] on div "x" at bounding box center [641, 283] width 18 height 20
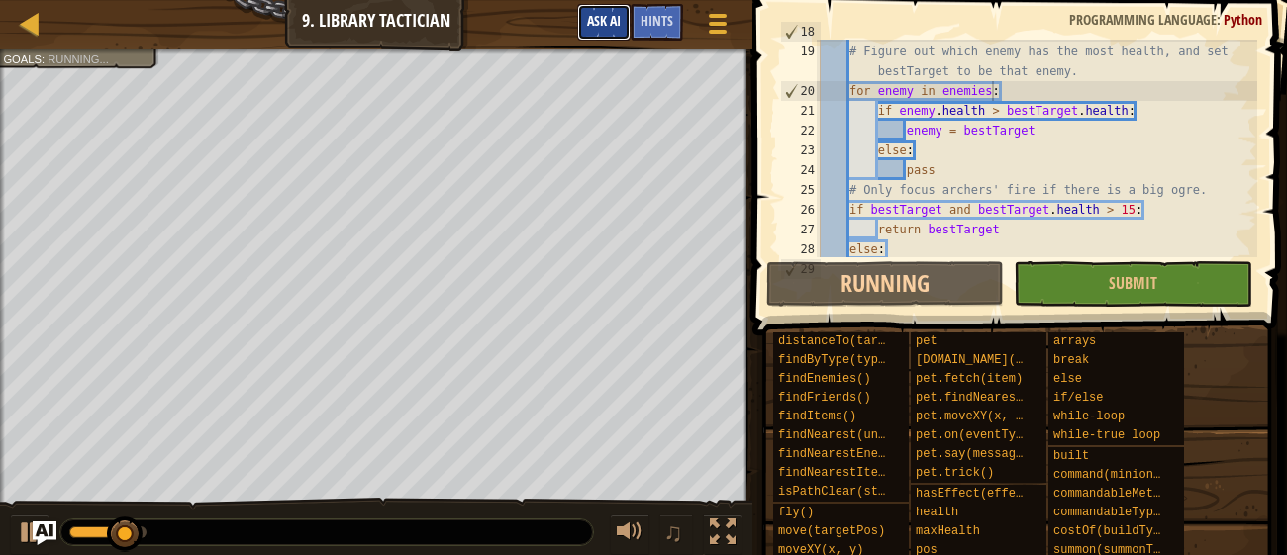
click at [596, 19] on span "Ask AI" at bounding box center [604, 20] width 34 height 19
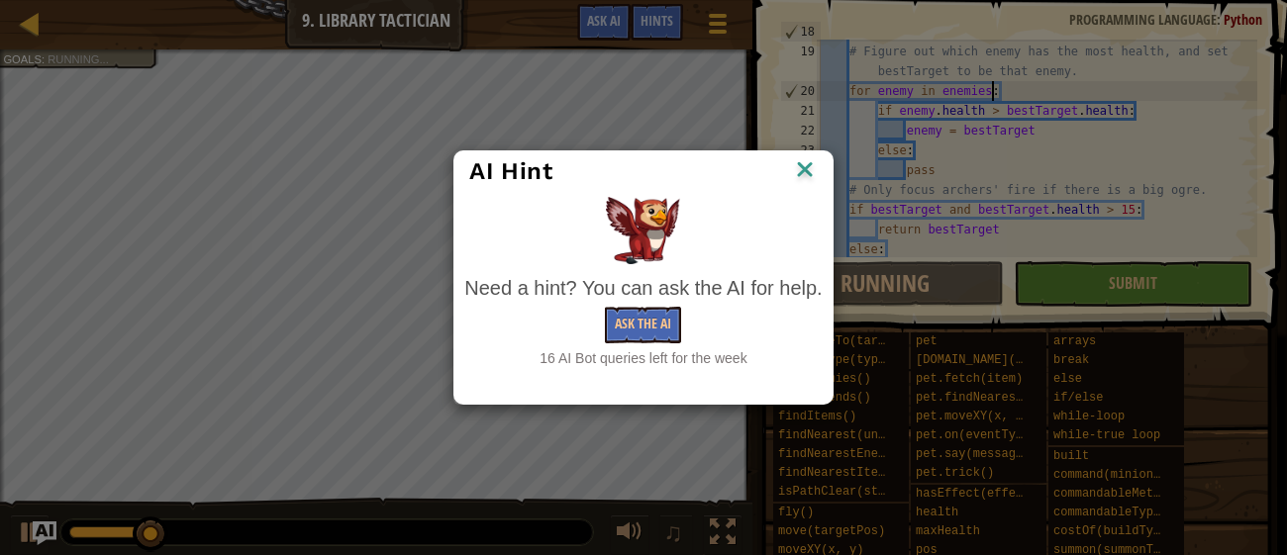
click at [673, 306] on div "Need a hint? You can ask the AI for help. Ask the AI 16 AI Bot queries left for…" at bounding box center [642, 321] width 357 height 95
click at [662, 315] on button "Ask the AI" at bounding box center [643, 325] width 76 height 37
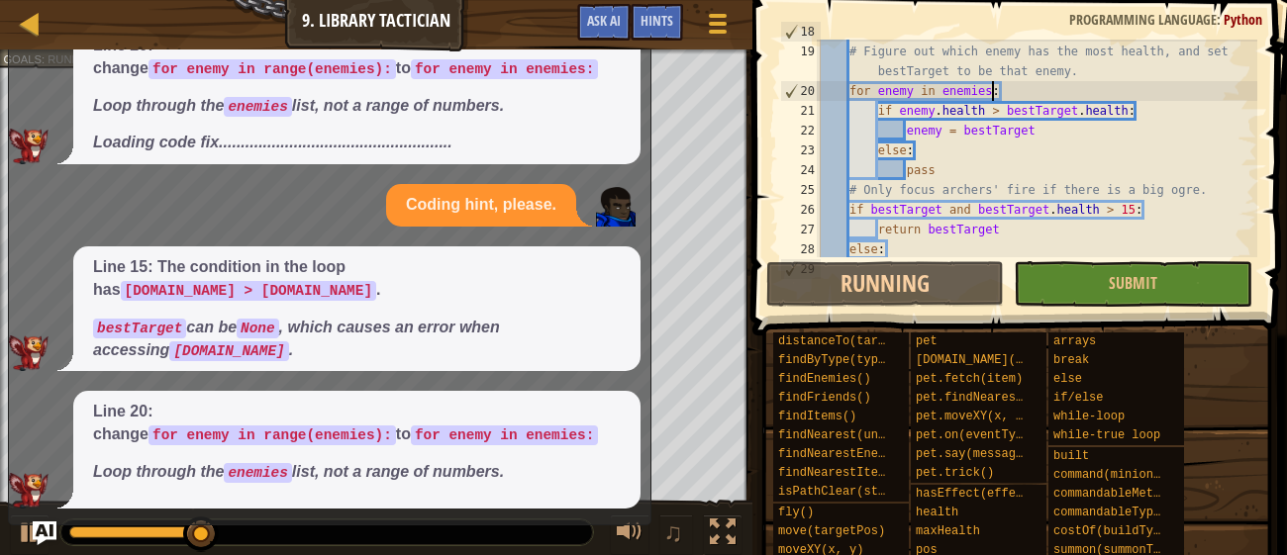
scroll to position [193, 0]
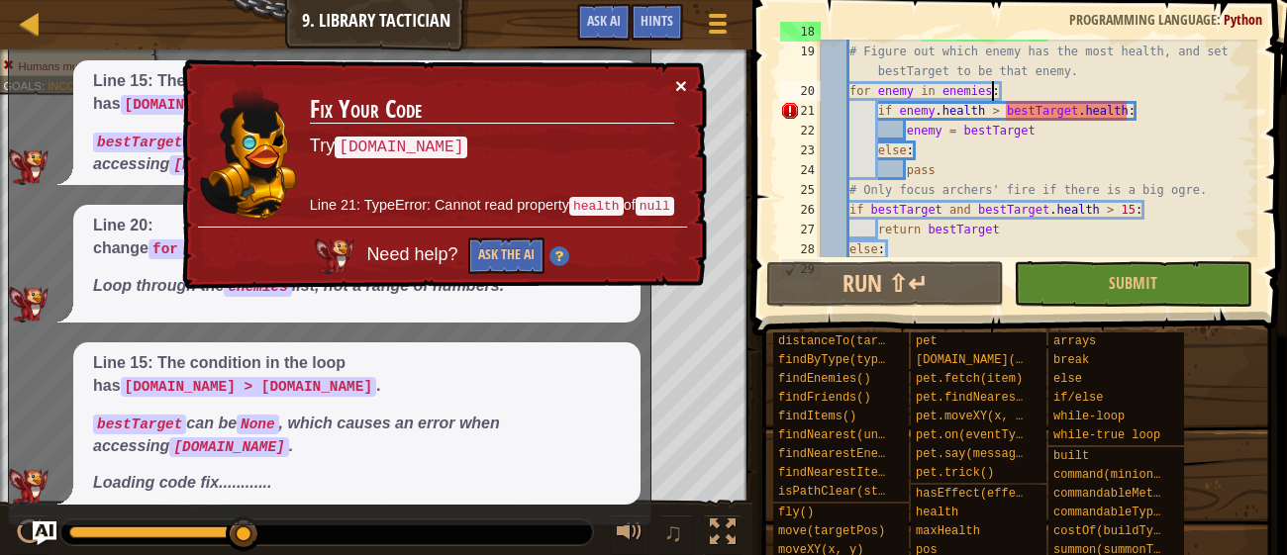
click at [679, 81] on button "×" at bounding box center [681, 85] width 12 height 21
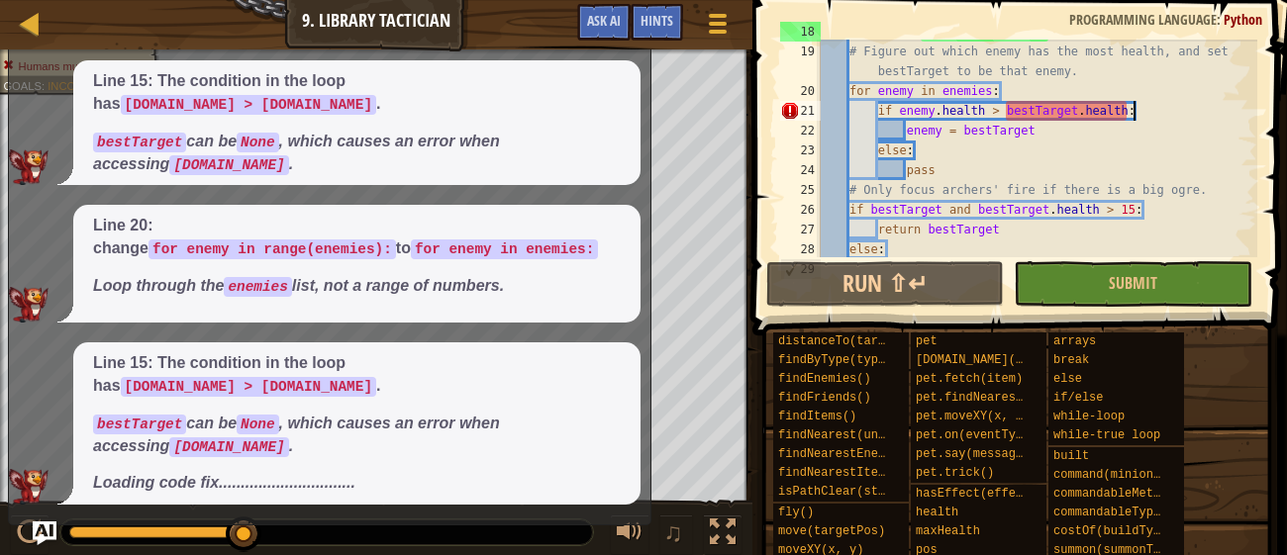
click at [1136, 112] on div "enemies = hero . findEnemies ( ) # Figure out which enemy has the most health, …" at bounding box center [1037, 150] width 440 height 257
click at [1056, 82] on div "enemies = hero . findEnemies ( ) # Figure out which enemy has the most health, …" at bounding box center [1037, 150] width 440 height 257
type textarea "for enemy in enemies:"
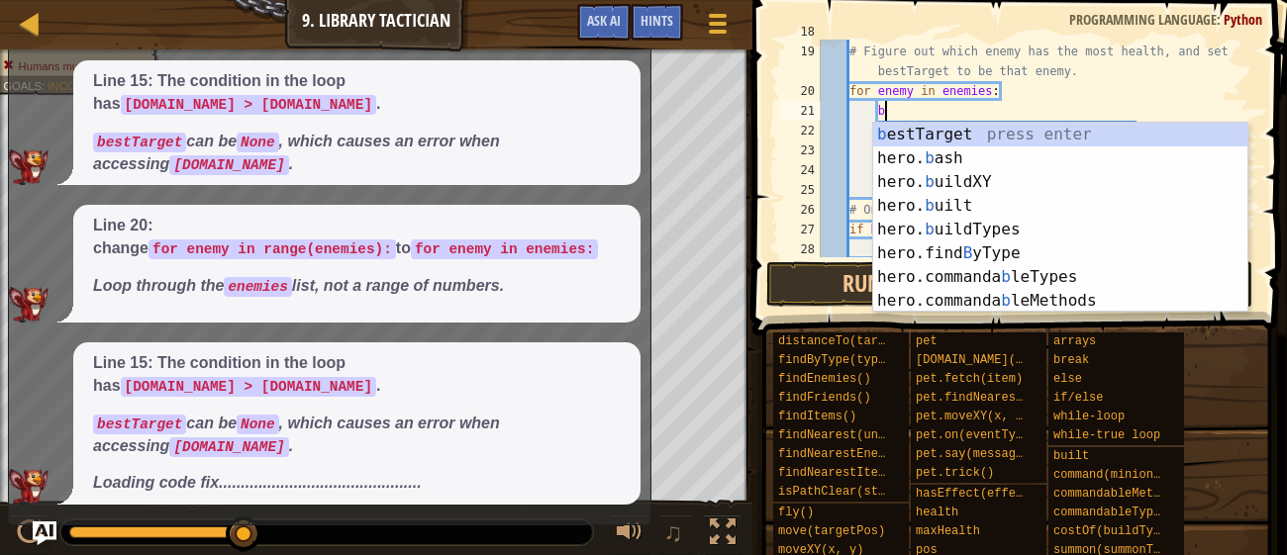
type textarea "b"
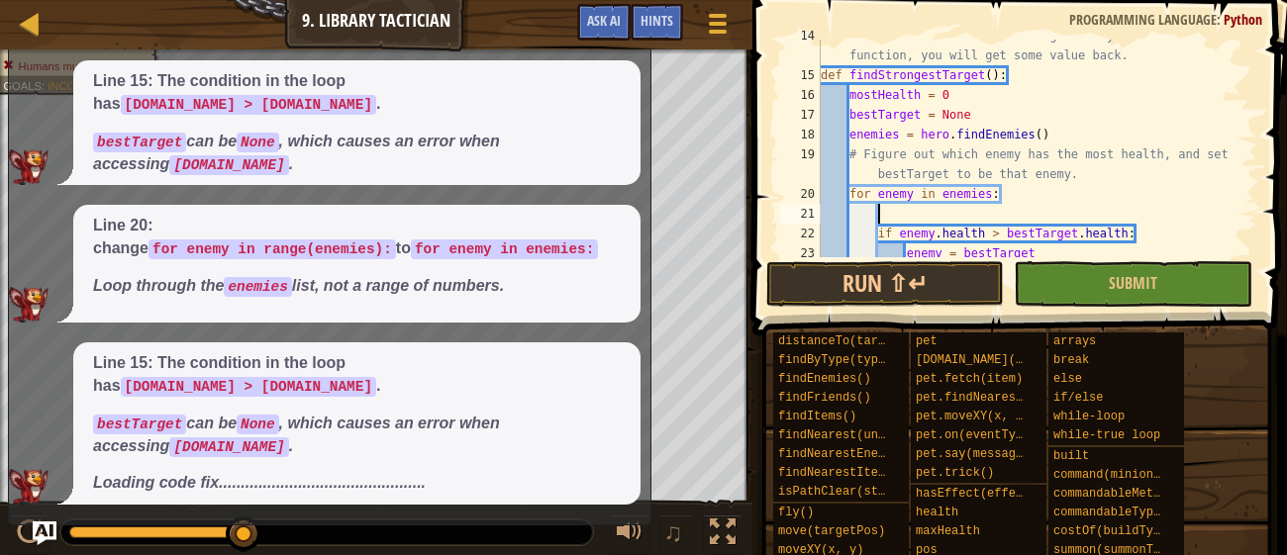
scroll to position [329, 0]
click at [981, 119] on div "# This function returns something! When you call the function, you will get som…" at bounding box center [1037, 166] width 440 height 277
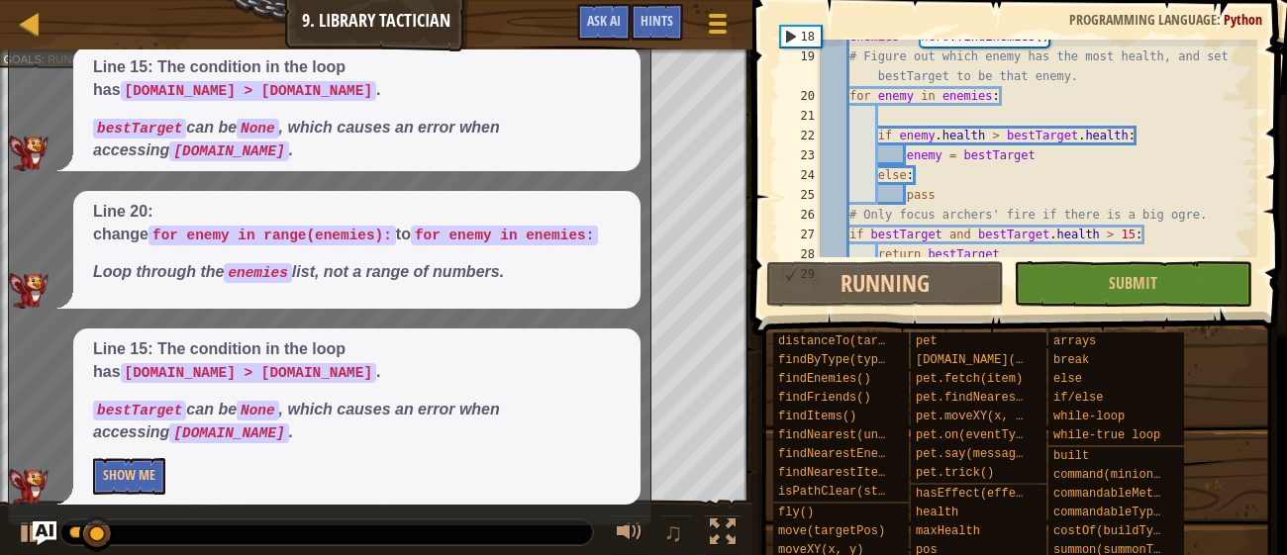
scroll to position [429, 0]
type textarea "bestTarget = None"
click at [148, 475] on button "Show Me" at bounding box center [129, 476] width 72 height 37
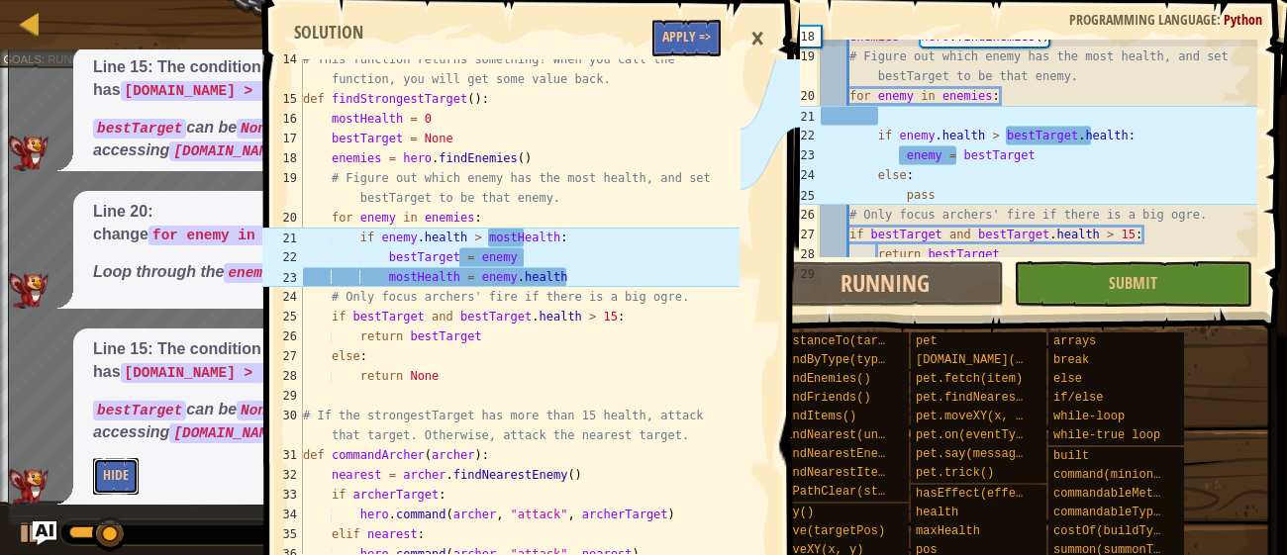
scroll to position [327, 0]
click at [702, 36] on button "Apply =>" at bounding box center [686, 38] width 68 height 37
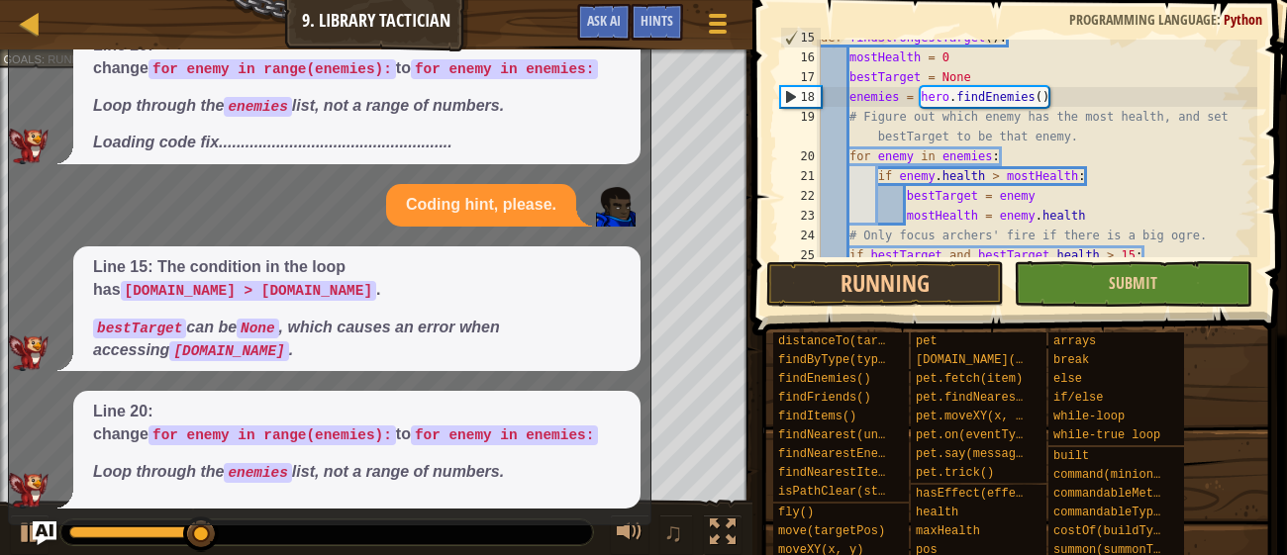
scroll to position [368, 0]
click at [41, 523] on img "Ask AI" at bounding box center [45, 534] width 26 height 26
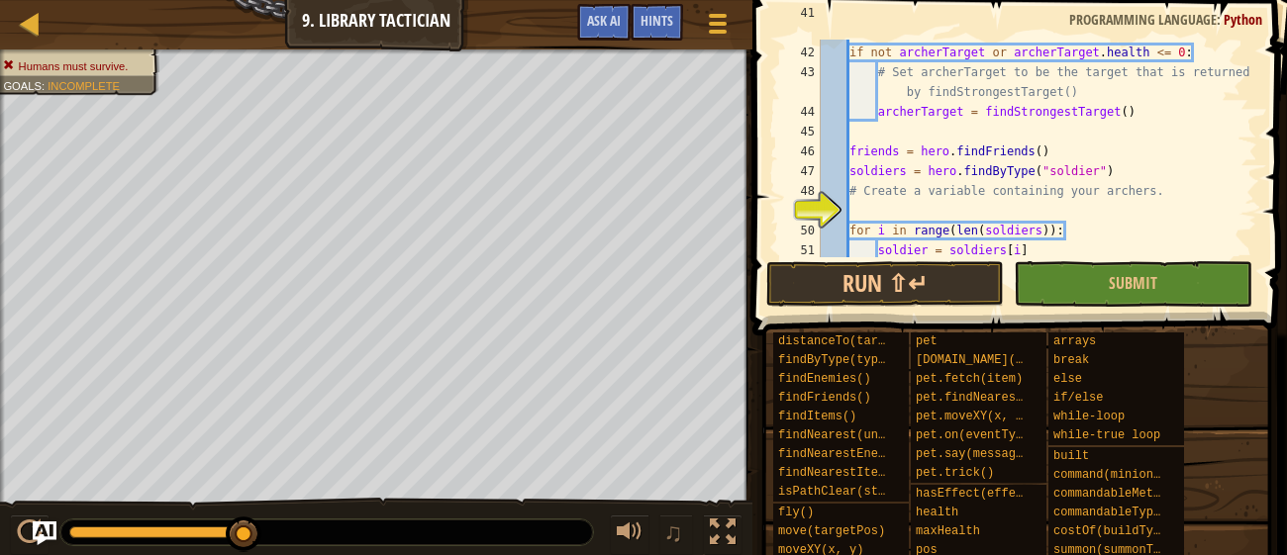
scroll to position [1010, 0]
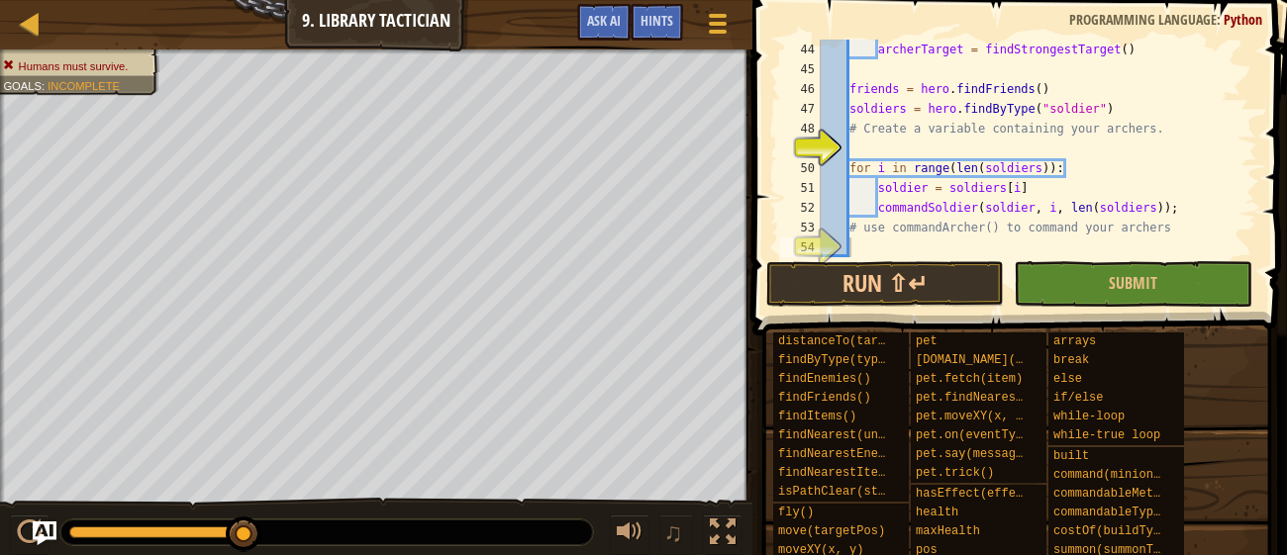
click at [928, 150] on div "archerTarget = findStrongestTarget ( ) friends = hero . findFriends ( ) soldier…" at bounding box center [1037, 168] width 440 height 257
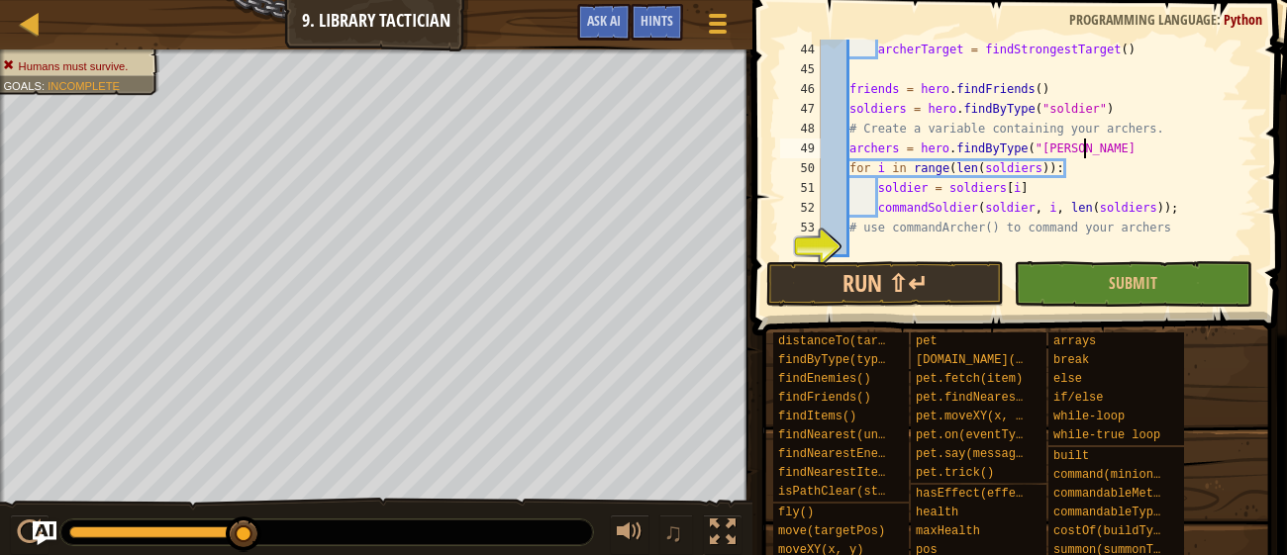
scroll to position [9, 21]
type textarea "archers = hero.findByType("archer")"
click at [1025, 250] on div "archerTarget = findStrongestTarget ( ) friends = hero . findFriends ( ) soldier…" at bounding box center [1037, 168] width 440 height 257
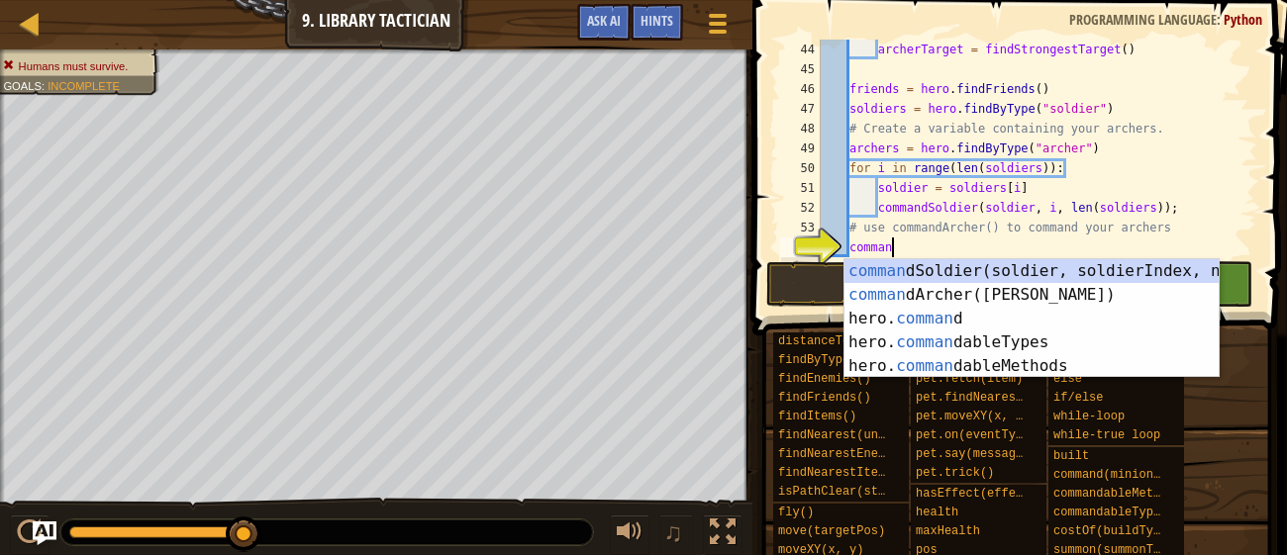
scroll to position [9, 5]
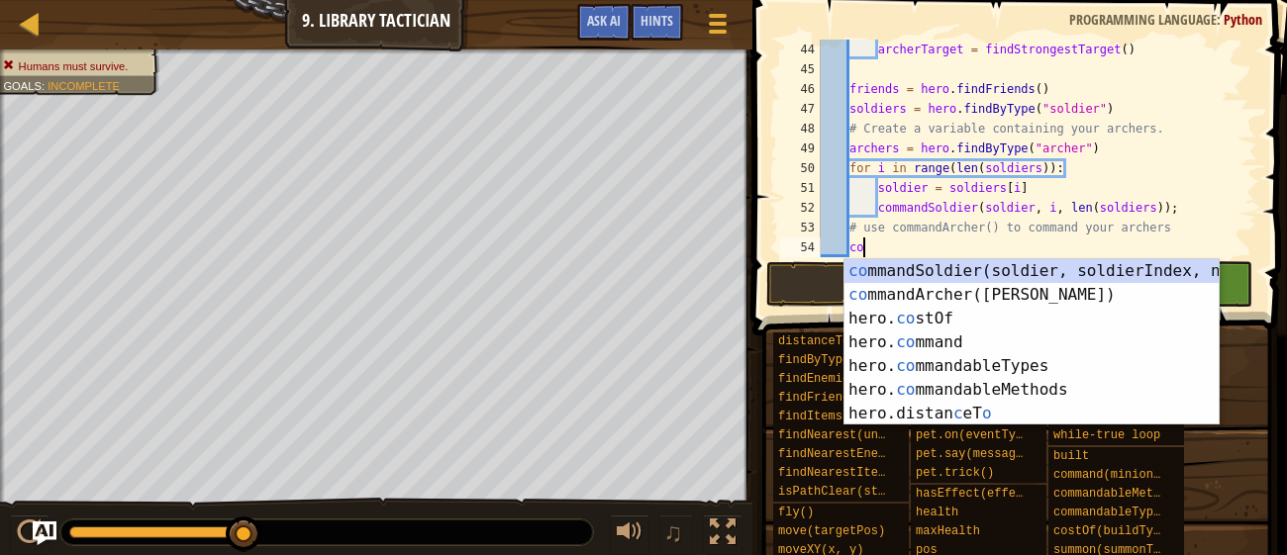
type textarea "c"
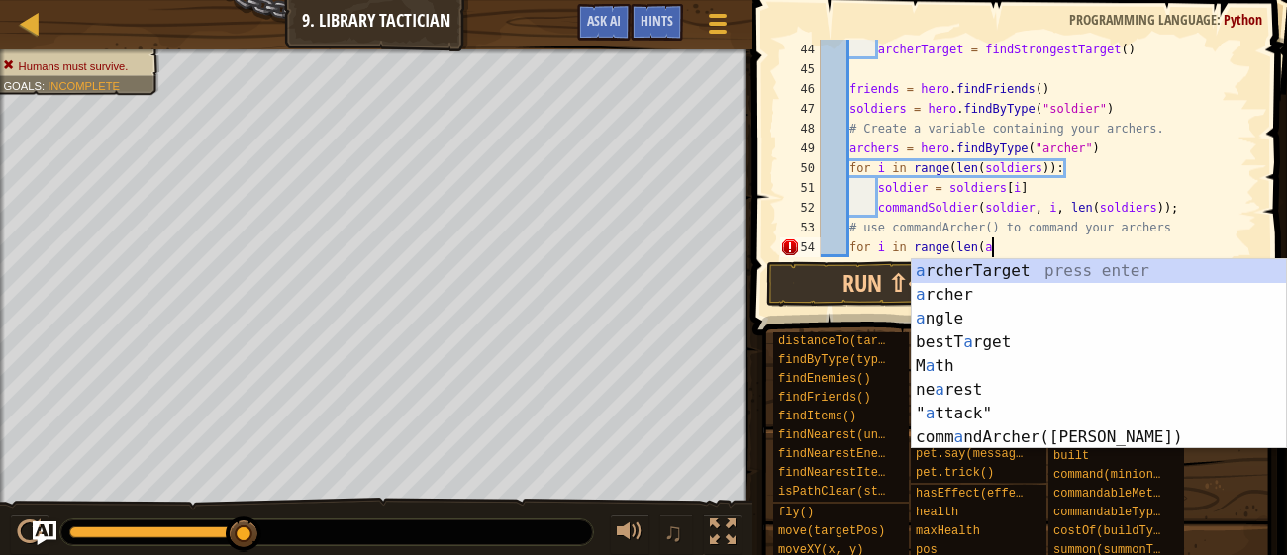
scroll to position [9, 13]
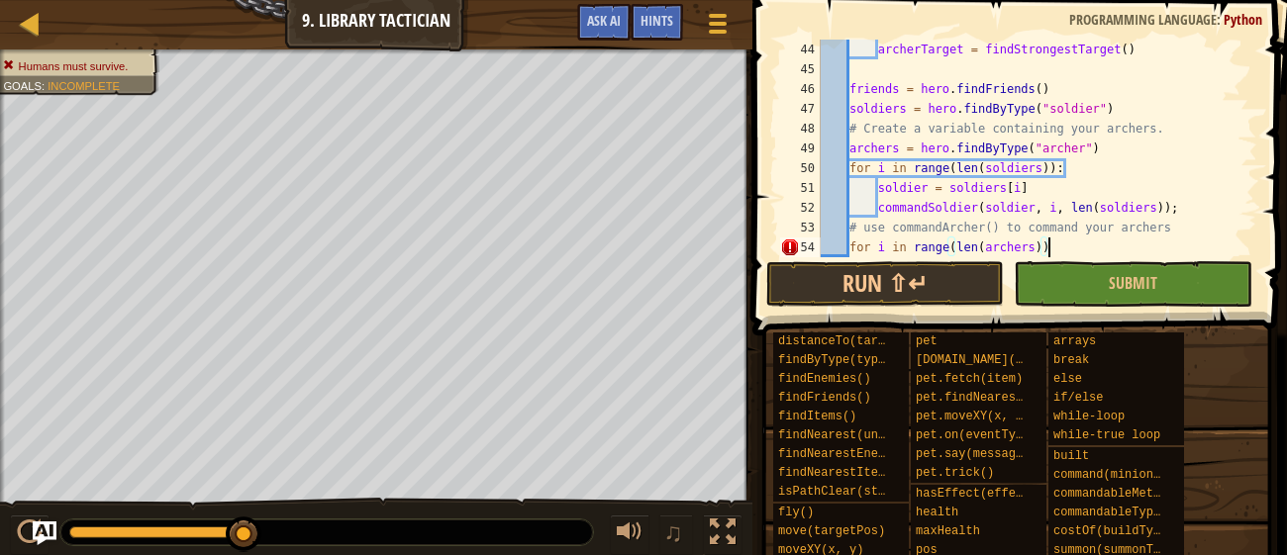
type textarea "for i in range(len(archers)):"
type textarea "s"
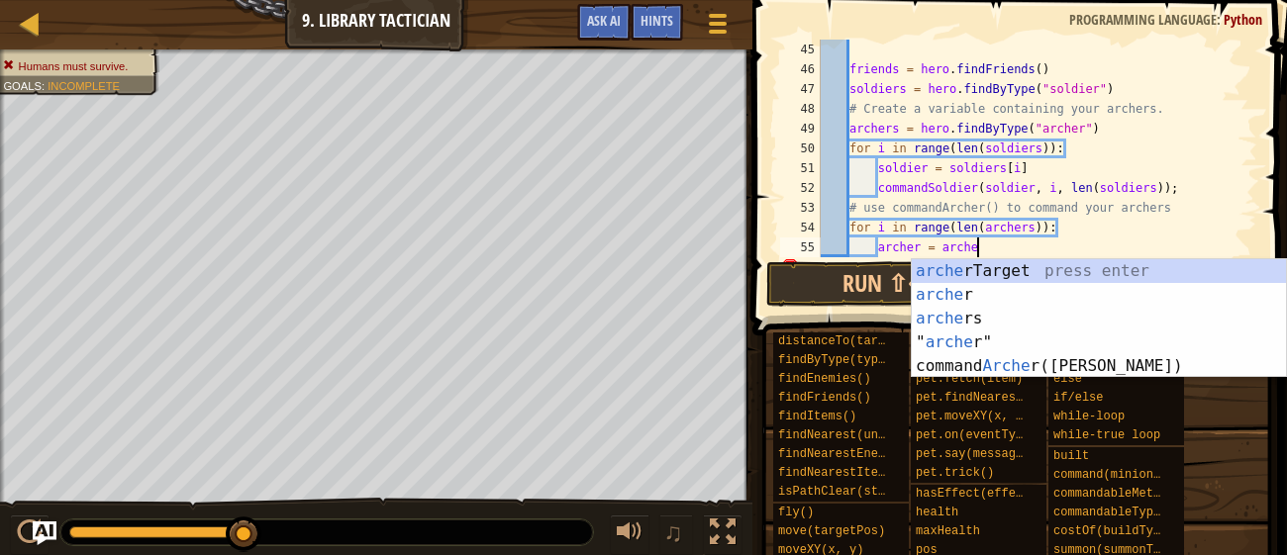
scroll to position [9, 13]
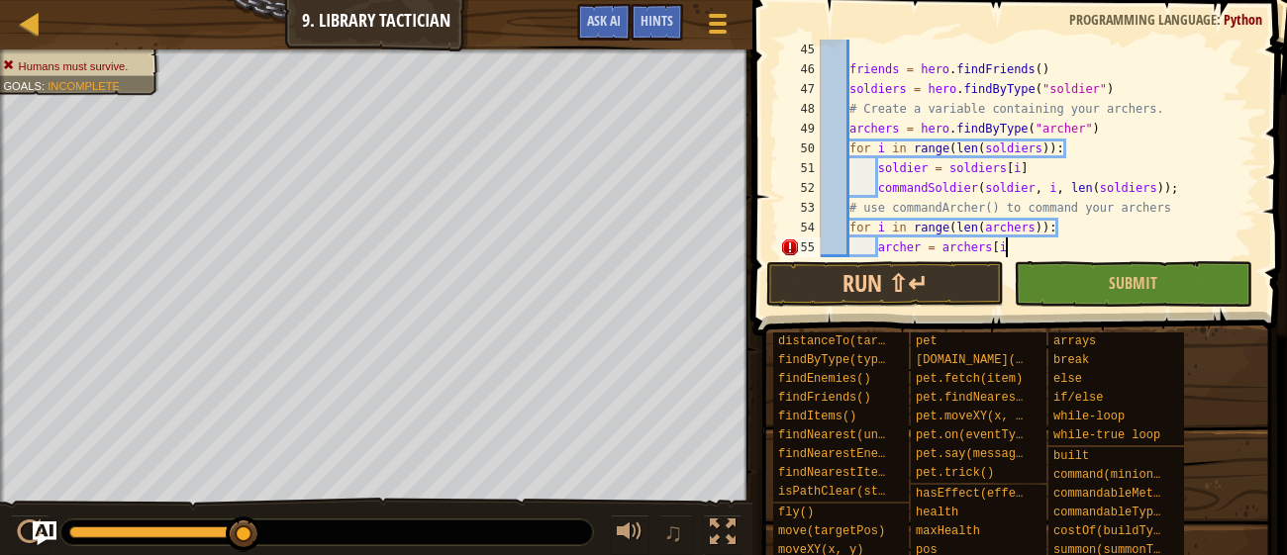
type textarea "archer = archers[i]"
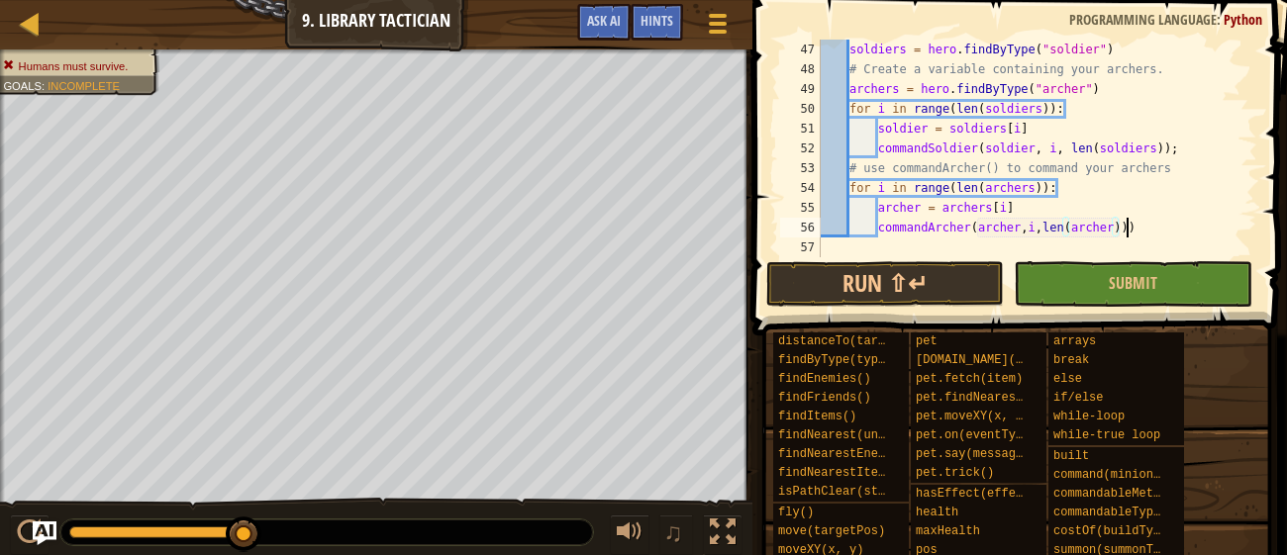
scroll to position [9, 25]
type textarea "commandArcher(archer,i,len(archer))"
type textarea "commandArcher(archer,i,len(archer));"
click at [872, 293] on button "Run ⇧↵" at bounding box center [885, 284] width 238 height 46
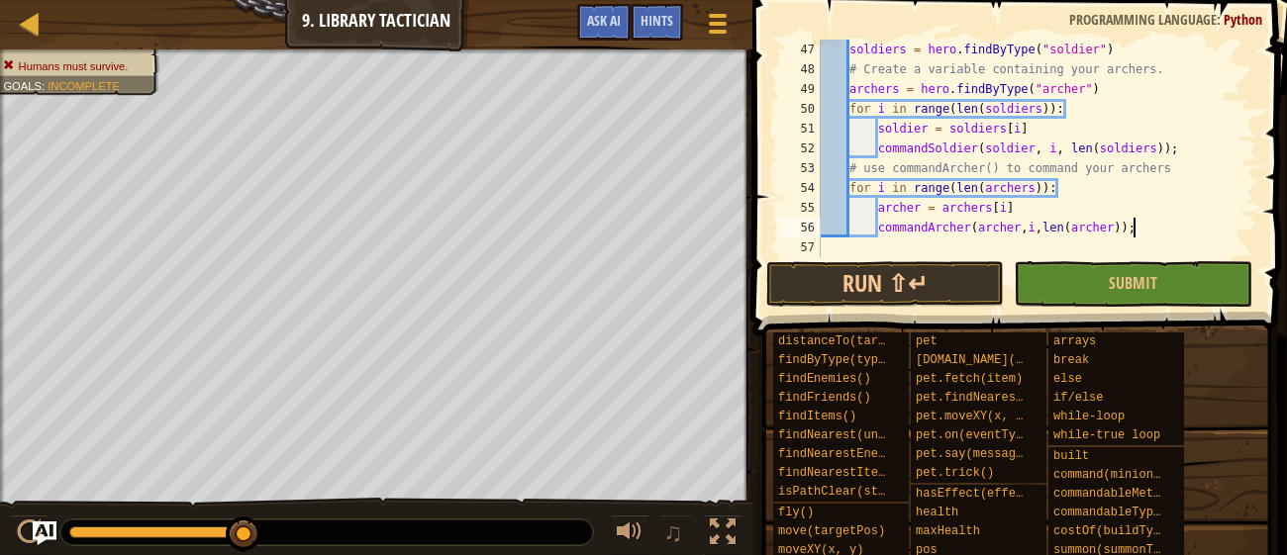
click at [1026, 247] on div "soldiers = hero . findByType ( "soldier" ) # Create a variable containing your …" at bounding box center [1037, 168] width 440 height 257
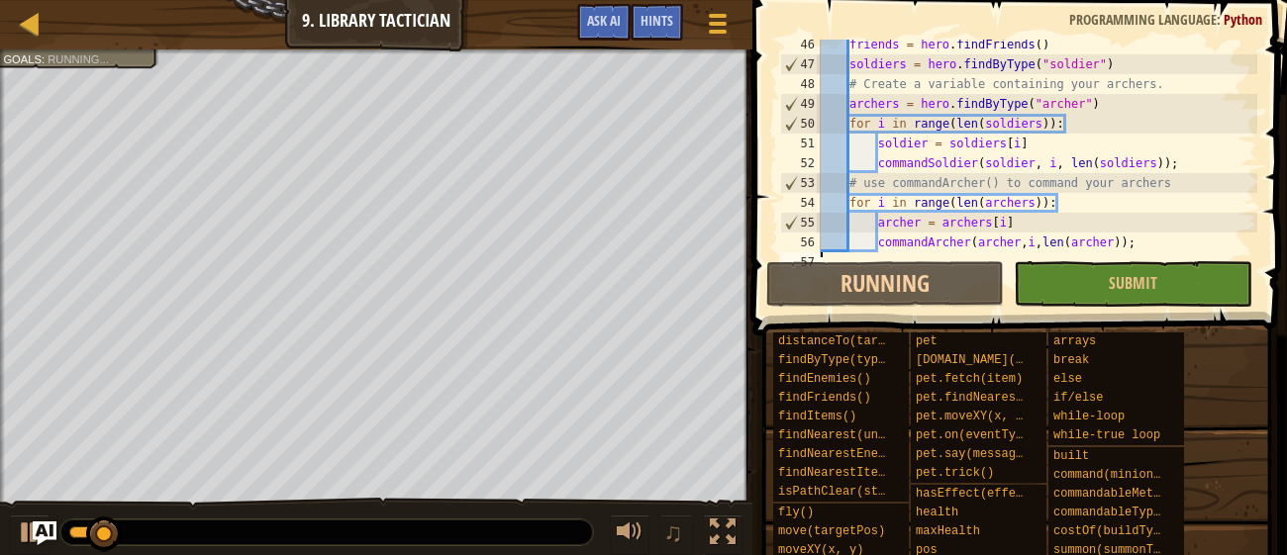
scroll to position [1054, 0]
click at [1173, 304] on button "Submit" at bounding box center [1133, 284] width 238 height 46
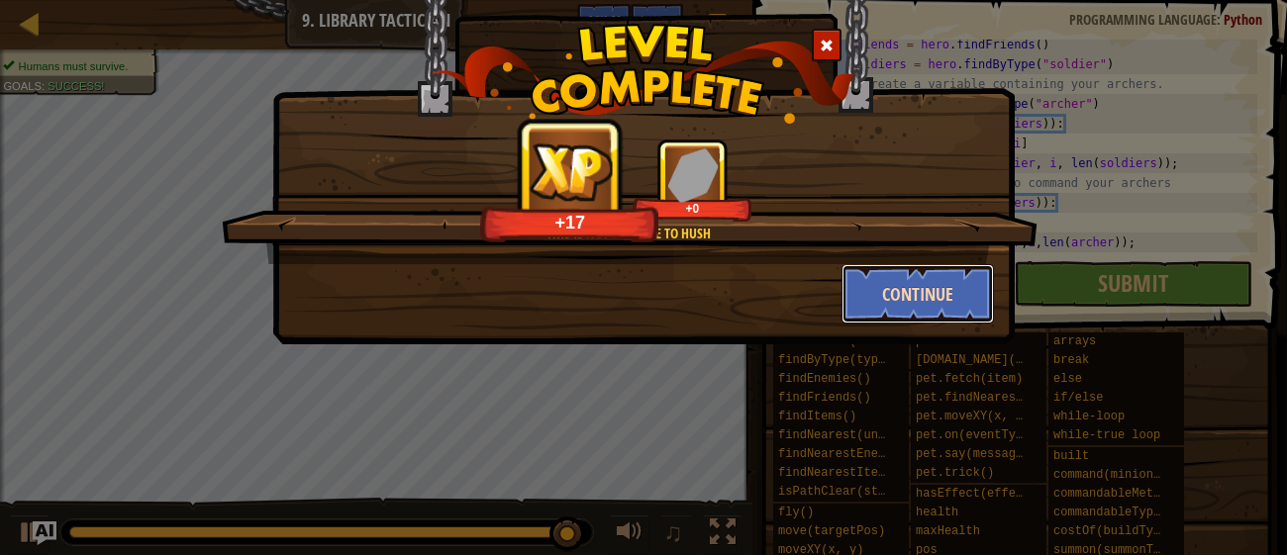
click at [925, 282] on button "Continue" at bounding box center [917, 293] width 153 height 59
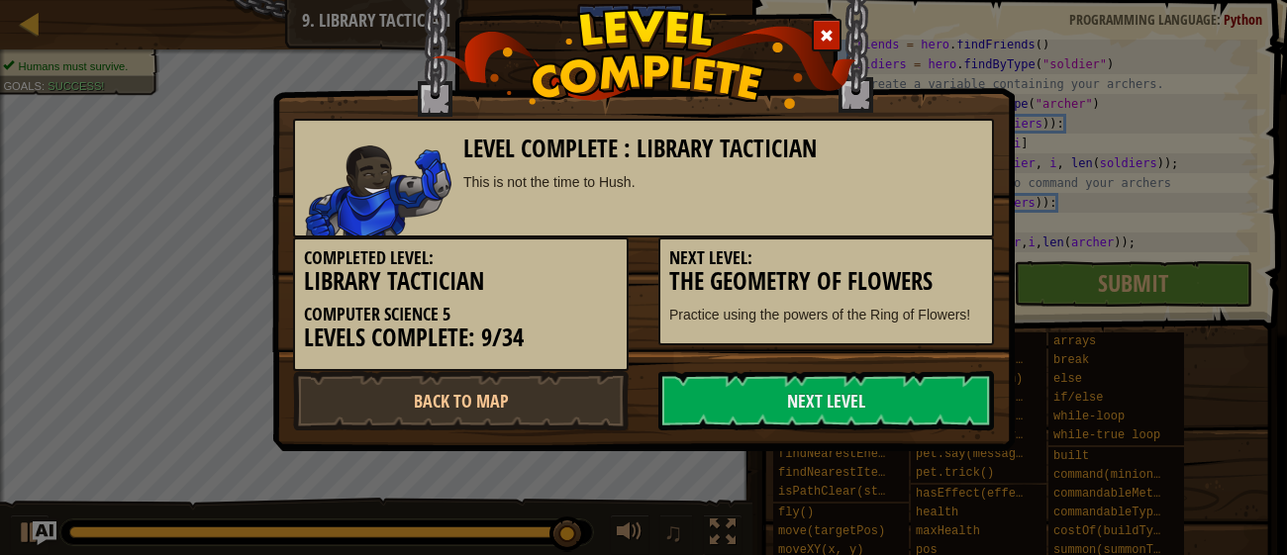
click at [461, 369] on div "Completed Level: Library Tactician Computer Science 5 Levels Complete: 9/34" at bounding box center [461, 305] width 336 height 134
click at [478, 384] on link "Back to Map" at bounding box center [461, 400] width 336 height 59
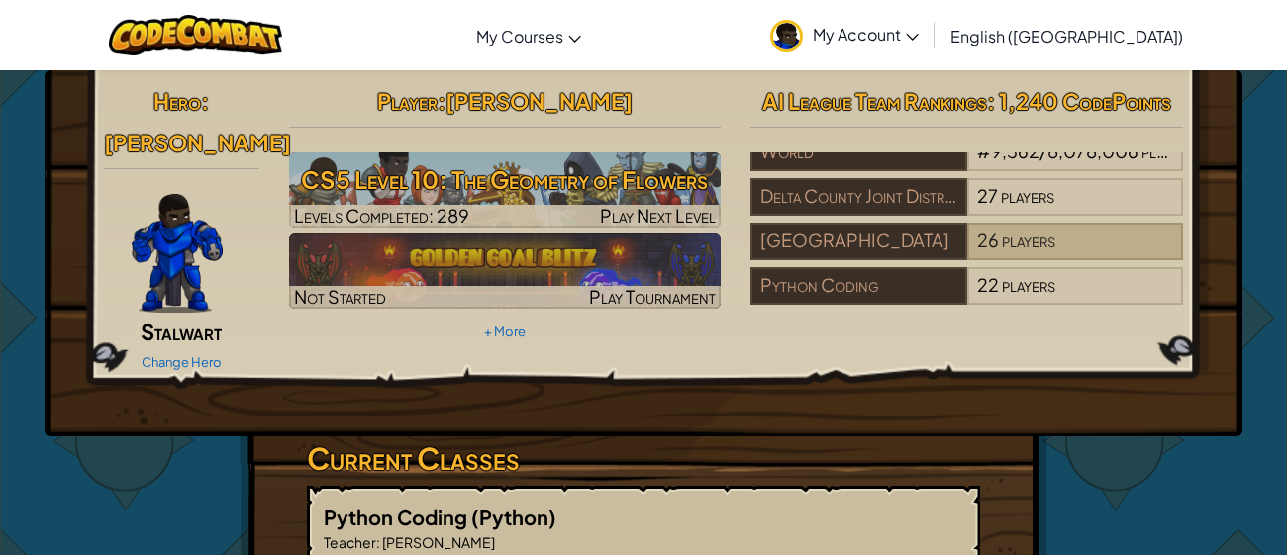
scroll to position [12, 0]
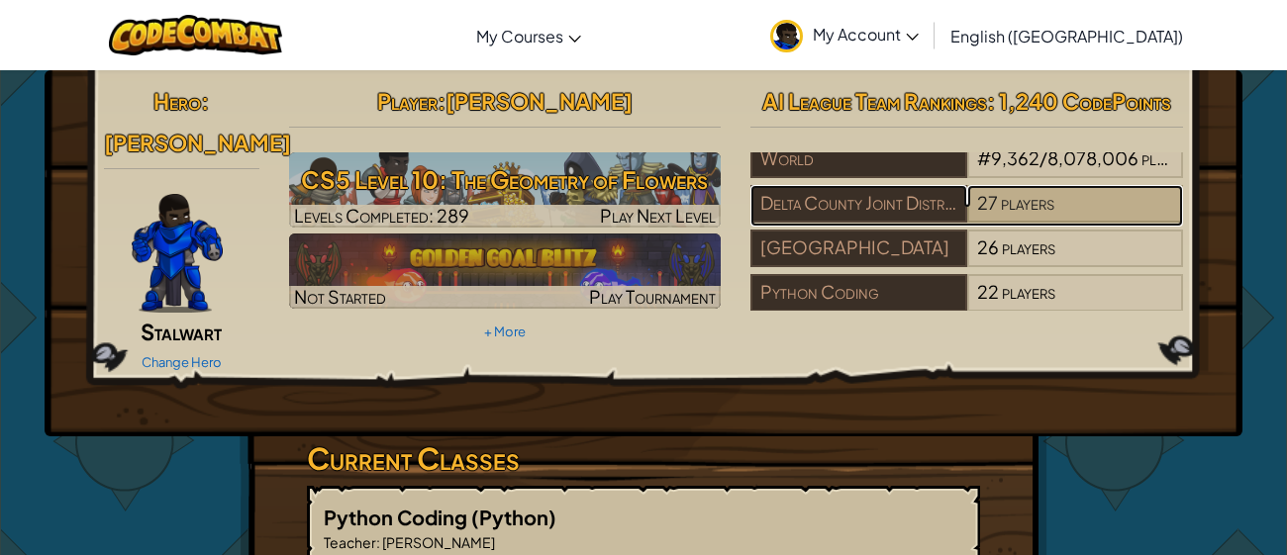
click at [1010, 210] on span "players" at bounding box center [1027, 202] width 53 height 23
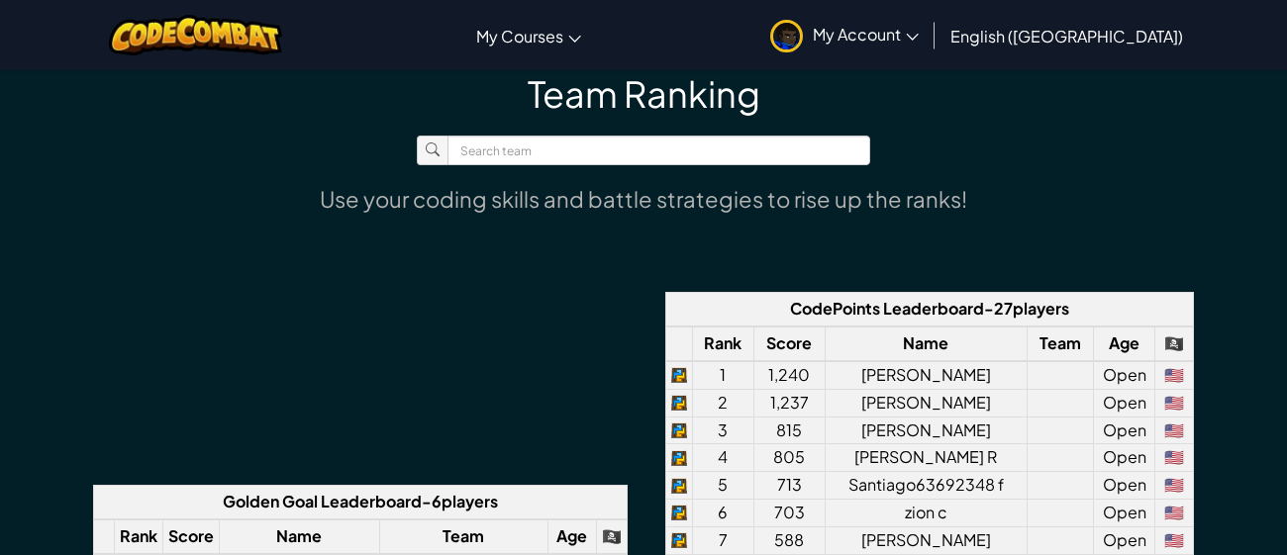
scroll to position [1352, 0]
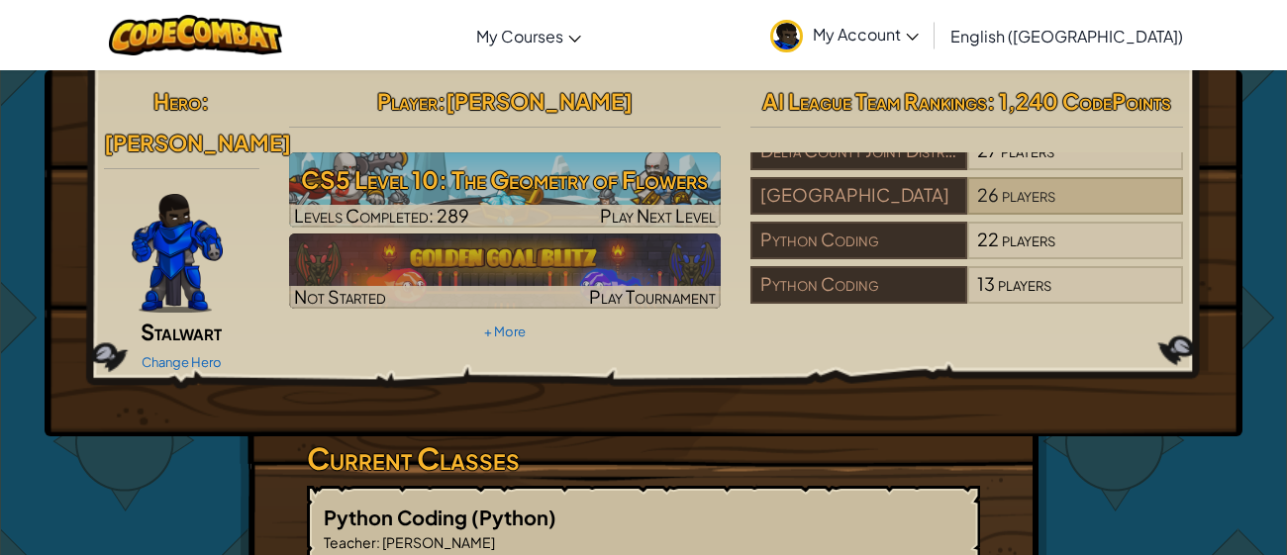
scroll to position [69, 0]
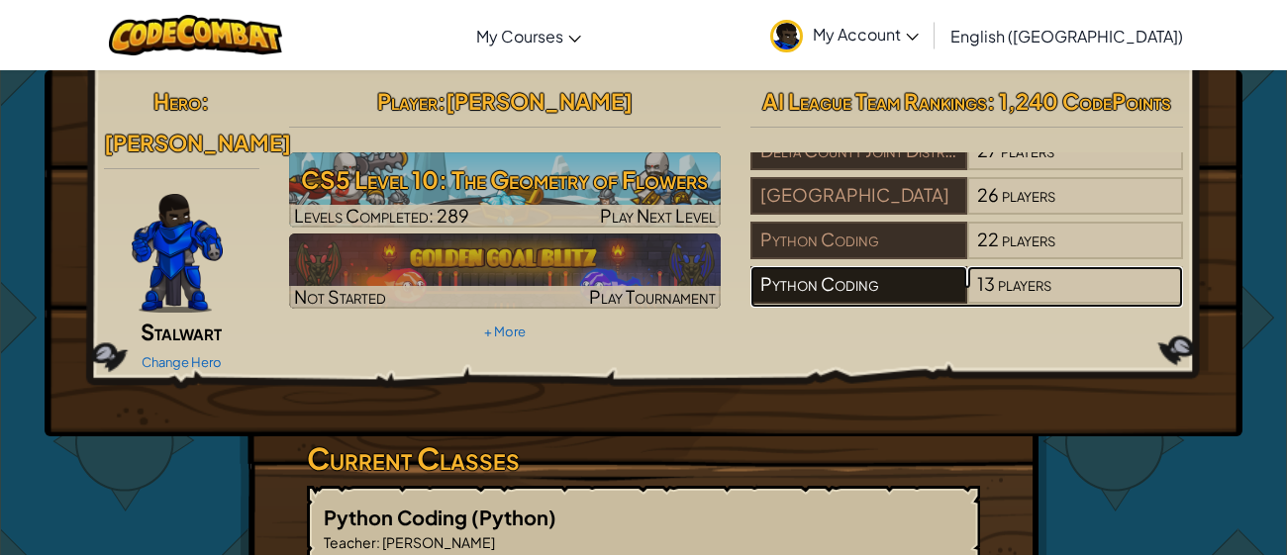
click at [927, 295] on div "Python Coding" at bounding box center [858, 285] width 216 height 38
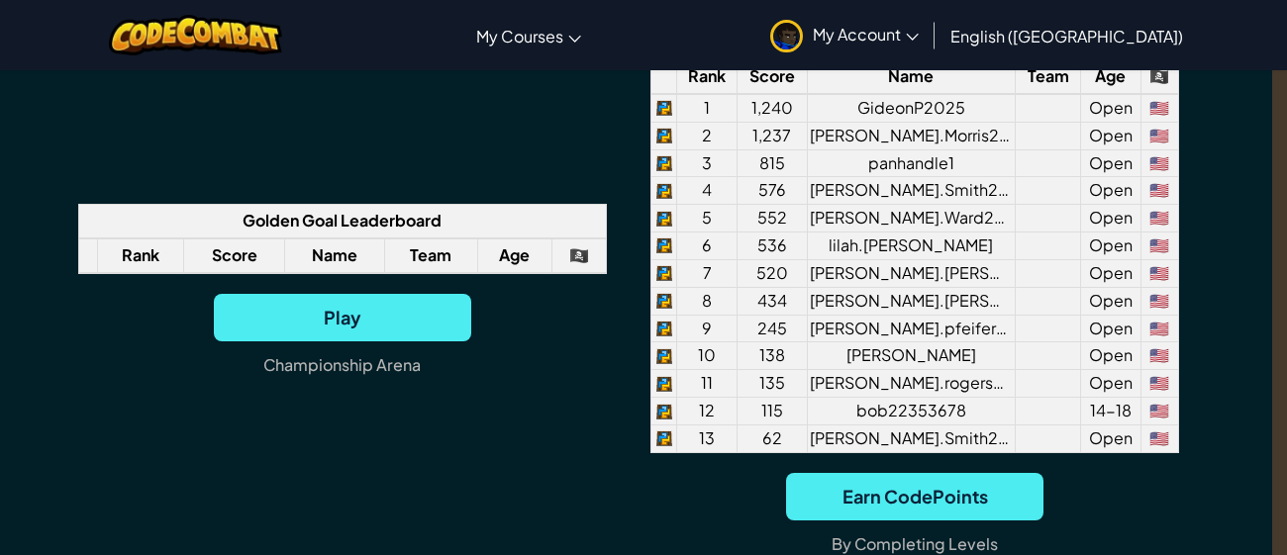
scroll to position [1604, 19]
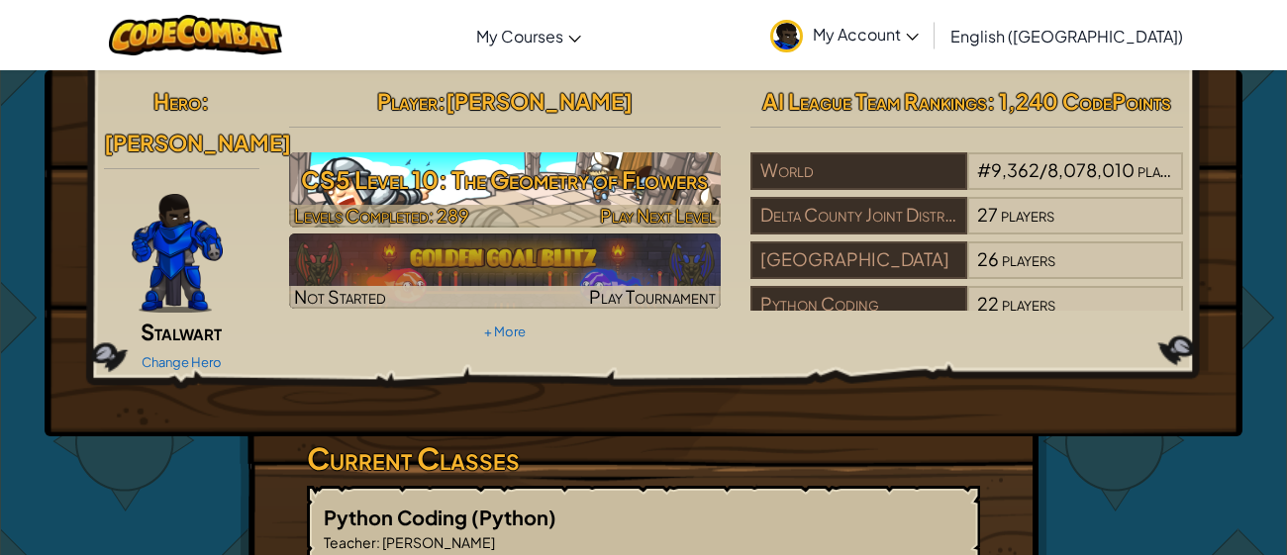
click at [532, 168] on h3 "CS5 Level 10: The Geometry of Flowers" at bounding box center [505, 179] width 433 height 45
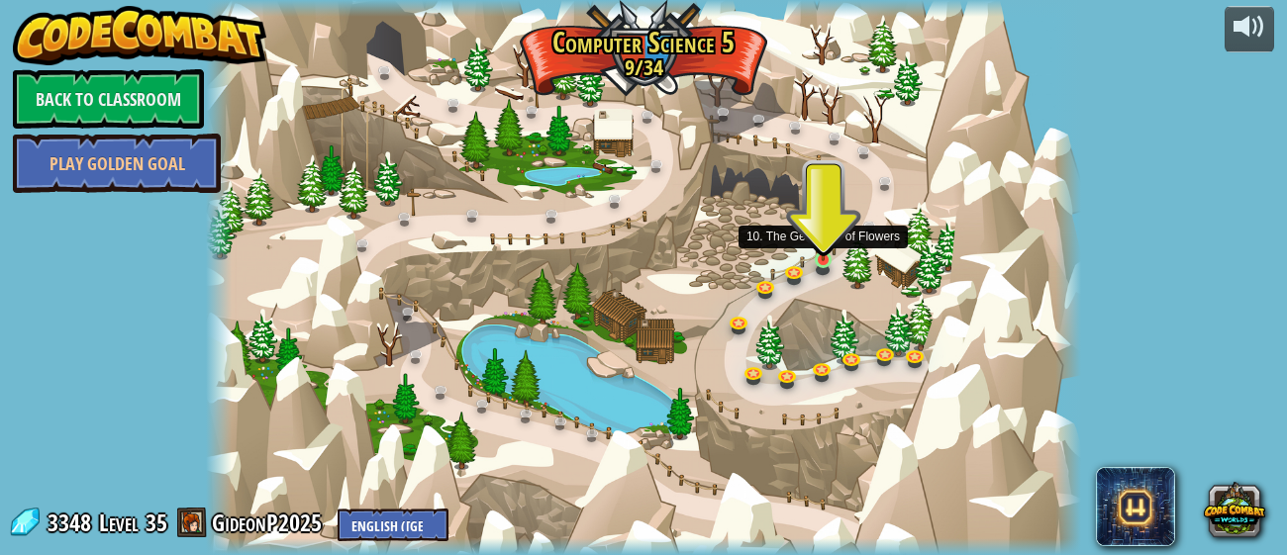
click at [818, 255] on img at bounding box center [824, 239] width 20 height 46
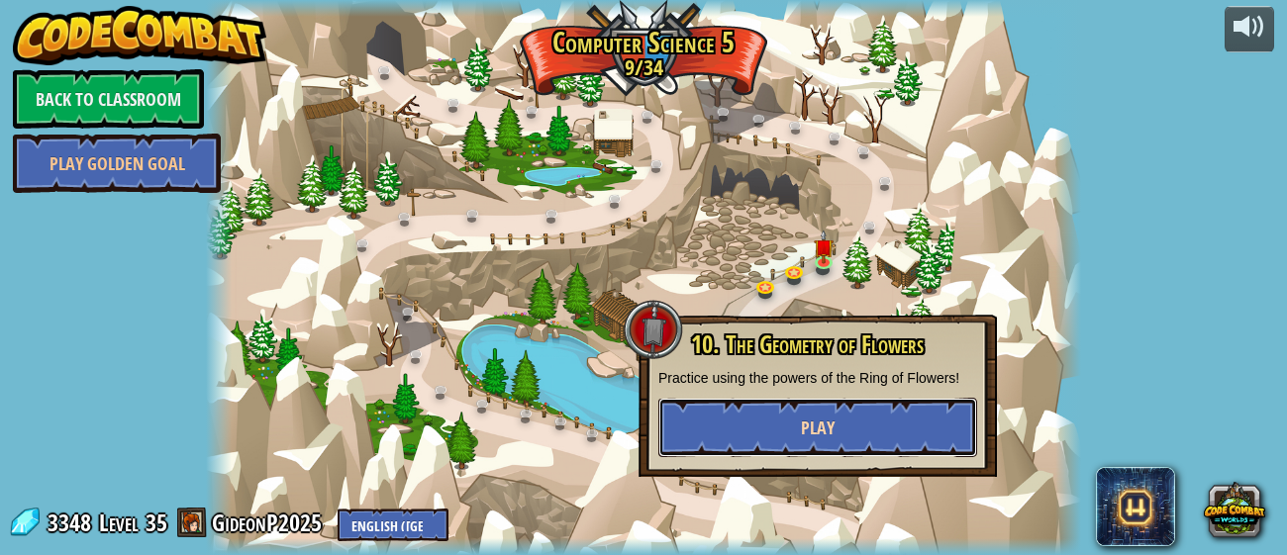
click at [754, 409] on button "Play" at bounding box center [817, 427] width 319 height 59
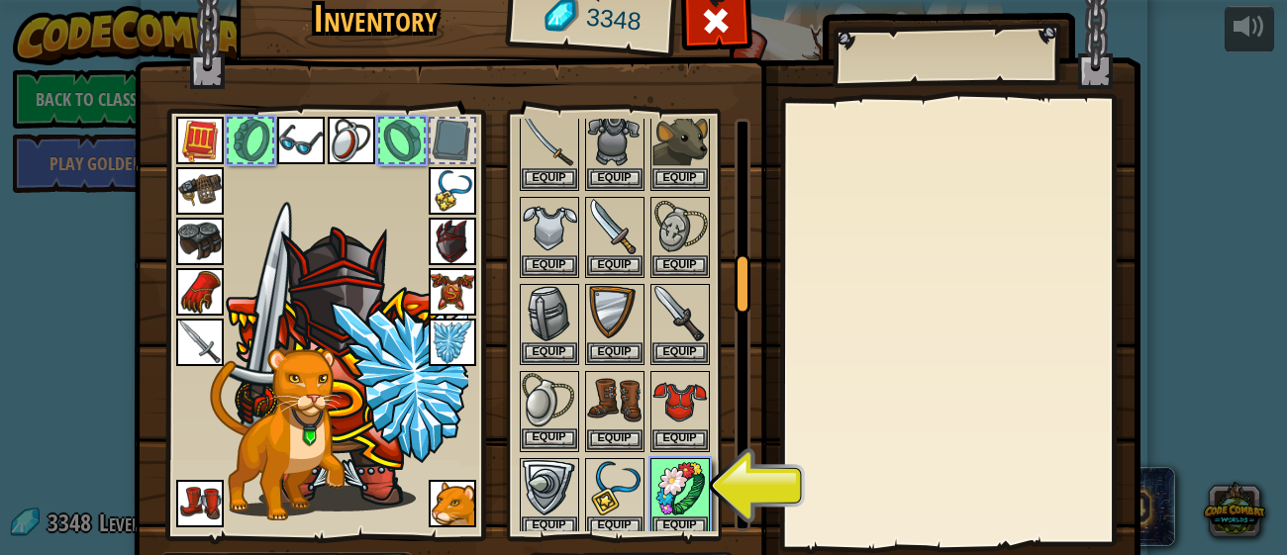
scroll to position [1003, 0]
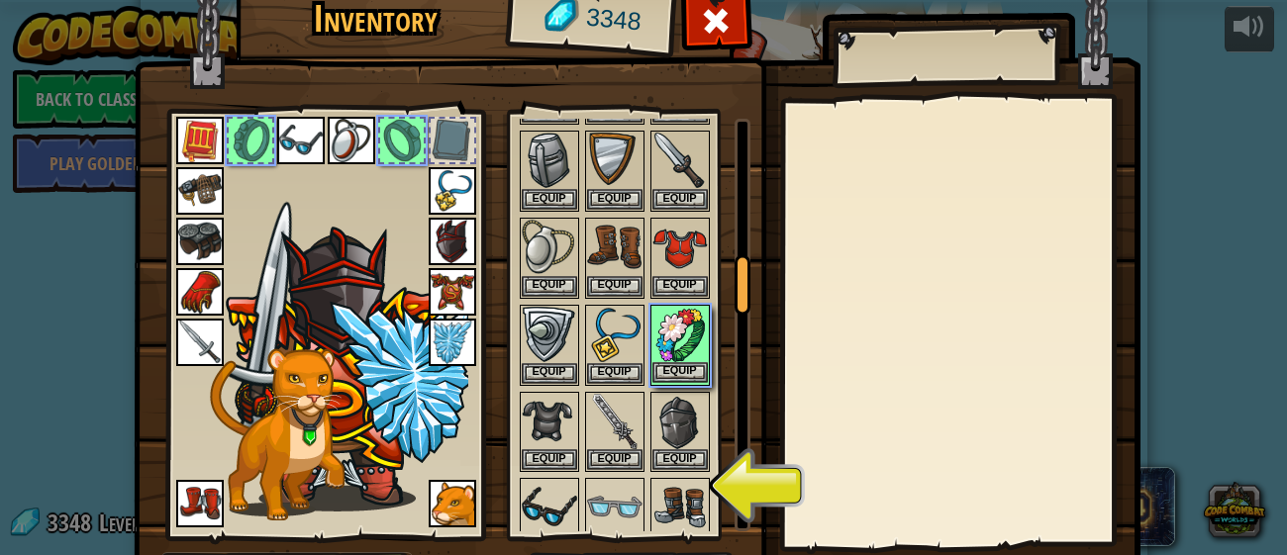
click at [679, 345] on img at bounding box center [679, 334] width 55 height 55
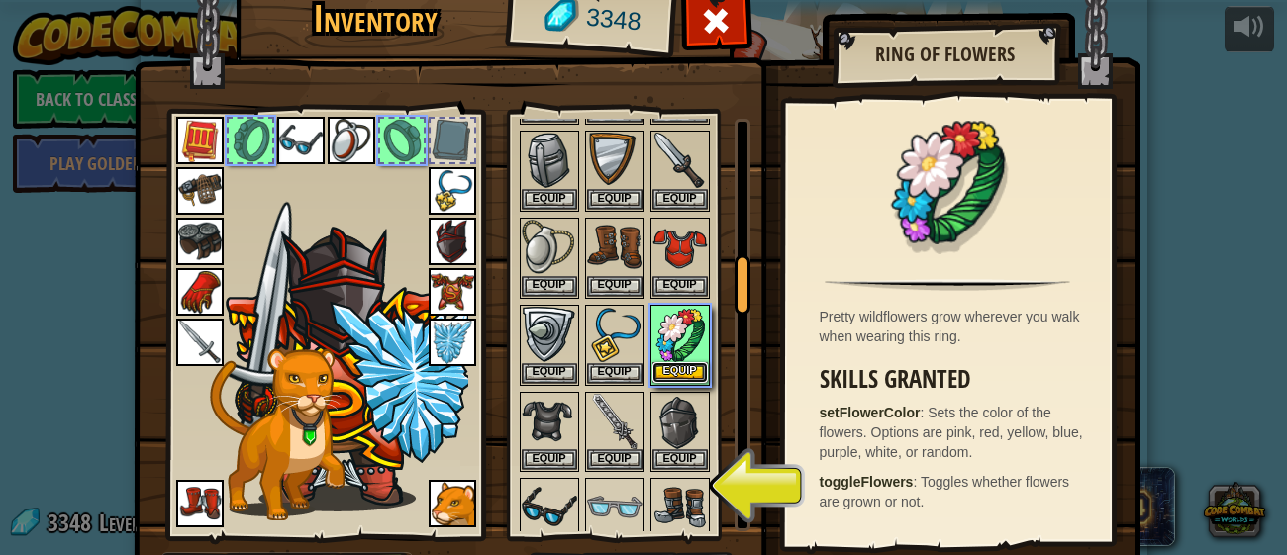
click at [679, 362] on button "Equip" at bounding box center [679, 372] width 55 height 21
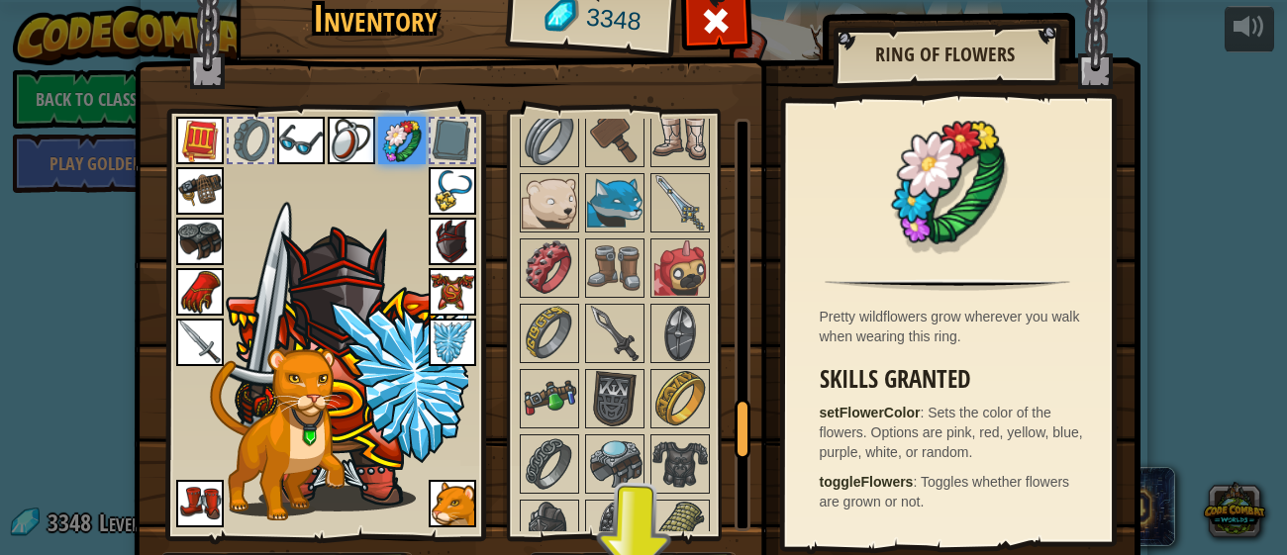
scroll to position [2086, 0]
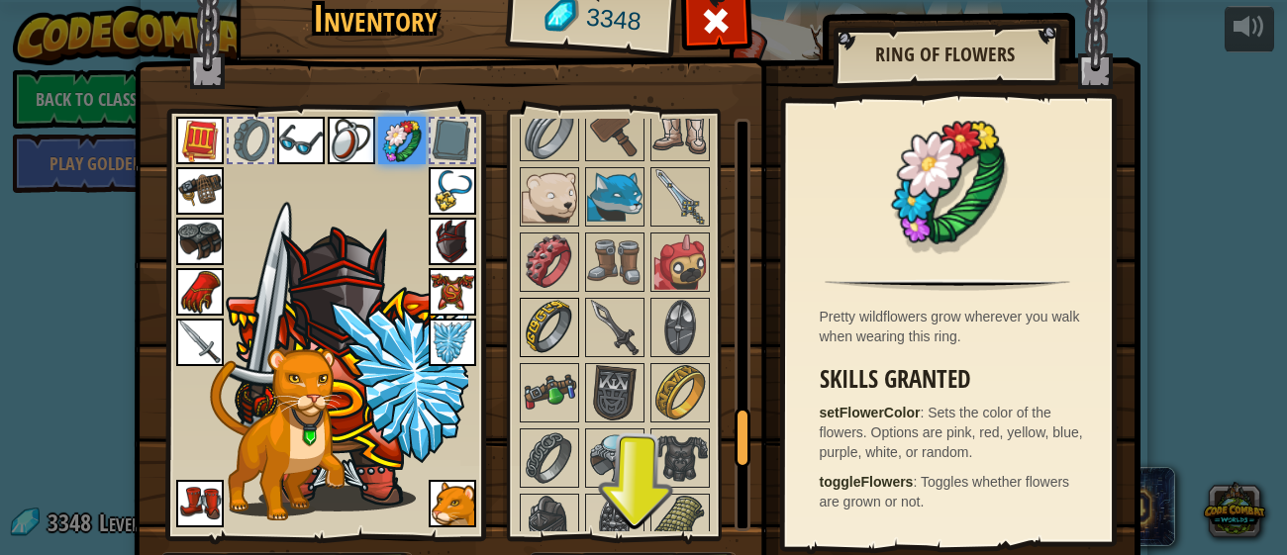
click at [533, 300] on img at bounding box center [549, 327] width 55 height 55
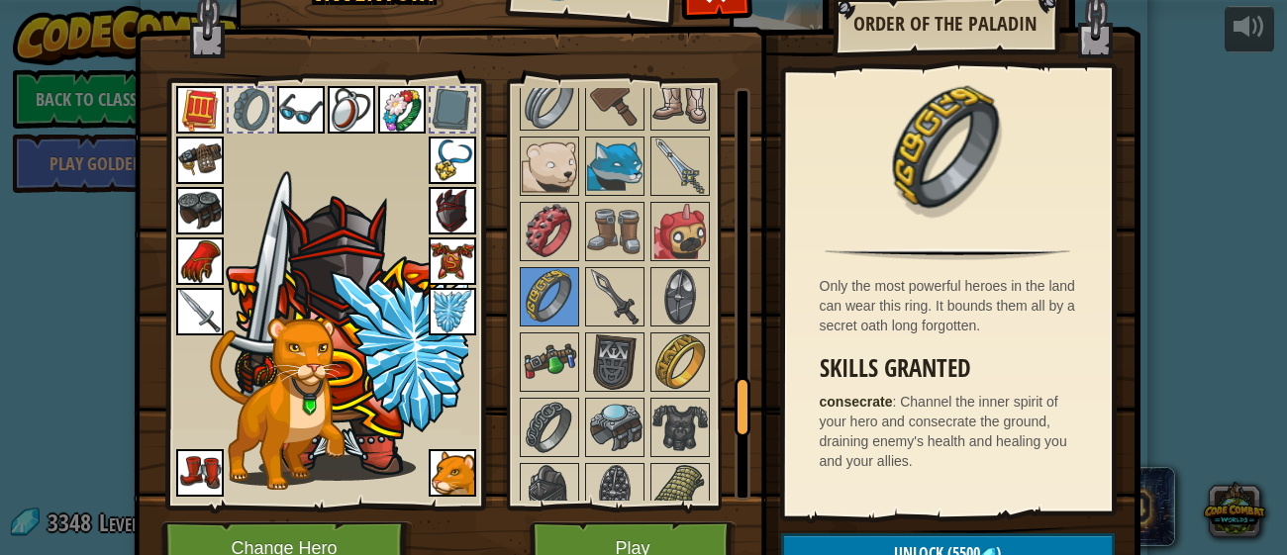
scroll to position [2614, 0]
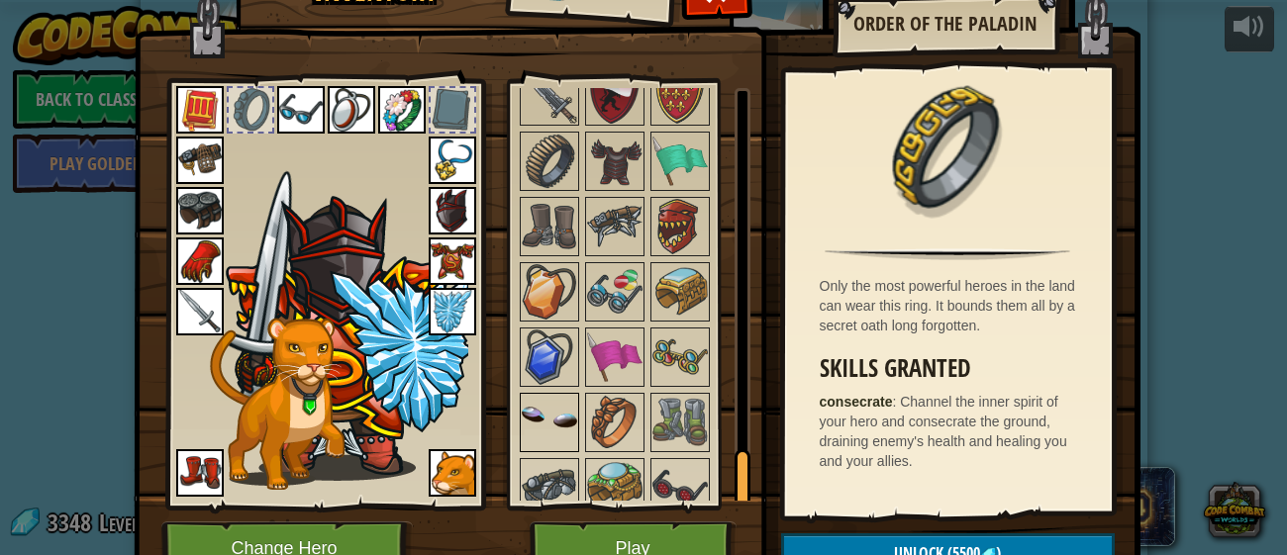
click at [539, 395] on img at bounding box center [549, 422] width 55 height 55
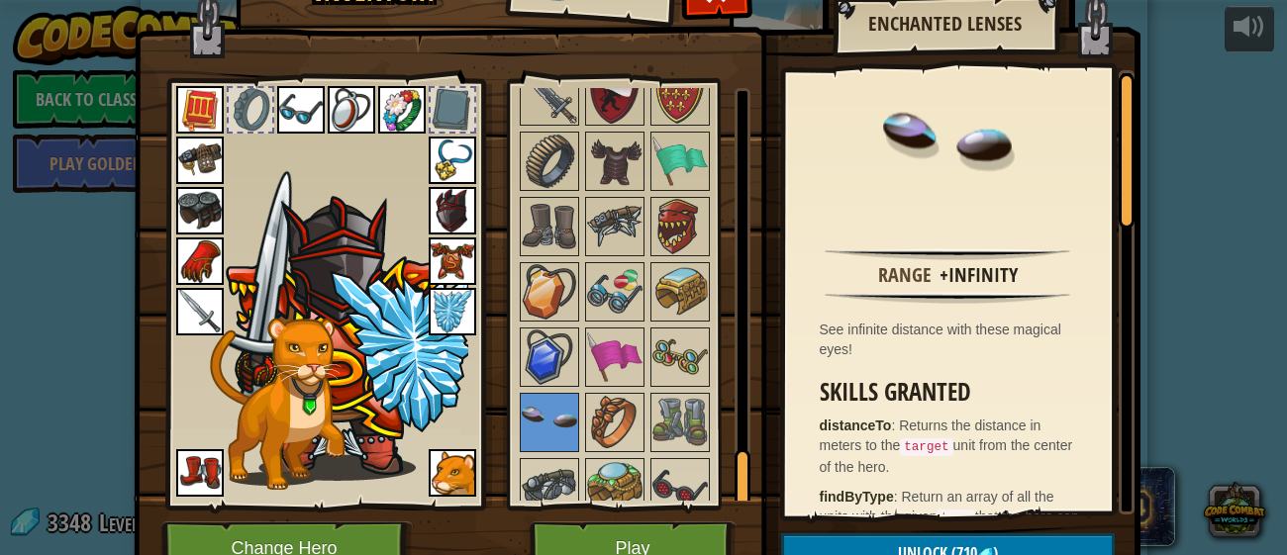
click at [685, 460] on img at bounding box center [679, 487] width 55 height 55
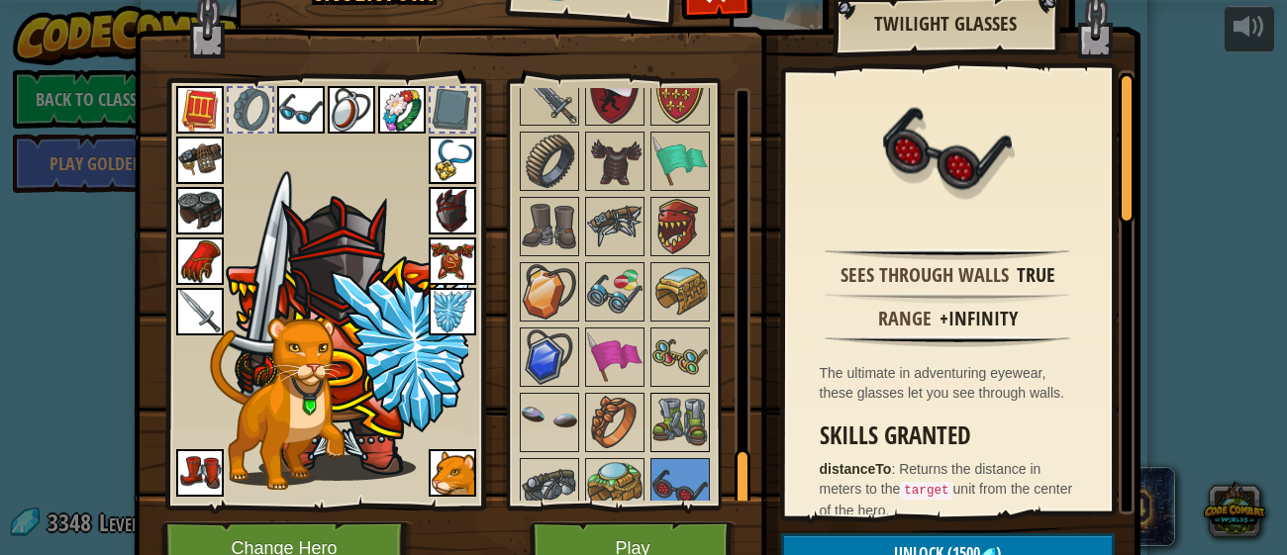
click at [652, 395] on img at bounding box center [679, 422] width 55 height 55
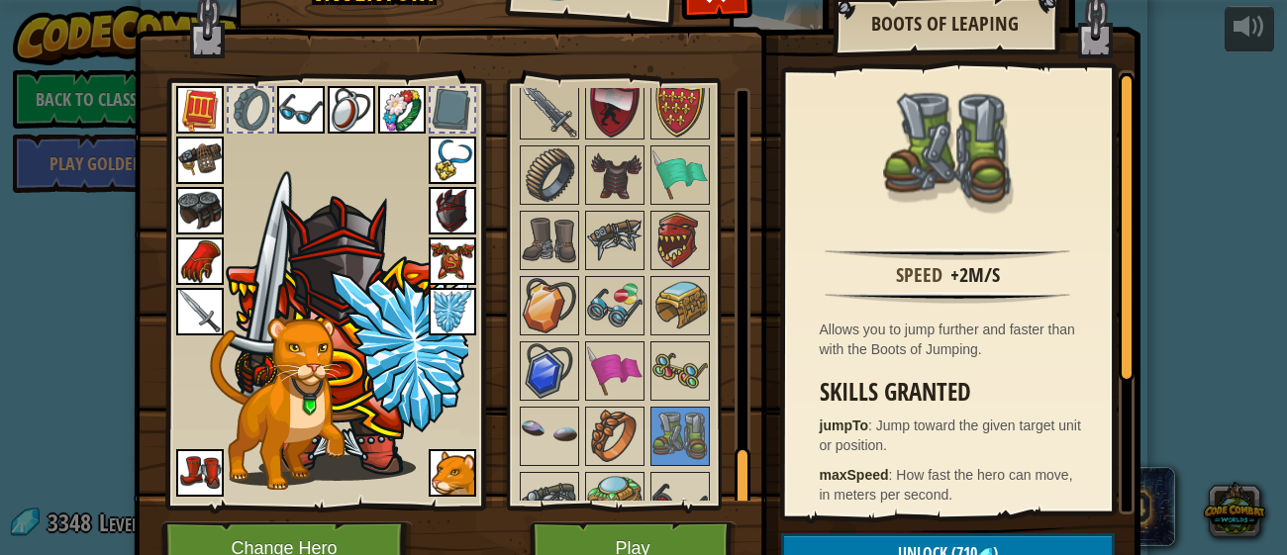
scroll to position [0, 0]
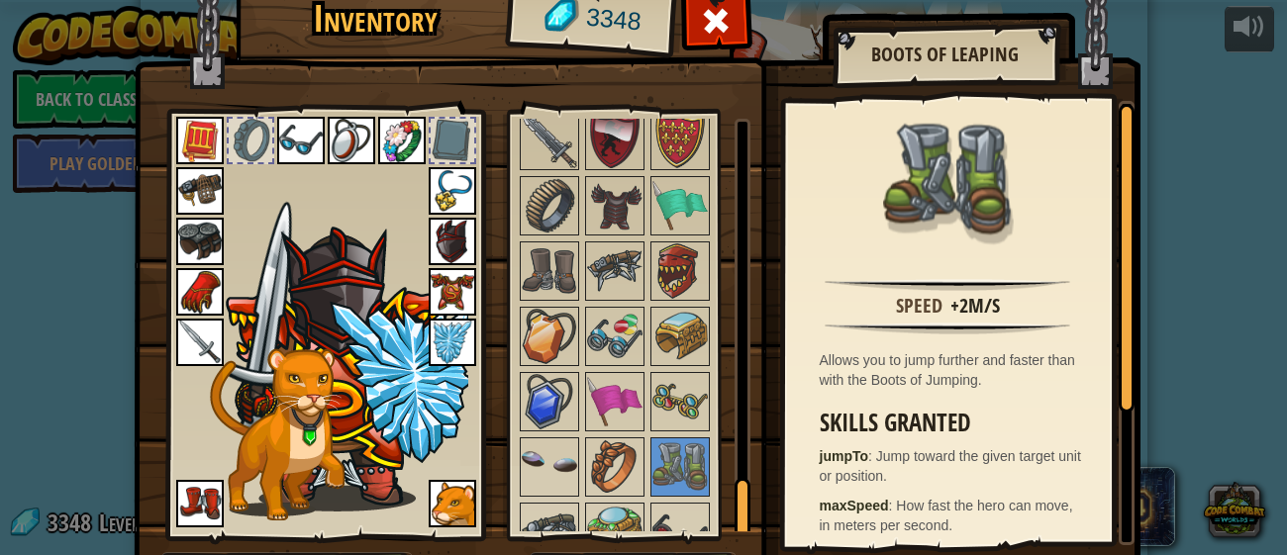
click at [698, 274] on img at bounding box center [679, 270] width 55 height 55
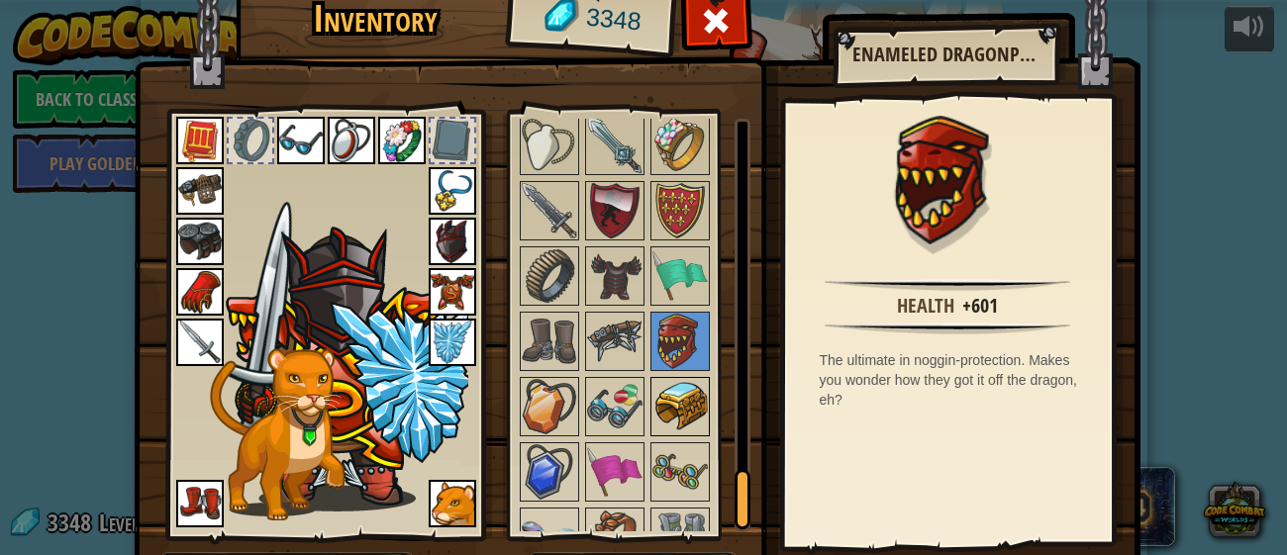
scroll to position [2529, 0]
click at [692, 249] on img at bounding box center [679, 276] width 55 height 55
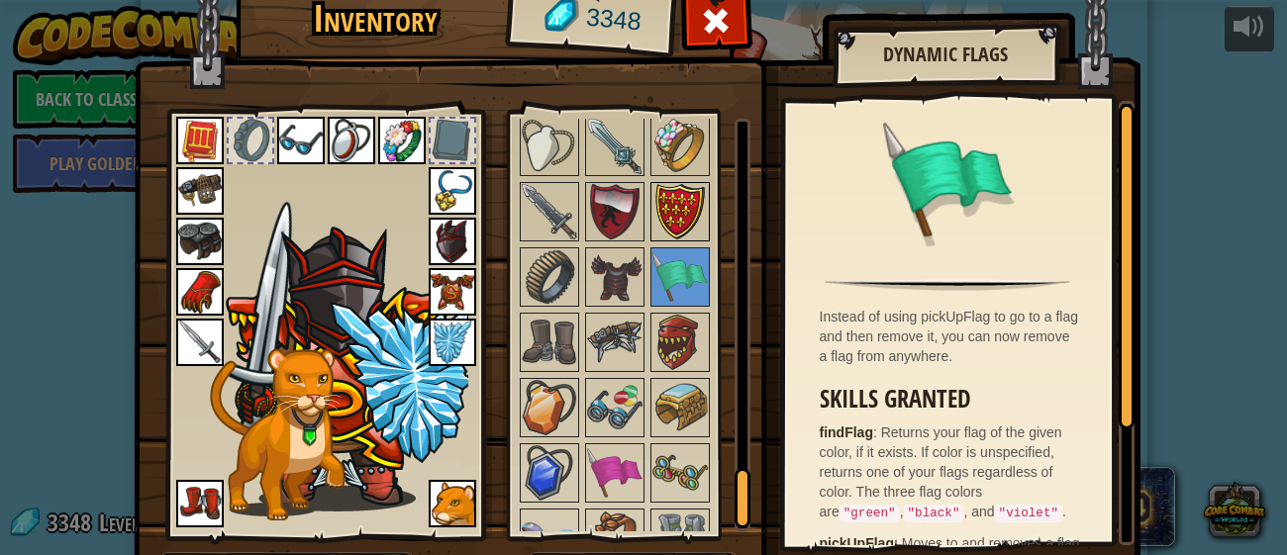
click at [685, 217] on img at bounding box center [679, 211] width 55 height 55
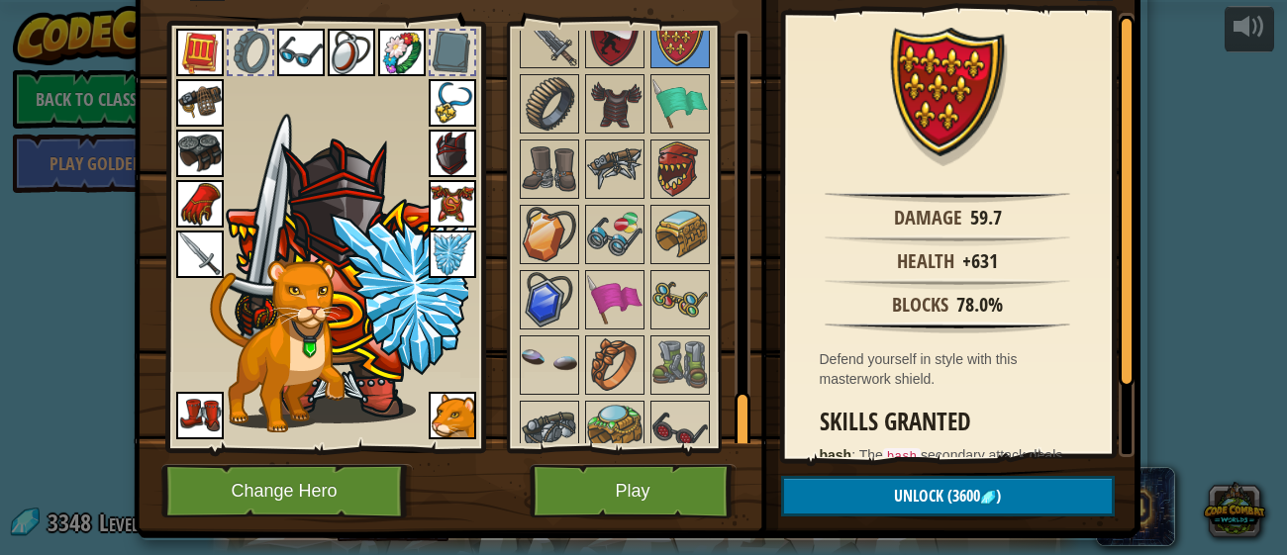
scroll to position [90, 0]
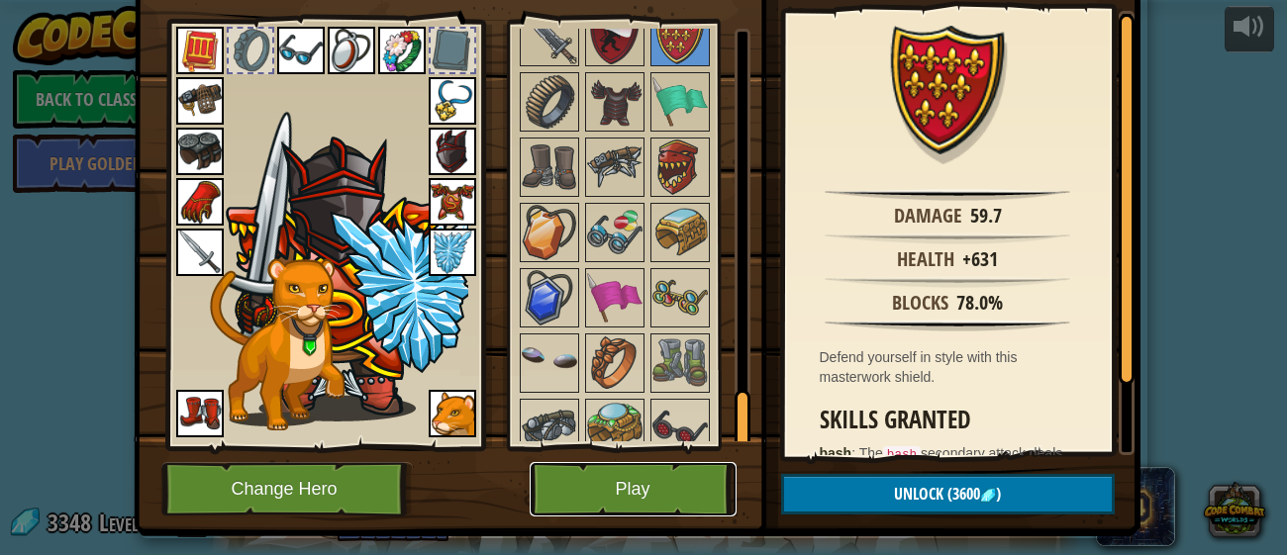
click at [694, 486] on button "Play" at bounding box center [633, 489] width 207 height 54
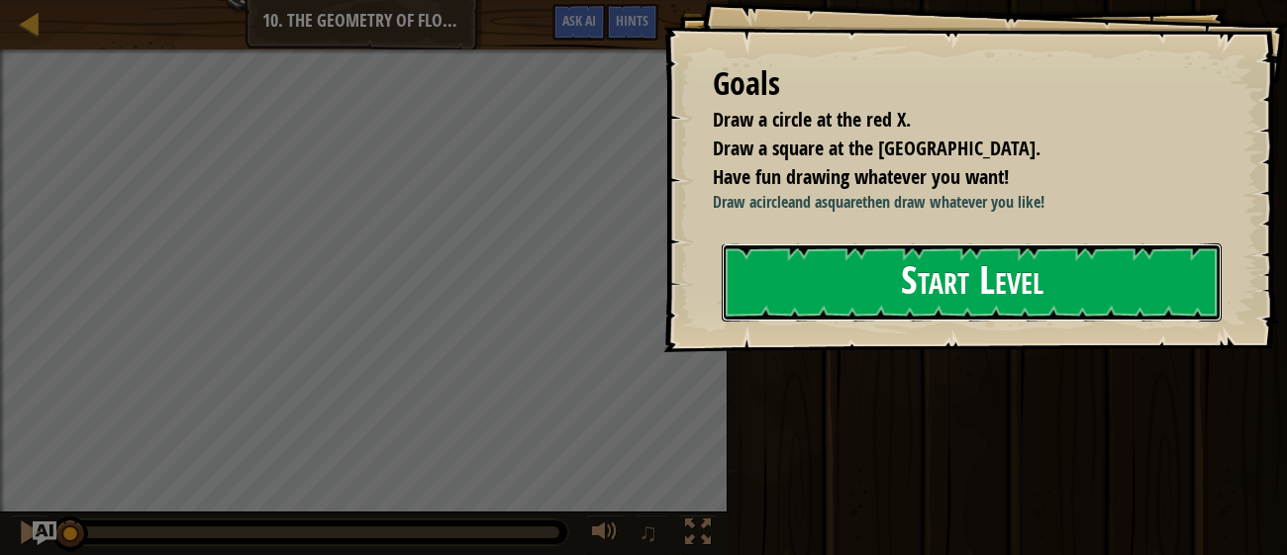
click at [1092, 265] on button "Start Level" at bounding box center [972, 282] width 500 height 78
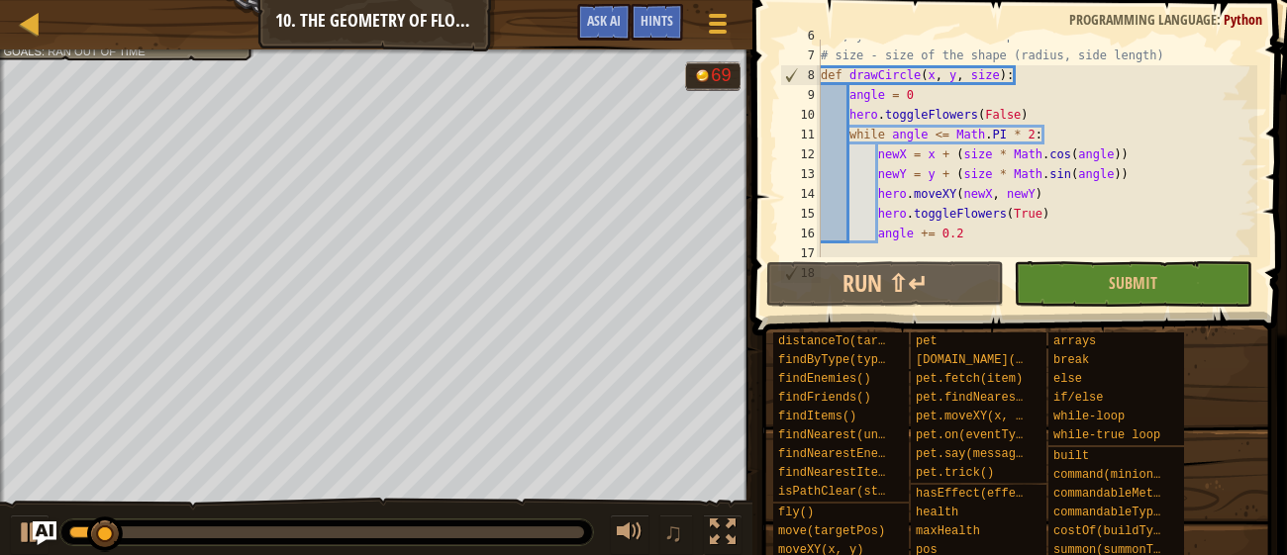
scroll to position [130, 0]
click at [1125, 222] on div "# x, y - center of the shape # size - size of the shape (radius, side length) d…" at bounding box center [1037, 157] width 440 height 257
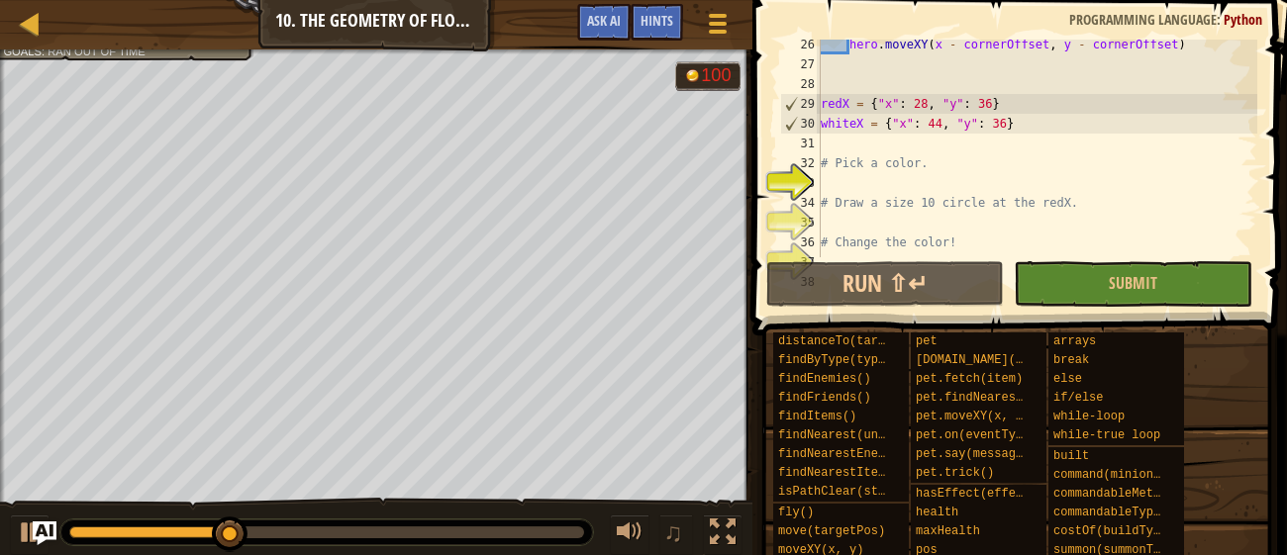
scroll to position [520, 0]
click at [1077, 168] on div "hero . moveXY ( x - cornerOffset , y - cornerOffset ) redX = { "x" : 28 , "y" :…" at bounding box center [1037, 163] width 440 height 257
type textarea "# Pick a color."
click at [1082, 185] on div "hero . moveXY ( x - cornerOffset , y - cornerOffset ) redX = { "x" : 28 , "y" :…" at bounding box center [1037, 163] width 440 height 257
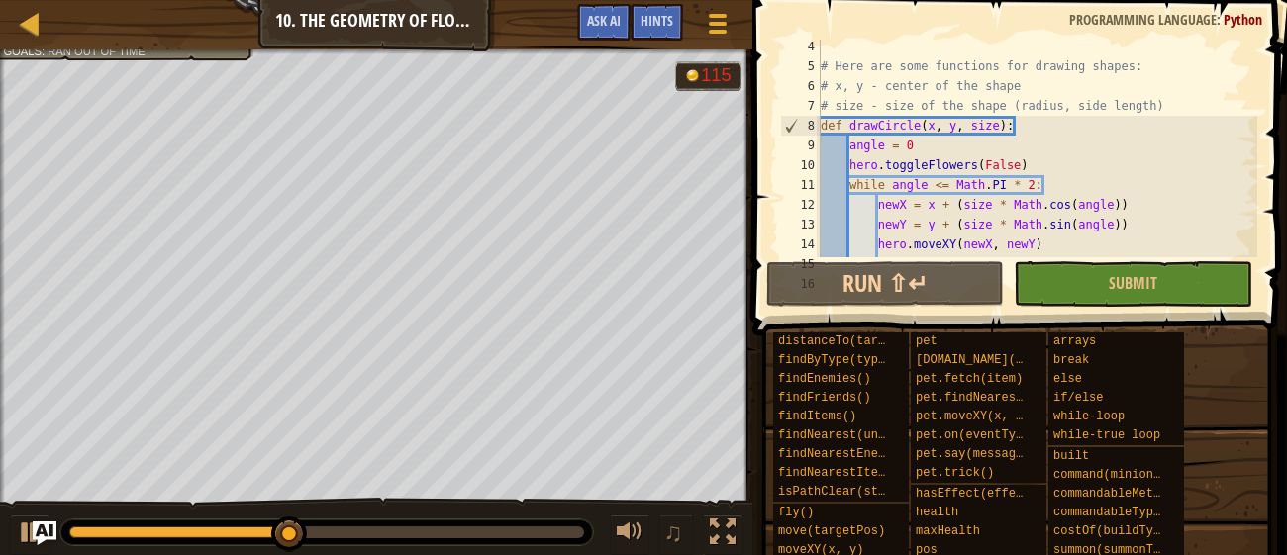
scroll to position [11, 0]
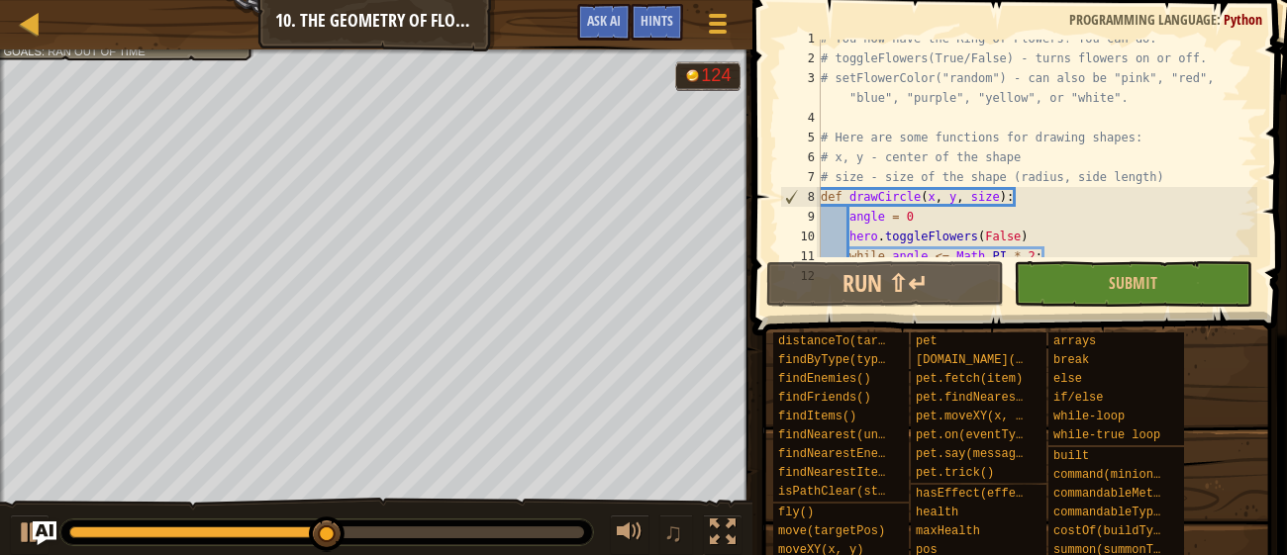
click at [1024, 239] on div "# You now have the Ring of Flowers! You can do: # toggleFlowers(True/False) - t…" at bounding box center [1037, 157] width 440 height 257
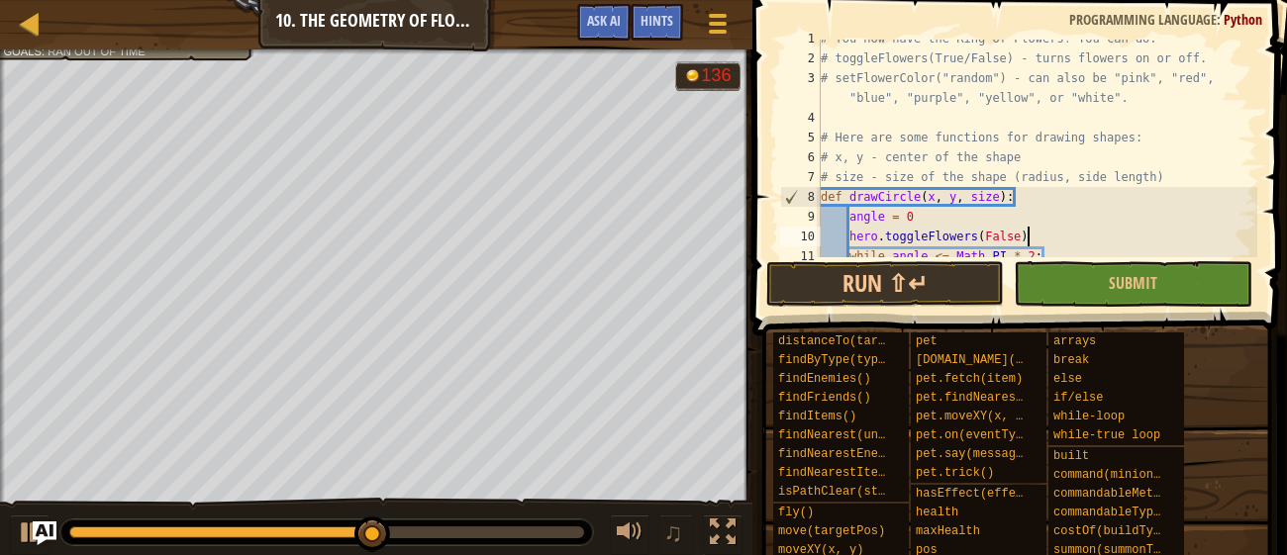
type textarea "hero.toggleFlowers(False)"
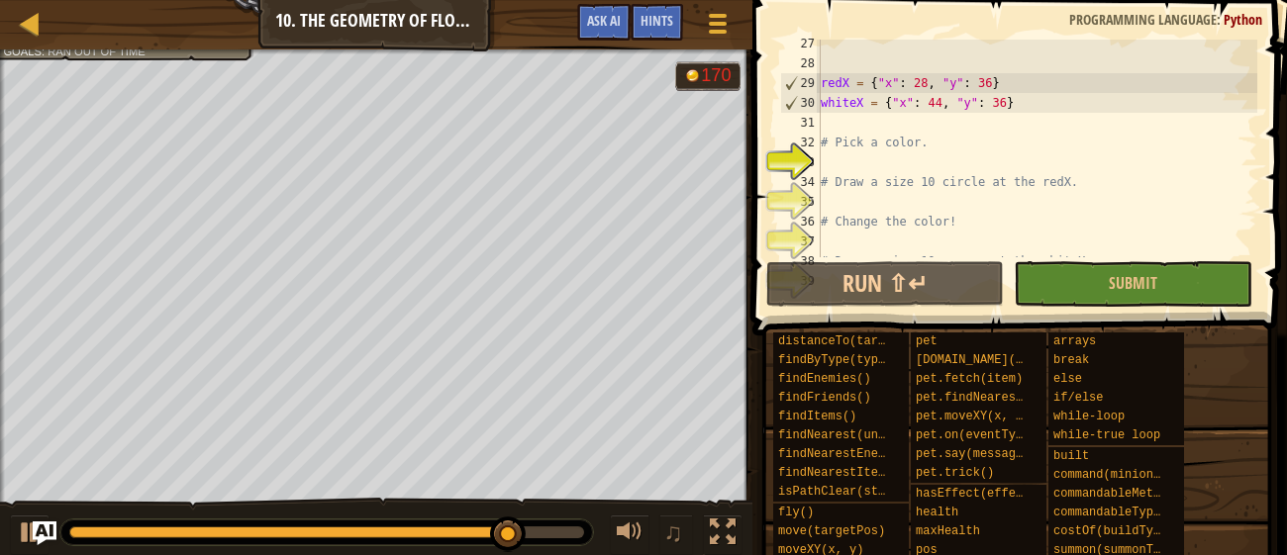
scroll to position [542, 0]
click at [911, 157] on div "redX = { "x" : 28 , "y" : 36 } whiteX = { "x" : 44 , "y" : 36 } # Pick a color.…" at bounding box center [1037, 160] width 440 height 257
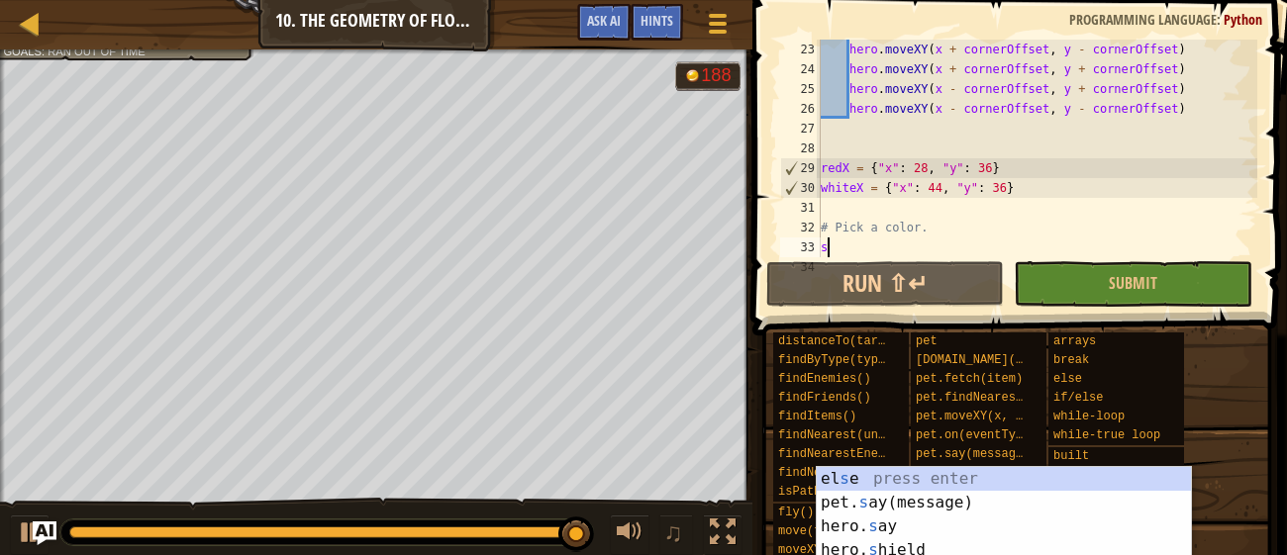
scroll to position [454, 0]
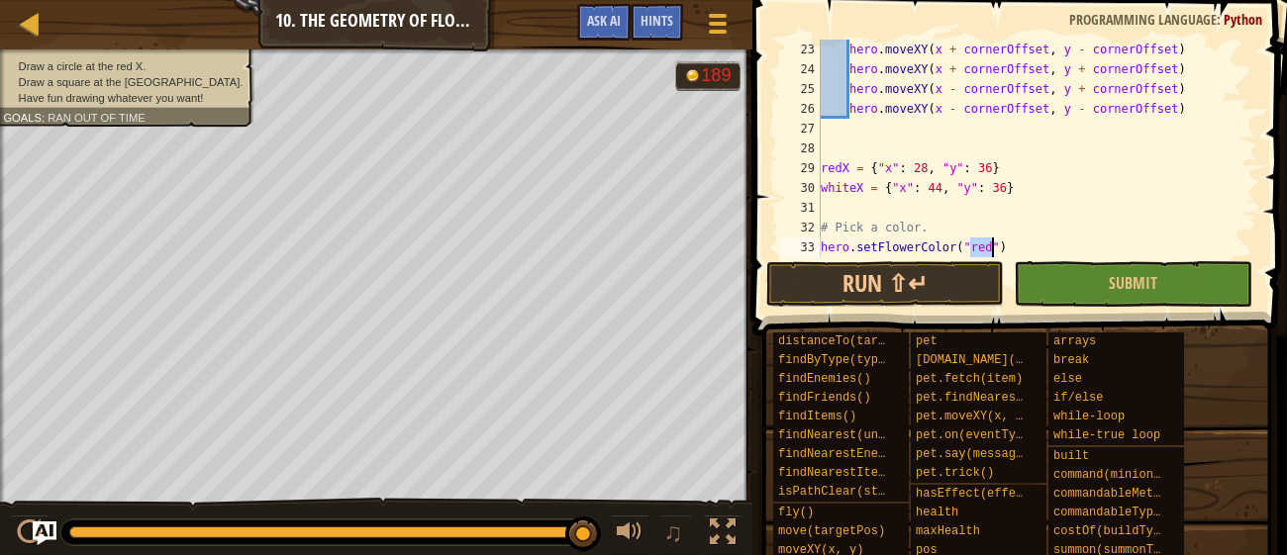
click at [1039, 236] on div "hero . moveXY ( x + cornerOffset , y - cornerOffset ) hero . moveXY ( x + corne…" at bounding box center [1037, 168] width 440 height 257
type textarea "# Pick a color."
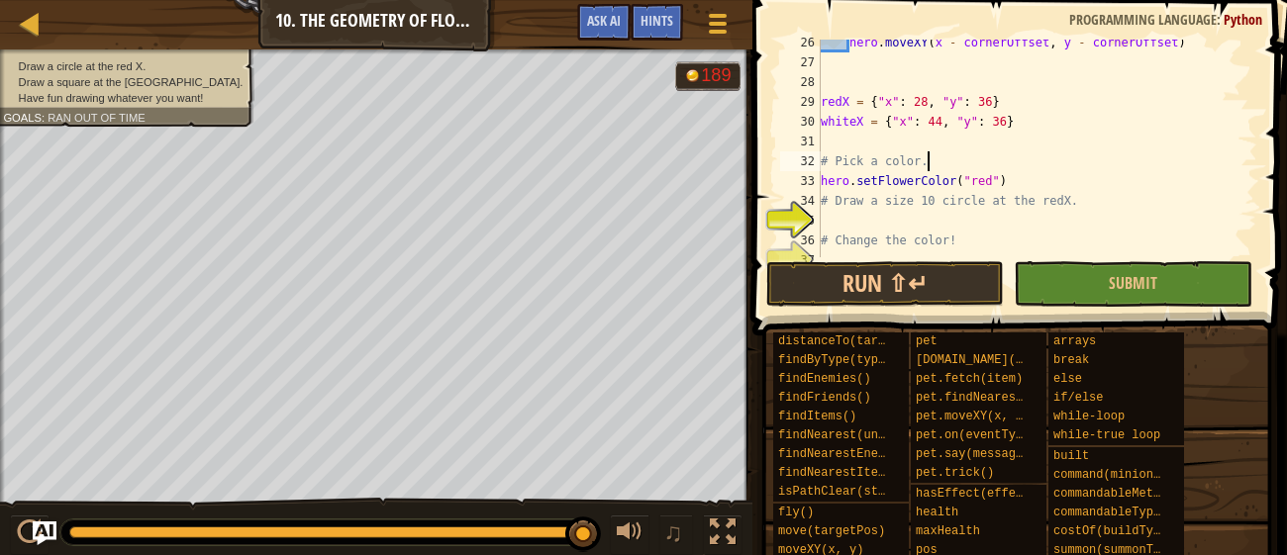
click at [1027, 230] on div "hero . moveXY ( x - cornerOffset , y - cornerOffset ) redX = { "x" : 28 , "y" :…" at bounding box center [1037, 161] width 440 height 257
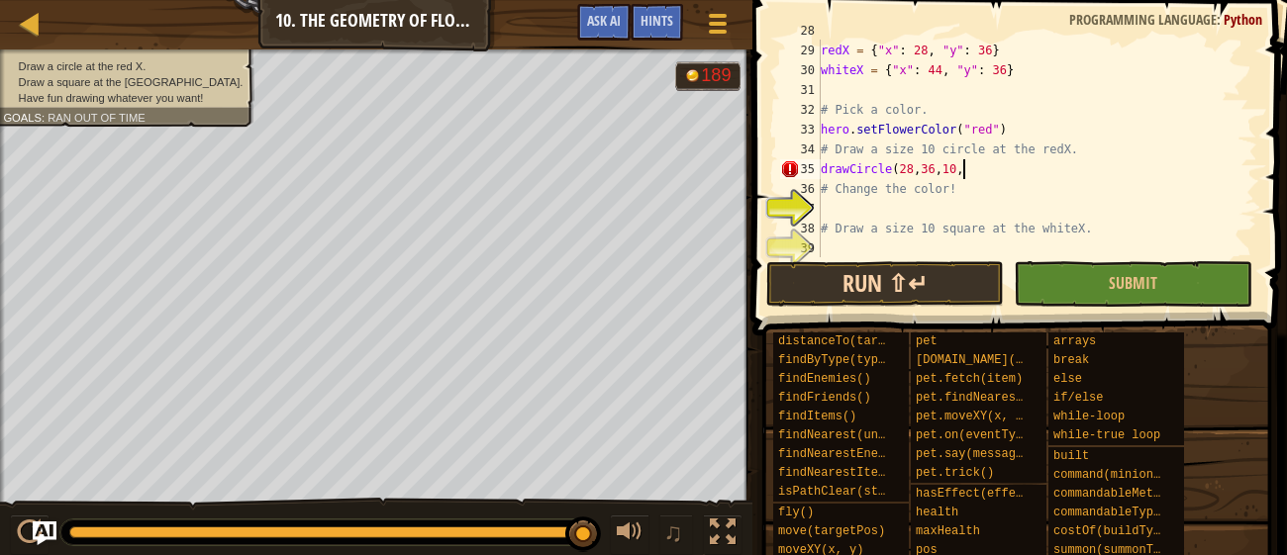
scroll to position [9, 10]
type textarea "drawCircle(28,36,10)"
click at [927, 205] on div "redX = { "x" : 28 , "y" : 36 } whiteX = { "x" : 44 , "y" : 36 } # Pick a color.…" at bounding box center [1037, 149] width 440 height 257
type textarea "hero.setFlowerColour("blue")"
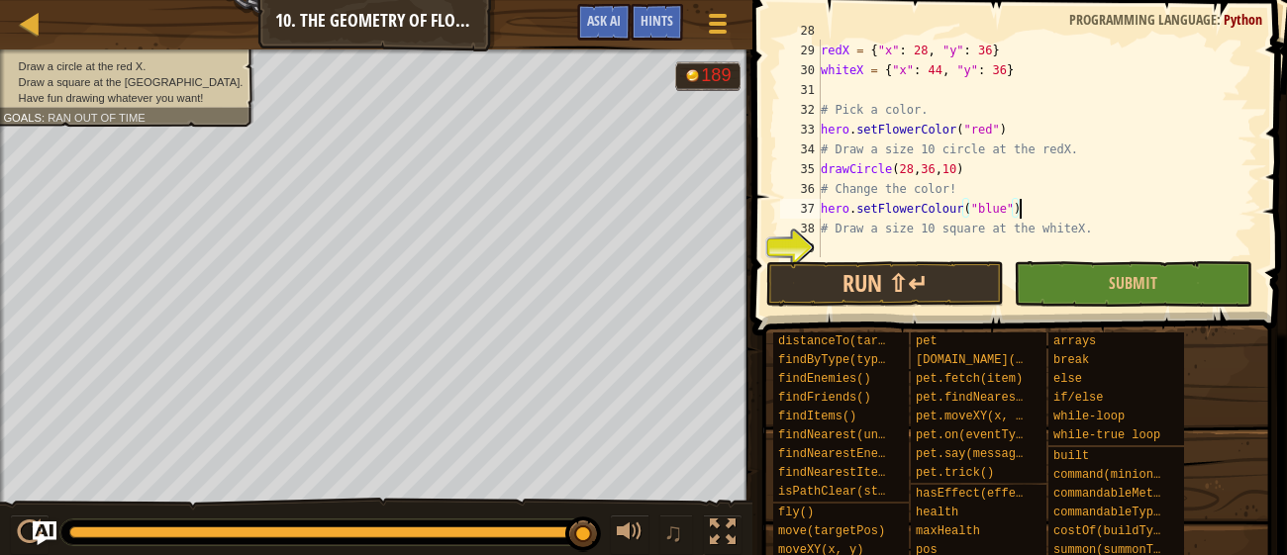
scroll to position [613, 0]
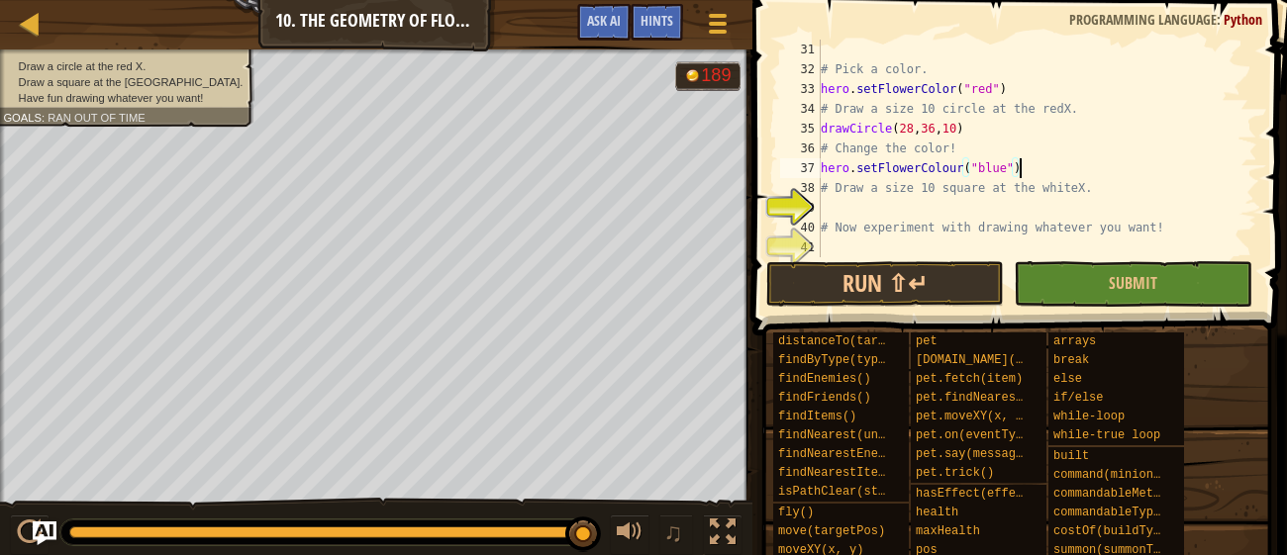
click at [947, 204] on div "# Pick a color. hero . setFlowerColor ( "red" ) # Draw a size 10 circle at the …" at bounding box center [1037, 168] width 440 height 257
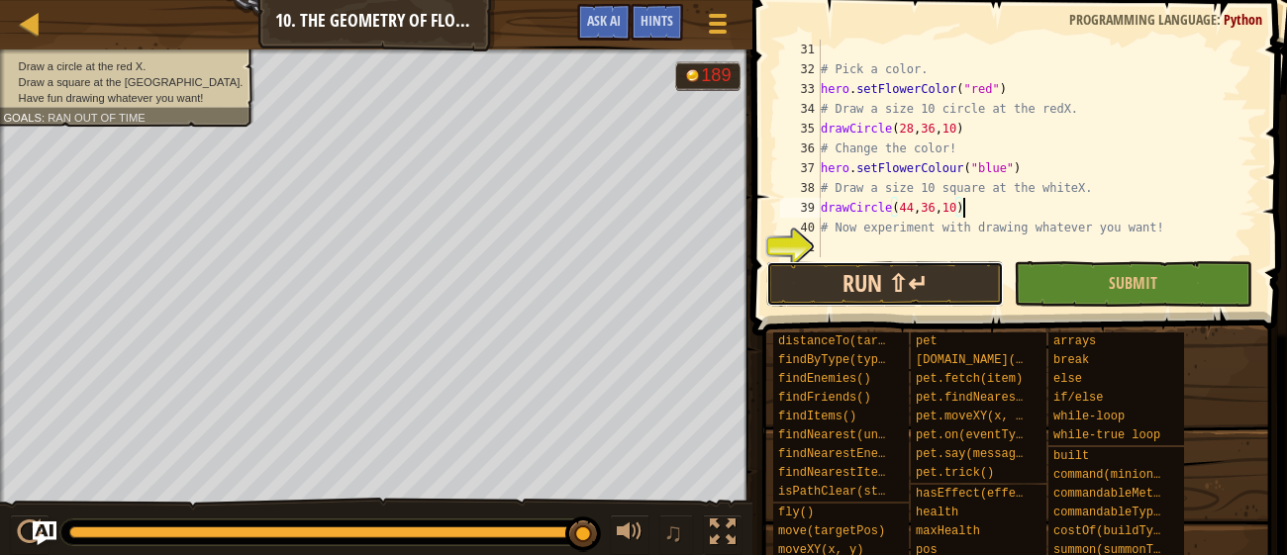
click at [911, 278] on button "Run ⇧↵" at bounding box center [885, 284] width 238 height 46
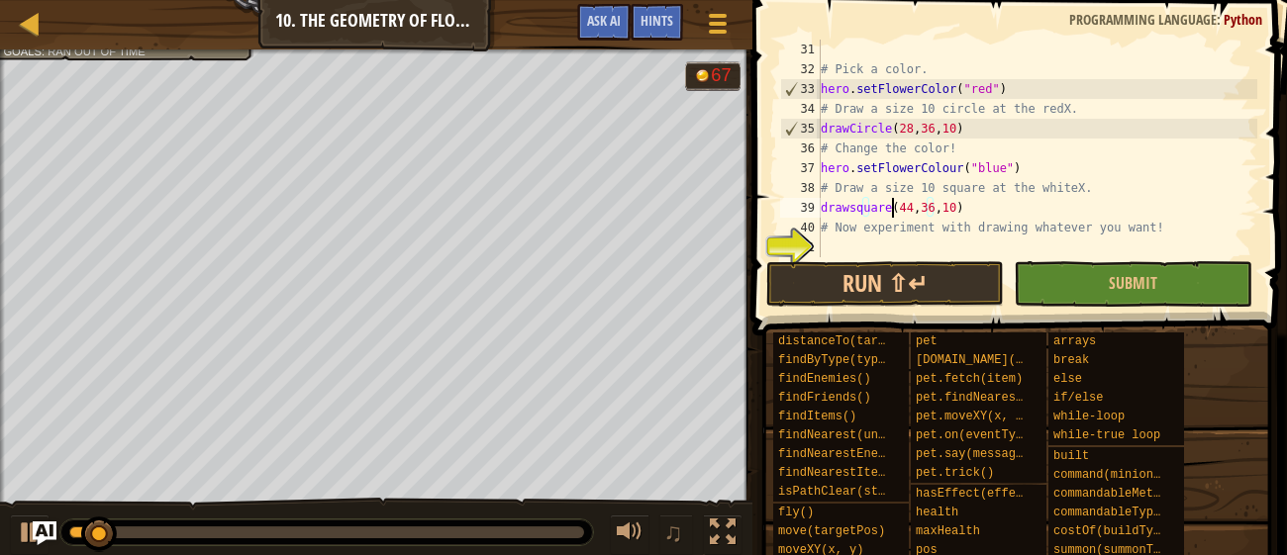
scroll to position [9, 6]
click at [936, 287] on button "Run ⇧↵" at bounding box center [885, 284] width 238 height 46
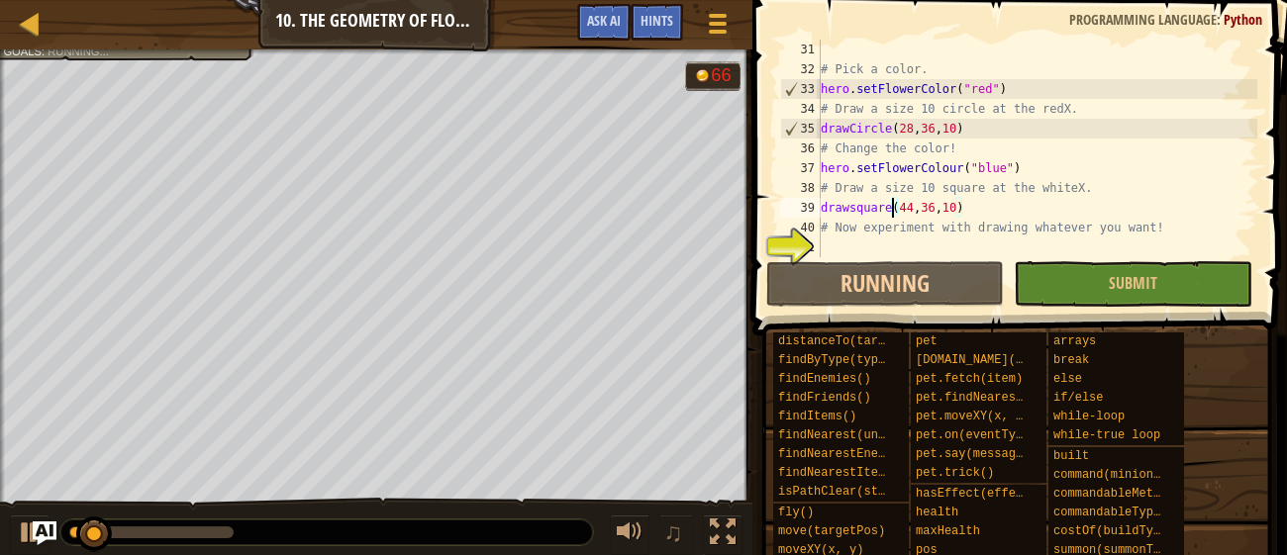
click at [857, 212] on div "# Pick a color. hero . setFlowerColor ( "red" ) # Draw a size 10 circle at the …" at bounding box center [1037, 168] width 440 height 257
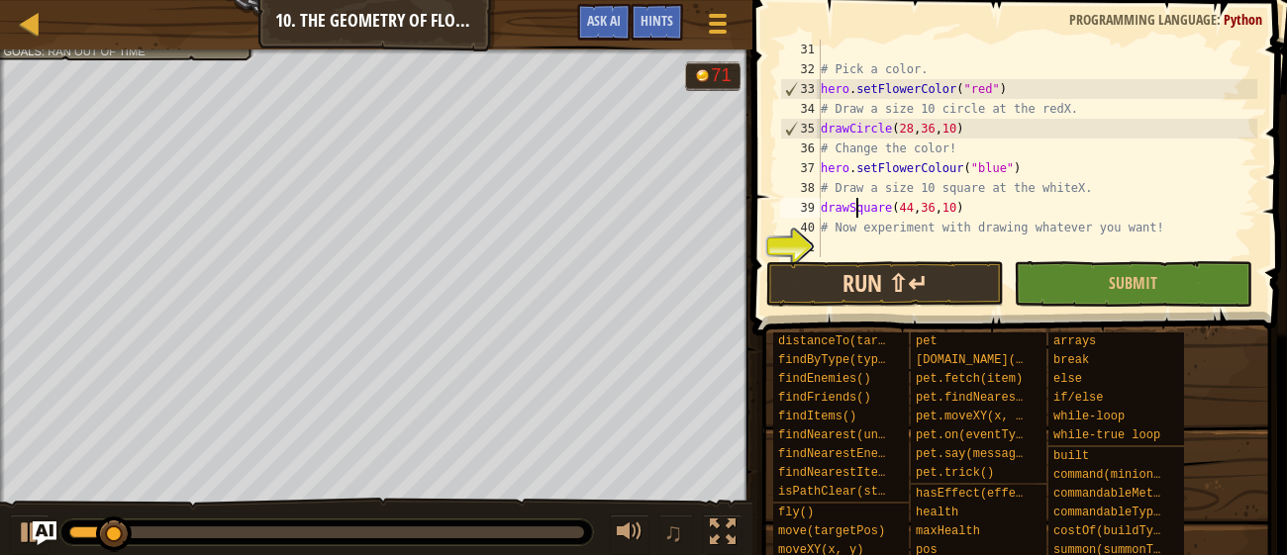
scroll to position [9, 3]
click at [825, 280] on button "Run ⇧↵" at bounding box center [885, 284] width 238 height 46
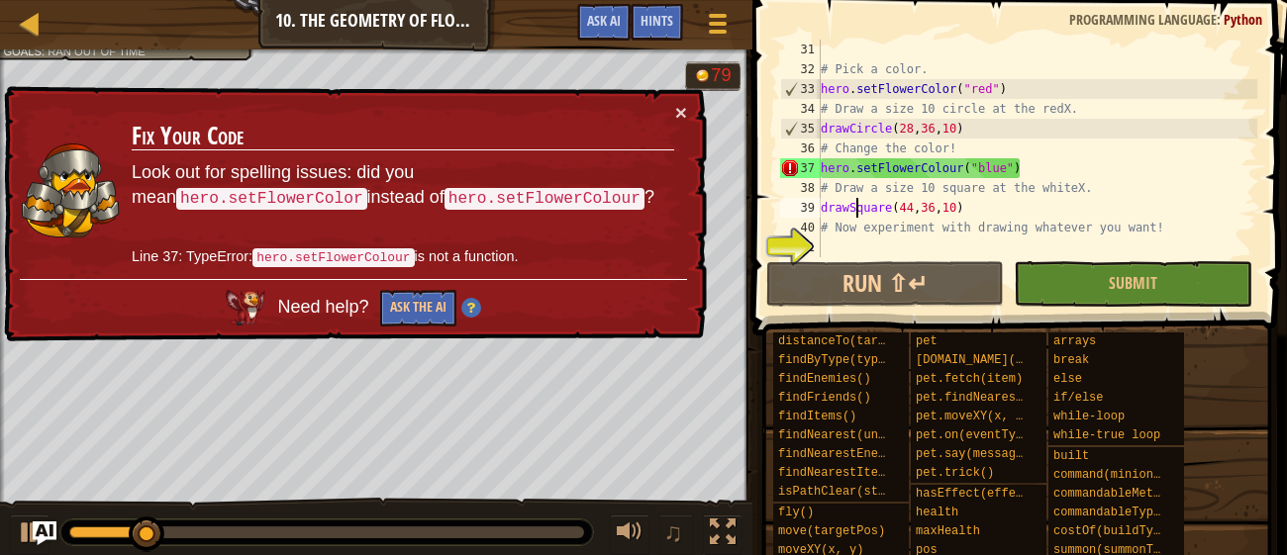
click at [968, 170] on div "# Pick a color. hero . setFlowerColor ( "red" ) # Draw a size 10 circle at the …" at bounding box center [1037, 168] width 440 height 257
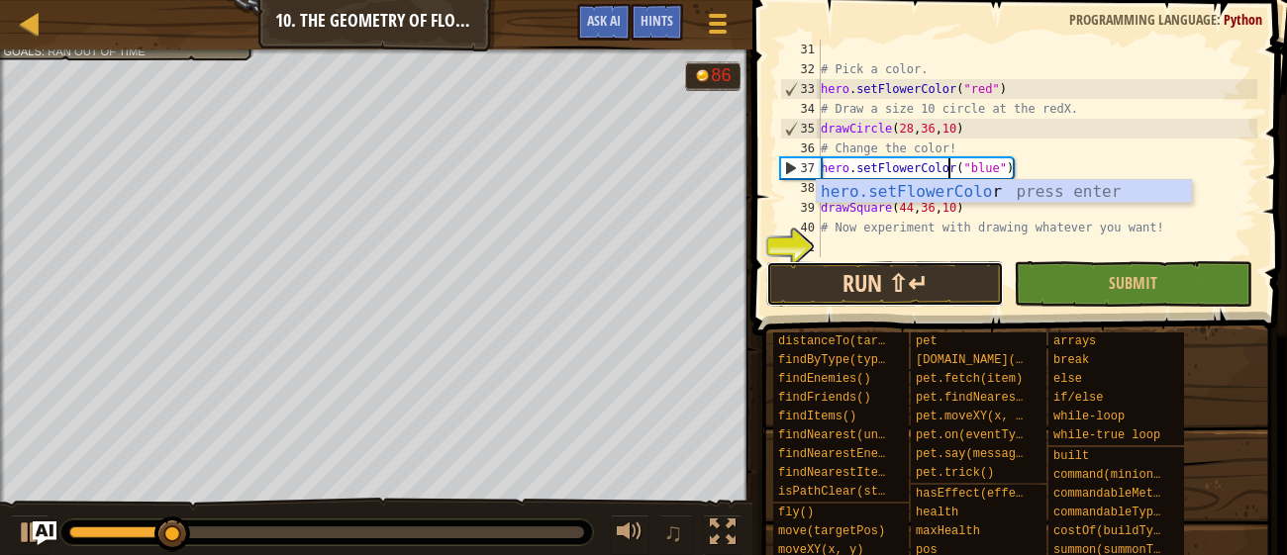
click at [855, 280] on button "Run ⇧↵" at bounding box center [885, 284] width 238 height 46
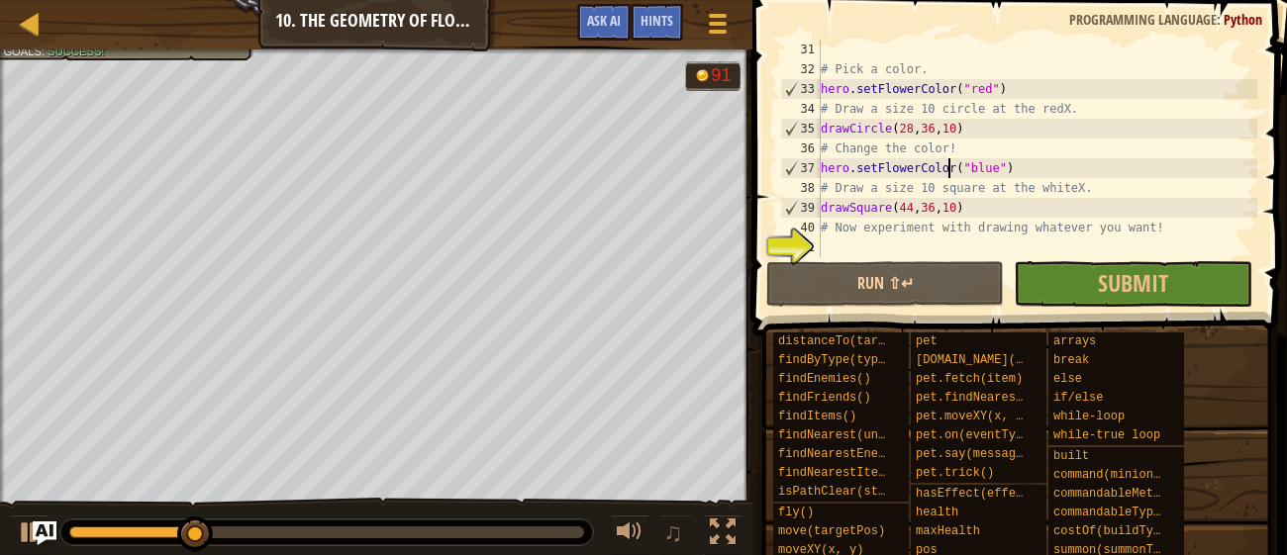
click at [1012, 200] on div "# Pick a color. hero . setFlowerColor ( "red" ) # Draw a size 10 circle at the …" at bounding box center [1037, 168] width 440 height 257
type textarea "drawSquare(44,36,10)"
click at [995, 239] on div "# Pick a color. hero . setFlowerColor ( "red" ) # Draw a size 10 circle at the …" at bounding box center [1037, 168] width 440 height 257
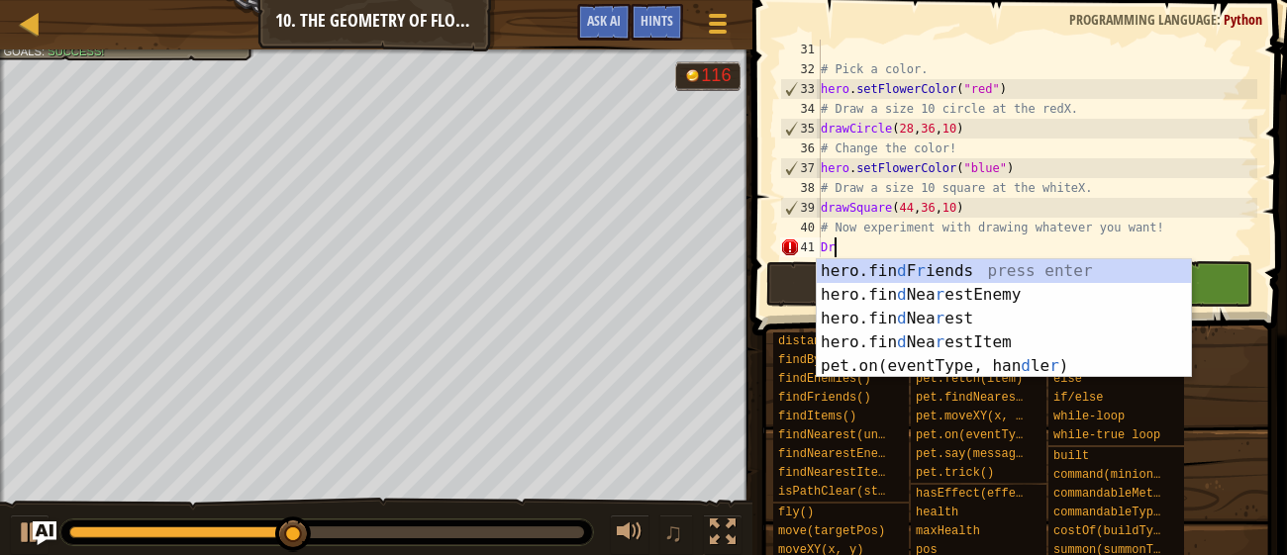
scroll to position [9, 0]
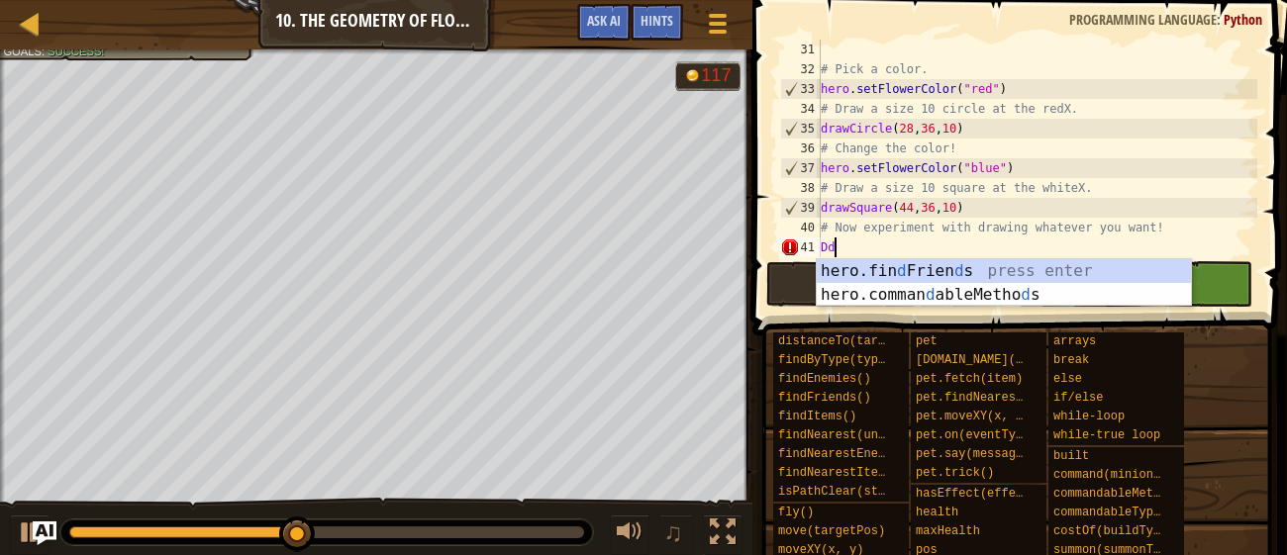
type textarea "D"
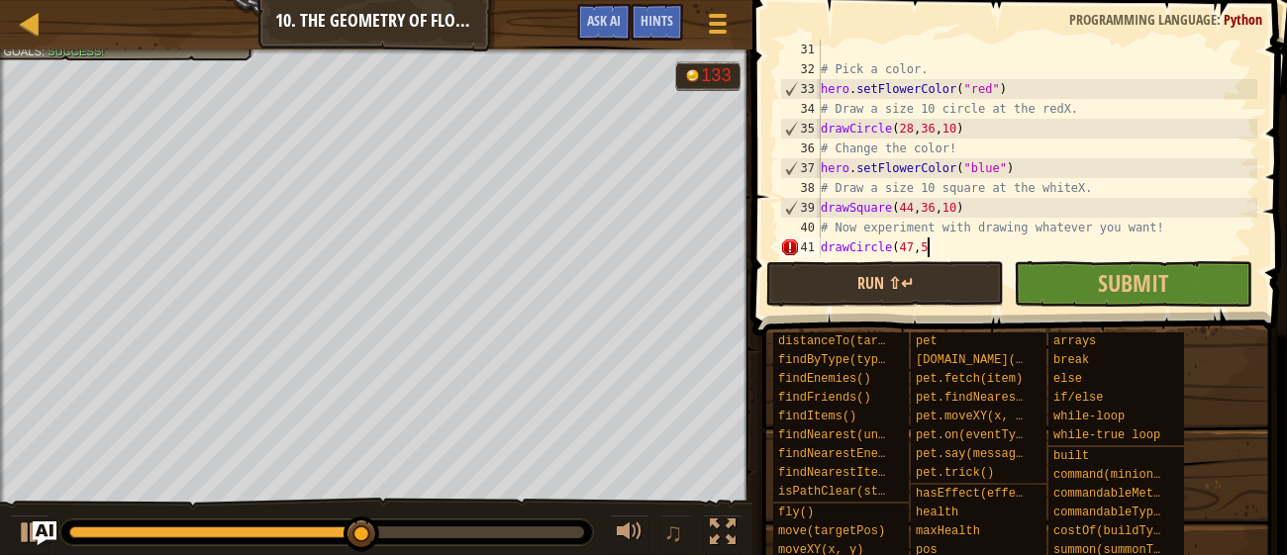
scroll to position [9, 8]
type textarea "drawCircle(47,55,1)"
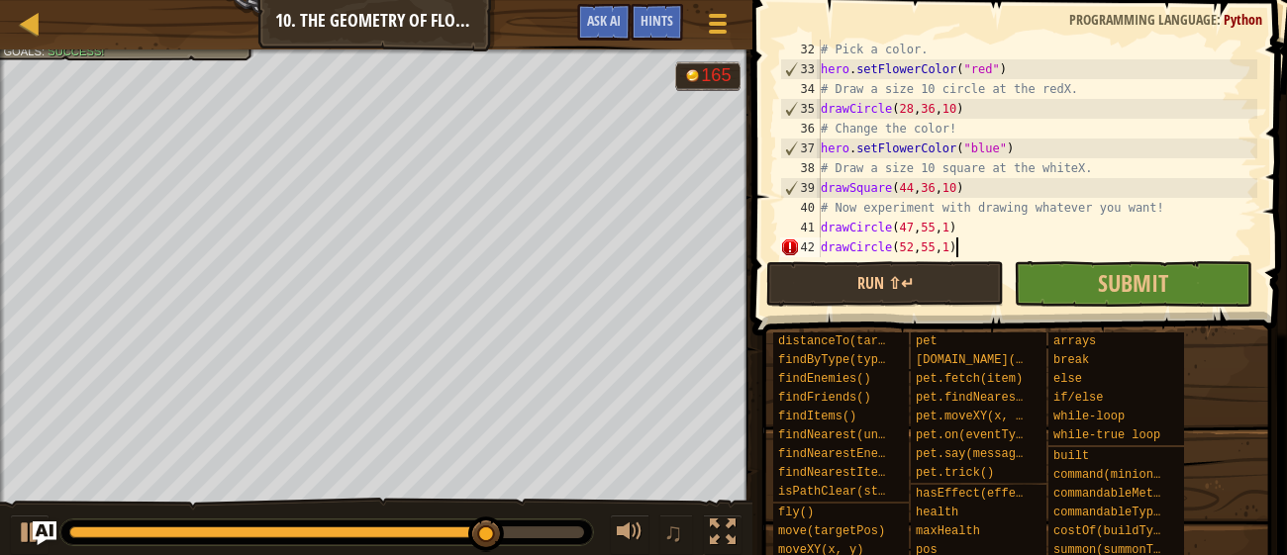
scroll to position [9, 10]
type textarea "drawCircle(52,55,1)"
click at [894, 277] on button "Run ⇧↵" at bounding box center [885, 284] width 238 height 46
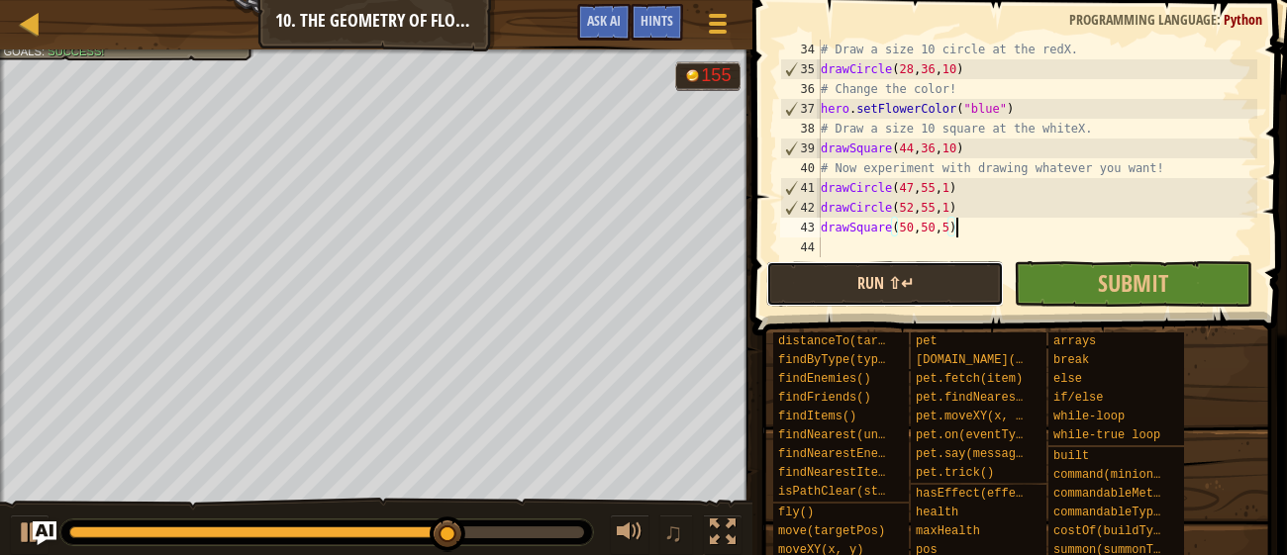
click at [829, 278] on button "Run ⇧↵" at bounding box center [885, 284] width 238 height 46
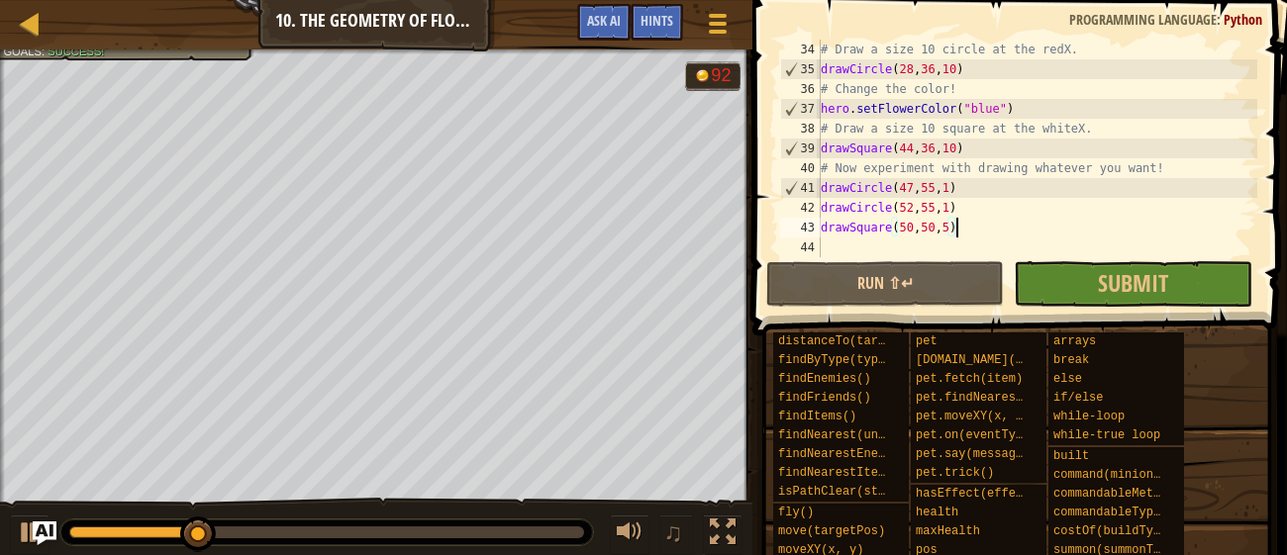
click at [1194, 174] on div "# Draw a size 10 circle at the redX. drawCircle ( 28 , 36 , 10 ) # Change the c…" at bounding box center [1037, 168] width 440 height 257
type textarea "# Now experiment with drawing whatever you want!"
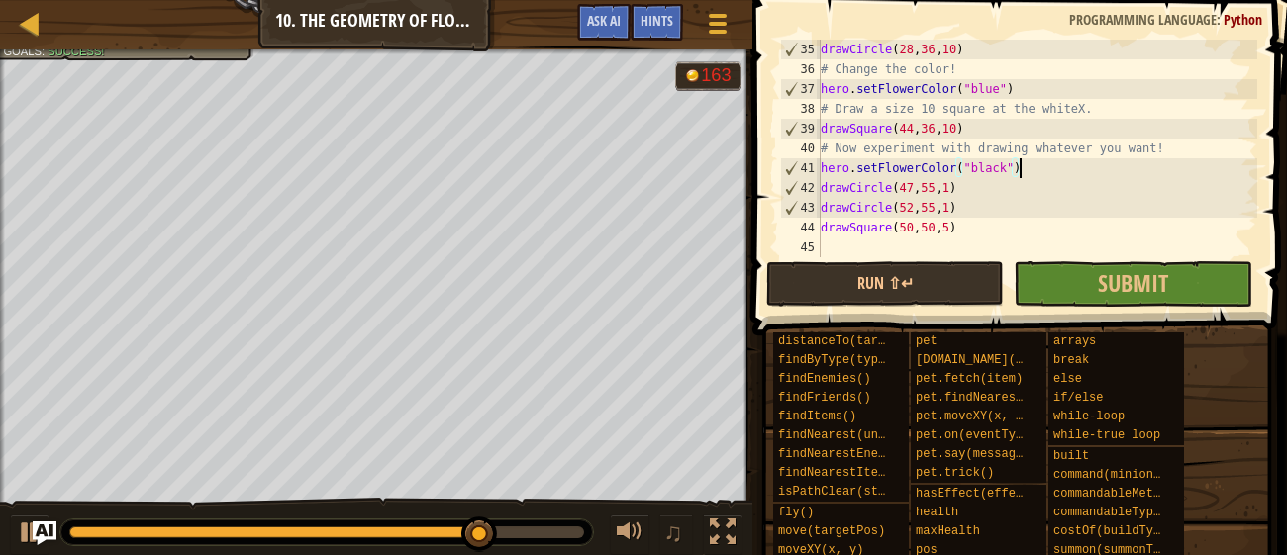
scroll to position [693, 0]
click at [954, 219] on div "drawCircle ( 28 , 36 , 10 ) # Change the color! hero . setFlowerColor ( "blue" …" at bounding box center [1037, 168] width 440 height 257
click at [856, 294] on button "Run ⇧↵" at bounding box center [885, 284] width 238 height 46
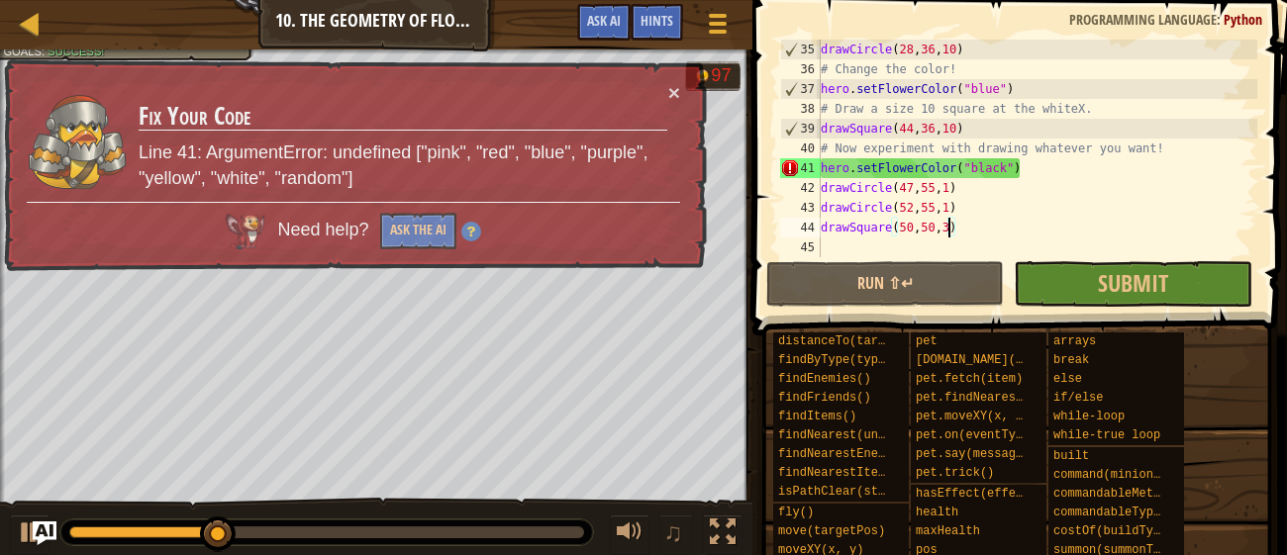
scroll to position [693, 0]
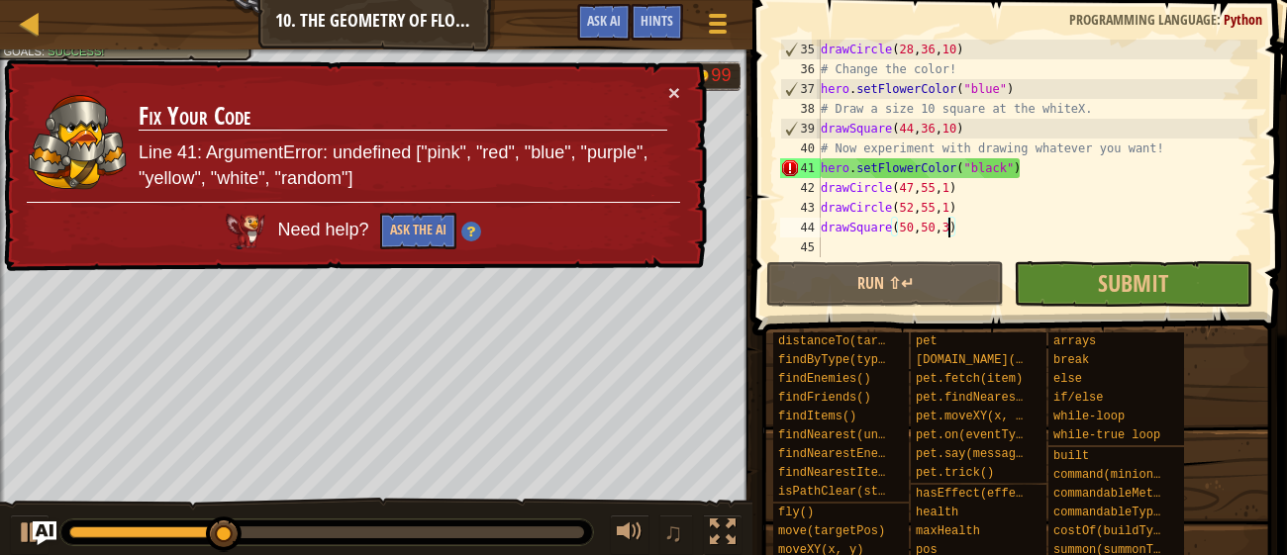
click at [1016, 169] on div "drawCircle ( 28 , 36 , 10 ) # Change the color! hero . setFlowerColor ( "blue" …" at bounding box center [1037, 168] width 440 height 257
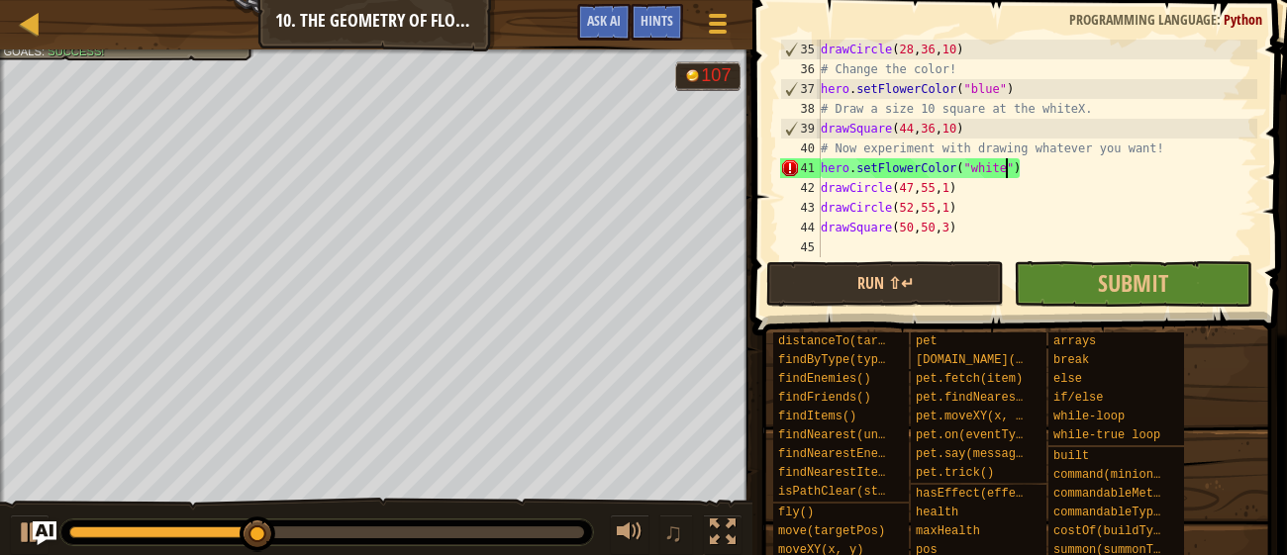
scroll to position [9, 15]
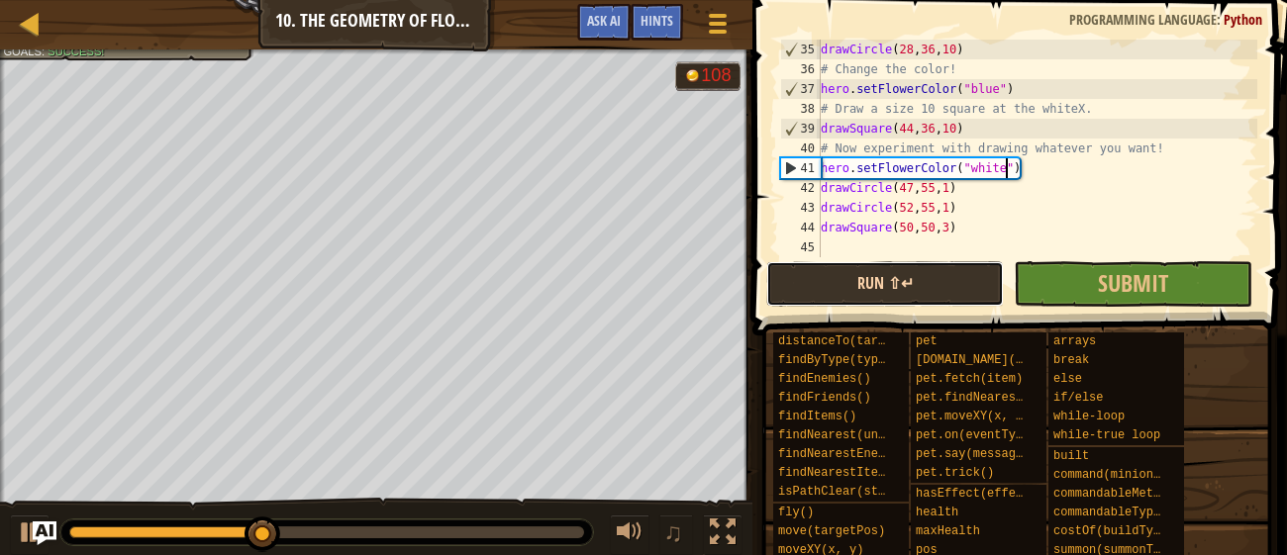
click at [923, 282] on button "Run ⇧↵" at bounding box center [885, 284] width 238 height 46
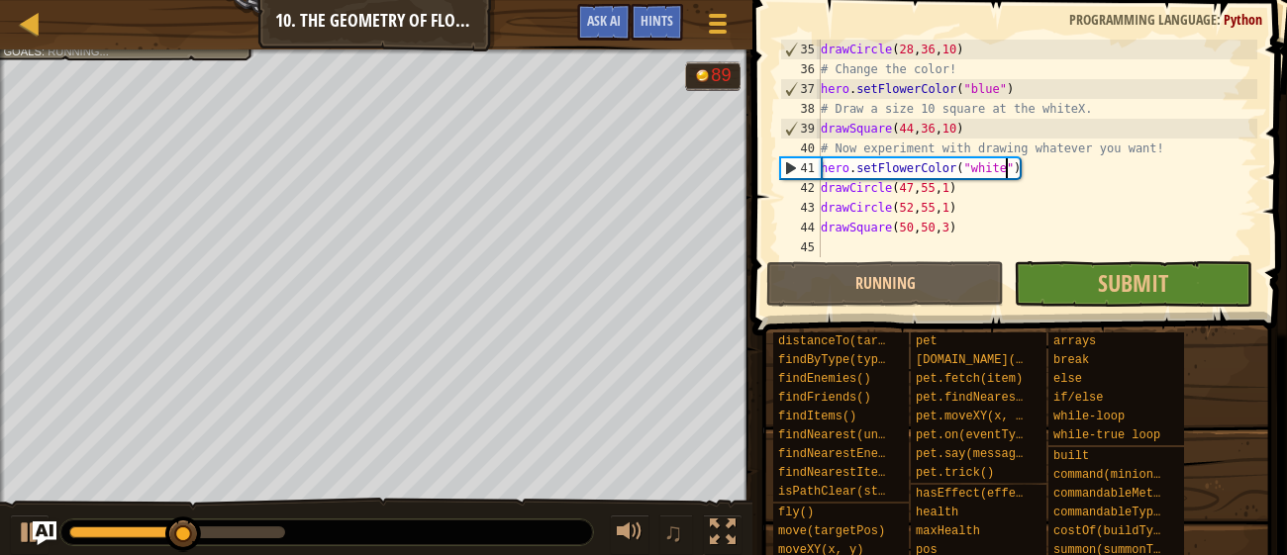
click at [1038, 175] on div "drawCircle ( 28 , 36 , 10 ) # Change the color! hero . setFlowerColor ( "blue" …" at bounding box center [1037, 168] width 440 height 257
click at [1023, 201] on div "drawCircle ( 28 , 36 , 10 ) # Change the color! hero . setFlowerColor ( "blue" …" at bounding box center [1037, 168] width 440 height 257
type textarea "drawCircle(52,55,1)"
click at [1019, 209] on div "drawCircle ( 28 , 36 , 10 ) # Change the color! hero . setFlowerColor ( "blue" …" at bounding box center [1037, 168] width 440 height 257
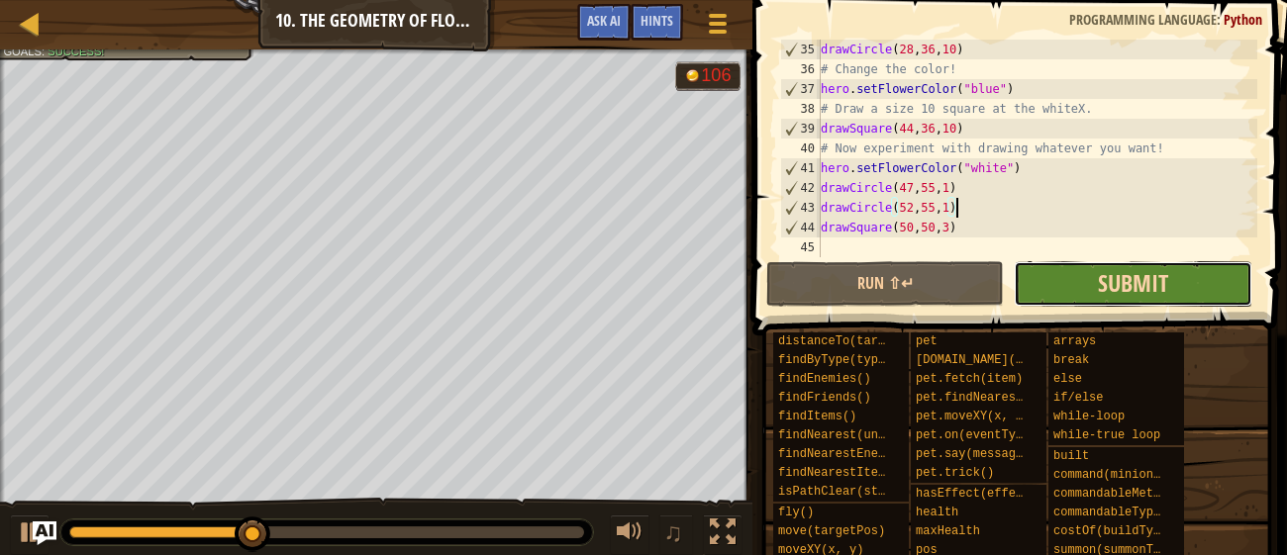
click at [1131, 287] on span "Submit" at bounding box center [1133, 283] width 70 height 32
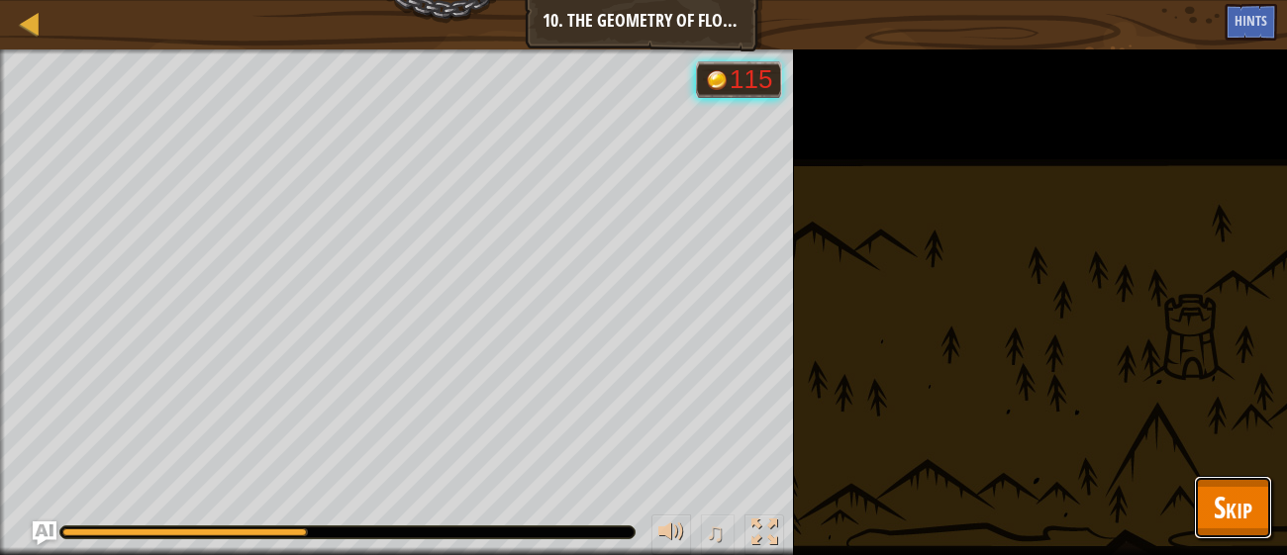
click at [1239, 481] on button "Skip" at bounding box center [1233, 507] width 78 height 63
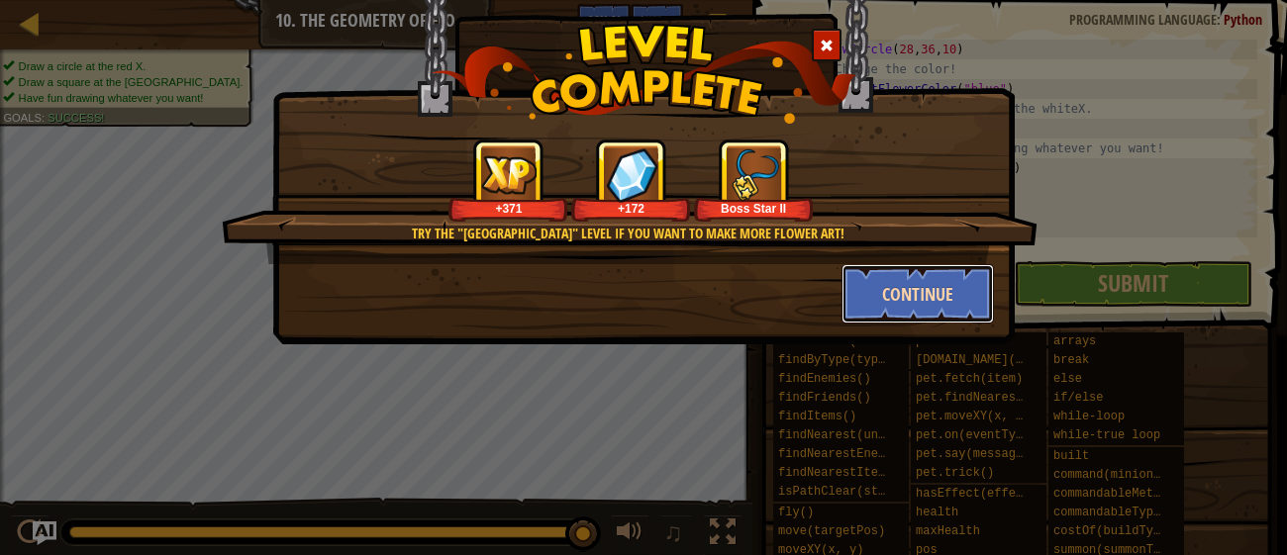
click at [920, 284] on button "Continue" at bounding box center [917, 293] width 153 height 59
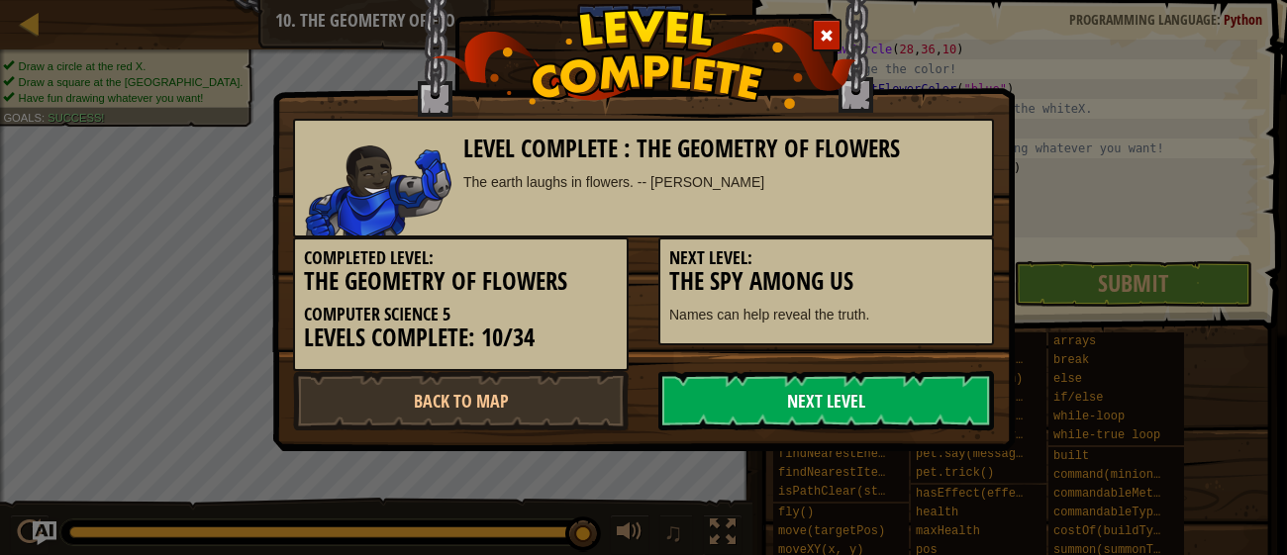
click at [846, 411] on link "Next Level" at bounding box center [826, 400] width 336 height 59
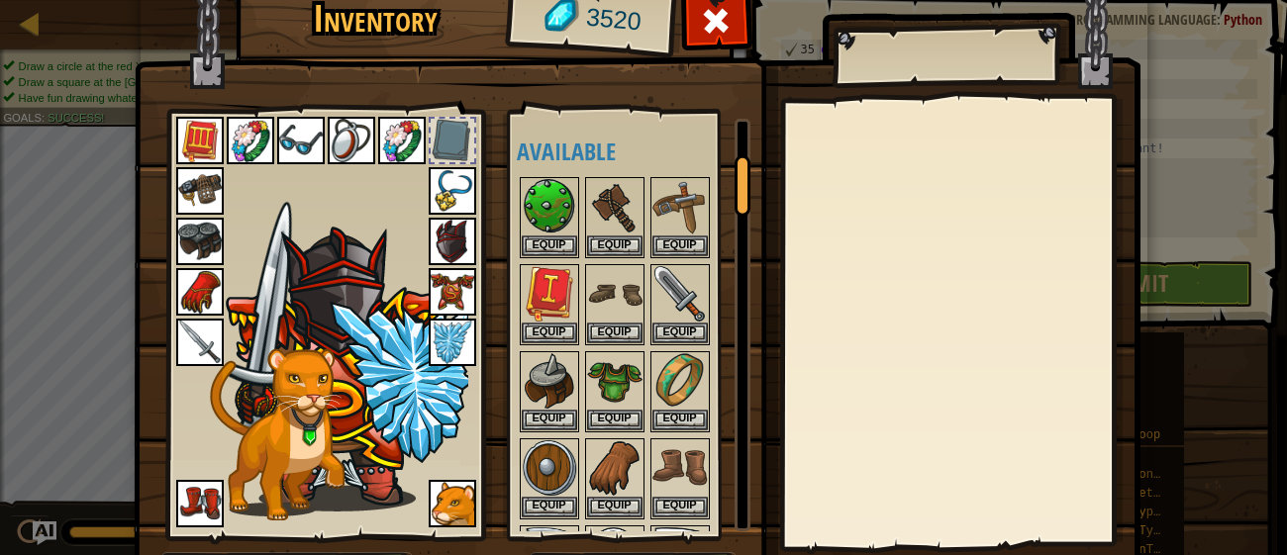
scroll to position [246, 0]
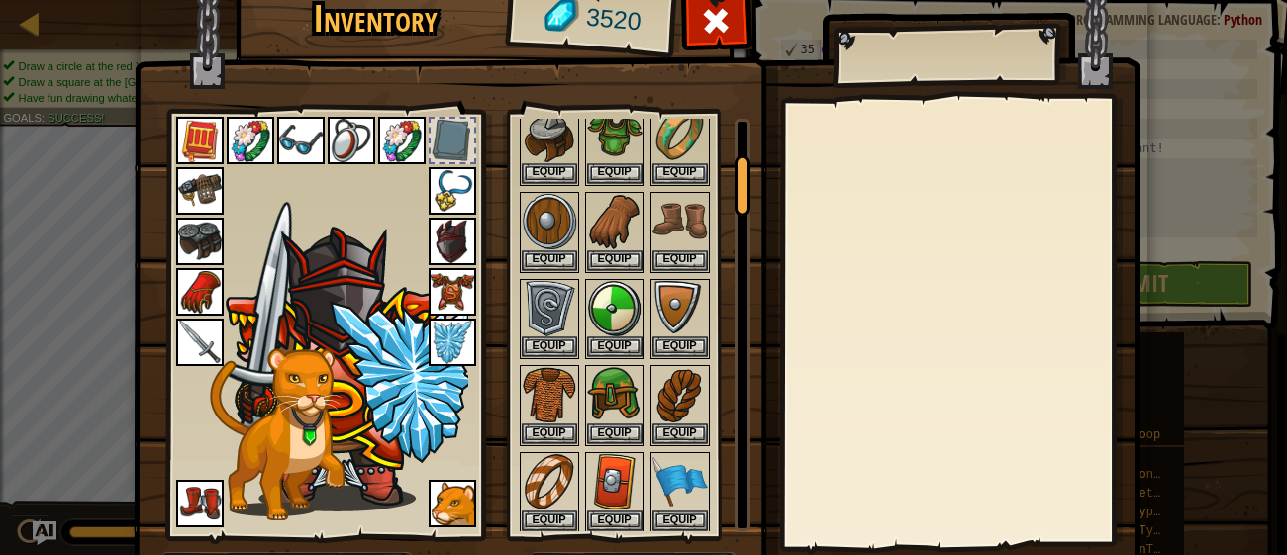
click at [411, 142] on img at bounding box center [402, 141] width 48 height 48
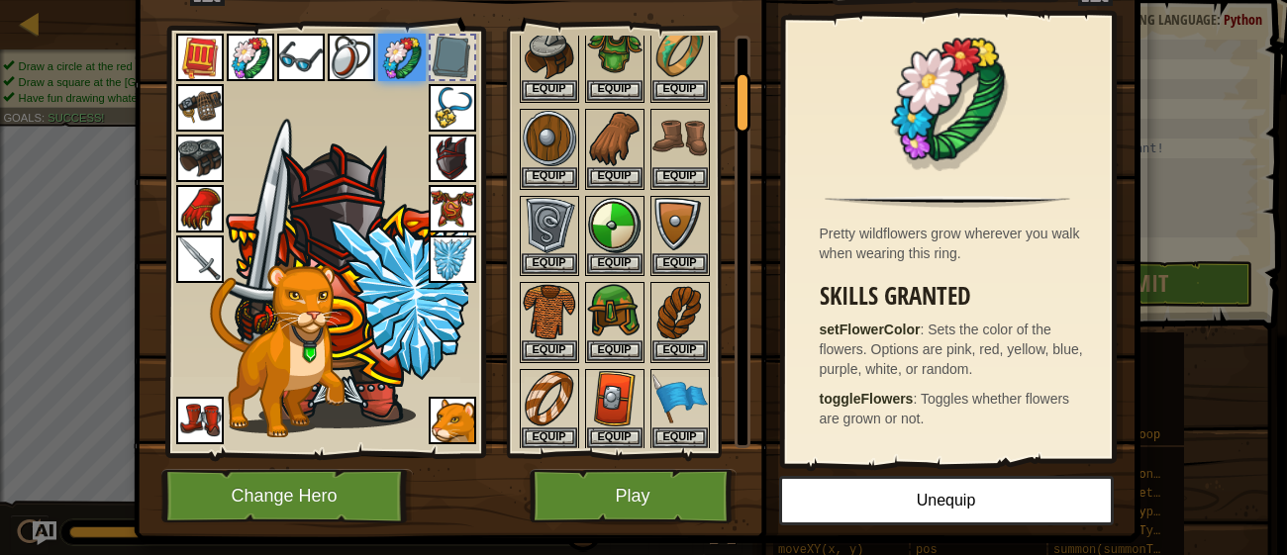
scroll to position [85, 0]
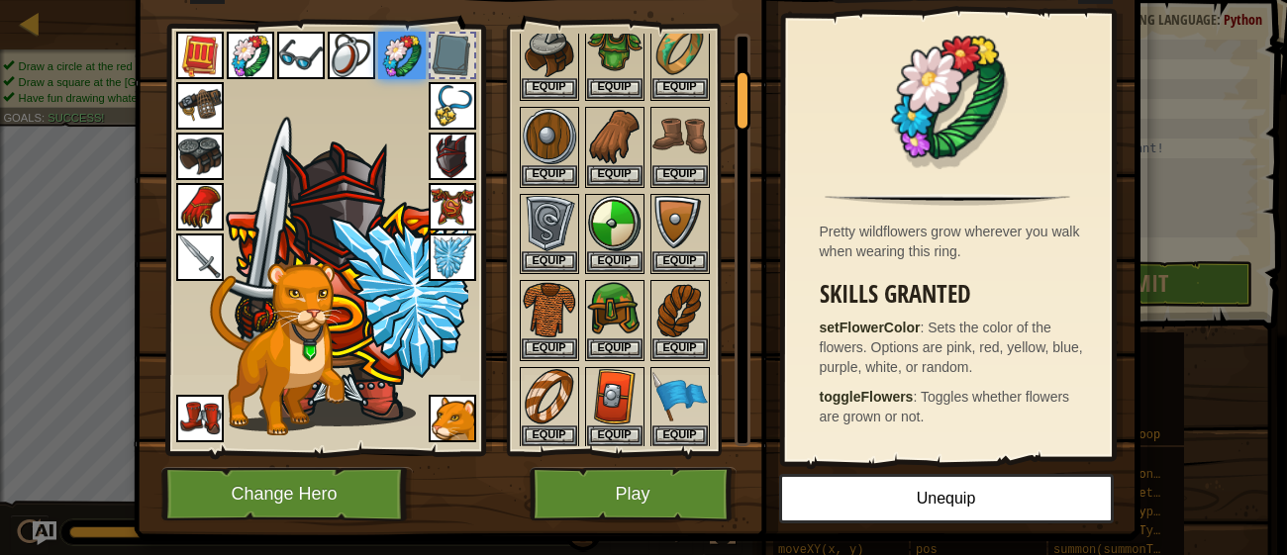
click at [269, 55] on img at bounding box center [251, 56] width 48 height 48
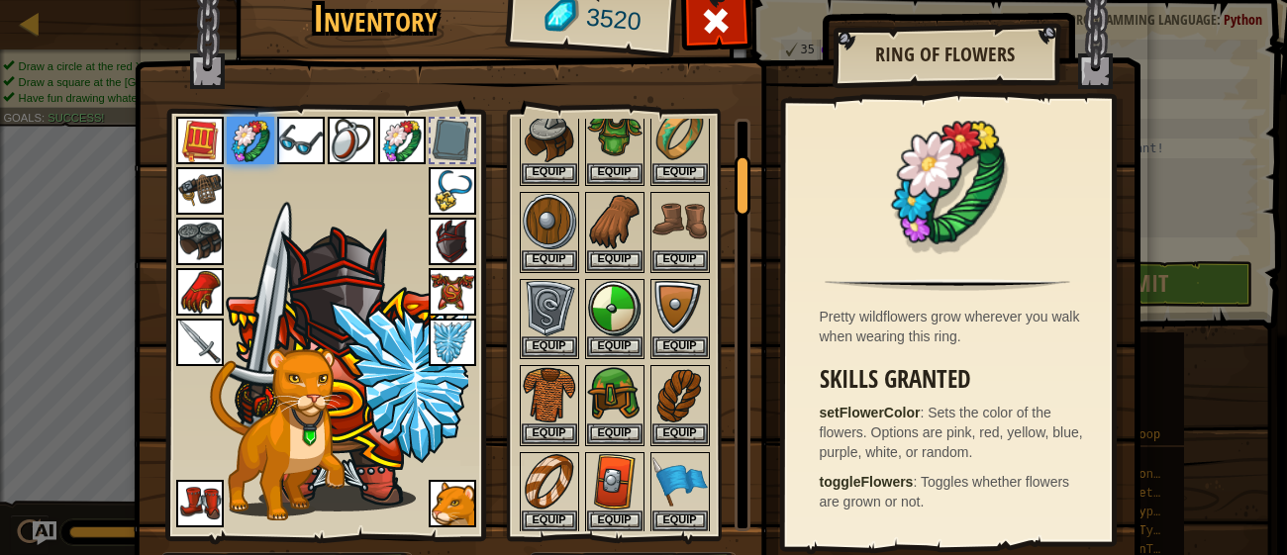
scroll to position [3, 0]
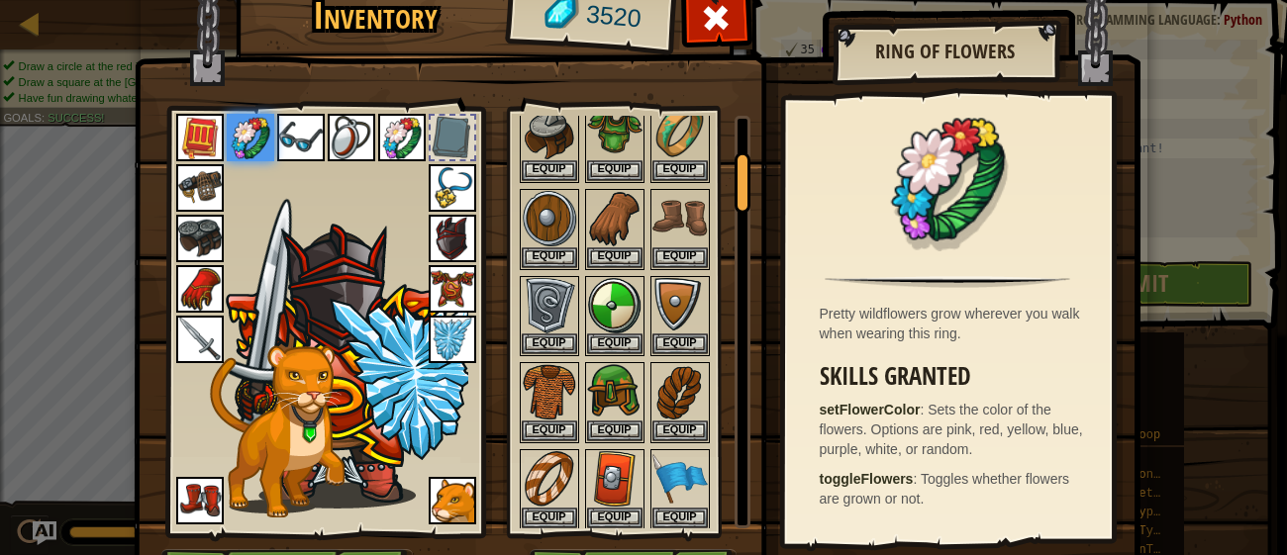
click at [384, 146] on img at bounding box center [402, 138] width 48 height 48
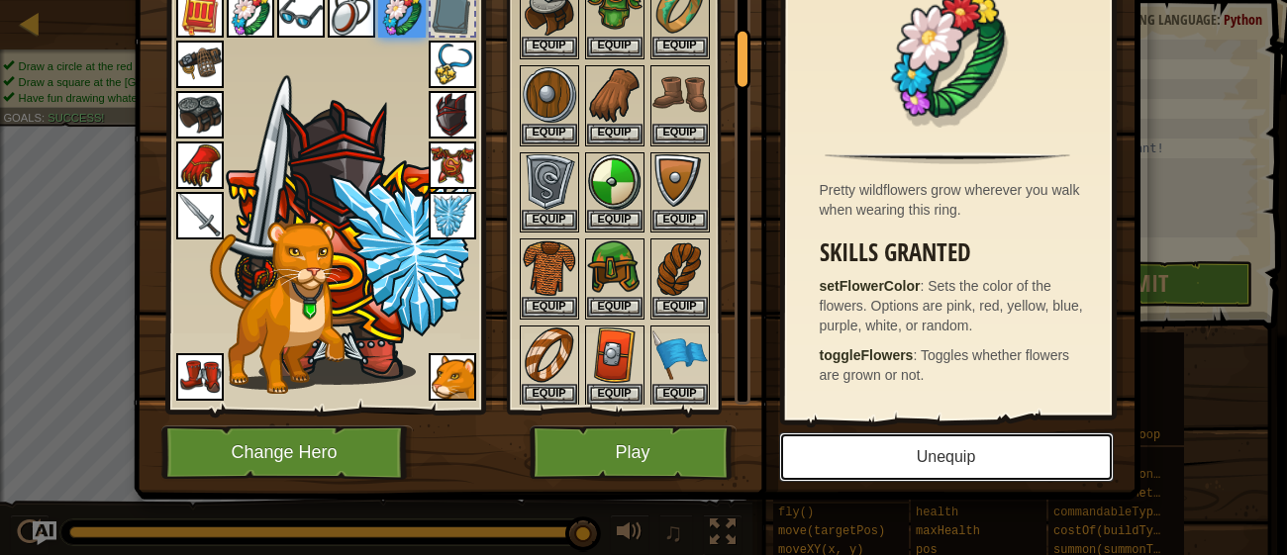
click at [890, 446] on button "Unequip" at bounding box center [946, 457] width 335 height 49
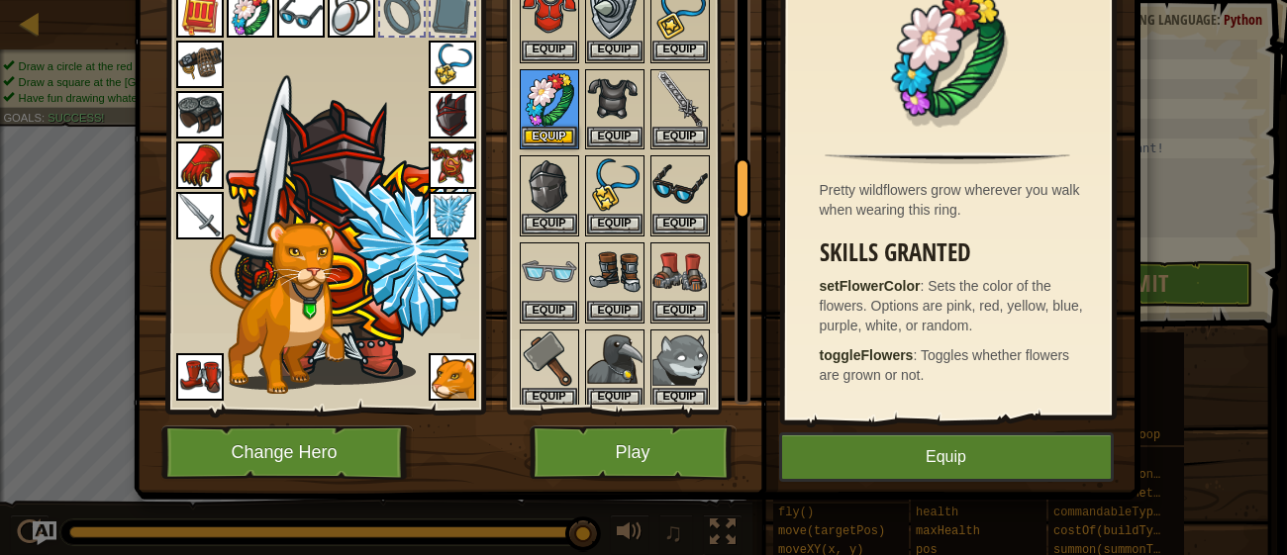
scroll to position [1201, 0]
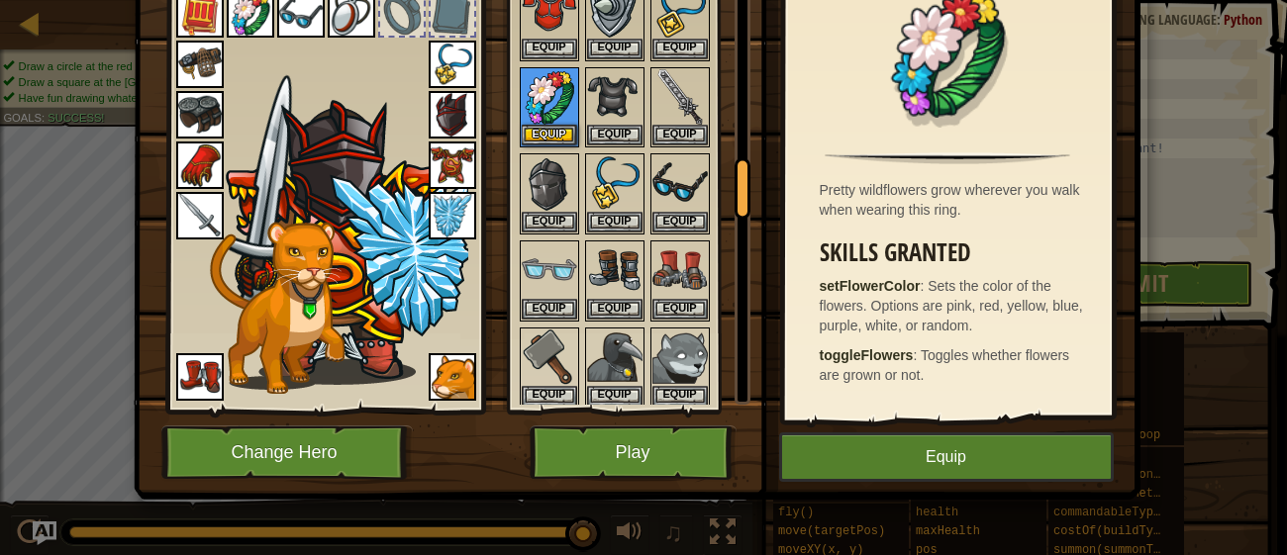
click at [252, 23] on img at bounding box center [251, 14] width 48 height 48
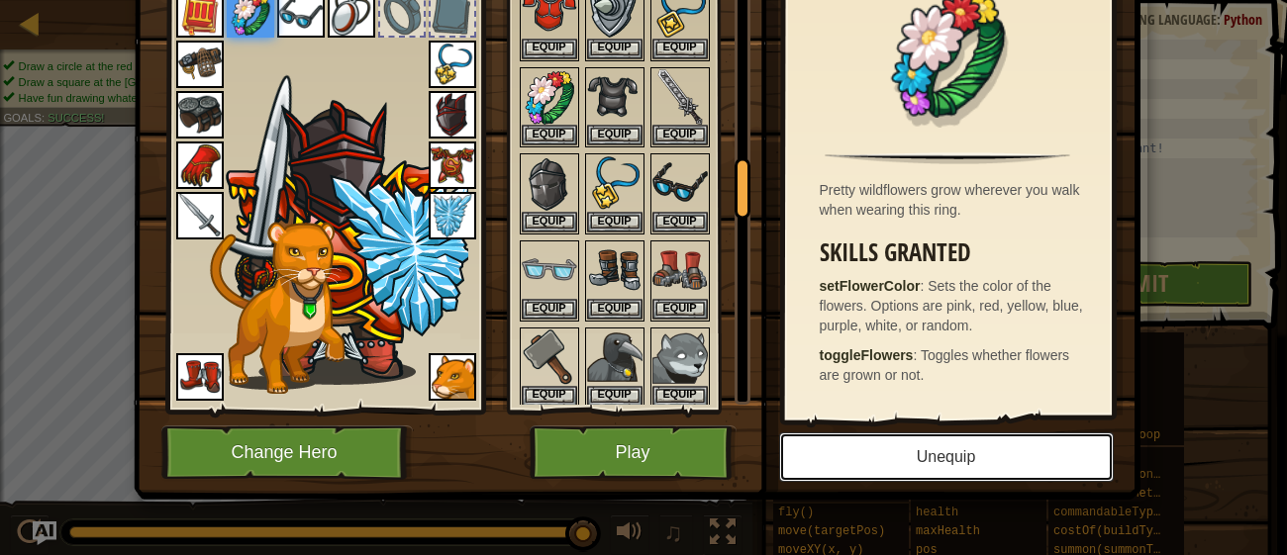
click at [951, 456] on button "Unequip" at bounding box center [946, 457] width 335 height 49
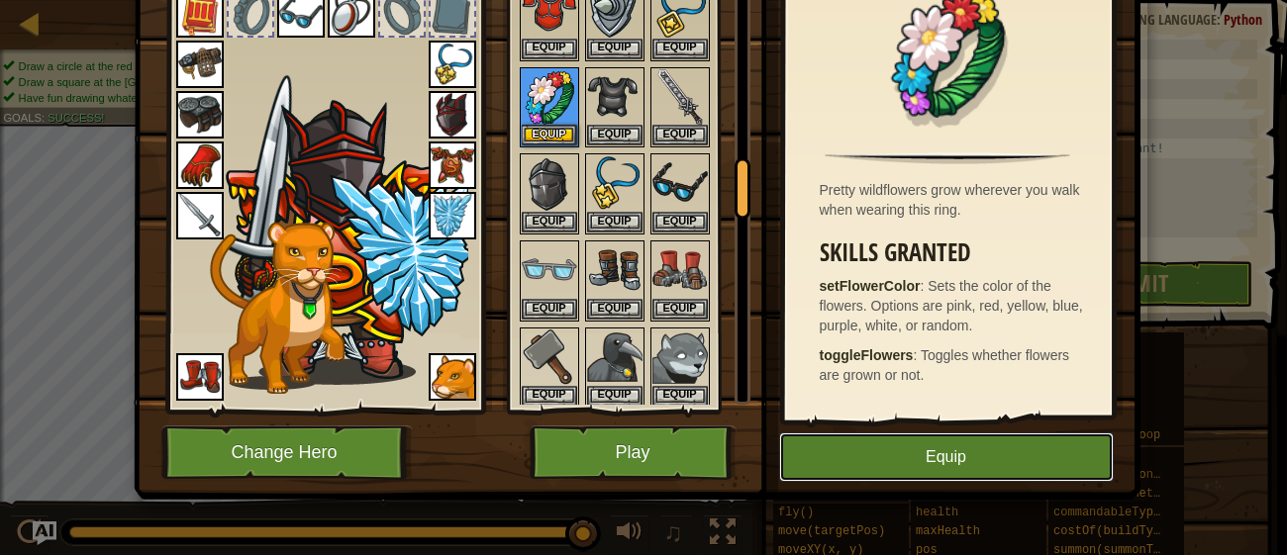
click at [919, 455] on button "Equip" at bounding box center [946, 457] width 335 height 49
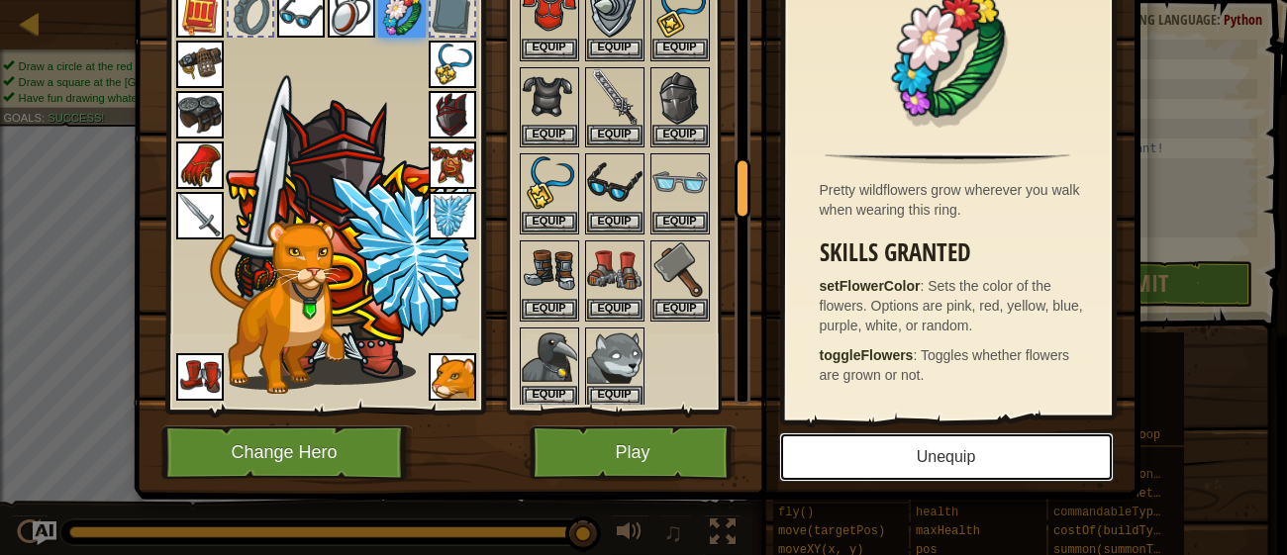
click at [889, 444] on button "Unequip" at bounding box center [946, 457] width 335 height 49
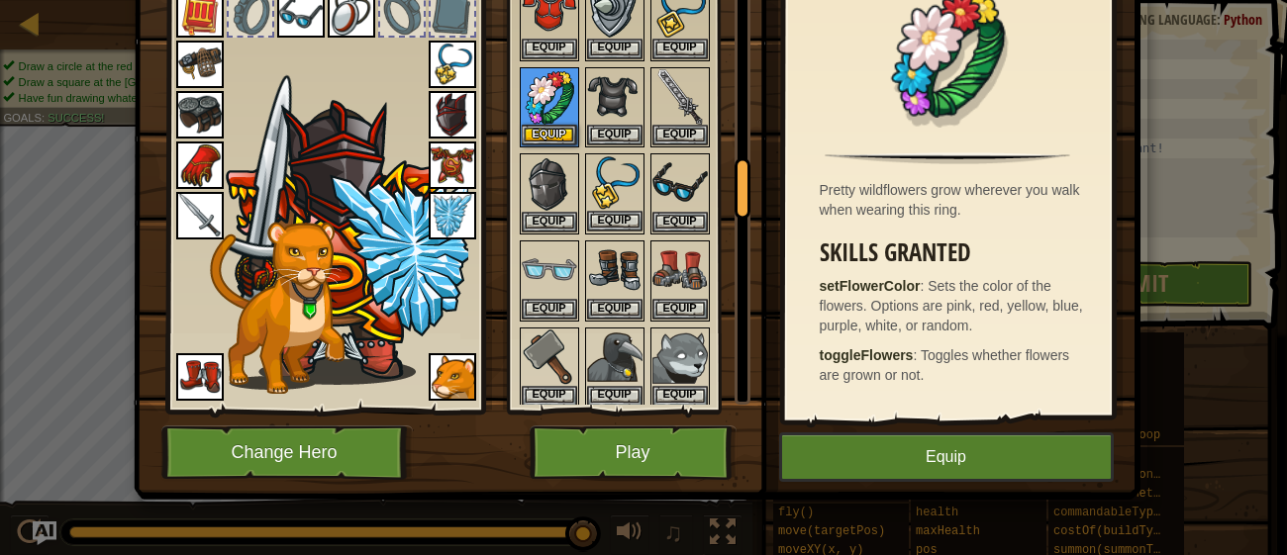
click at [609, 160] on img at bounding box center [614, 182] width 55 height 55
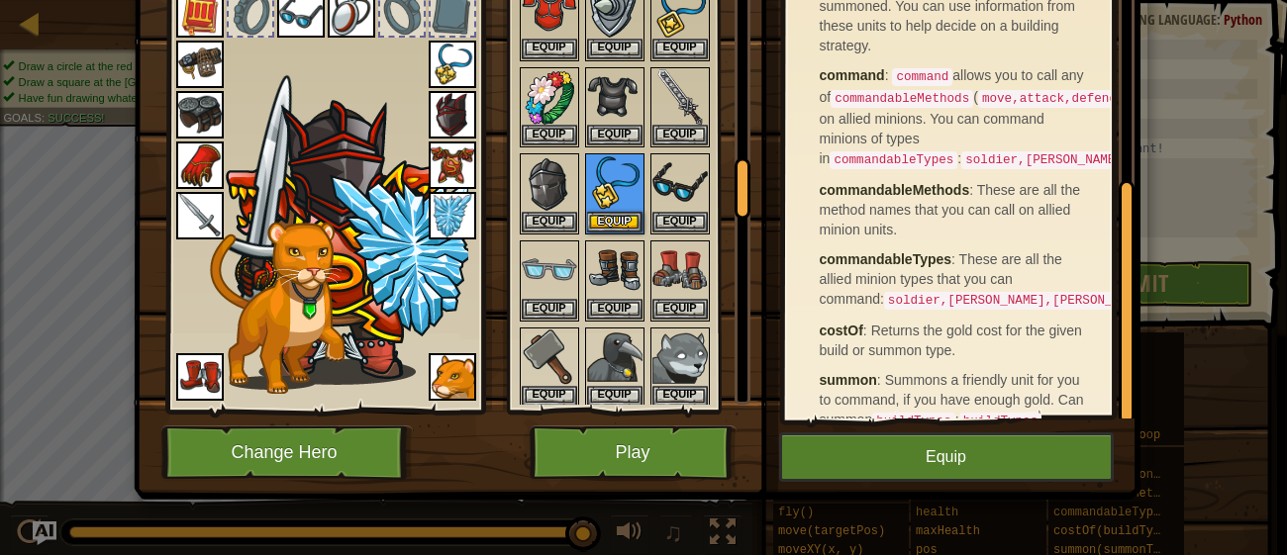
scroll to position [385, 0]
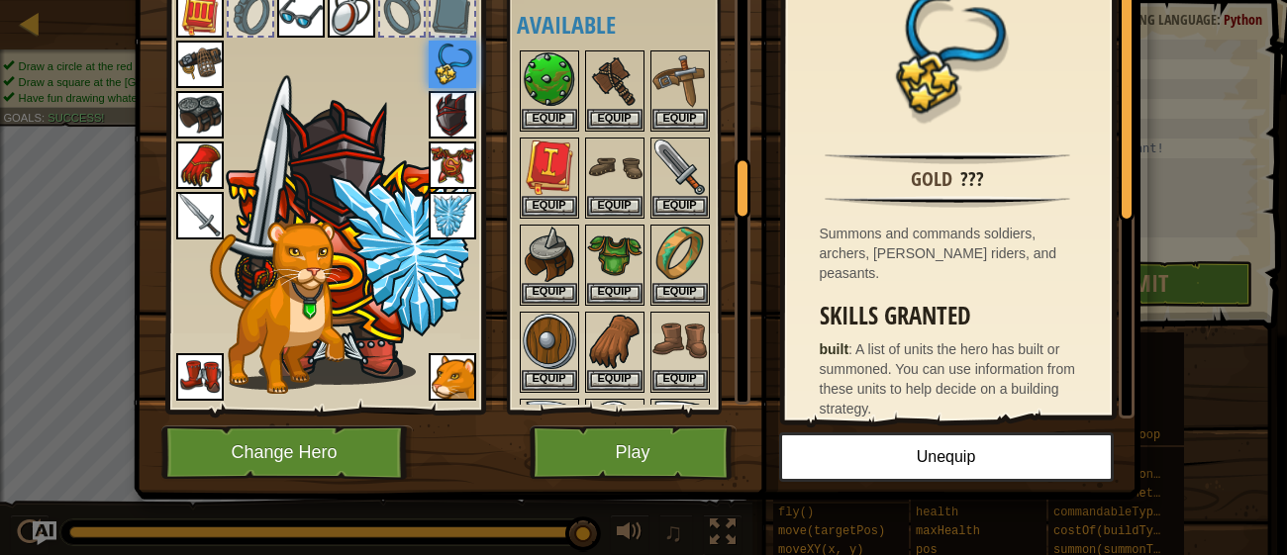
scroll to position [1201, 0]
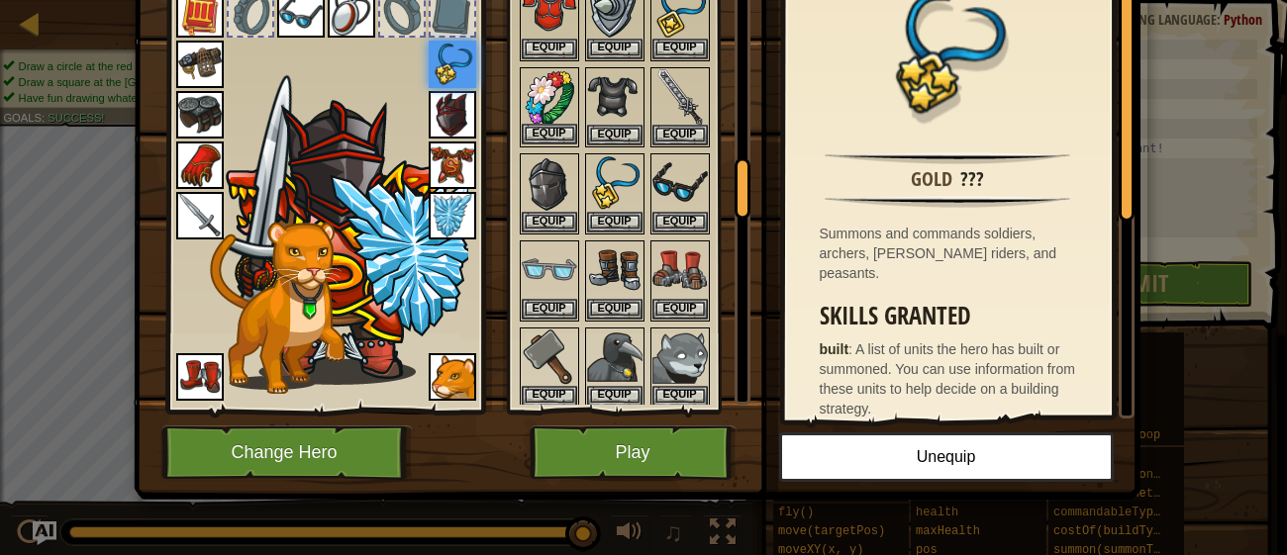
click at [574, 98] on img at bounding box center [549, 96] width 55 height 55
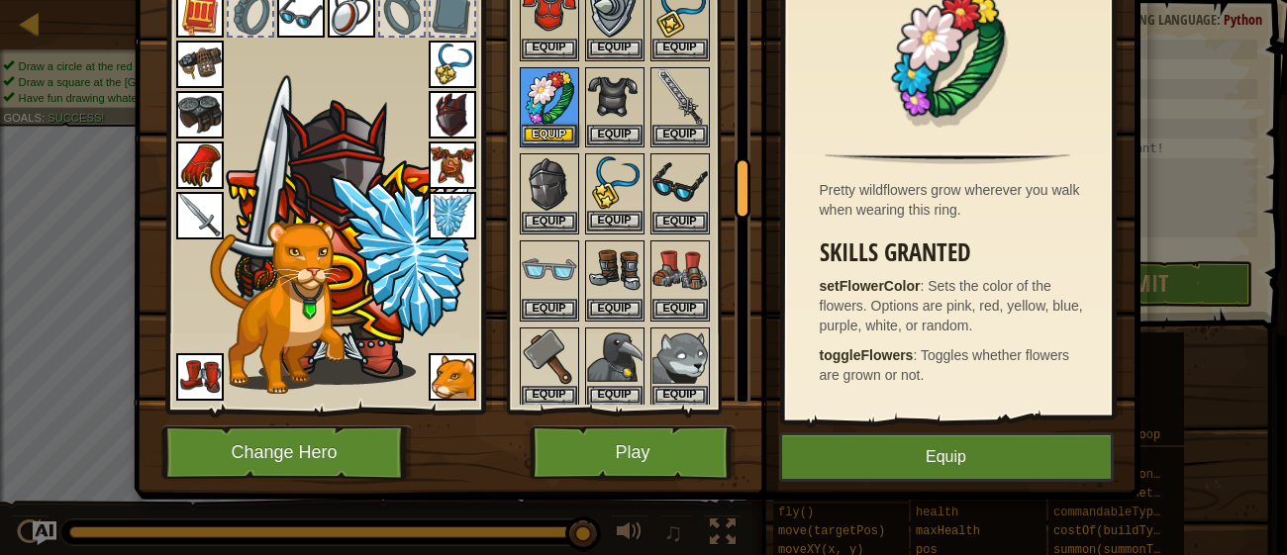
click at [619, 167] on img at bounding box center [614, 182] width 55 height 55
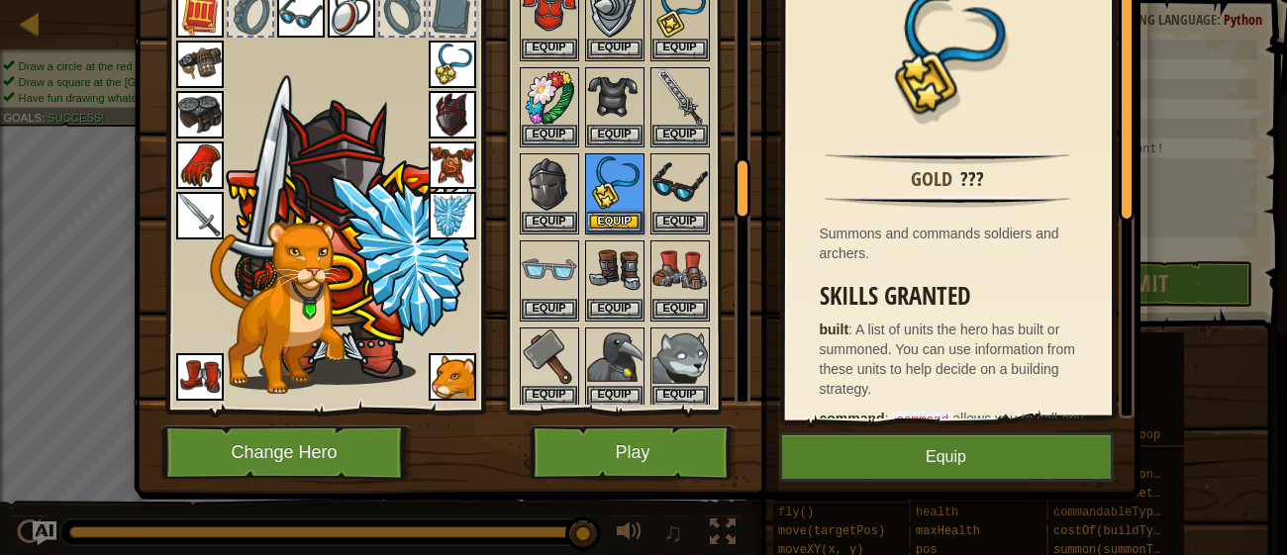
click at [695, 190] on img at bounding box center [679, 182] width 55 height 55
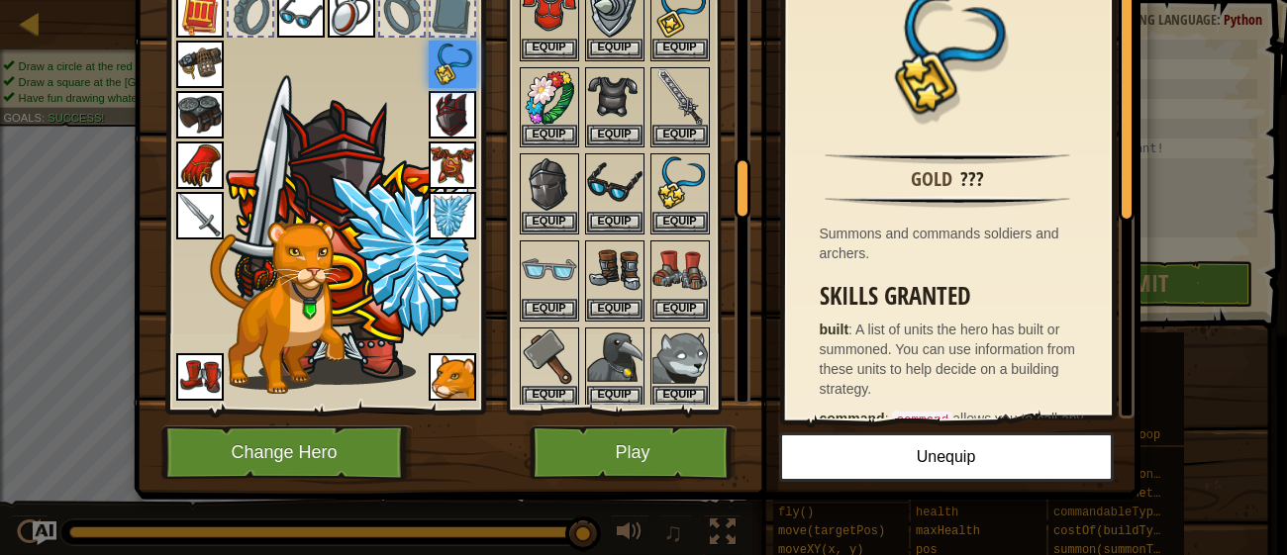
click at [685, 211] on button "Equip" at bounding box center [679, 221] width 55 height 21
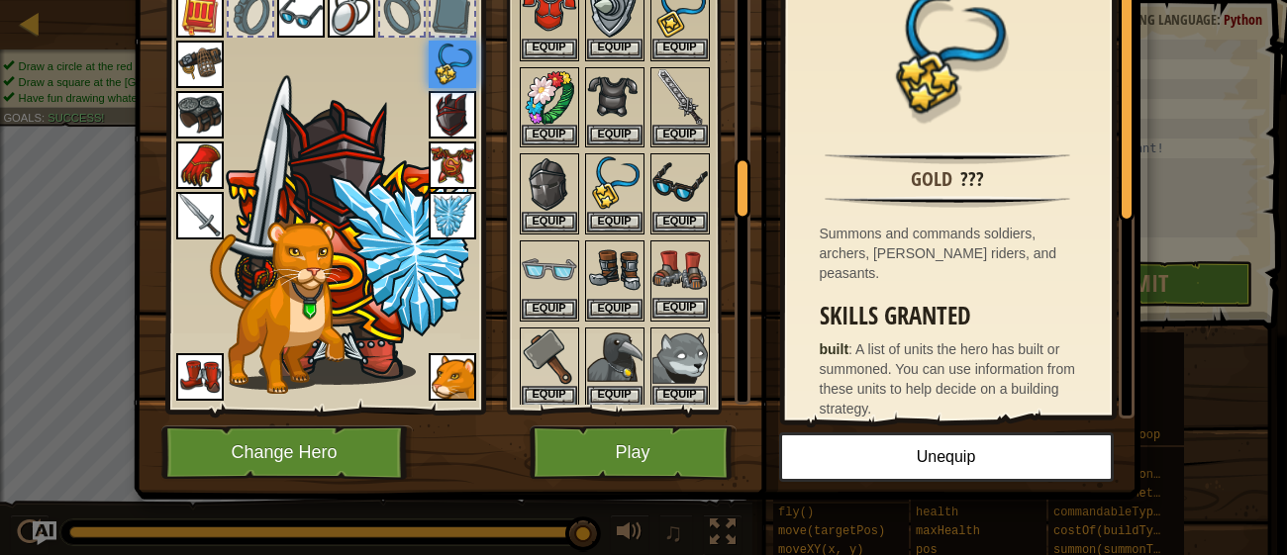
click at [669, 243] on img at bounding box center [679, 270] width 55 height 55
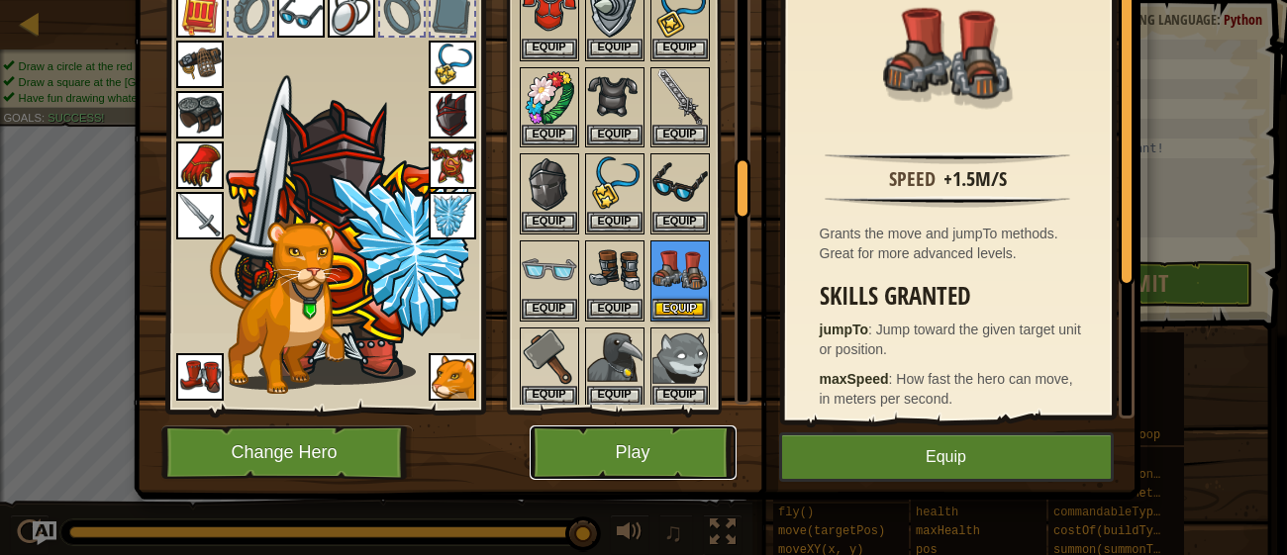
click at [675, 439] on button "Play" at bounding box center [633, 453] width 207 height 54
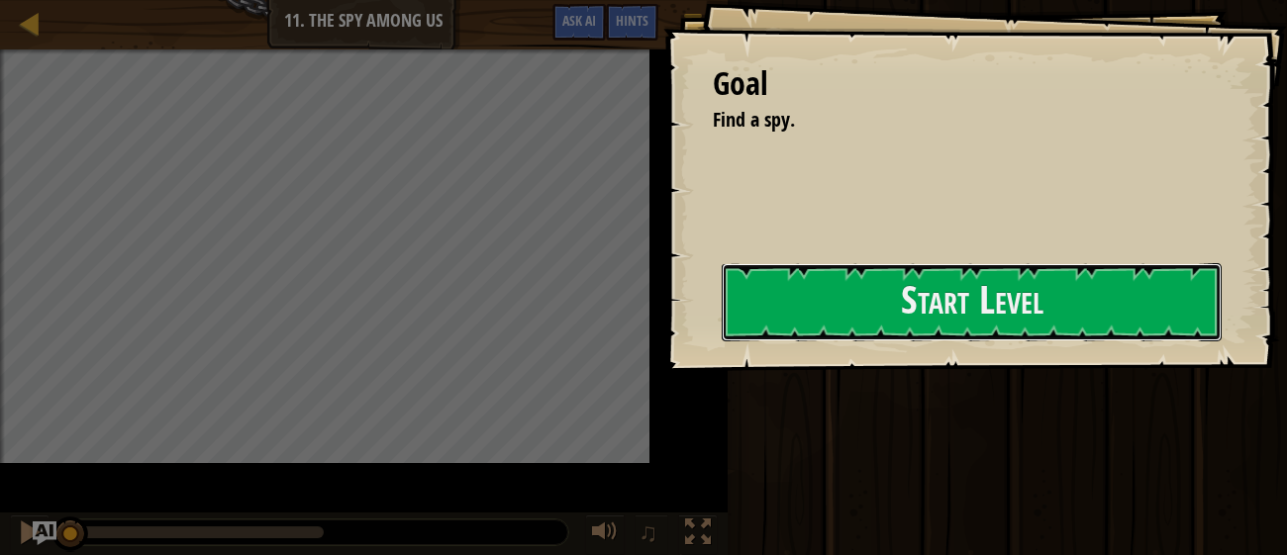
click at [722, 321] on button "Start Level" at bounding box center [972, 302] width 500 height 78
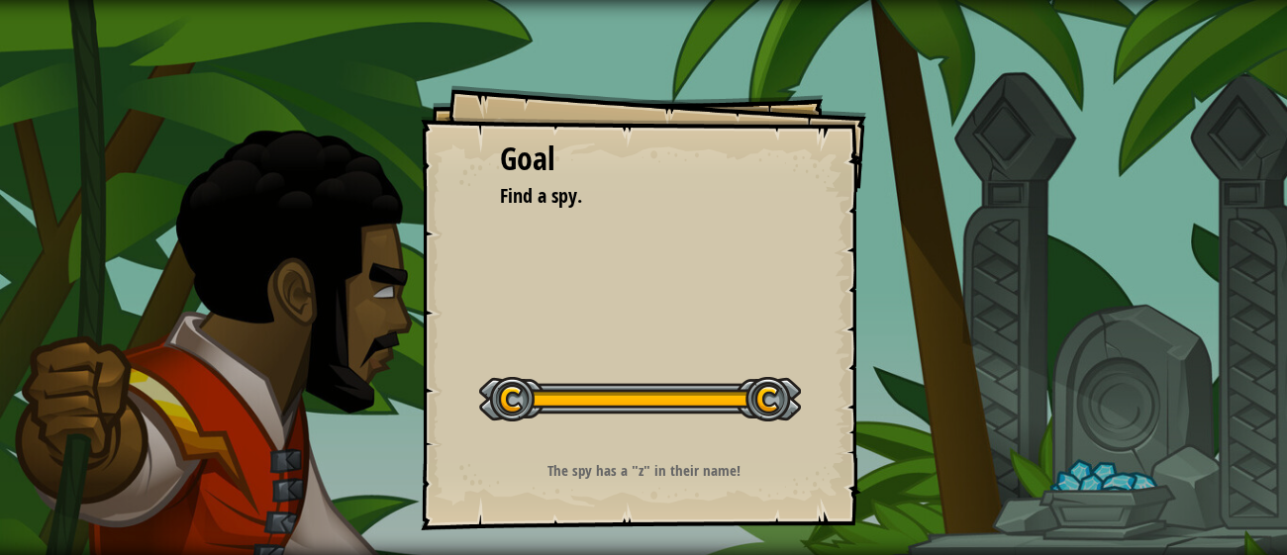
click at [0, 0] on button "Start Level" at bounding box center [0, 0] width 0 height 0
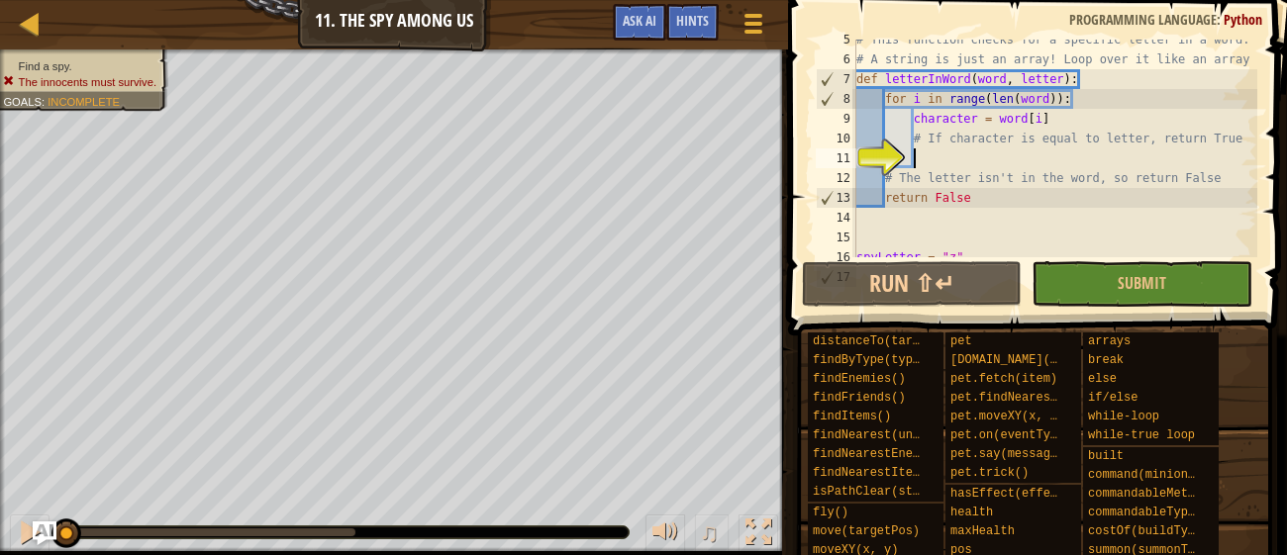
scroll to position [89, 0]
